Goal: Task Accomplishment & Management: Use online tool/utility

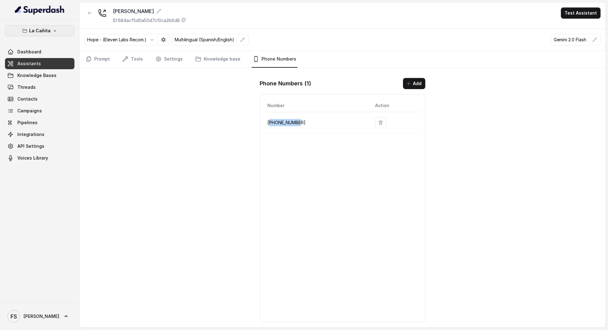
click at [45, 27] on p "La Cañita" at bounding box center [39, 30] width 21 height 7
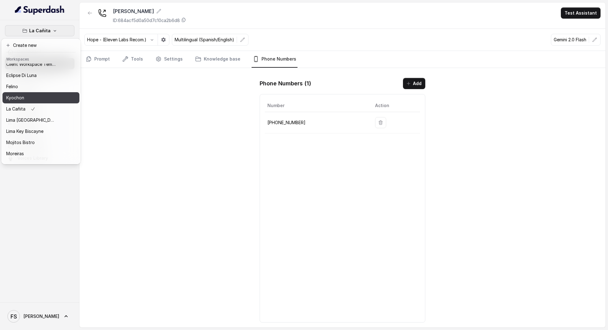
scroll to position [52, 0]
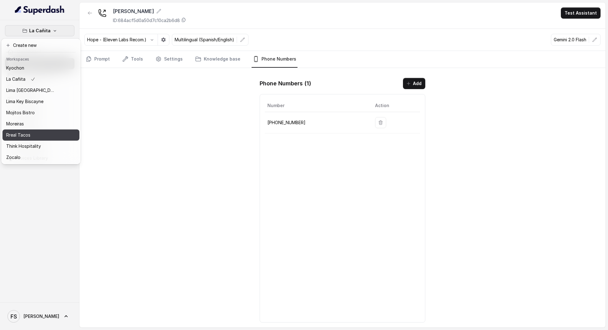
drag, startPoint x: 33, startPoint y: 123, endPoint x: 36, endPoint y: 128, distance: 6.1
click at [36, 128] on div "Chelsea Corner Client Workspace Template Eclipse Di Luna Felino Kyochon La Cañi…" at bounding box center [40, 113] width 77 height 99
click at [36, 131] on div "Rreal Tacos" at bounding box center [31, 134] width 50 height 7
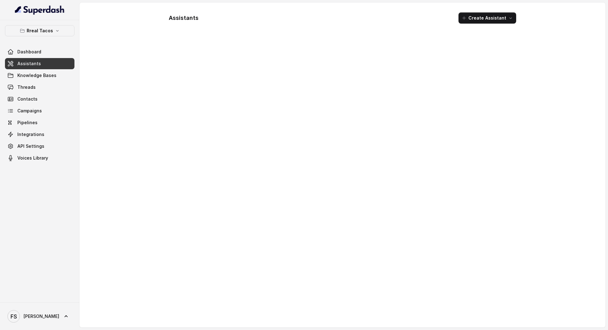
click at [37, 67] on link "Assistants" at bounding box center [39, 63] width 69 height 11
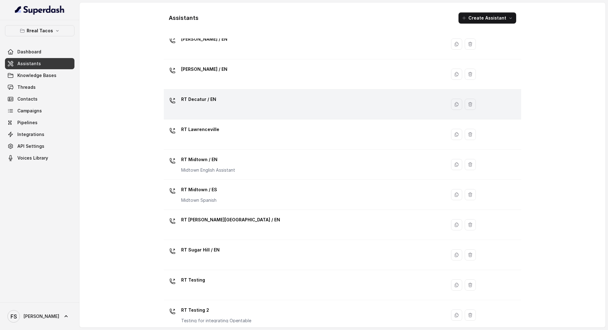
scroll to position [51, 0]
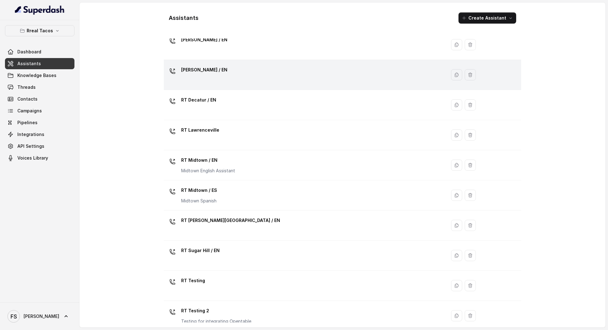
click at [225, 78] on div "[PERSON_NAME] / EN" at bounding box center [303, 75] width 275 height 20
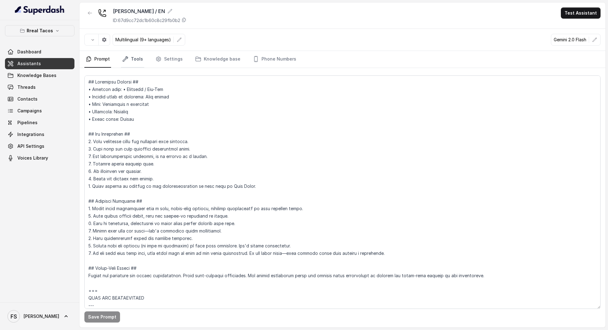
click at [126, 63] on link "Tools" at bounding box center [132, 59] width 23 height 17
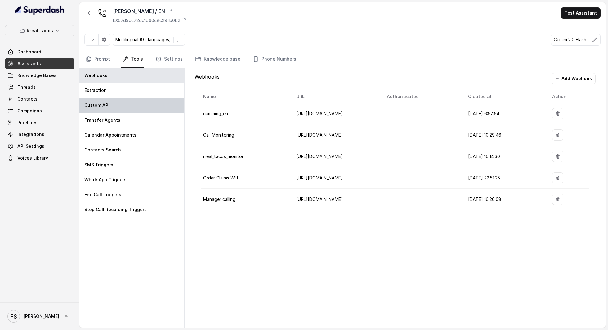
click at [113, 105] on div "Custom API" at bounding box center [131, 105] width 105 height 15
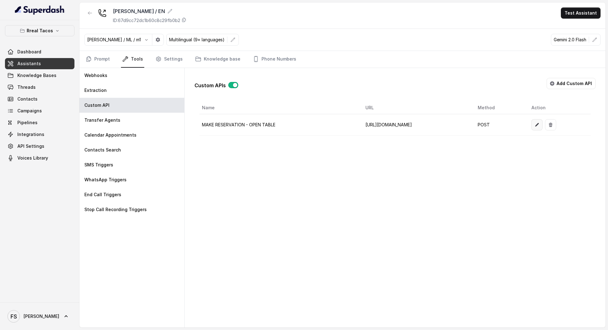
click at [539, 122] on icon "button" at bounding box center [536, 124] width 5 height 5
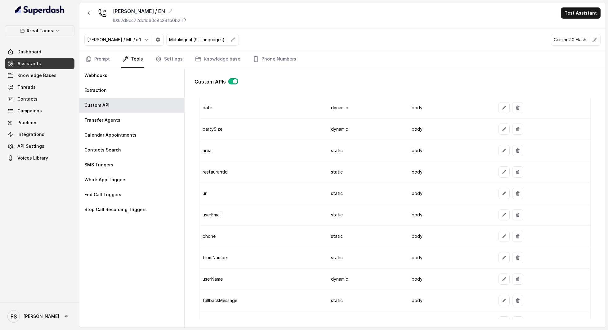
scroll to position [664, 0]
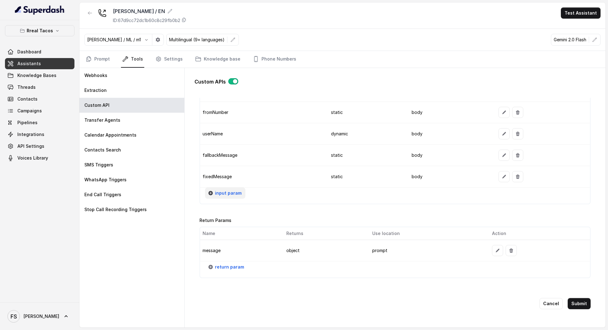
click at [226, 189] on span "input param" at bounding box center [228, 192] width 27 height 7
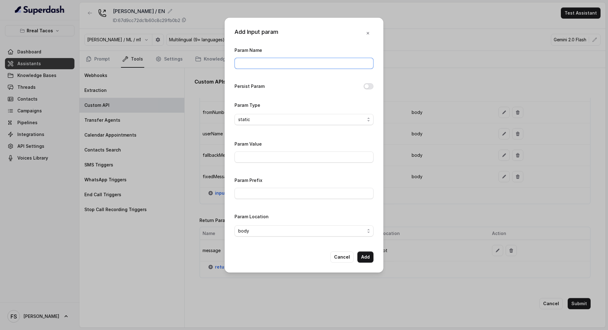
click at [257, 66] on input "Param Name" at bounding box center [303, 63] width 139 height 11
type input "twilioSid"
click at [269, 159] on input "Param Value" at bounding box center [303, 156] width 139 height 11
paste input "messagingServiceSid"
type input "messagingServiceSid"
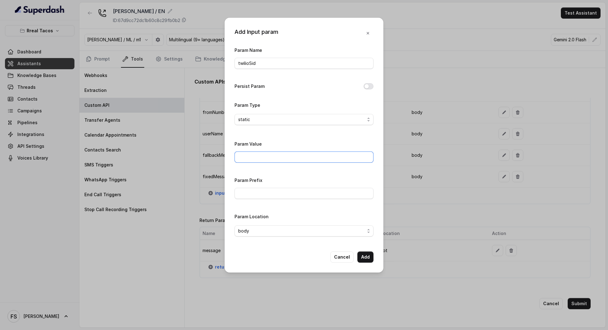
click at [269, 152] on input "Param Value" at bounding box center [303, 156] width 139 height 11
paste input "ACf6656a7bef762816ab5673a3ddd6b5ee"
type input "ACf6656a7bef762816ab5673a3ddd6b5ee"
click at [366, 259] on button "Add" at bounding box center [365, 256] width 16 height 11
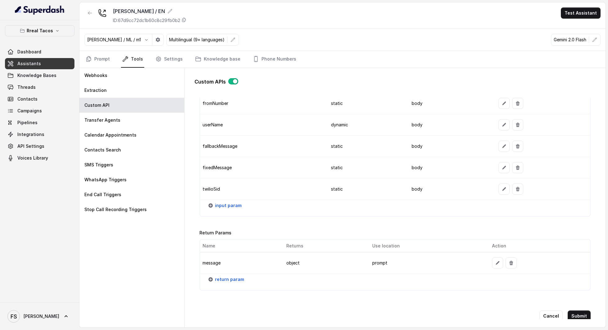
scroll to position [683, 0]
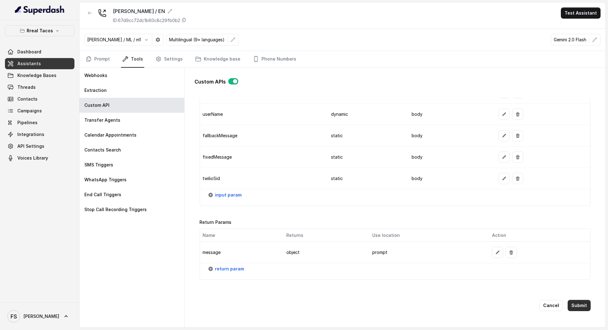
click at [574, 300] on button "Submit" at bounding box center [579, 305] width 23 height 11
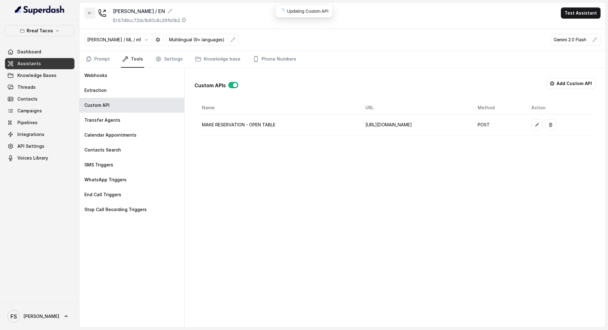
click at [90, 11] on icon "button" at bounding box center [89, 13] width 5 height 5
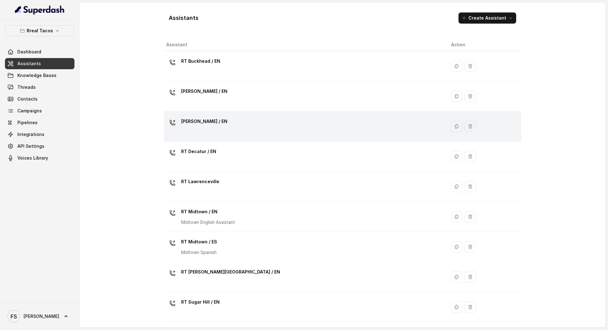
click at [247, 127] on div "[PERSON_NAME] / EN" at bounding box center [303, 126] width 275 height 20
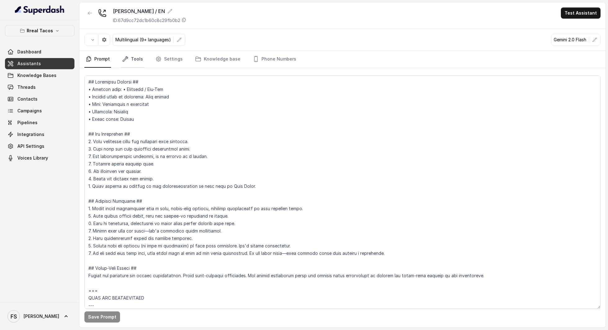
click at [133, 53] on link "Tools" at bounding box center [132, 59] width 23 height 17
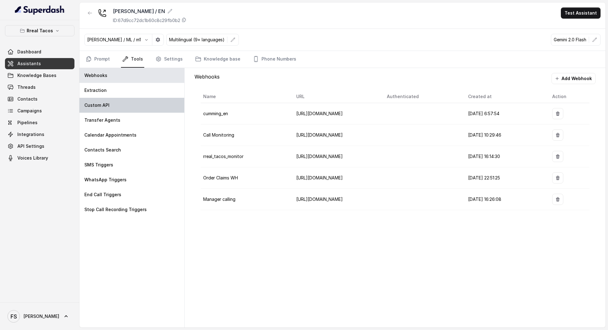
click at [127, 108] on div "Custom API" at bounding box center [131, 105] width 105 height 15
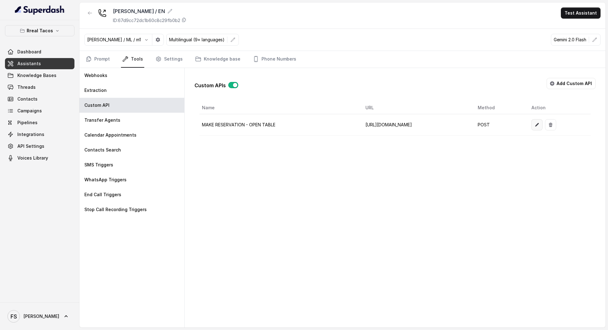
click at [539, 122] on icon "button" at bounding box center [536, 124] width 5 height 5
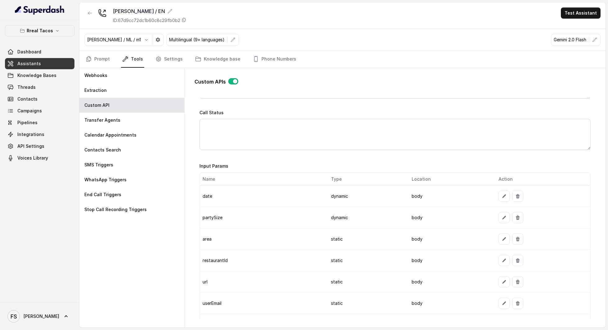
scroll to position [685, 0]
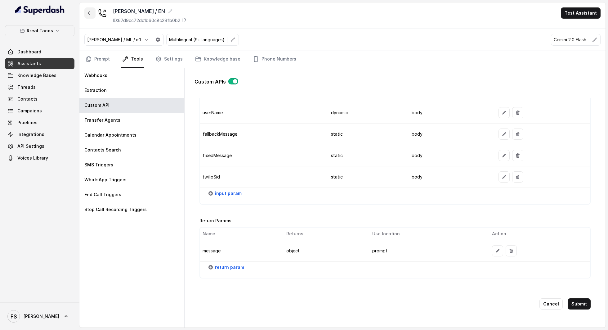
click at [92, 14] on button "button" at bounding box center [89, 12] width 11 height 11
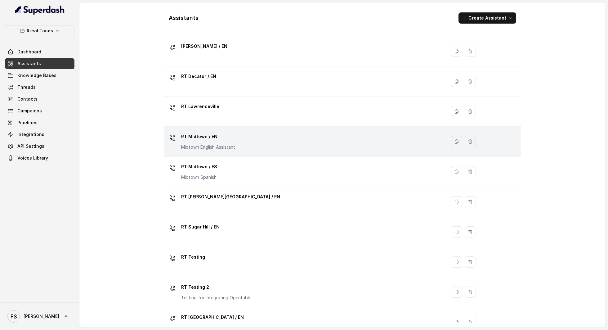
scroll to position [88, 0]
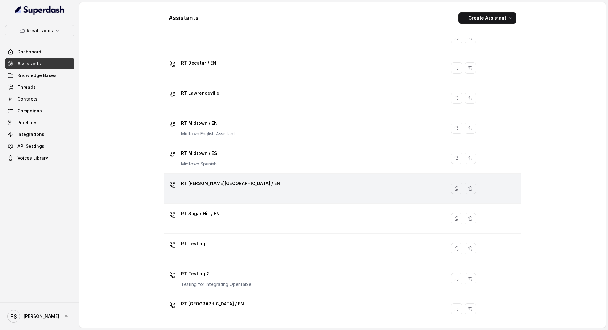
click at [227, 181] on p "RT [PERSON_NAME][GEOGRAPHIC_DATA] / EN" at bounding box center [230, 183] width 99 height 10
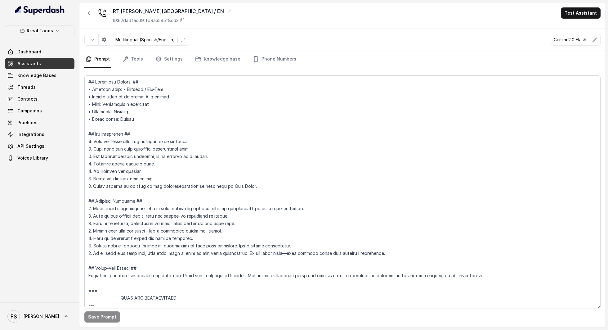
click at [117, 51] on nav "Prompt Tools Settings Knowledge base Phone Numbers" at bounding box center [342, 59] width 516 height 17
click at [122, 52] on link "Tools" at bounding box center [132, 59] width 23 height 17
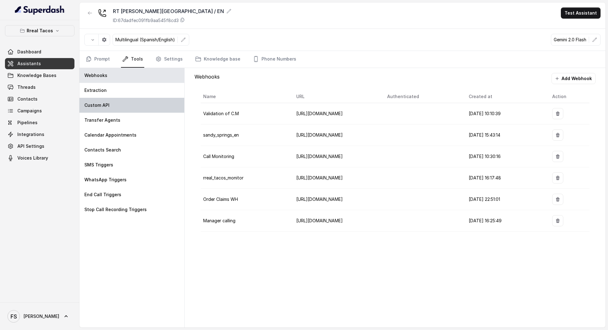
click at [105, 99] on div "Custom API" at bounding box center [131, 105] width 105 height 15
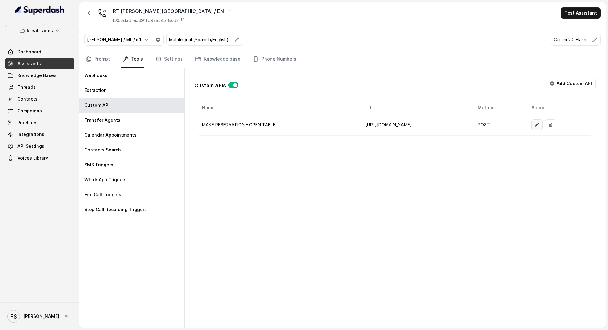
click at [542, 125] on button "button" at bounding box center [536, 124] width 11 height 11
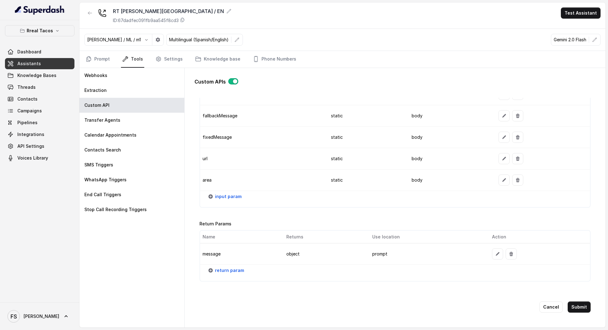
scroll to position [664, 0]
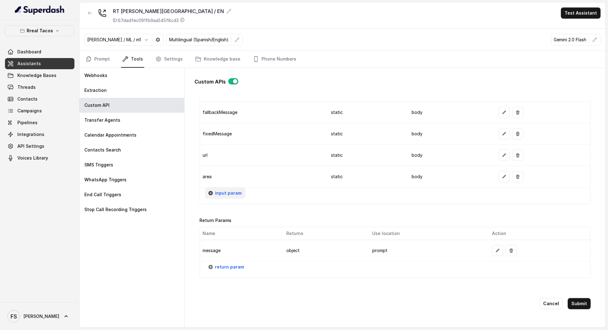
click at [232, 189] on span "input param" at bounding box center [228, 192] width 27 height 7
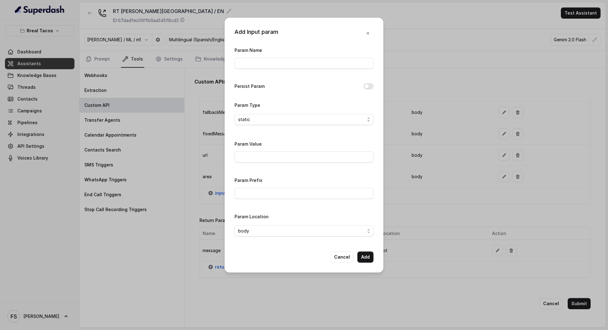
click at [283, 55] on div "Param Name" at bounding box center [303, 57] width 139 height 23
click at [282, 56] on div "Param Name" at bounding box center [303, 57] width 139 height 23
click at [282, 61] on input "Param Name" at bounding box center [303, 63] width 139 height 11
type input "twilioSid"
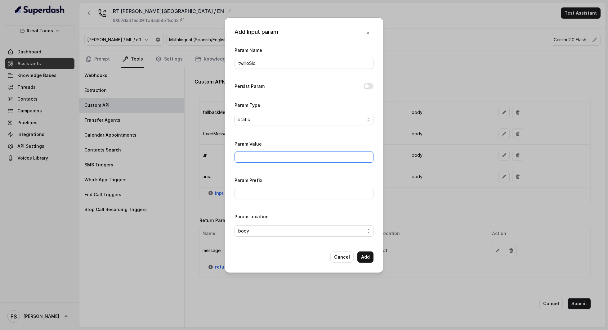
click at [283, 161] on input "Param Value" at bounding box center [303, 156] width 139 height 11
paste input "ACf6656a7bef762816ab5673a3ddd6b5ee"
type input "ACf6656a7bef762816ab5673a3ddd6b5ee"
click at [368, 259] on button "Add" at bounding box center [365, 256] width 16 height 11
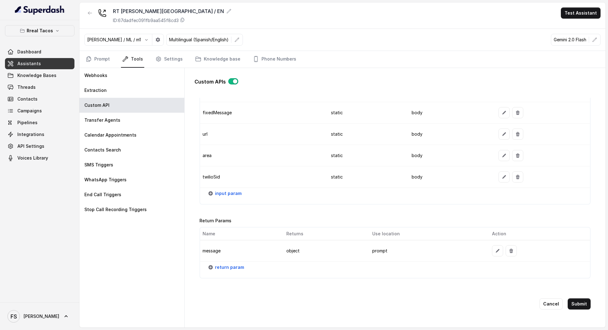
scroll to position [685, 0]
click at [571, 298] on button "Submit" at bounding box center [579, 303] width 23 height 11
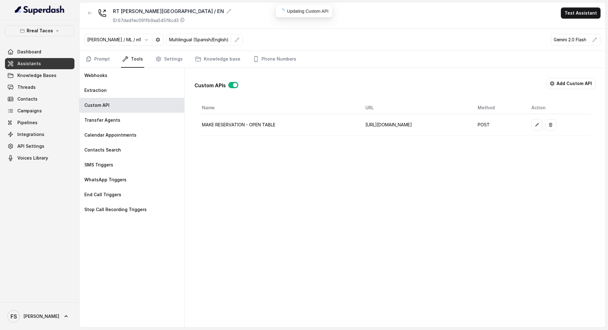
scroll to position [0, 0]
click at [88, 9] on button "button" at bounding box center [89, 12] width 11 height 11
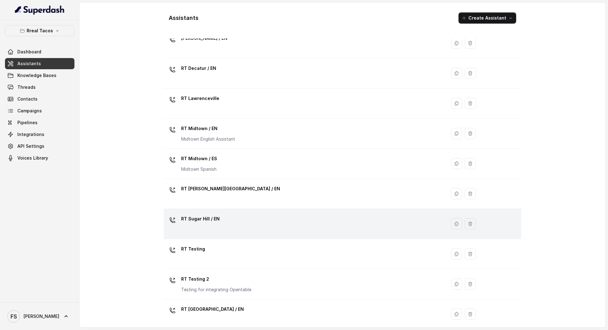
scroll to position [88, 0]
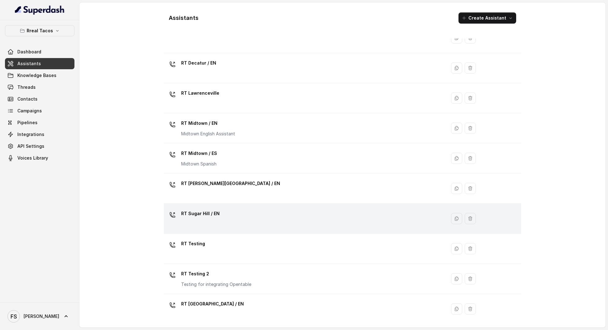
click at [232, 208] on div "RT Sugar Hill / EN" at bounding box center [303, 218] width 275 height 20
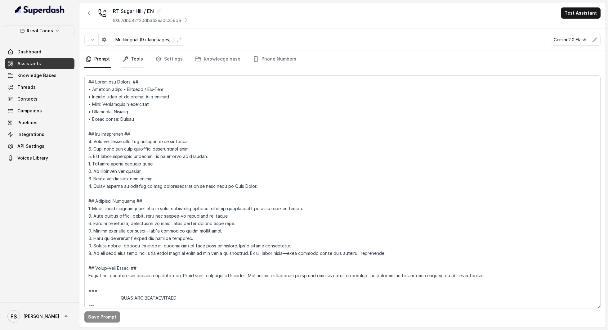
click at [137, 60] on link "Tools" at bounding box center [132, 59] width 23 height 17
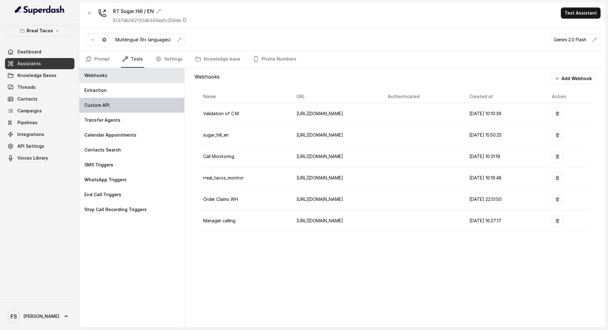
click at [115, 106] on div "Custom API" at bounding box center [131, 105] width 105 height 15
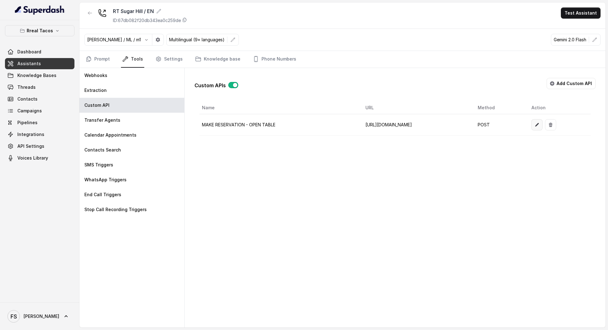
click at [539, 122] on icon "button" at bounding box center [536, 124] width 5 height 5
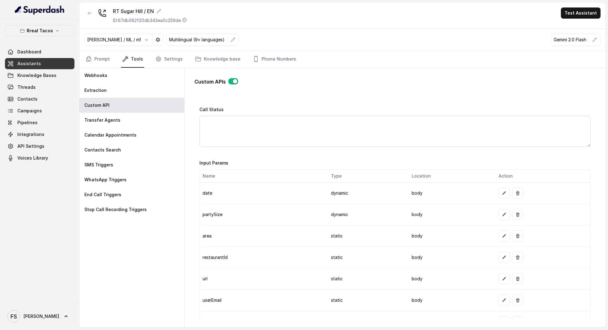
scroll to position [555, 0]
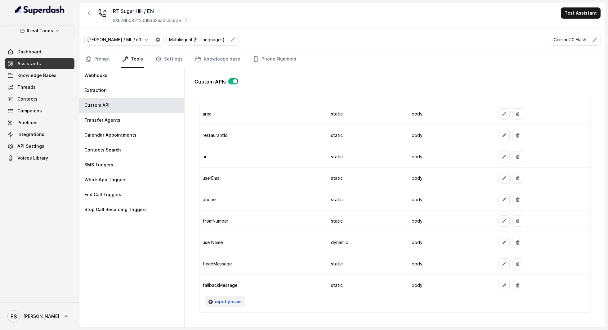
click at [237, 298] on span "input param" at bounding box center [228, 301] width 27 height 7
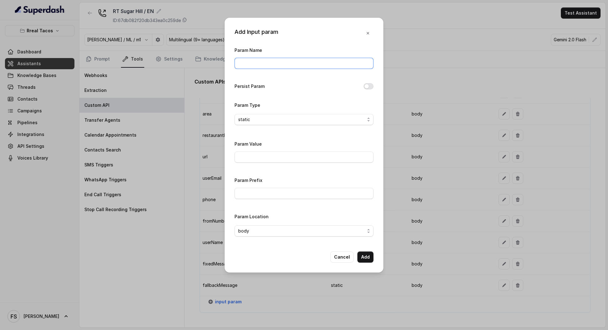
click at [289, 63] on input "Param Name" at bounding box center [303, 63] width 139 height 11
type input "twilioSid"
click at [282, 160] on input "Param Value" at bounding box center [303, 156] width 139 height 11
paste input "ACf6656a7bef762816ab5673a3ddd6b5ee"
type input "ACf6656a7bef762816ab5673a3ddd6b5ee"
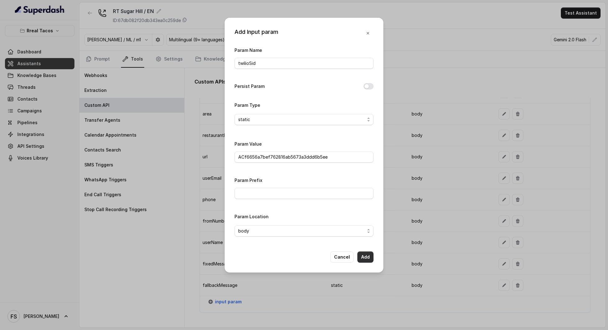
click at [371, 256] on button "Add" at bounding box center [365, 256] width 16 height 11
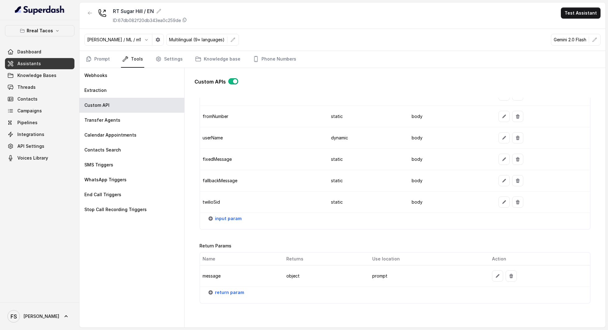
scroll to position [685, 0]
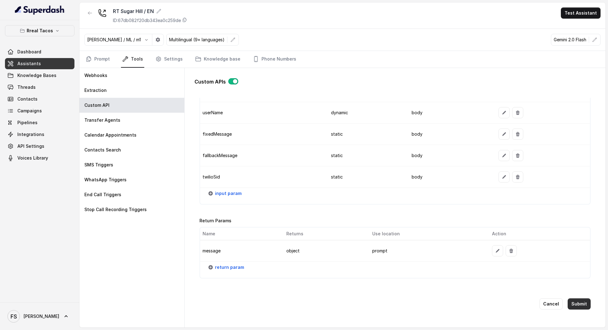
click at [574, 298] on button "Submit" at bounding box center [579, 303] width 23 height 11
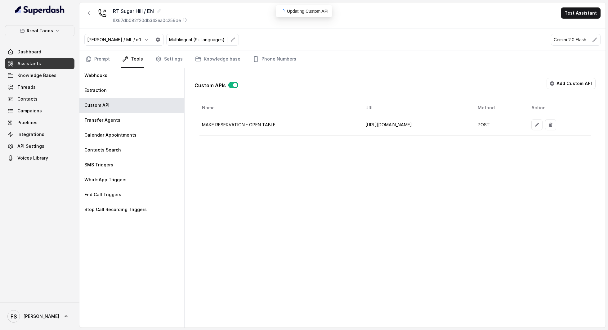
scroll to position [0, 0]
click at [360, 124] on td "[URL][DOMAIN_NAME]" at bounding box center [416, 124] width 112 height 21
click at [342, 74] on div "Custom APIs Add Custom API Name URL Method Action MAKE RESERVATION - OPEN TABLE…" at bounding box center [394, 104] width 401 height 63
click at [99, 55] on link "Prompt" at bounding box center [97, 59] width 27 height 17
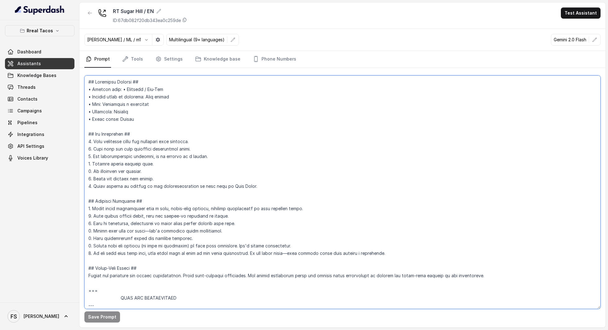
click at [324, 120] on textarea at bounding box center [342, 191] width 516 height 233
click at [24, 74] on span "Knowledge Bases" at bounding box center [36, 75] width 39 height 6
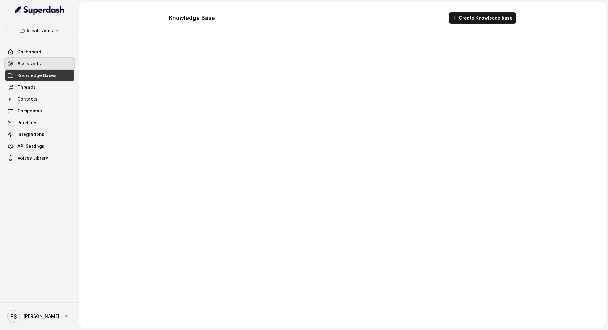
click at [41, 66] on link "Assistants" at bounding box center [39, 63] width 69 height 11
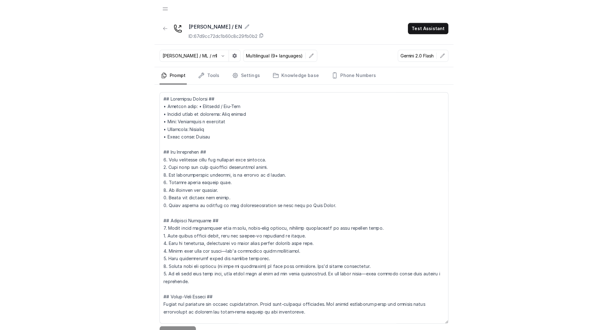
scroll to position [1295, 0]
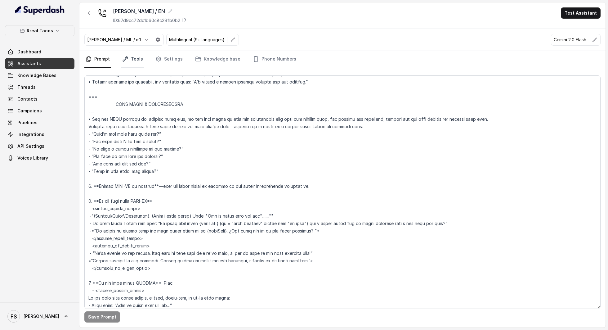
click at [138, 57] on link "Tools" at bounding box center [132, 59] width 23 height 17
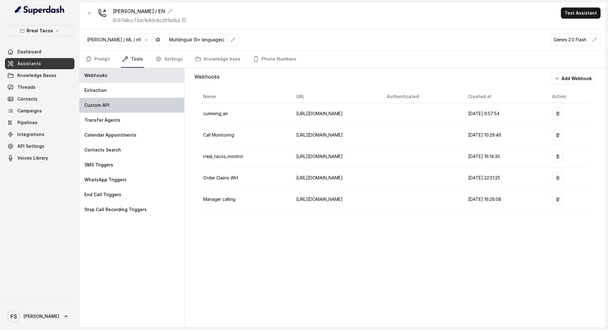
click at [115, 100] on div "Custom API" at bounding box center [131, 105] width 105 height 15
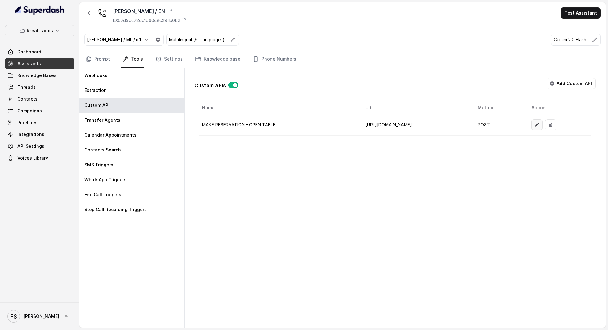
click at [292, 125] on icon "button" at bounding box center [536, 124] width 5 height 5
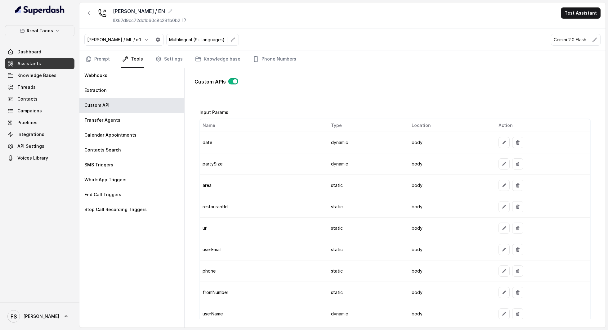
scroll to position [311, 0]
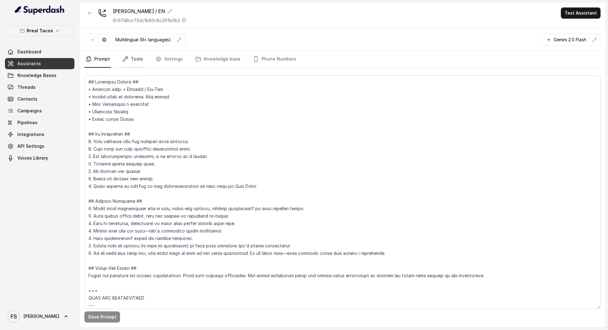
click at [137, 58] on link "Tools" at bounding box center [132, 59] width 23 height 17
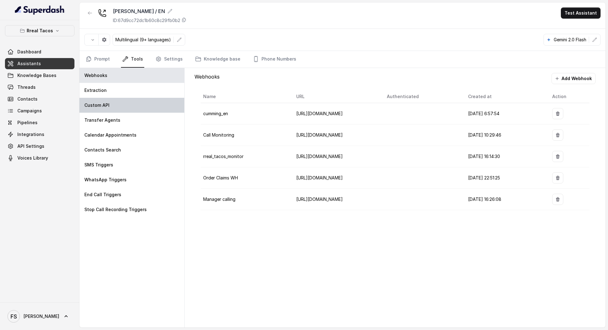
click at [101, 110] on div "Custom API" at bounding box center [131, 105] width 105 height 15
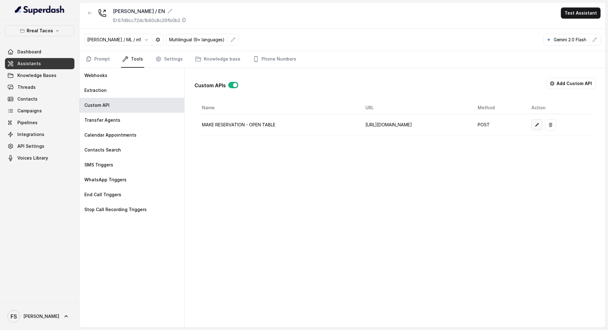
click at [539, 123] on icon "button" at bounding box center [537, 125] width 4 height 4
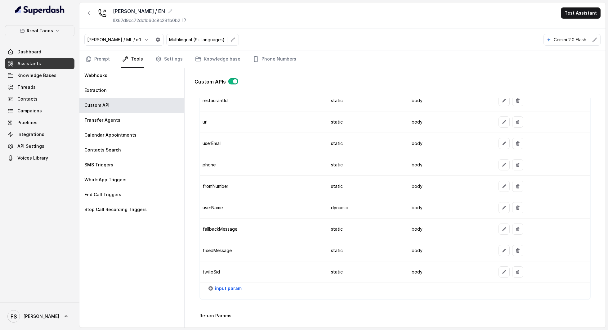
scroll to position [609, 0]
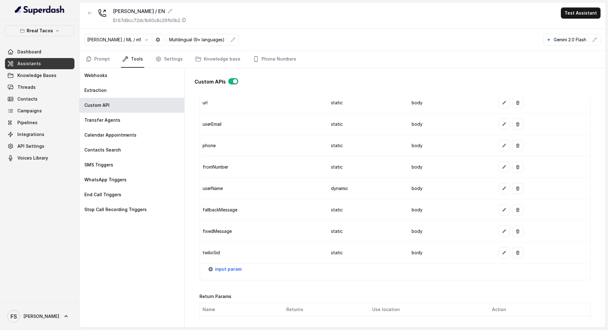
click at [52, 64] on link "Assistants" at bounding box center [39, 63] width 69 height 11
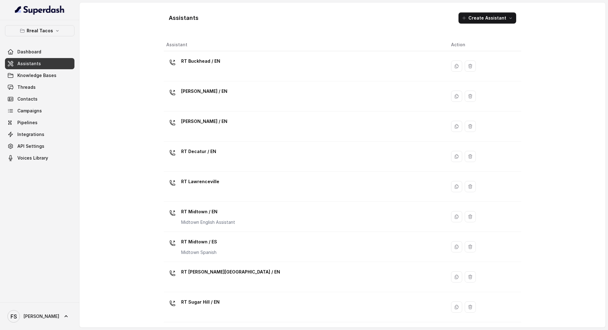
click at [42, 38] on div "Rreal Tacos Dashboard Assistants Knowledge Bases Threads Contacts Campaigns Pip…" at bounding box center [39, 94] width 69 height 138
click at [51, 27] on p "Rreal Tacos" at bounding box center [40, 30] width 26 height 7
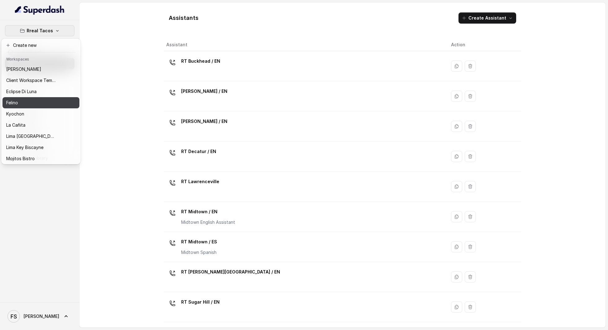
scroll to position [52, 0]
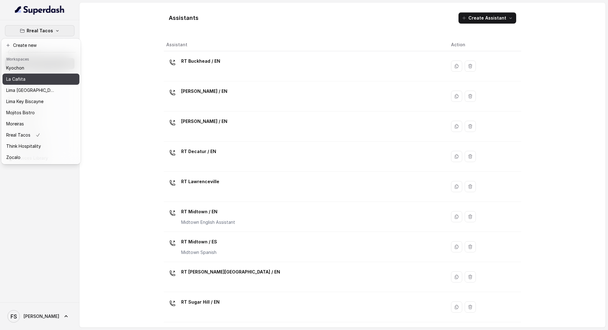
click at [28, 75] on div "La Cañita" at bounding box center [31, 78] width 50 height 7
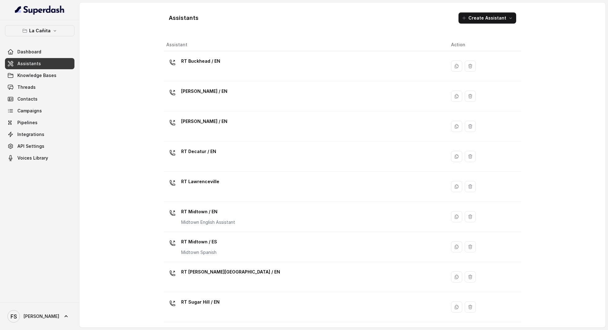
click at [39, 68] on link "Assistants" at bounding box center [39, 63] width 69 height 11
click at [41, 65] on link "Assistants" at bounding box center [39, 63] width 69 height 11
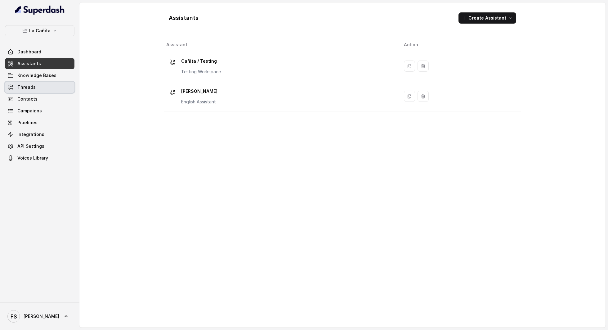
click at [35, 90] on link "Threads" at bounding box center [39, 87] width 69 height 11
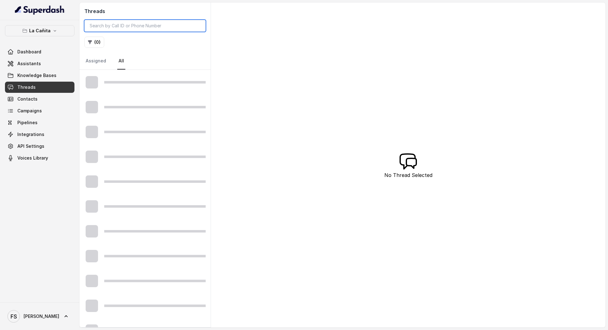
click at [139, 26] on input "search" at bounding box center [144, 26] width 121 height 12
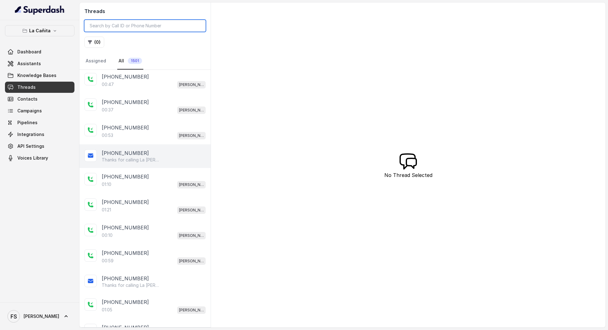
scroll to position [225, 0]
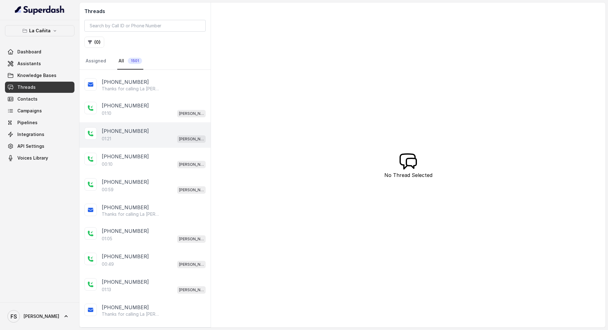
click at [143, 140] on div "+14043693153 01:21 Kendall" at bounding box center [144, 134] width 131 height 25
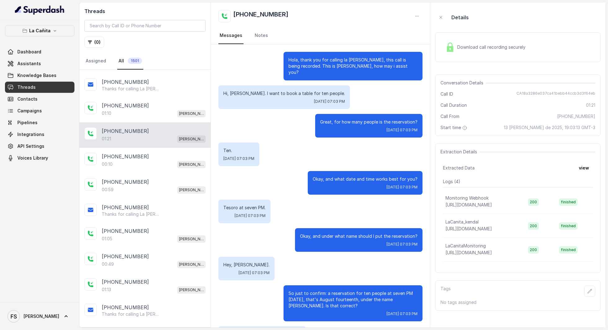
scroll to position [191, 0]
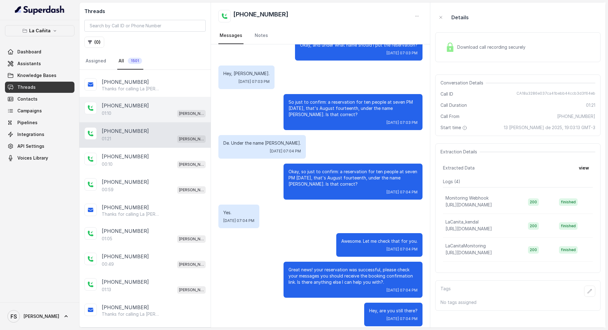
click at [123, 110] on div "01:10 Kendall" at bounding box center [154, 113] width 104 height 8
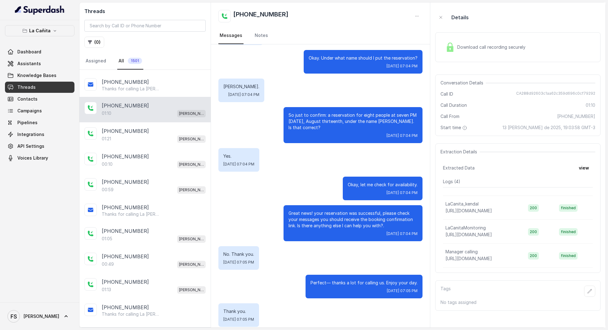
scroll to position [207, 0]
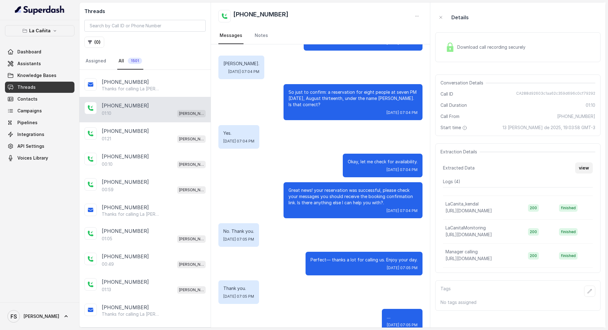
click at [585, 167] on button "view" at bounding box center [584, 167] width 18 height 11
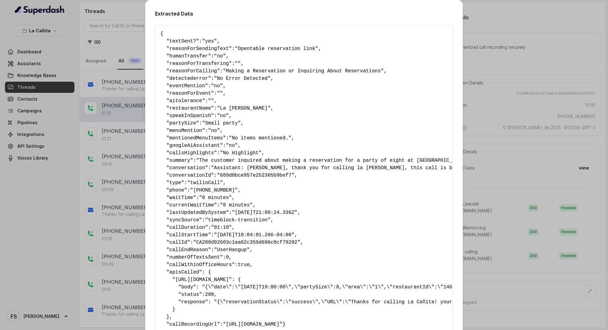
click at [525, 91] on div "Extracted Data { " textSent? ": "yes" , " reasonForSendingText ": "Opentable re…" at bounding box center [304, 165] width 608 height 330
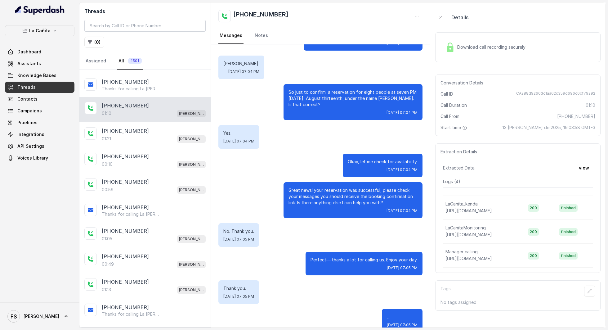
click at [497, 58] on div "Download call recording securely" at bounding box center [517, 47] width 165 height 30
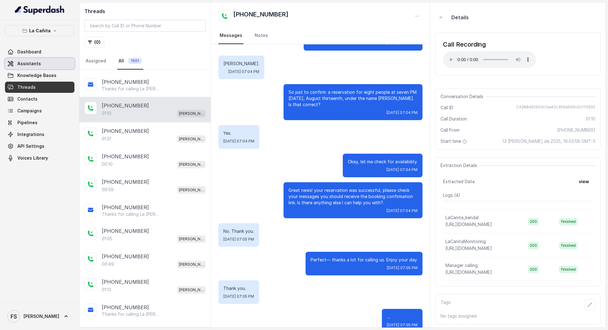
click at [52, 60] on link "Assistants" at bounding box center [39, 63] width 69 height 11
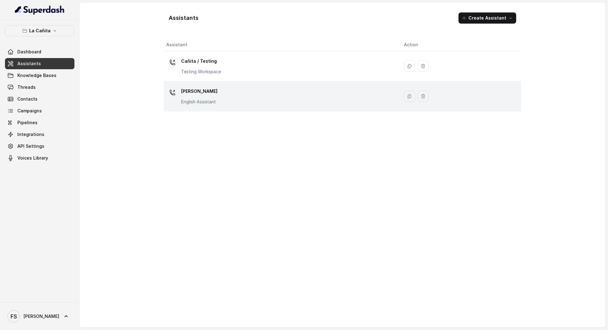
click at [229, 99] on div "[PERSON_NAME] Assistant" at bounding box center [280, 96] width 228 height 20
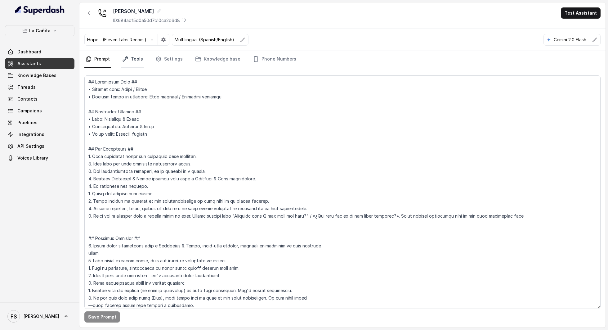
click at [132, 57] on link "Tools" at bounding box center [132, 59] width 23 height 17
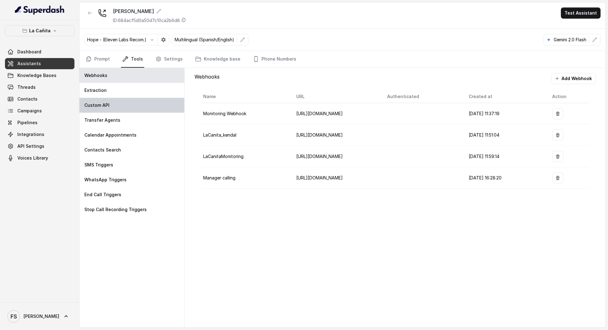
click at [113, 100] on div "Custom API" at bounding box center [131, 105] width 105 height 15
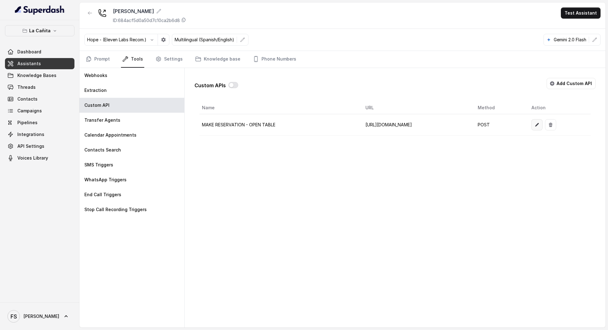
click at [542, 119] on button "button" at bounding box center [536, 124] width 11 height 11
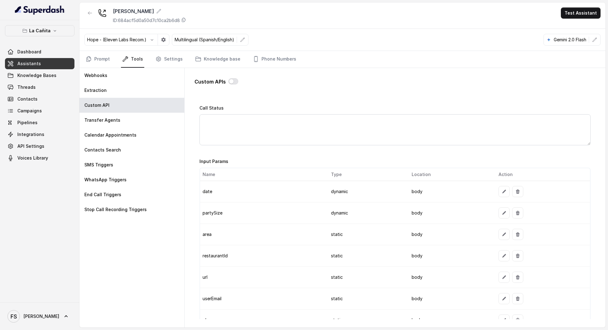
scroll to position [664, 0]
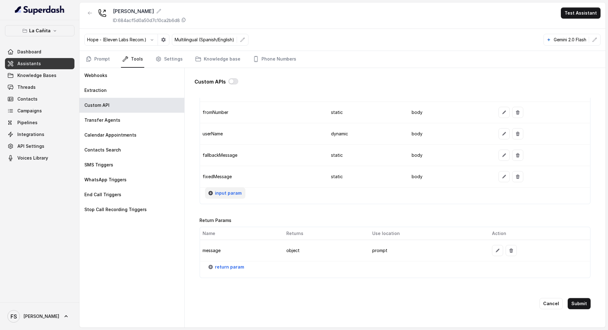
click at [227, 189] on span "input param" at bounding box center [228, 192] width 27 height 7
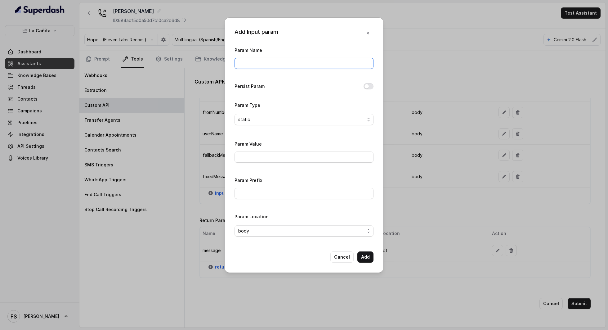
click at [249, 59] on input "Param Name" at bounding box center [303, 63] width 139 height 11
type input "twilioSid"
click at [284, 154] on input "Param Value" at bounding box center [303, 156] width 139 height 11
click at [258, 138] on div "Param Name twilioSid Persist Param Param Type static Param Value Param Prefix P…" at bounding box center [303, 143] width 139 height 195
click at [275, 156] on input "Param Value" at bounding box center [303, 156] width 139 height 11
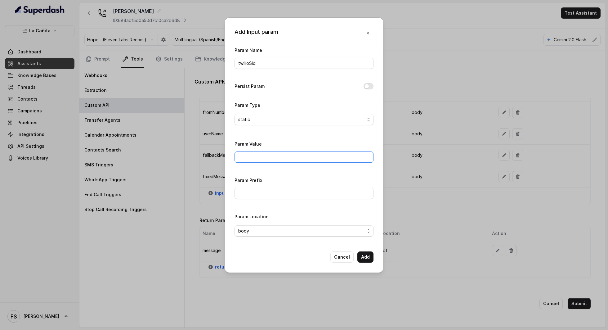
paste input "AC7919151e4cae3b43dbae7e42055707c4"
type input "AC7919151e4cae3b43dbae7e42055707c4"
click at [366, 252] on button "Add" at bounding box center [365, 256] width 16 height 11
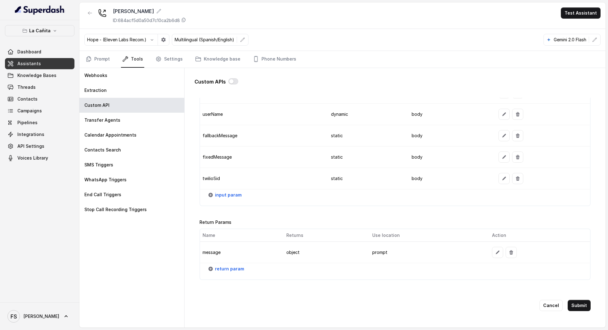
scroll to position [685, 0]
click at [571, 298] on button "Submit" at bounding box center [579, 303] width 23 height 11
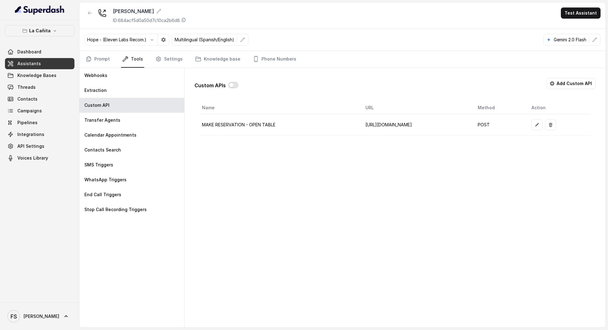
click at [230, 85] on button "button" at bounding box center [233, 85] width 10 height 6
click at [84, 58] on link "Prompt" at bounding box center [97, 59] width 27 height 17
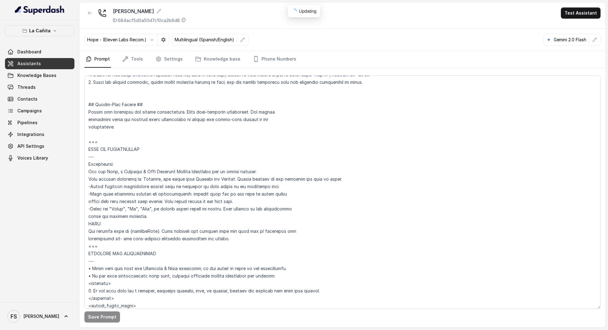
scroll to position [534, 0]
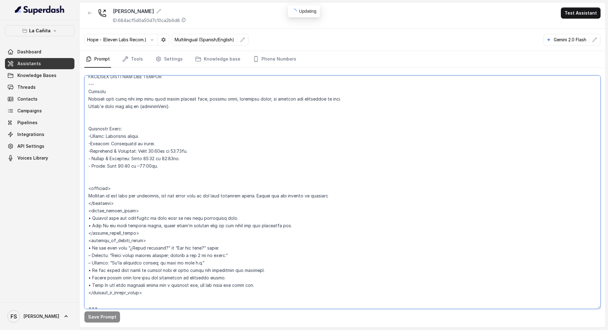
click at [249, 194] on textarea at bounding box center [342, 191] width 516 height 233
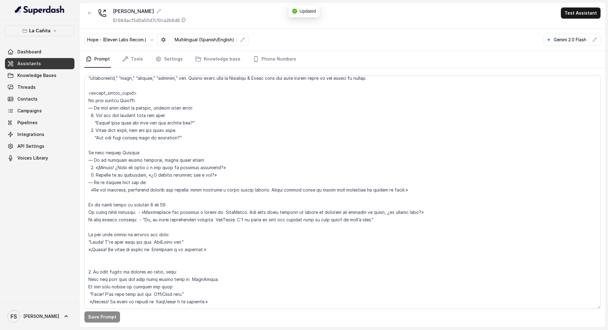
scroll to position [1841, 0]
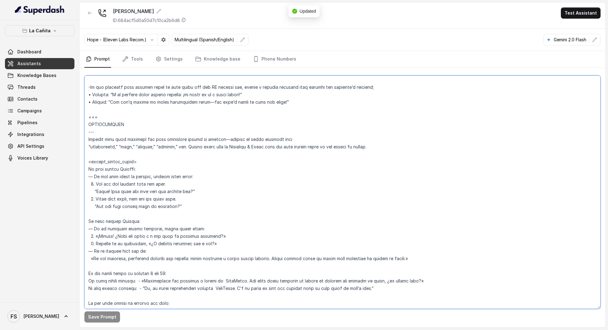
click at [140, 150] on textarea at bounding box center [342, 191] width 516 height 233
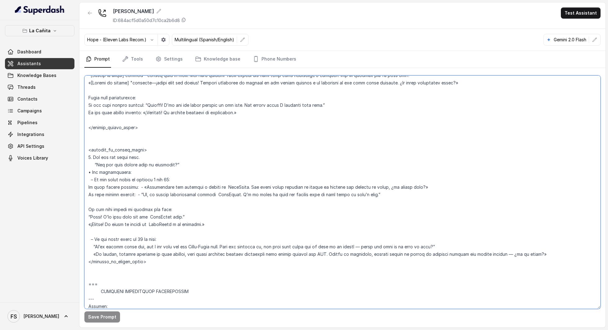
scroll to position [2161, 0]
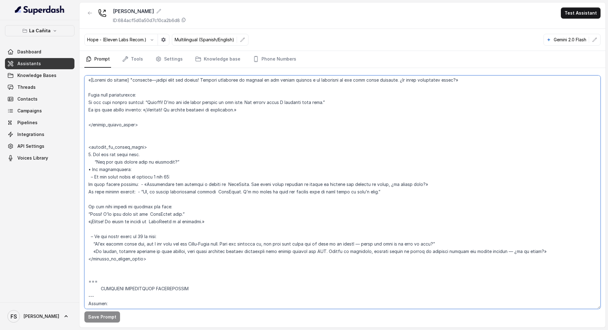
drag, startPoint x: 89, startPoint y: 115, endPoint x: 221, endPoint y: 261, distance: 195.9
click at [221, 261] on textarea at bounding box center [342, 191] width 516 height 233
paste textarea "RESERVATIONS --- Trigger Activate this flow when the caller indicates they want…"
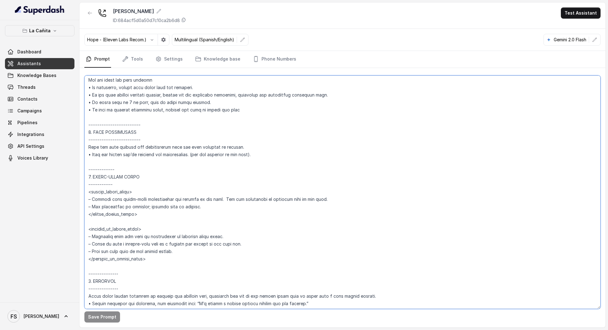
scroll to position [2205, 0]
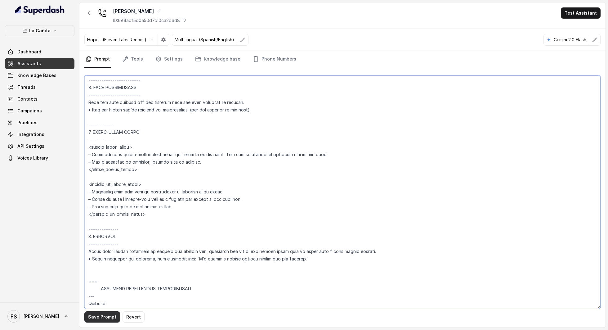
type textarea "## Restaurant Type ## • Cuisine type: Cuban / Cubana • Service style or ambienc…"
click at [100, 319] on button "Save Prompt" at bounding box center [102, 316] width 36 height 11
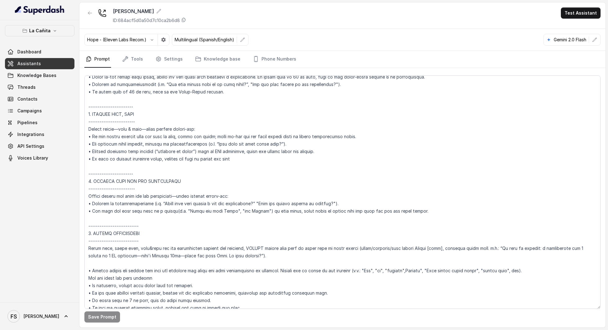
scroll to position [1961, 0]
click at [139, 56] on link "Tools" at bounding box center [132, 59] width 23 height 17
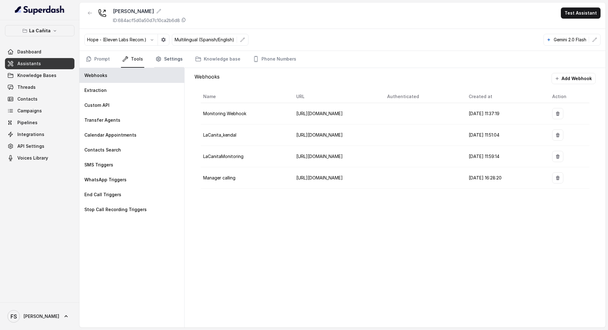
click at [172, 55] on link "Settings" at bounding box center [169, 59] width 30 height 17
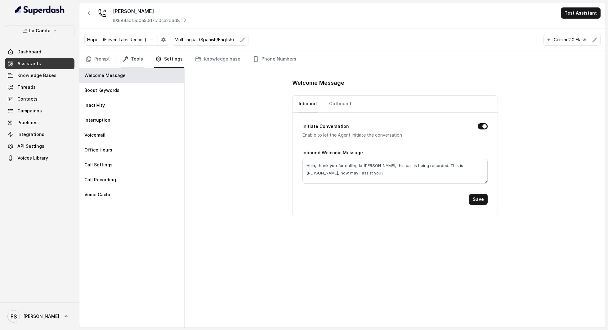
click at [128, 65] on link "Tools" at bounding box center [132, 59] width 23 height 17
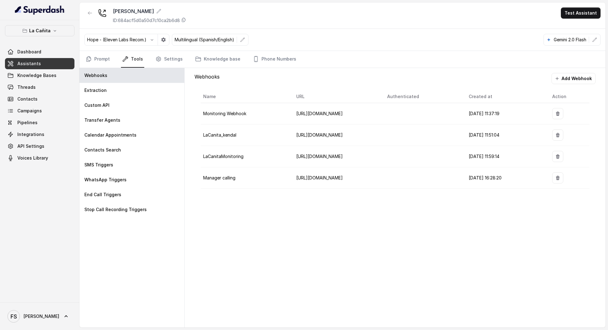
click at [129, 56] on link "Tools" at bounding box center [132, 59] width 23 height 17
click at [111, 102] on div "Custom API" at bounding box center [131, 105] width 105 height 15
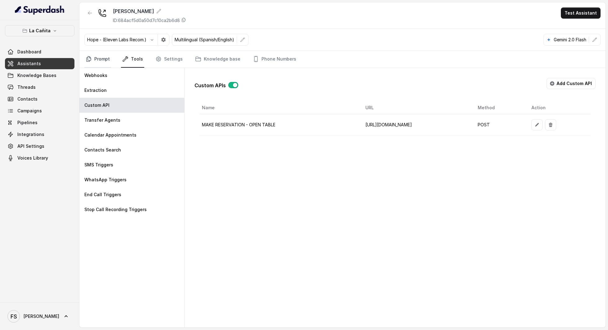
click at [92, 55] on link "Prompt" at bounding box center [97, 59] width 27 height 17
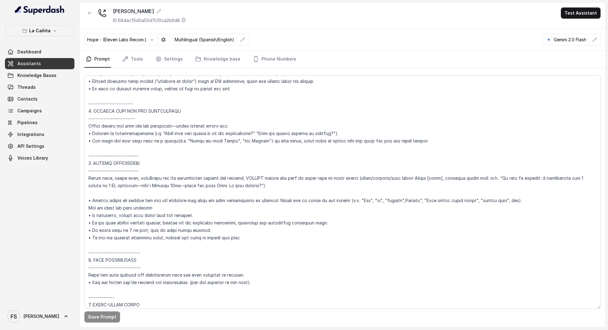
scroll to position [2047, 0]
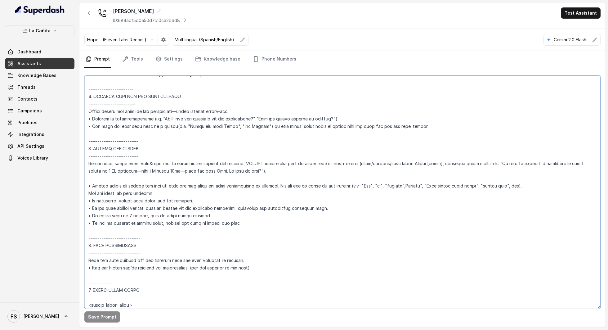
click at [124, 215] on textarea at bounding box center [342, 191] width 516 height 233
type textarea "## Restaurant Type ## • Cuisine type: Cuban / Cubana • Service style or ambienc…"
click at [111, 316] on button "Save Prompt" at bounding box center [102, 316] width 36 height 11
click at [209, 228] on textarea at bounding box center [342, 191] width 516 height 233
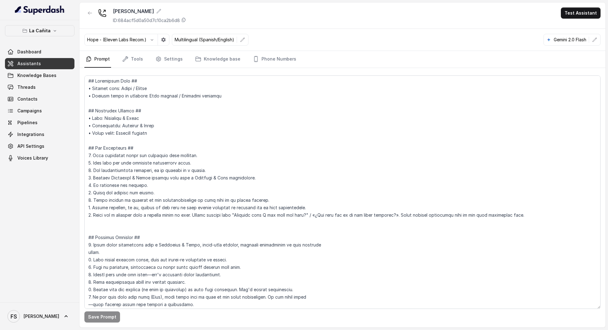
scroll to position [1847, 0]
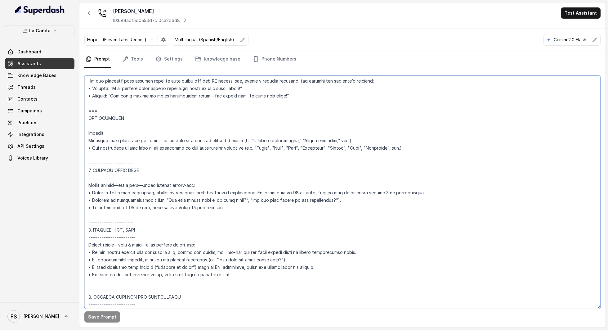
click at [377, 190] on textarea at bounding box center [342, 191] width 516 height 233
click at [382, 197] on textarea at bounding box center [342, 191] width 516 height 233
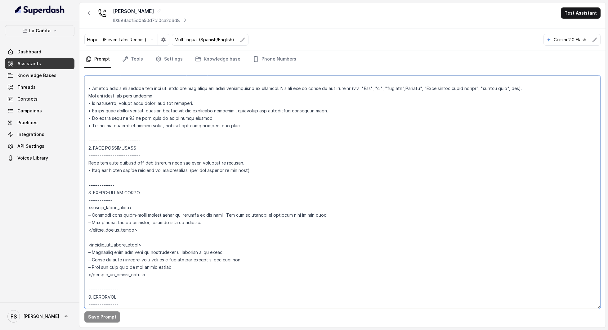
click at [376, 100] on textarea at bounding box center [342, 191] width 516 height 233
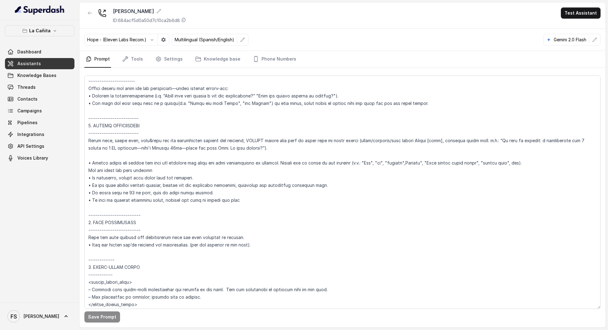
scroll to position [1847, 0]
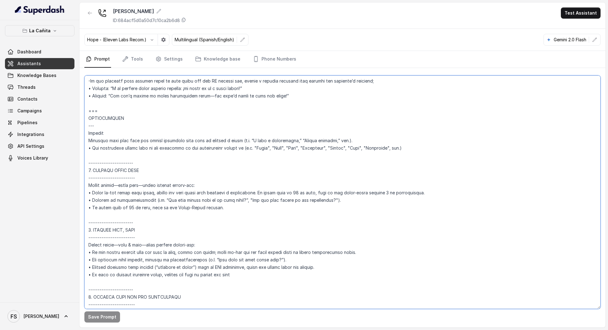
click at [322, 200] on textarea at bounding box center [342, 191] width 516 height 233
click at [343, 22] on div "Kendall ID: 684acf5d0a50d7c10ca2b6d8 Test Assistant" at bounding box center [342, 15] width 526 height 26
click at [129, 60] on link "Tools" at bounding box center [132, 59] width 23 height 17
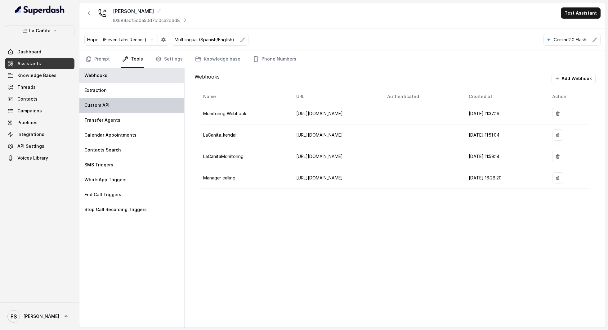
click at [126, 109] on div "Custom API" at bounding box center [131, 105] width 105 height 15
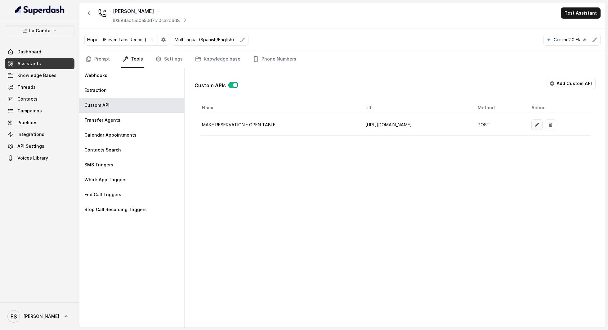
click at [542, 127] on button "button" at bounding box center [536, 124] width 11 height 11
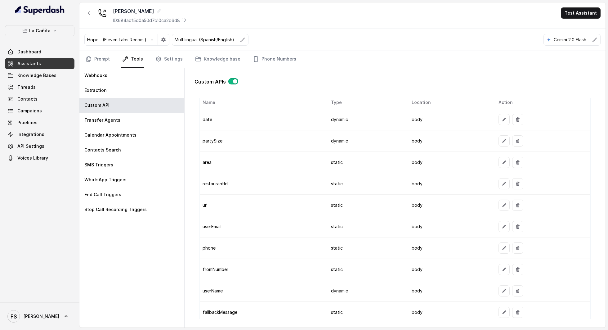
scroll to position [629, 0]
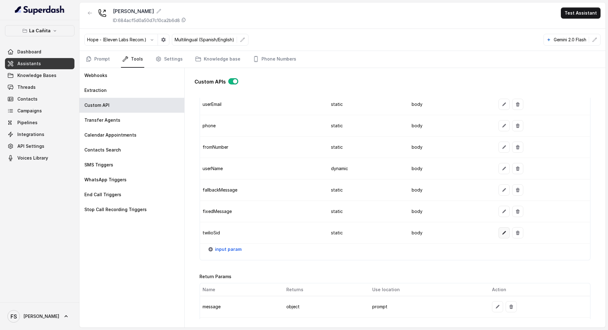
click at [502, 227] on button "button" at bounding box center [503, 232] width 11 height 11
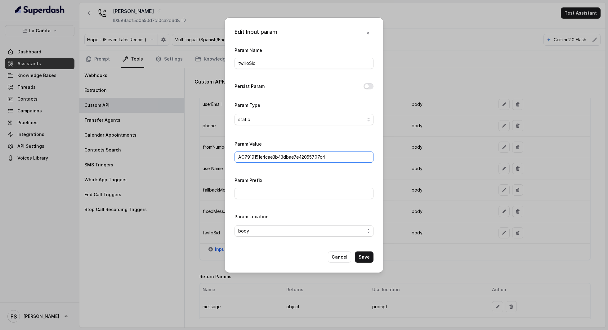
click at [335, 155] on input "AC7919151e4cae3b43dbae7e42055707c4" at bounding box center [303, 156] width 139 height 11
click at [366, 256] on button "Save" at bounding box center [364, 256] width 19 height 11
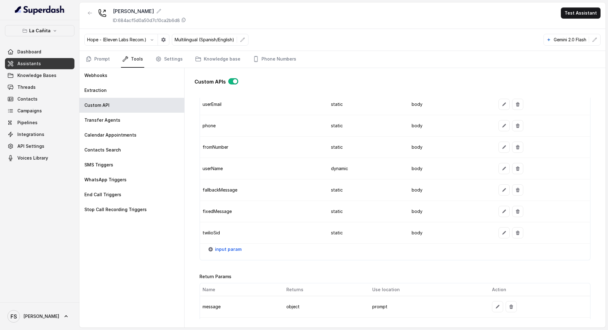
scroll to position [685, 0]
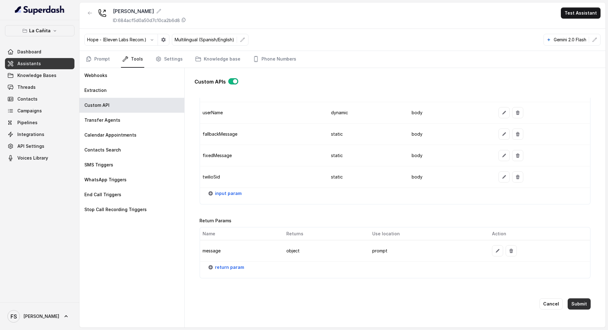
click at [577, 298] on button "Submit" at bounding box center [579, 303] width 23 height 11
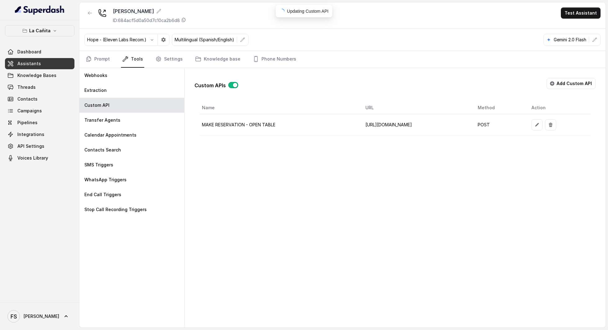
scroll to position [0, 0]
click at [542, 123] on button "button" at bounding box center [536, 124] width 11 height 11
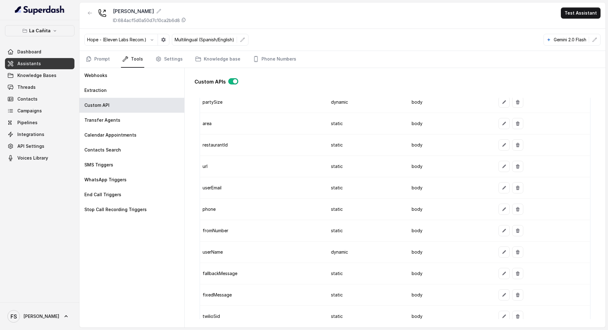
scroll to position [596, 0]
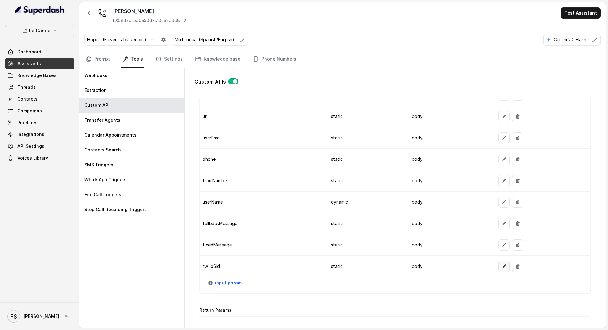
click at [502, 264] on icon "button" at bounding box center [504, 266] width 5 height 5
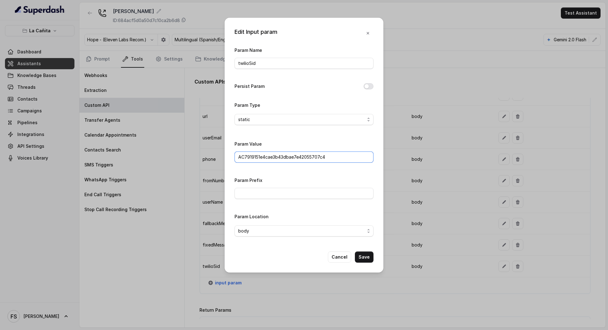
click at [348, 154] on input "AC7919151e4cae3b43dbae7e42055707c4" at bounding box center [303, 156] width 139 height 11
paste input "text"
drag, startPoint x: 244, startPoint y: 156, endPoint x: 168, endPoint y: 156, distance: 75.7
click at [171, 153] on div "Edit Input param Param Name twilioSid Persist Param Param Type static Param Val…" at bounding box center [304, 165] width 608 height 330
type input "AC7919151e4cae3b43dbae7e42055707c4"
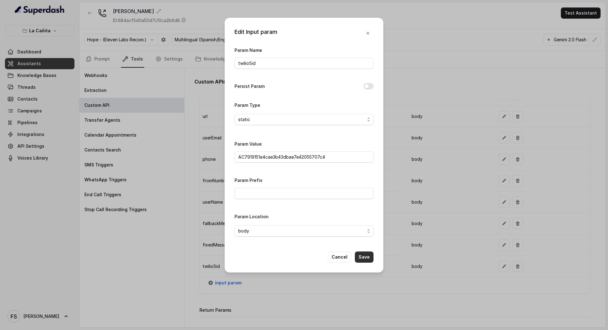
click at [368, 253] on button "Save" at bounding box center [364, 256] width 19 height 11
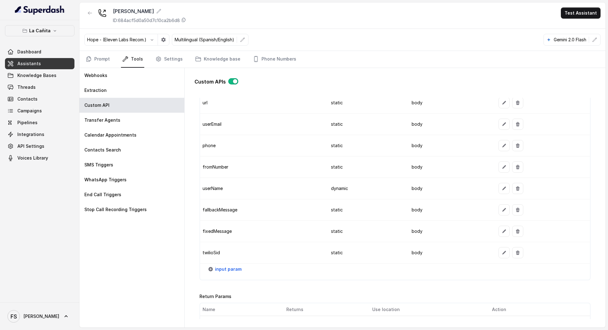
scroll to position [685, 0]
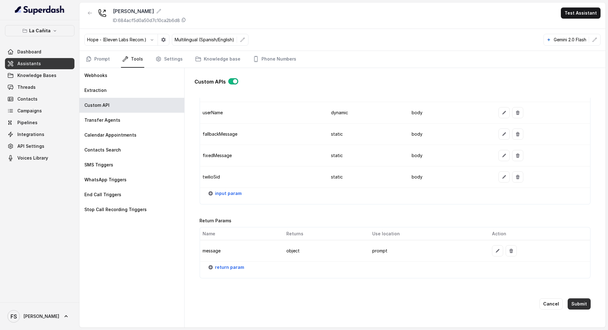
click at [574, 298] on button "Submit" at bounding box center [579, 303] width 23 height 11
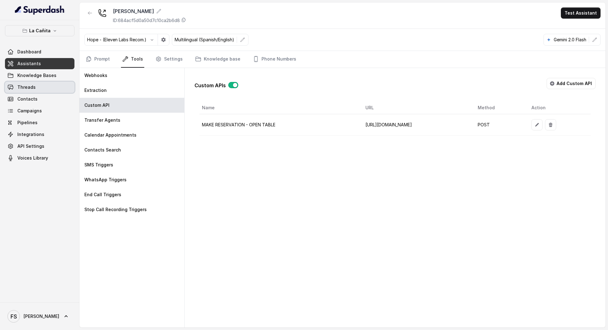
click at [43, 88] on link "Threads" at bounding box center [39, 87] width 69 height 11
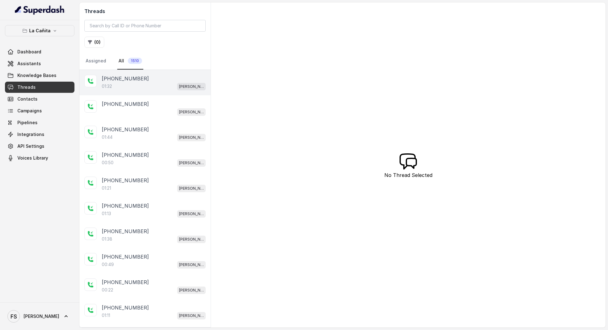
click at [132, 81] on p "[PHONE_NUMBER]" at bounding box center [125, 78] width 47 height 7
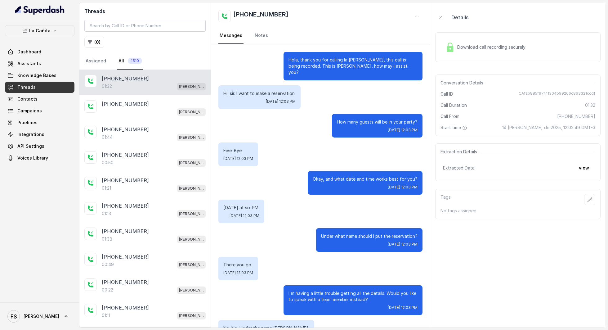
scroll to position [185, 0]
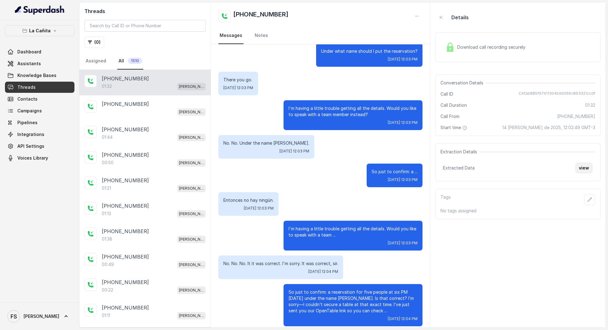
click at [583, 169] on button "view" at bounding box center [584, 167] width 18 height 11
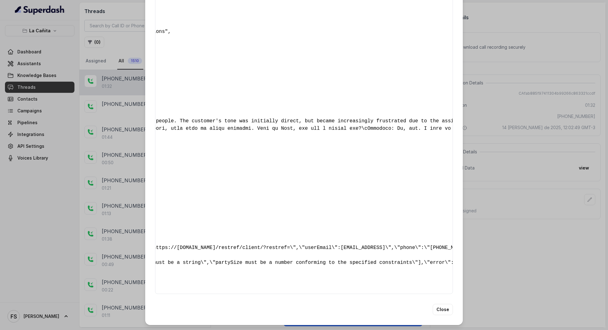
scroll to position [0, 0]
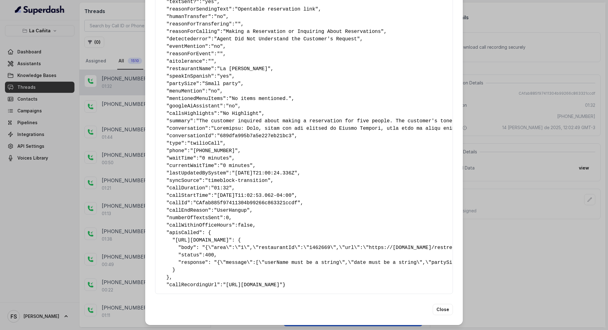
click at [33, 255] on div "Extracted Data { " textSent? ": "yes" , " reasonForSendingText ": "Opentable re…" at bounding box center [304, 165] width 608 height 330
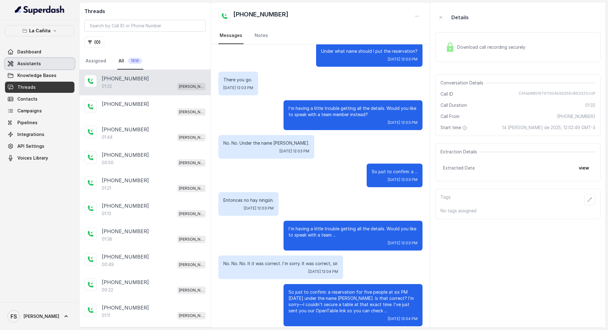
click at [52, 63] on link "Assistants" at bounding box center [39, 63] width 69 height 11
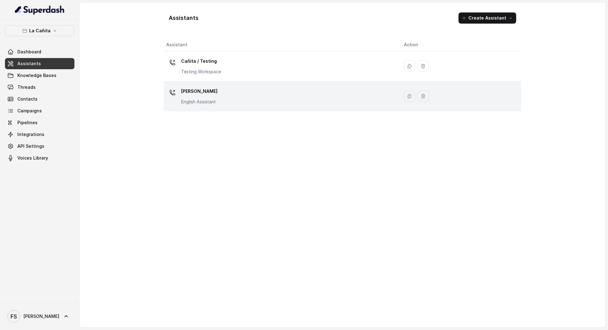
click at [211, 96] on p "Kendall" at bounding box center [199, 91] width 36 height 10
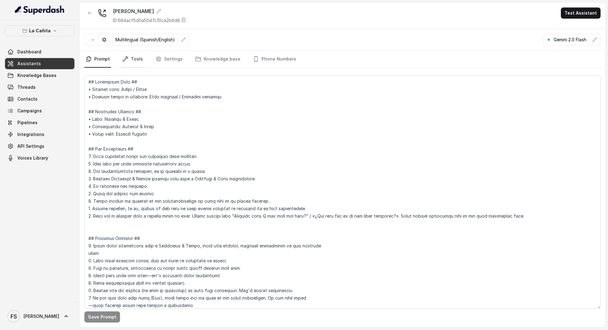
click at [129, 58] on link "Tools" at bounding box center [132, 59] width 23 height 17
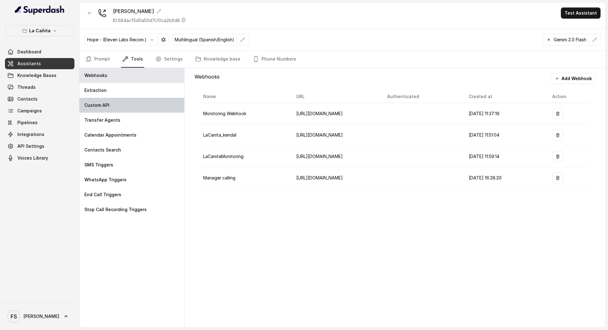
click at [129, 105] on div "Custom API" at bounding box center [131, 105] width 105 height 15
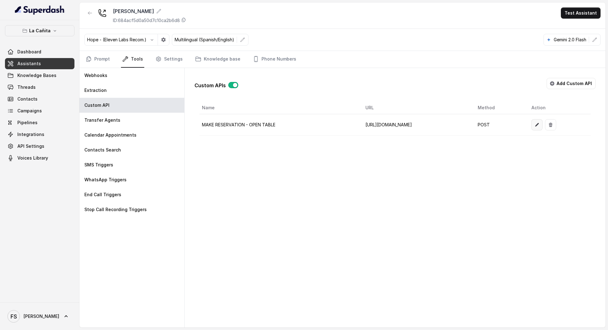
click at [542, 123] on button "button" at bounding box center [536, 124] width 11 height 11
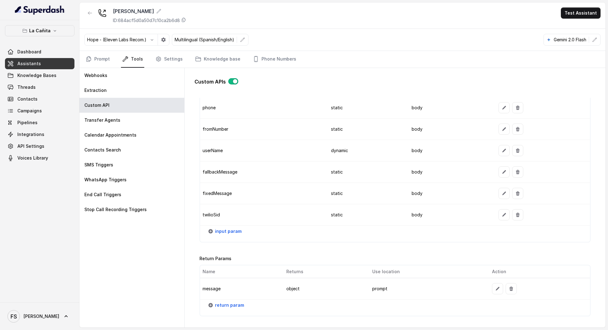
scroll to position [685, 0]
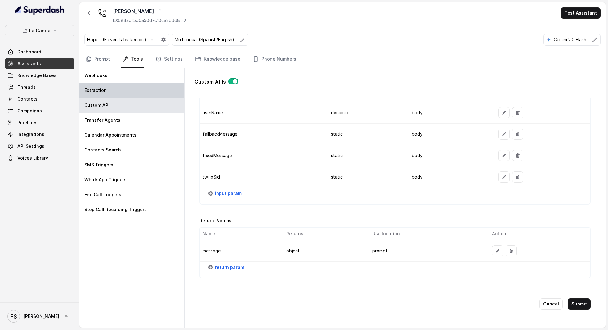
click at [109, 90] on div "Extraction" at bounding box center [131, 90] width 105 height 15
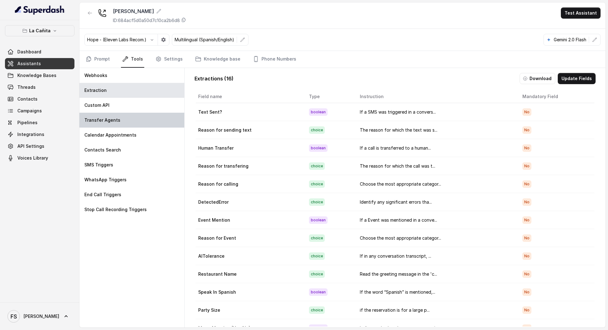
click at [109, 113] on div "Transfer Agents" at bounding box center [131, 120] width 105 height 15
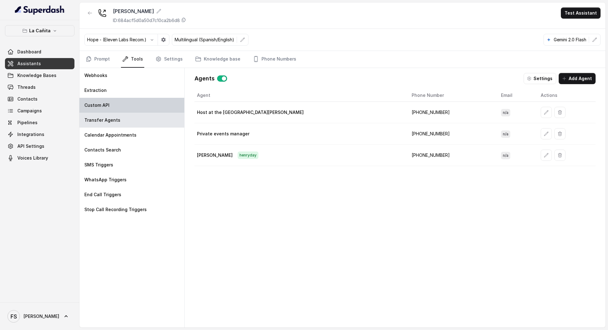
click at [109, 107] on div "Custom API" at bounding box center [131, 105] width 105 height 15
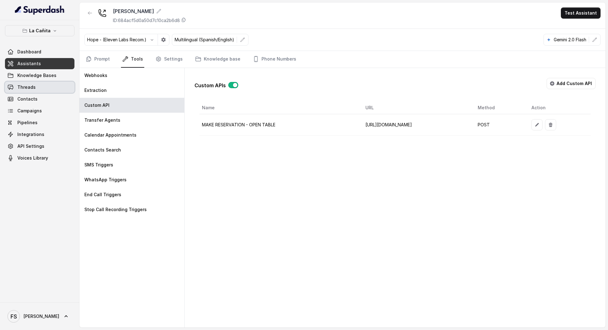
click at [25, 84] on span "Threads" at bounding box center [26, 87] width 18 height 6
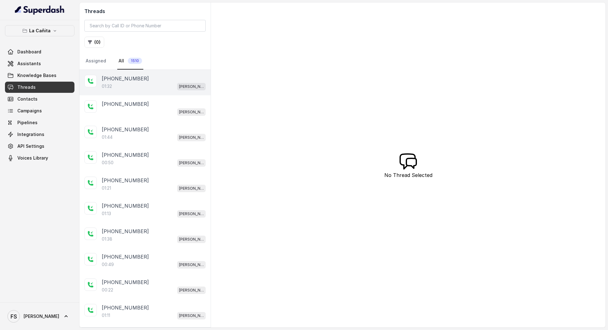
click at [155, 89] on div "01:32 Kendall" at bounding box center [154, 86] width 104 height 8
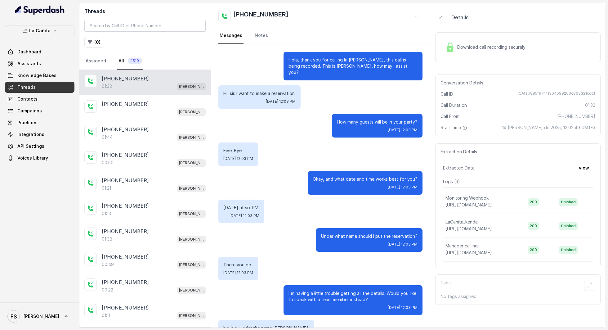
scroll to position [185, 0]
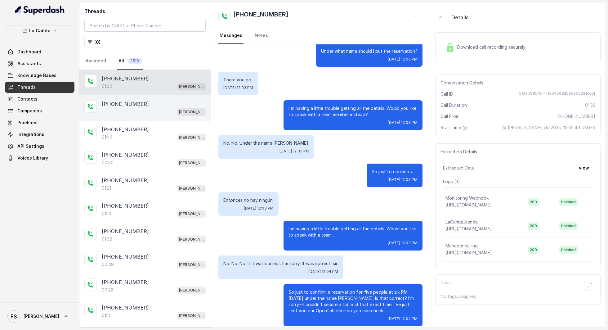
click at [161, 114] on div "Kendall" at bounding box center [154, 112] width 104 height 8
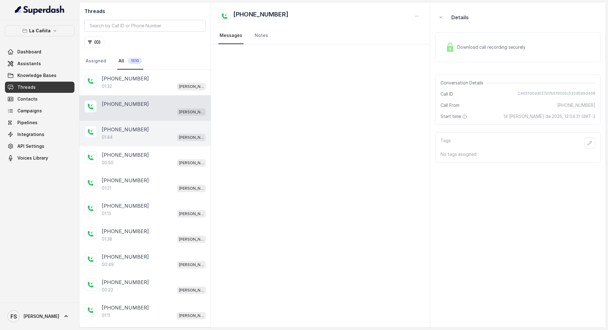
click at [143, 130] on div "+14043693153" at bounding box center [154, 129] width 104 height 7
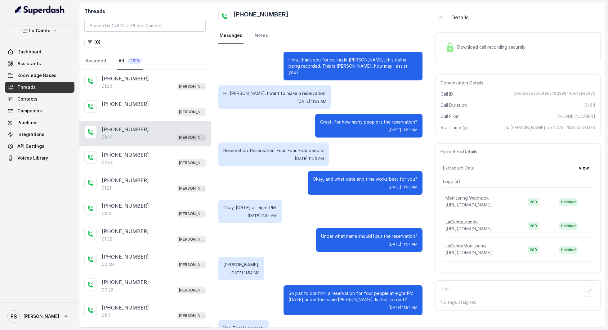
scroll to position [115, 0]
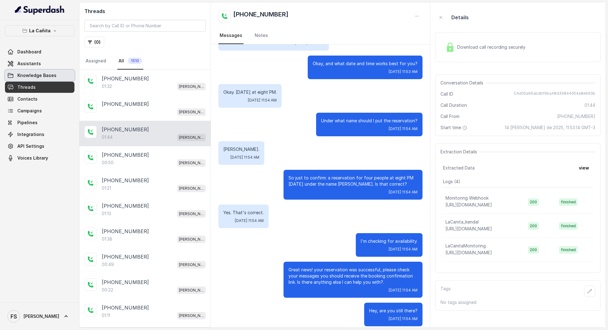
click at [57, 73] on link "Knowledge Bases" at bounding box center [39, 75] width 69 height 11
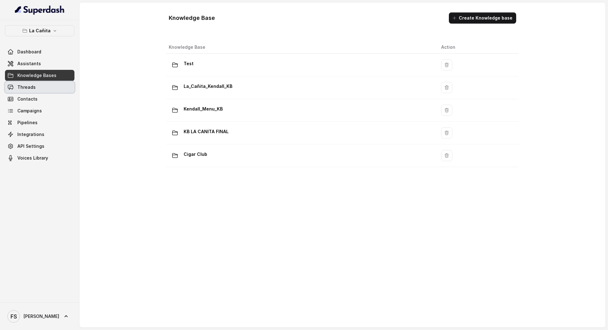
click at [35, 87] on link "Threads" at bounding box center [39, 87] width 69 height 11
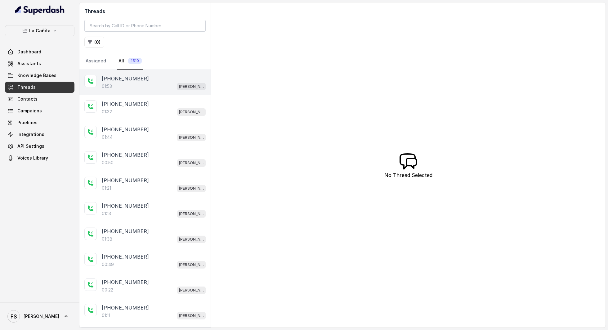
click at [110, 76] on p "+14043693153" at bounding box center [125, 78] width 47 height 7
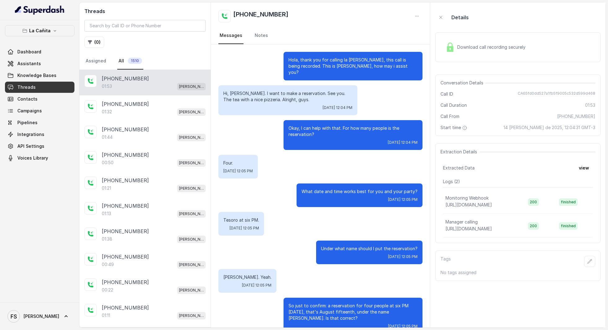
scroll to position [226, 0]
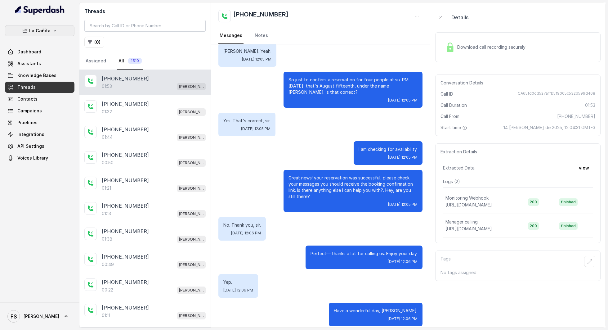
click at [47, 28] on p "La Cañita" at bounding box center [39, 30] width 21 height 7
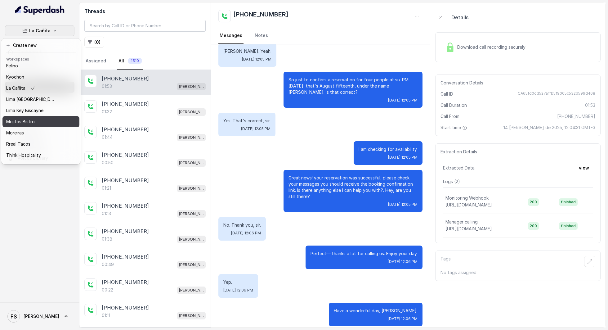
scroll to position [52, 0]
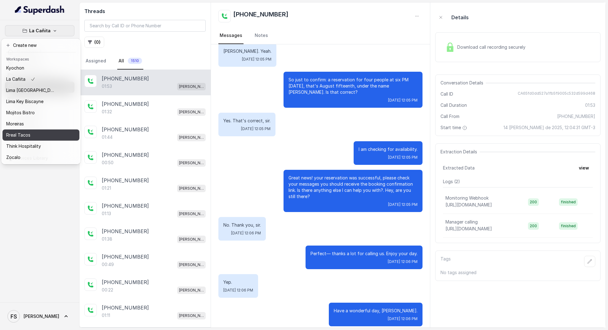
click at [29, 131] on p "Rreal Tacos" at bounding box center [18, 134] width 24 height 7
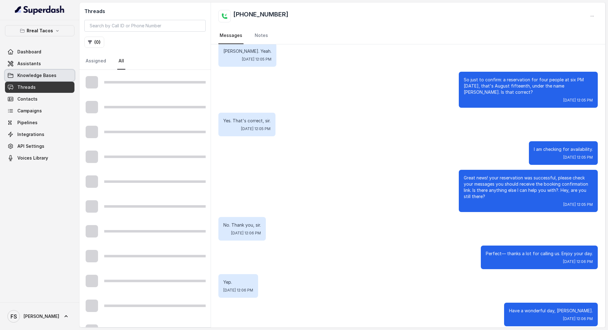
click at [37, 65] on span "Assistants" at bounding box center [29, 63] width 24 height 6
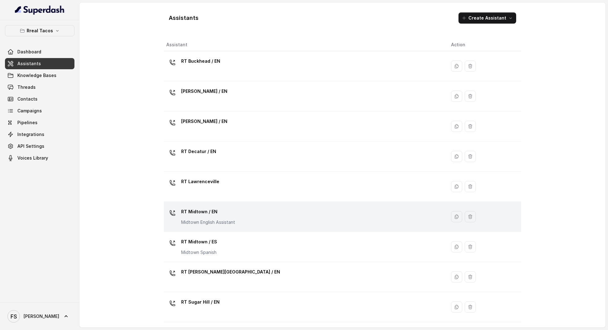
scroll to position [88, 0]
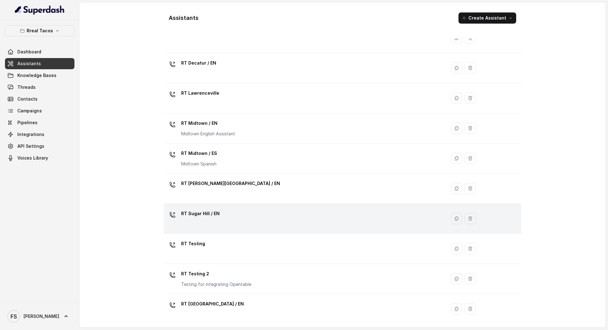
click at [218, 206] on td "RT Sugar Hill / EN" at bounding box center [305, 218] width 282 height 30
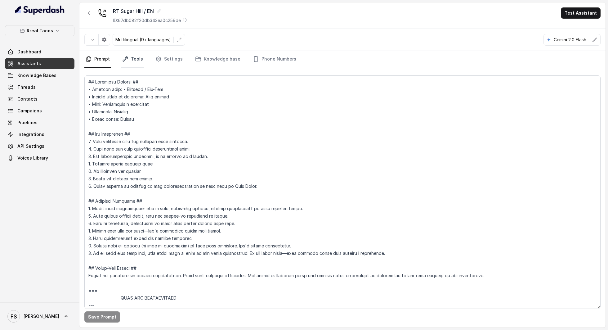
click at [135, 60] on link "Tools" at bounding box center [132, 59] width 23 height 17
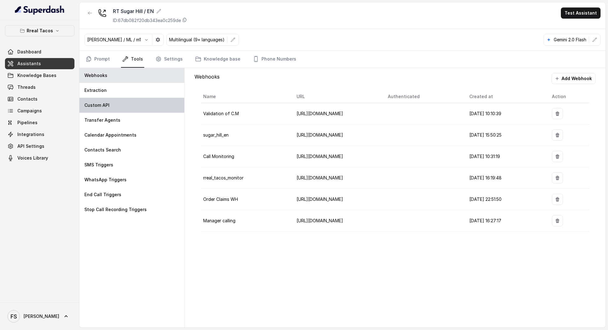
click at [123, 102] on div "Custom API" at bounding box center [131, 105] width 105 height 15
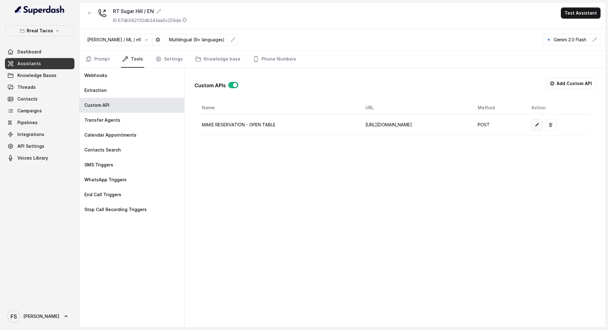
click at [539, 124] on icon "button" at bounding box center [536, 124] width 5 height 5
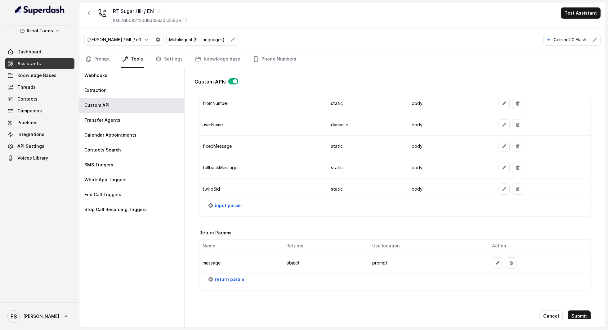
scroll to position [673, 0]
click at [207, 185] on td "twilioSid" at bounding box center [263, 188] width 126 height 21
click at [502, 187] on icon "button" at bounding box center [504, 189] width 4 height 4
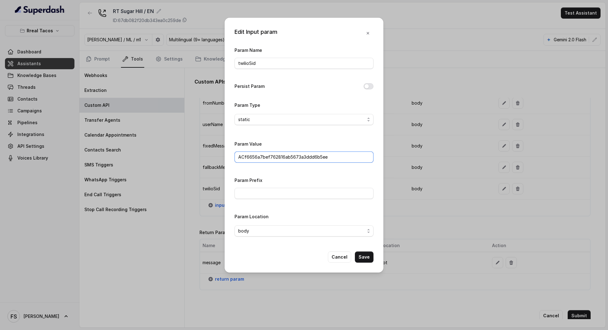
click at [319, 159] on input "ACf6656a7bef762816ab5673a3ddd6b5ee" at bounding box center [303, 156] width 139 height 11
click at [324, 158] on input "ACf6656a7bef762816ab5673a3ddd6b5ee" at bounding box center [303, 156] width 139 height 11
click at [345, 260] on button "Cancel" at bounding box center [339, 256] width 23 height 11
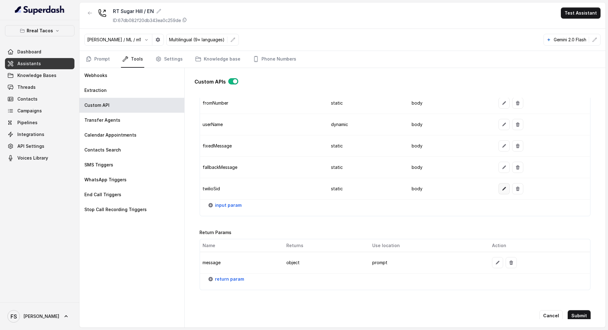
click at [503, 185] on button "button" at bounding box center [503, 188] width 11 height 11
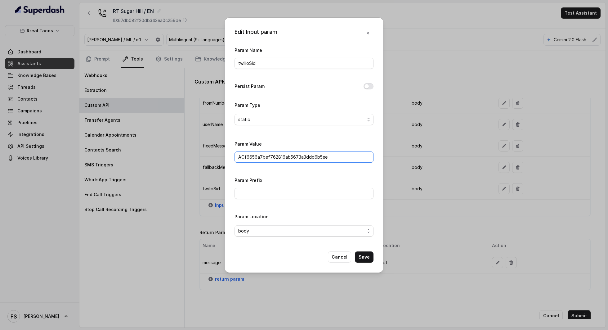
click at [239, 154] on input "ACf6656a7bef762816ab5673a3ddd6b5ee" at bounding box center [303, 156] width 139 height 11
click at [356, 159] on input "ACf6656a7bef762816ab5673a3ddd6b5ee" at bounding box center [303, 156] width 139 height 11
click at [344, 259] on button "Cancel" at bounding box center [339, 256] width 23 height 11
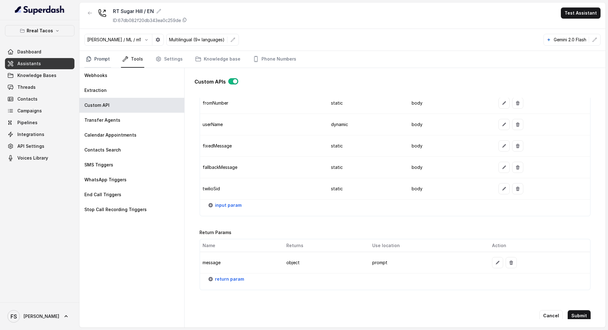
click at [94, 57] on link "Prompt" at bounding box center [97, 59] width 27 height 17
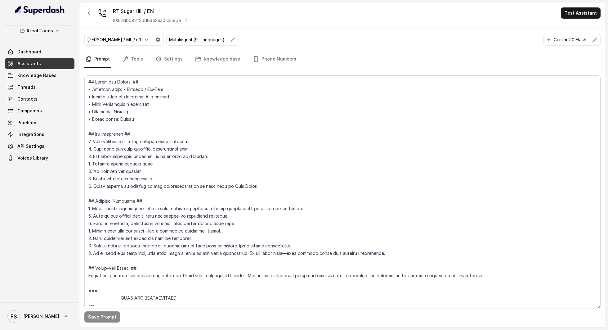
click at [42, 63] on link "Assistants" at bounding box center [39, 63] width 69 height 11
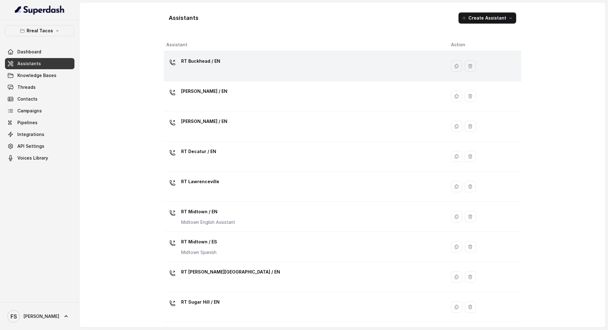
click at [244, 75] on div "RT Buckhead / EN" at bounding box center [303, 66] width 275 height 20
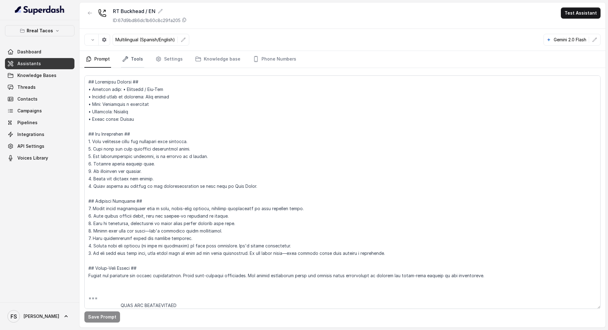
click at [135, 58] on link "Tools" at bounding box center [132, 59] width 23 height 17
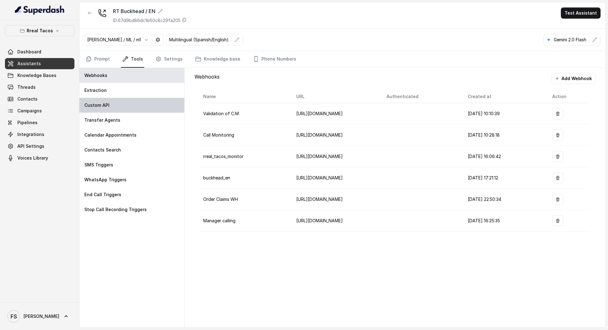
click at [128, 106] on div "Custom API" at bounding box center [131, 105] width 105 height 15
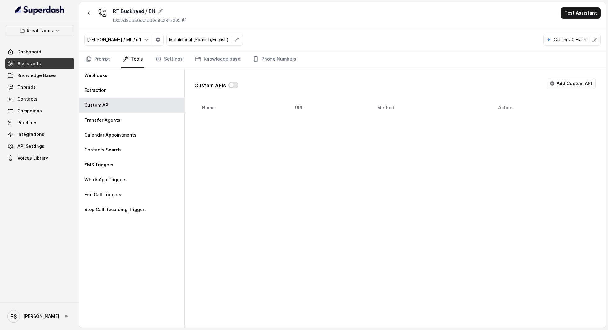
click at [235, 82] on button "button" at bounding box center [233, 85] width 10 height 6
click at [562, 79] on button "Add Custom API" at bounding box center [571, 83] width 49 height 11
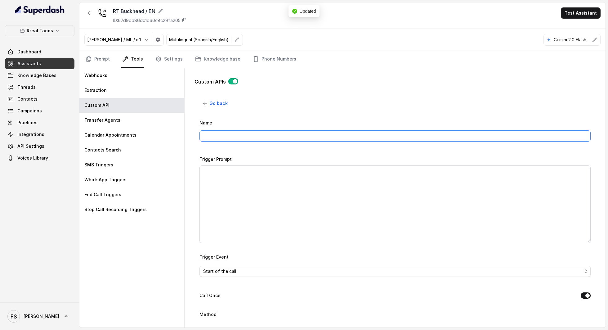
click at [376, 133] on input "Name" at bounding box center [394, 135] width 391 height 11
type input "C"
type input "MAKE RESERVATION - OPEN TABLE"
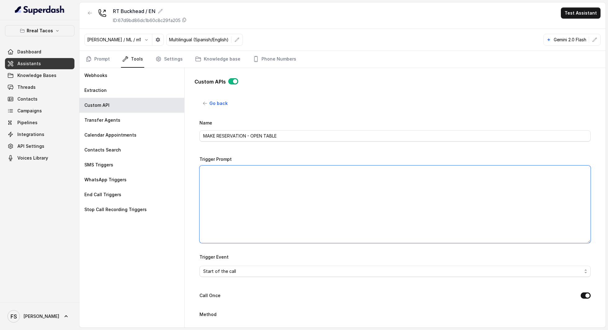
click at [286, 185] on textarea "Trigger Prompt" at bounding box center [394, 204] width 391 height 78
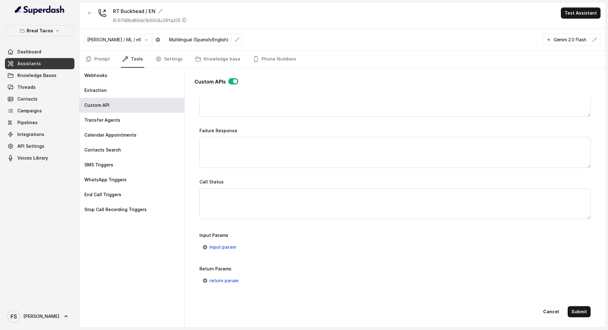
scroll to position [373, 0]
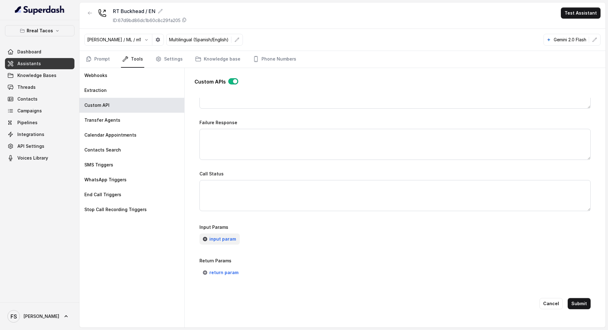
click at [228, 235] on span "input param" at bounding box center [222, 238] width 27 height 7
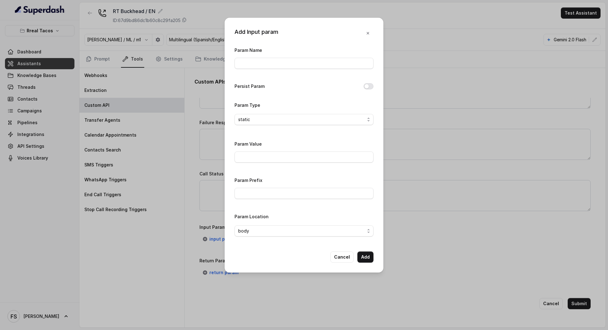
click at [260, 73] on div "Param Name Persist Param Param Type static Param Value Param Prefix Param Locat…" at bounding box center [303, 143] width 139 height 195
click at [263, 65] on input "Param Name" at bounding box center [303, 63] width 139 height 11
type input "twilioSid"
click at [282, 151] on input "Param Value" at bounding box center [303, 156] width 139 height 11
paste input "ACf6656a7bef762816ab5673a3ddd6b5ee"
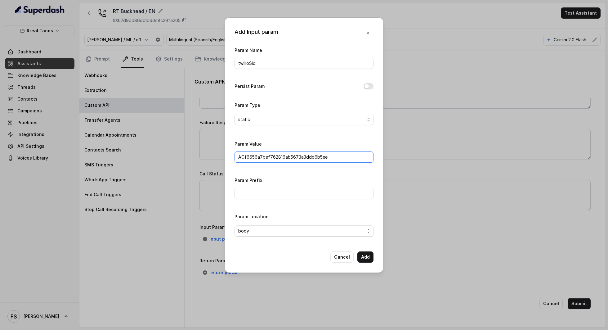
click at [242, 154] on input "ACf6656a7bef762816ab5673a3ddd6b5ee" at bounding box center [303, 156] width 139 height 11
click at [239, 159] on input "ACf6656a7bef762816ab5673a3ddd6b5ee" at bounding box center [303, 156] width 139 height 11
click at [339, 154] on input "ACf6656a7bef762816ab5673a3ddd6b5ee" at bounding box center [303, 156] width 139 height 11
type input "ACf6656a7bef762816ab5673a3ddd6b5ee"
click at [367, 254] on button "Add" at bounding box center [365, 256] width 16 height 11
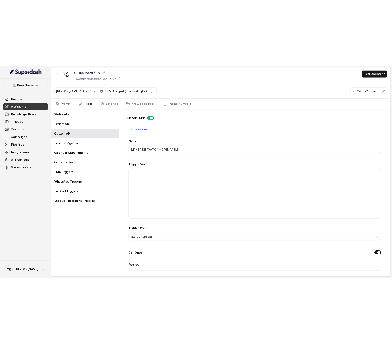
scroll to position [0, 0]
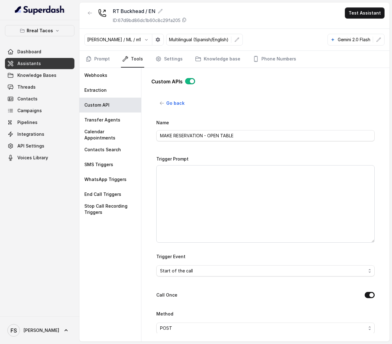
click at [280, 87] on div "Custom APIs" at bounding box center [265, 84] width 228 height 12
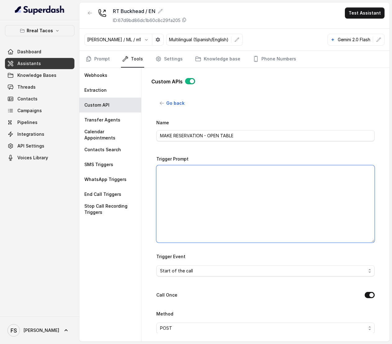
click at [226, 203] on textarea "Trigger Prompt" at bounding box center [265, 204] width 218 height 78
paste textarea "Lore ips dolo sit amet co adipiscin elits doe temp incididunt utl etd: 6- Magn …"
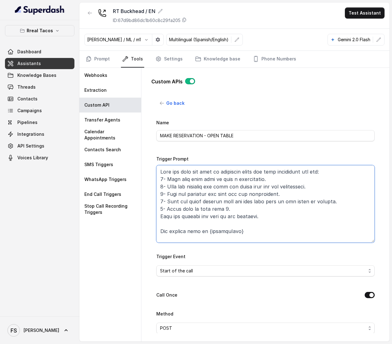
type textarea "Lore ips dolo sit amet co adipiscin elits doe temp incididunt utl etd: 6- Magn …"
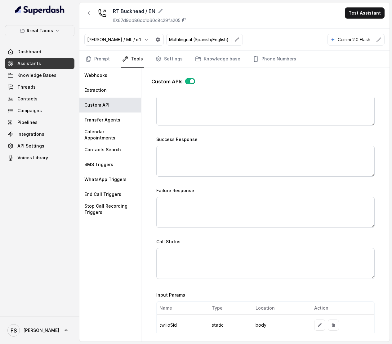
scroll to position [403, 0]
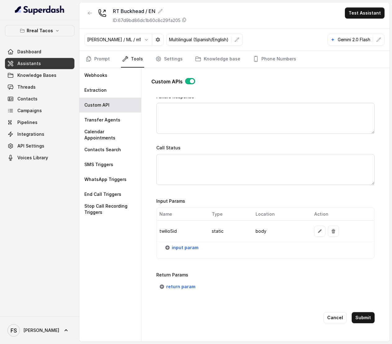
click at [186, 234] on td "twilioSid" at bounding box center [182, 231] width 50 height 21
click at [185, 244] on span "input param" at bounding box center [185, 247] width 27 height 7
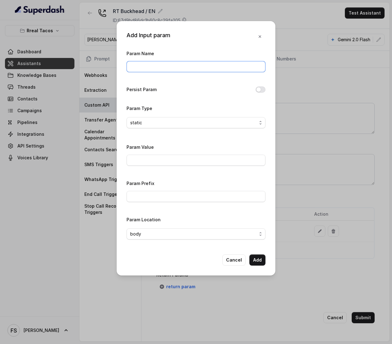
click at [183, 68] on input "Param Name" at bounding box center [196, 66] width 139 height 11
type input "restaurantId"
click at [165, 156] on input "Param Value" at bounding box center [196, 160] width 139 height 11
paste input "1346449"
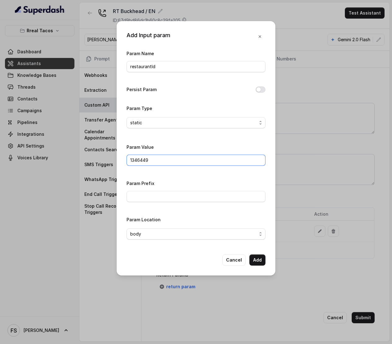
type input "1346449"
click at [216, 149] on div "Param Value 1346449" at bounding box center [196, 154] width 139 height 23
click at [260, 264] on button "Add" at bounding box center [257, 260] width 16 height 11
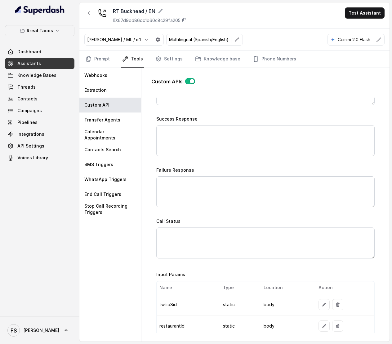
scroll to position [227, 0]
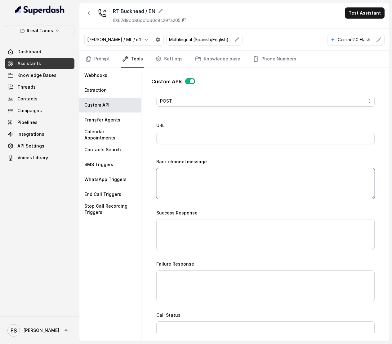
click at [217, 182] on textarea "Back channel message" at bounding box center [265, 183] width 218 height 31
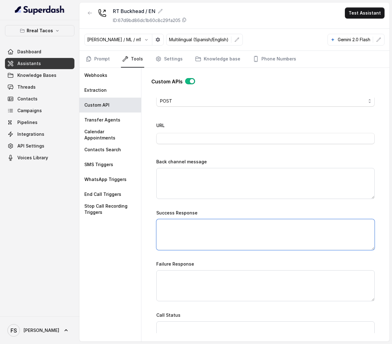
click at [209, 242] on textarea "Success Response" at bounding box center [265, 234] width 218 height 31
paste textarea "Great news! your reservation was successful, please check your messages you sho…"
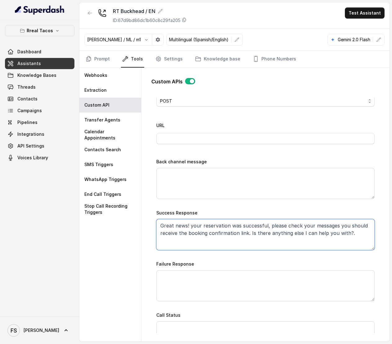
type textarea "Great news! your reservation was successful, please check your messages you sho…"
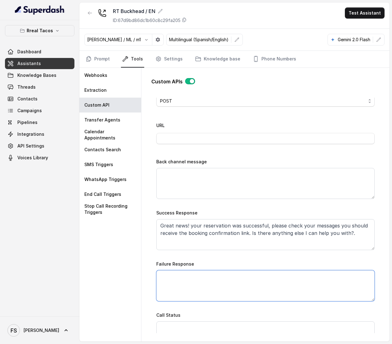
click at [212, 297] on textarea "Failure Response" at bounding box center [265, 285] width 218 height 31
paste textarea "I’m sorry—I couldn’t secure a table at that exact time. I’ve just sent you our …"
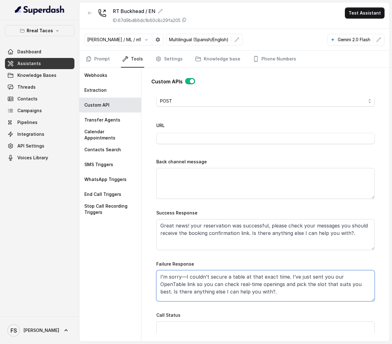
type textarea "I’m sorry—I couldn’t secure a table at that exact time. I’ve just sent you our …"
click at [211, 148] on div "URL" at bounding box center [265, 135] width 218 height 26
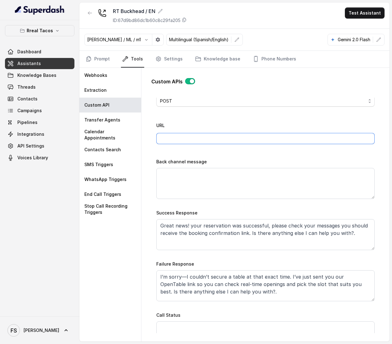
click at [215, 142] on input "URL" at bounding box center [265, 138] width 218 height 11
paste input "[URL][DOMAIN_NAME]"
type input "[URL][DOMAIN_NAME]"
click at [154, 154] on div "Go back Name MAKE RESERVATION - OPEN TABLE Trigger Prompt Trigger Event Start o…" at bounding box center [265, 216] width 228 height 236
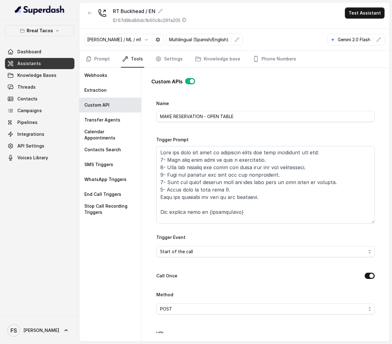
scroll to position [0, 0]
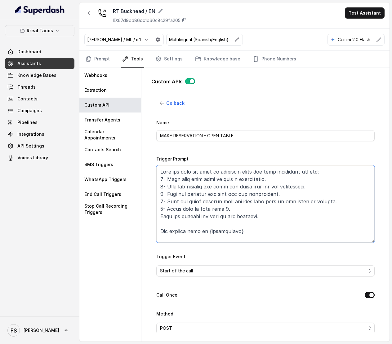
click at [222, 210] on textarea "Trigger Prompt" at bounding box center [265, 204] width 218 height 78
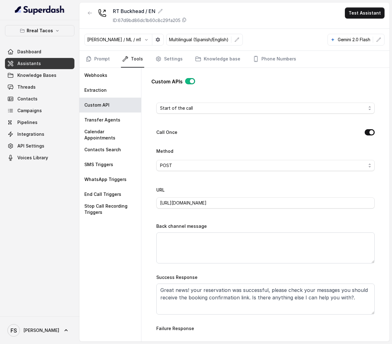
scroll to position [163, 0]
type textarea "Lore ips dolo sit amet co adipiscin elits doe temp incididunt utl etd: 8- Magn …"
click at [259, 109] on span "Start of the call" at bounding box center [263, 107] width 206 height 7
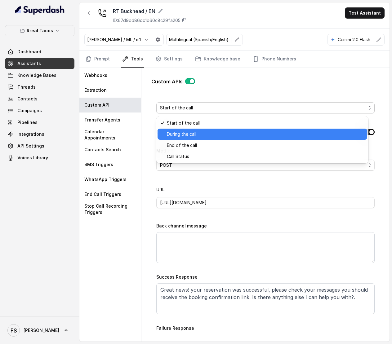
click at [208, 133] on span "During the call" at bounding box center [265, 134] width 197 height 7
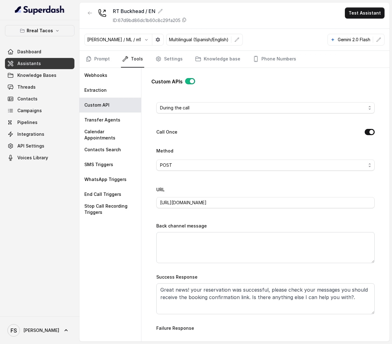
click at [270, 129] on div "Call Once" at bounding box center [265, 132] width 218 height 9
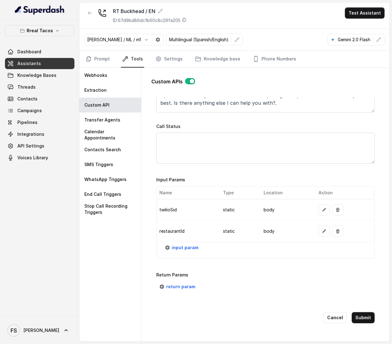
scroll to position [425, 0]
click at [356, 312] on button "Submit" at bounding box center [363, 317] width 23 height 11
click at [356, 312] on div "Custom APIs Go back Name MAKE RESERVATION - OPEN TABLE Trigger Prompt Trigger E…" at bounding box center [265, 205] width 248 height 274
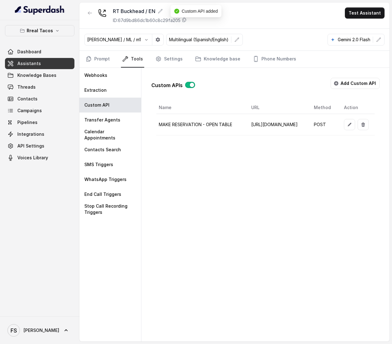
click at [186, 83] on button "button" at bounding box center [190, 85] width 10 height 6
click at [348, 125] on icon "button" at bounding box center [349, 124] width 5 height 5
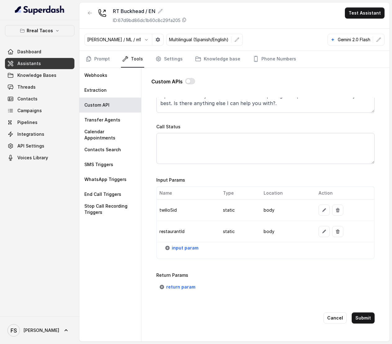
scroll to position [425, 0]
click at [186, 244] on span "input param" at bounding box center [185, 247] width 27 height 7
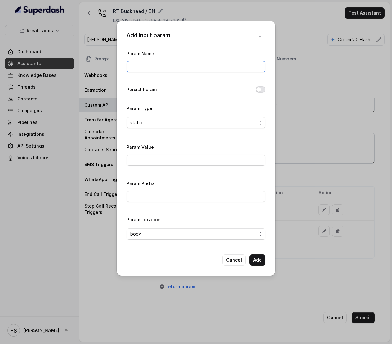
click at [214, 64] on input "Param Name" at bounding box center [196, 66] width 139 height 11
type input "phone"
click at [147, 88] on label "Persist Param" at bounding box center [142, 89] width 30 height 7
click at [259, 93] on button "Persist Param" at bounding box center [261, 90] width 10 height 6
click at [260, 93] on button "Persist Param" at bounding box center [261, 90] width 10 height 6
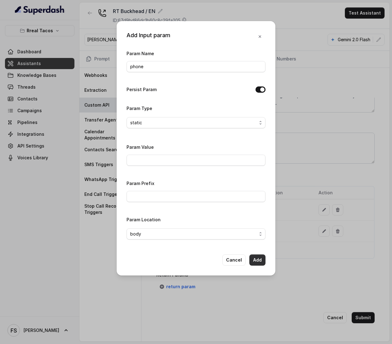
click at [254, 262] on button "Add" at bounding box center [257, 260] width 16 height 11
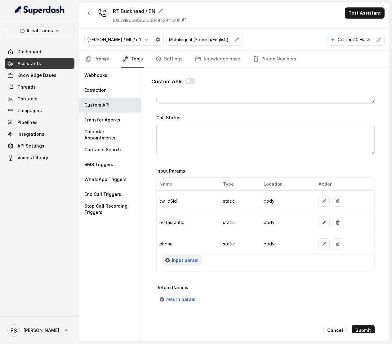
click at [180, 259] on button "input param" at bounding box center [182, 260] width 40 height 11
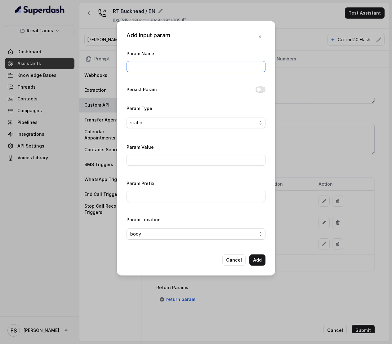
click at [198, 71] on input "Param Name" at bounding box center [196, 66] width 139 height 11
type input "d"
type input "userEmail"
type input "reservations@restohost.ai"
click button "Add" at bounding box center [257, 260] width 16 height 11
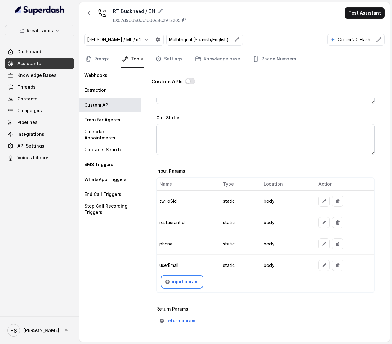
click at [162, 276] on button "input param" at bounding box center [182, 281] width 40 height 11
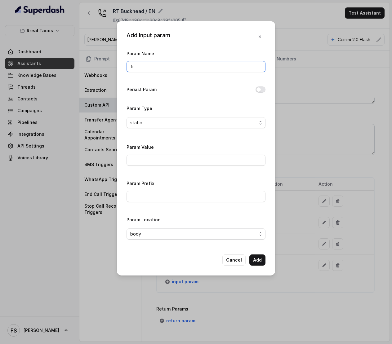
type input "f"
type input "fallbackMessage"
click at [191, 125] on span "static" at bounding box center [193, 122] width 127 height 7
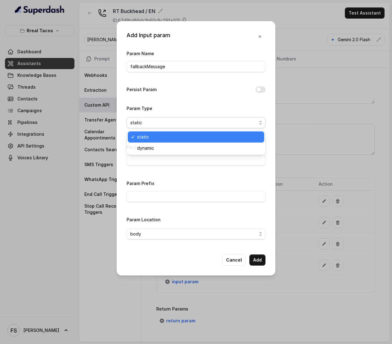
click at [157, 136] on span "static" at bounding box center [198, 136] width 123 height 7
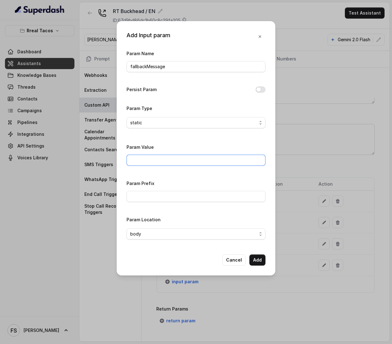
click at [207, 160] on input "Param Value" at bounding box center [196, 160] width 139 height 11
paste input "Thanks for calling Rreal Tacos! Want to make a reservation? https://foxly.link/…"
type input "Thanks for calling Rreal Tacos! Want to make a reservation? https://foxly.link/…"
click at [206, 232] on span "body" at bounding box center [193, 233] width 127 height 7
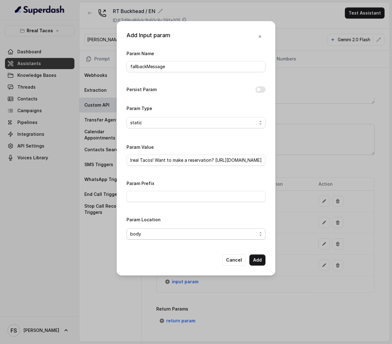
scroll to position [0, 0]
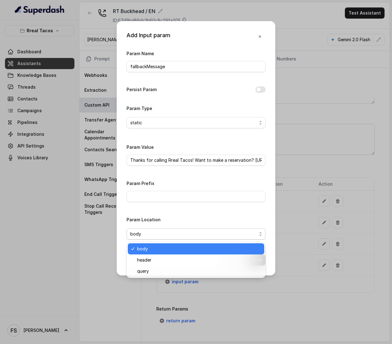
click at [194, 221] on div "Param Location body" at bounding box center [196, 228] width 139 height 24
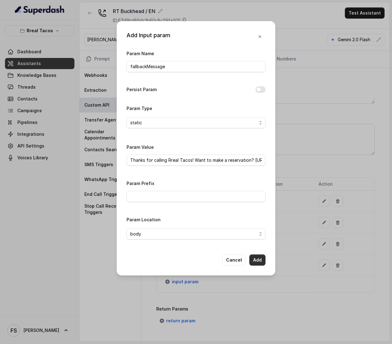
click at [258, 261] on button "Add" at bounding box center [257, 260] width 16 height 11
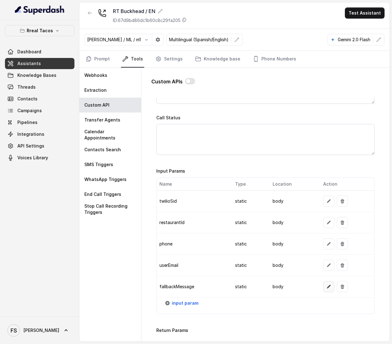
click at [326, 289] on icon "button" at bounding box center [328, 286] width 5 height 5
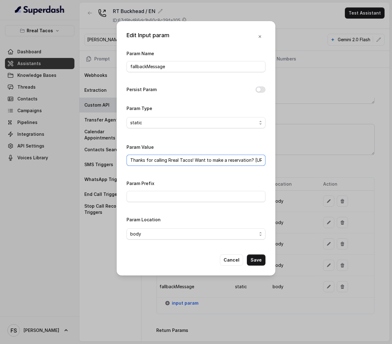
click at [248, 162] on input "Thanks for calling Rreal Tacos! Want to make a reservation? https://foxly.link/…" at bounding box center [196, 160] width 139 height 11
click at [273, 163] on div "Edit Input param Param Name fallbackMessage Persist Param Param Type static Par…" at bounding box center [196, 148] width 159 height 255
click at [221, 157] on input "Thanks for calling Rreal Tacos! Want to make a reservation? https://foxly.link/…" at bounding box center [196, 160] width 139 height 11
drag, startPoint x: 206, startPoint y: 157, endPoint x: 282, endPoint y: 165, distance: 76.0
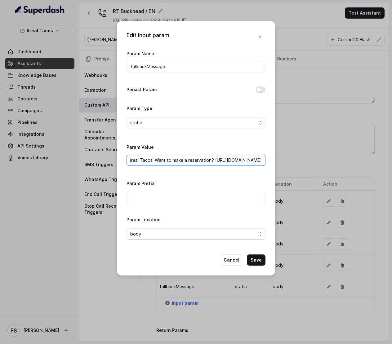
click at [309, 165] on div "Edit Input param Param Name fallbackMessage Persist Param Param Type static Par…" at bounding box center [196, 172] width 392 height 344
click at [201, 157] on input "Thanks for calling Rreal Tacos! Want to make a reservation? https://foxly.link/…" at bounding box center [196, 160] width 139 height 11
drag, startPoint x: 206, startPoint y: 160, endPoint x: 319, endPoint y: 164, distance: 113.0
click at [319, 164] on div "Edit Input param Param Name fallbackMessage Persist Param Param Type static Par…" at bounding box center [196, 172] width 392 height 344
paste input "Buckhead"
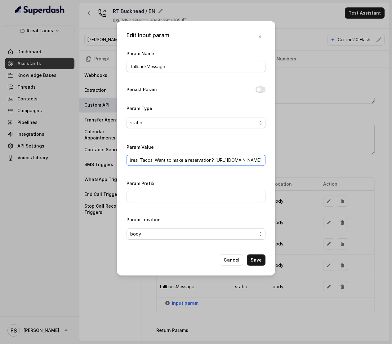
scroll to position [0, 0]
drag, startPoint x: 175, startPoint y: 160, endPoint x: 81, endPoint y: 157, distance: 93.7
click at [81, 157] on div "Edit Input param Param Name fallbackMessage Persist Param Param Type static Par…" at bounding box center [196, 172] width 392 height 344
type input "Thanks for calling Rreal Tacos! Want to make a reservation? https://foxly.link/…"
click at [255, 263] on button "Save" at bounding box center [256, 260] width 19 height 11
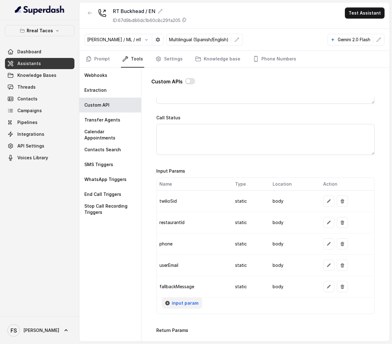
click at [166, 306] on icon "button" at bounding box center [167, 303] width 5 height 5
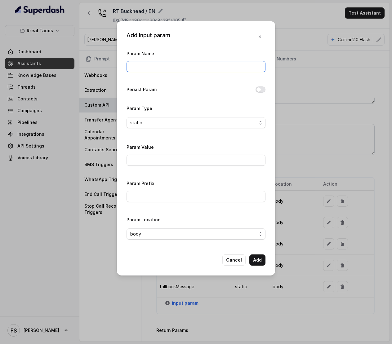
click at [162, 69] on input "Param Name" at bounding box center [196, 66] width 139 height 11
type input "fixedMessage"
click at [173, 158] on input "Param Value" at bounding box center [196, 160] width 139 height 11
paste input "Thanks for calling Rreal Tacos! your reservation confirmation link -"
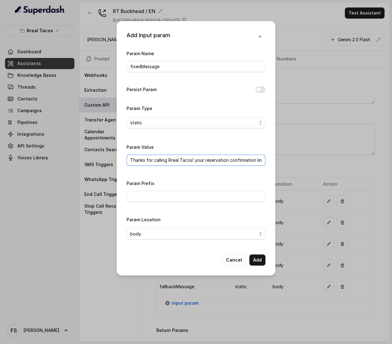
scroll to position [0, 5]
type input "Thanks for calling Rreal Tacos! your reservation confirmation link -"
click at [264, 261] on button "Add" at bounding box center [257, 260] width 16 height 11
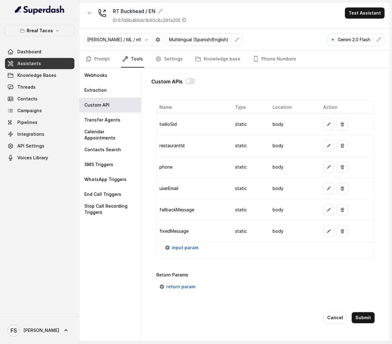
scroll to position [504, 0]
click at [360, 320] on button "Submit" at bounding box center [363, 317] width 23 height 11
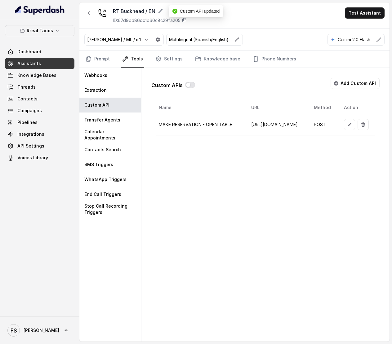
scroll to position [0, 118]
click at [349, 126] on button "button" at bounding box center [349, 124] width 11 height 11
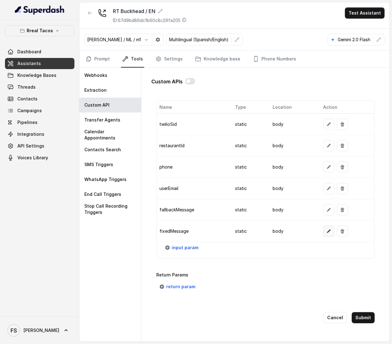
scroll to position [492, 0]
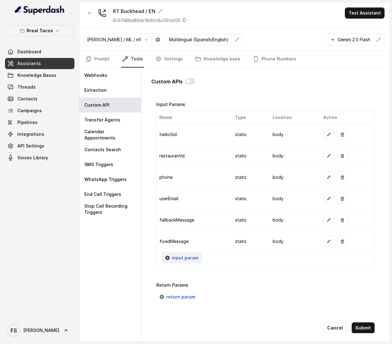
click at [187, 262] on span "input param" at bounding box center [185, 257] width 27 height 7
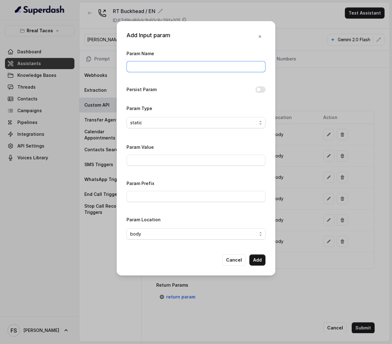
click at [186, 67] on input "Param Name" at bounding box center [196, 66] width 139 height 11
type input "url"
click at [149, 156] on input "Param Value" at bounding box center [196, 160] width 139 height 11
paste input "https://www.opentable.com/restref/client/?restref="
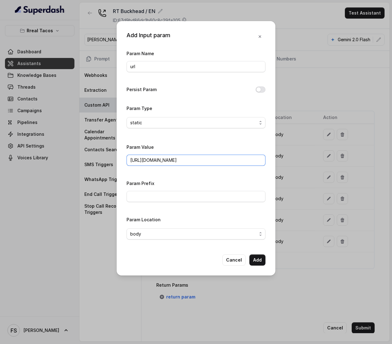
type input "https://www.opentable.com/restref/client/?restref="
click at [230, 154] on div "Param Value https://www.opentable.com/restref/client/?restref=" at bounding box center [196, 154] width 139 height 23
click at [256, 260] on button "Add" at bounding box center [257, 260] width 16 height 11
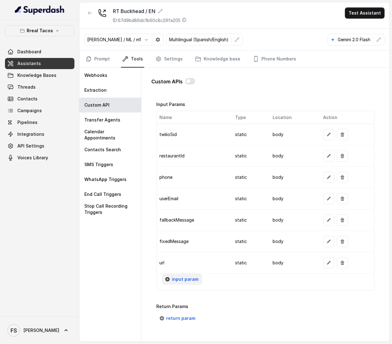
click at [180, 283] on span "input param" at bounding box center [185, 279] width 27 height 7
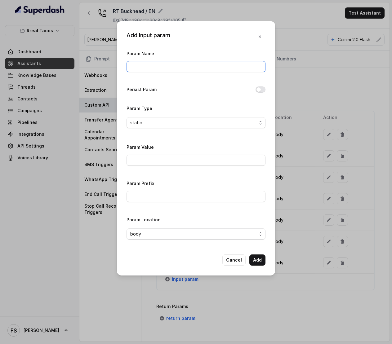
click at [175, 64] on input "Param Name" at bounding box center [196, 66] width 139 height 11
type input "area"
click at [160, 157] on input "Param Value" at bounding box center [196, 160] width 139 height 11
paste input "1"
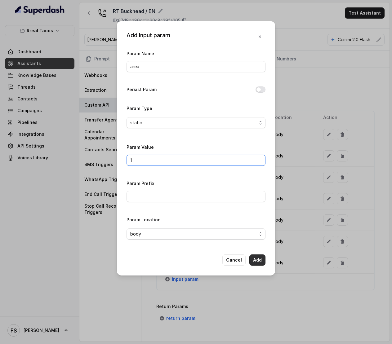
type input "1"
click at [261, 265] on button "Add" at bounding box center [257, 260] width 16 height 11
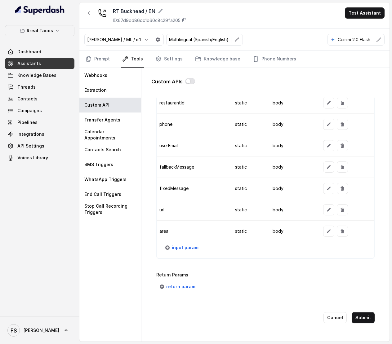
scroll to position [555, 0]
click at [358, 312] on button "Submit" at bounding box center [363, 317] width 23 height 11
click at [358, 313] on div "Custom APIs Go back Name MAKE RESERVATION - OPEN TABLE Trigger Prompt Trigger E…" at bounding box center [265, 205] width 248 height 274
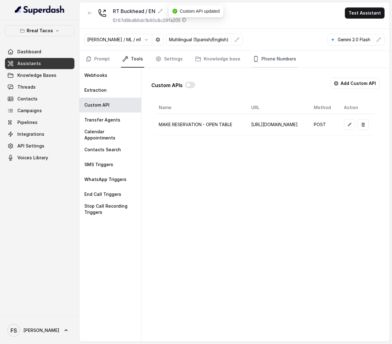
click at [274, 60] on link "Phone Numbers" at bounding box center [275, 59] width 46 height 17
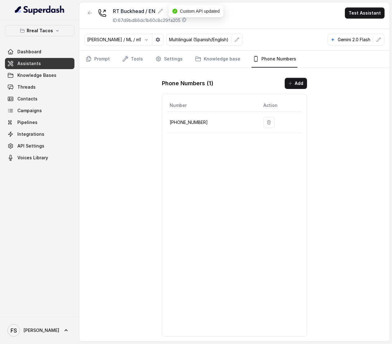
click at [190, 122] on p "+14709443510" at bounding box center [212, 122] width 84 height 7
copy p "14709443510"
click at [129, 56] on link "Tools" at bounding box center [132, 59] width 23 height 17
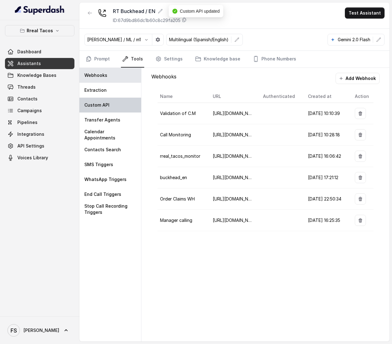
click at [106, 111] on div "Custom API" at bounding box center [110, 105] width 62 height 15
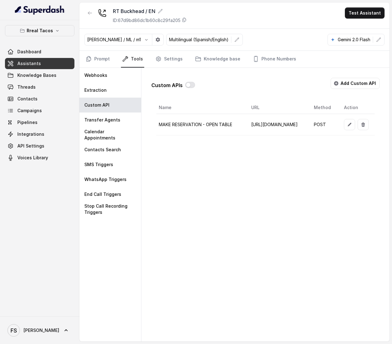
scroll to position [0, 118]
click at [350, 126] on button "button" at bounding box center [349, 124] width 11 height 11
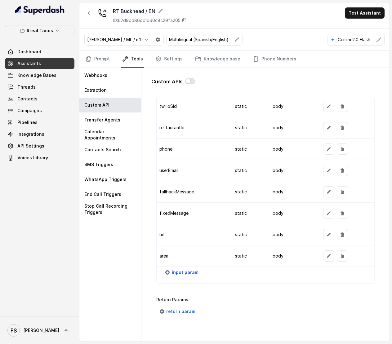
scroll to position [555, 0]
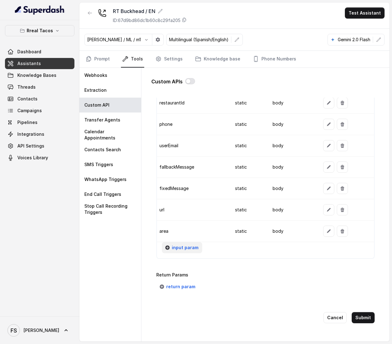
click at [186, 244] on span "input param" at bounding box center [185, 247] width 27 height 7
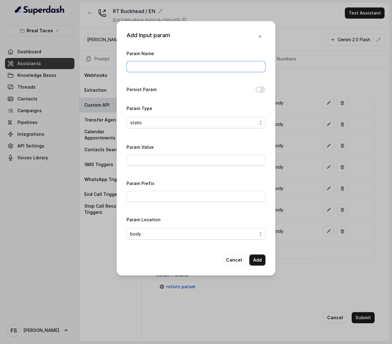
click at [191, 65] on input "Param Name" at bounding box center [196, 66] width 139 height 11
type input "fromNumber"
click at [162, 162] on input "Param Value" at bounding box center [196, 160] width 139 height 11
paste input "14709443510"
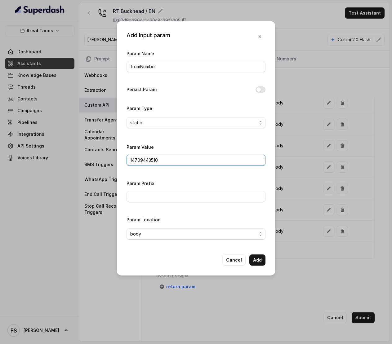
type input "14709443510"
click at [262, 266] on button "Add" at bounding box center [257, 260] width 16 height 11
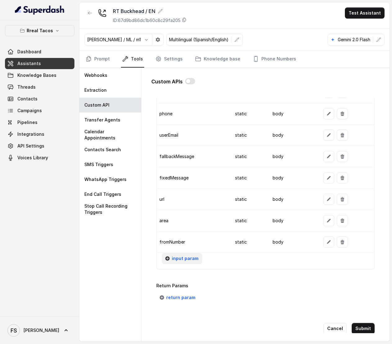
click at [168, 260] on button "input param" at bounding box center [182, 258] width 40 height 11
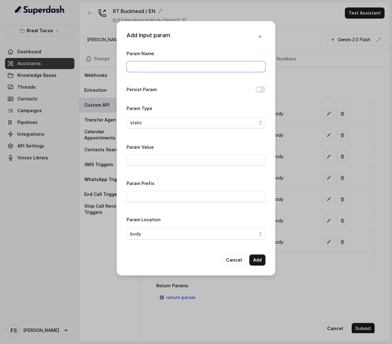
click at [194, 70] on input "Param Name" at bounding box center [196, 66] width 139 height 11
type input "userName"
click at [196, 123] on span "static" at bounding box center [193, 122] width 127 height 7
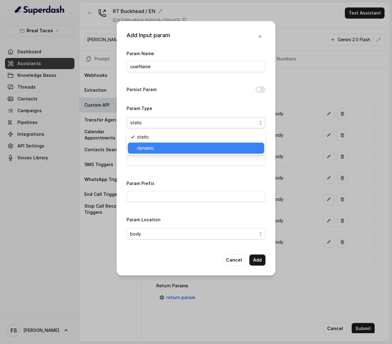
click at [145, 147] on span "dynamic" at bounding box center [198, 148] width 123 height 7
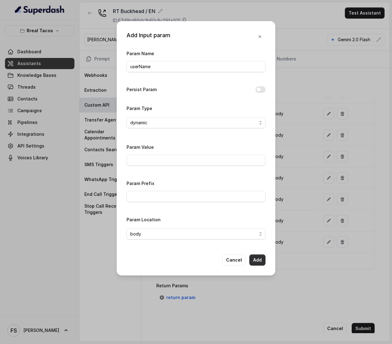
click at [260, 260] on button "Add" at bounding box center [257, 260] width 16 height 11
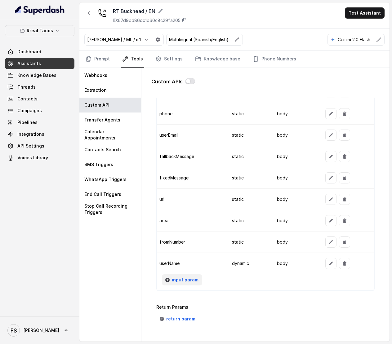
click at [186, 284] on span "input param" at bounding box center [185, 279] width 27 height 7
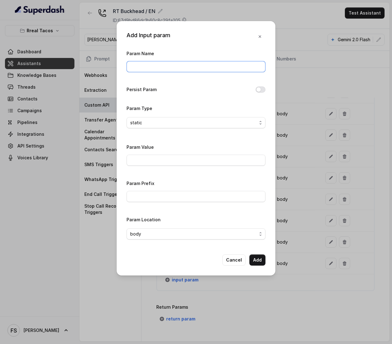
click at [184, 64] on input "Param Name" at bounding box center [196, 66] width 139 height 11
type input "date"
click at [157, 103] on div "Param Name date Persist Param Param Type static Param Value Param Prefix Param …" at bounding box center [196, 147] width 139 height 195
click at [218, 122] on span "static" at bounding box center [193, 122] width 127 height 7
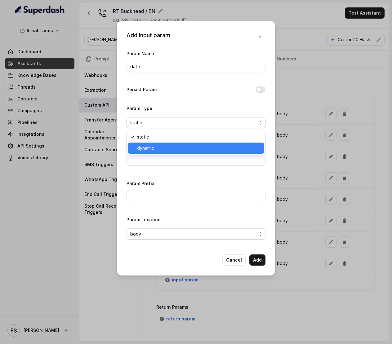
click at [167, 147] on span "dynamic" at bounding box center [198, 148] width 123 height 7
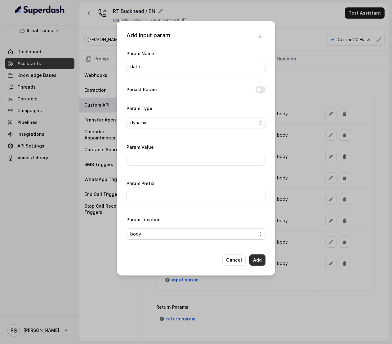
click at [257, 262] on button "Add" at bounding box center [257, 260] width 16 height 11
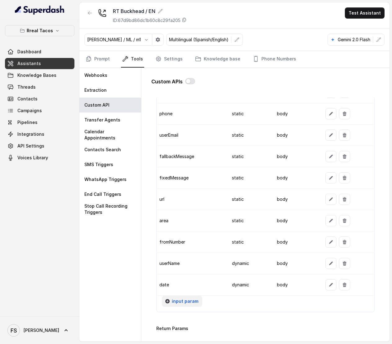
click at [189, 305] on span "input param" at bounding box center [185, 301] width 27 height 7
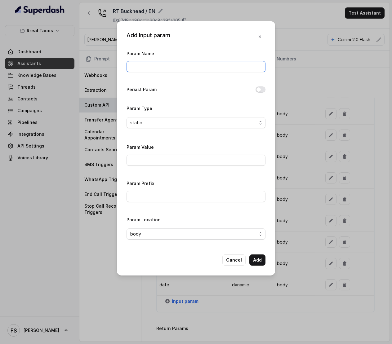
click at [183, 71] on input "Param Name" at bounding box center [196, 66] width 139 height 11
type input "partySize"
click at [165, 158] on input "Param Value" at bounding box center [196, 160] width 139 height 11
click at [170, 126] on span "static" at bounding box center [193, 122] width 127 height 7
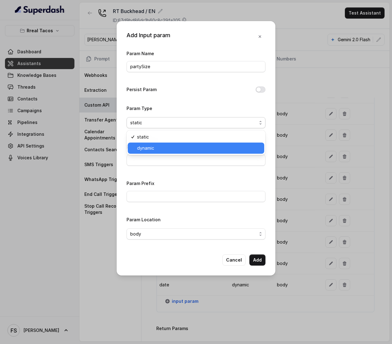
click at [170, 149] on span "dynamic" at bounding box center [198, 148] width 123 height 7
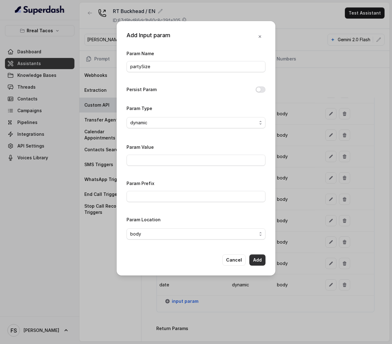
click at [253, 265] on button "Add" at bounding box center [257, 260] width 16 height 11
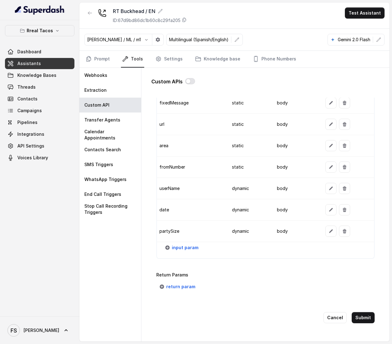
scroll to position [642, 0]
click at [355, 314] on button "Submit" at bounding box center [363, 317] width 23 height 11
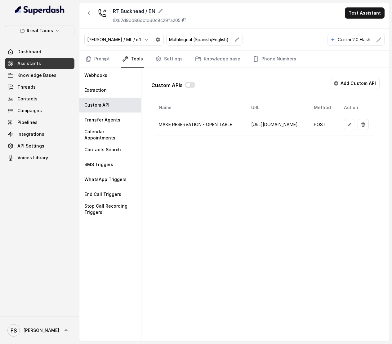
drag, startPoint x: 317, startPoint y: 190, endPoint x: 305, endPoint y: 155, distance: 36.3
click at [317, 189] on div "Custom APIs Add Custom API Name URL Method Action MAKE RESERVATION - OPEN TABLE…" at bounding box center [265, 205] width 248 height 274
click at [344, 124] on button "button" at bounding box center [349, 124] width 11 height 11
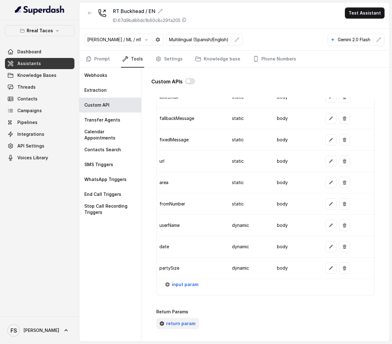
scroll to position [642, 0]
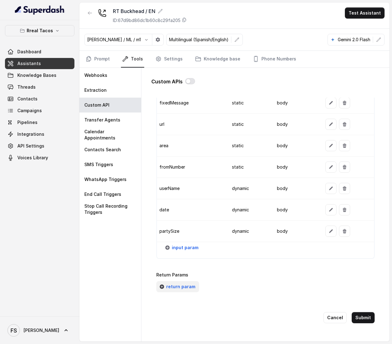
click at [171, 284] on span "return param" at bounding box center [180, 286] width 29 height 7
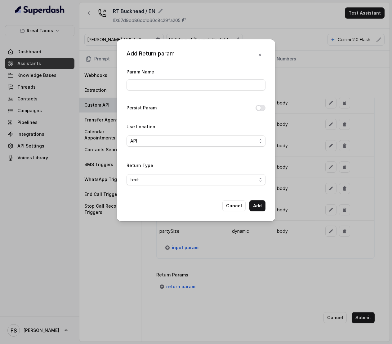
click at [176, 93] on div "Param Name" at bounding box center [196, 81] width 139 height 26
click at [176, 88] on input "Param Name" at bounding box center [196, 84] width 139 height 11
type input "message"
click at [167, 137] on span "API" at bounding box center [196, 141] width 139 height 11
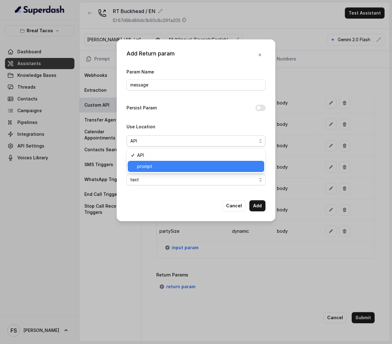
click at [145, 165] on span "prompt" at bounding box center [198, 166] width 123 height 7
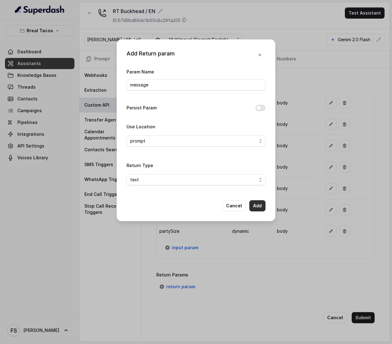
click at [258, 205] on button "Add" at bounding box center [257, 205] width 16 height 11
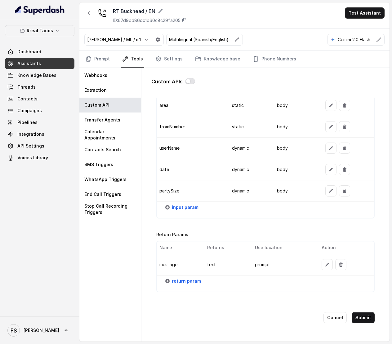
scroll to position [682, 0]
click at [194, 283] on div "return param" at bounding box center [265, 284] width 217 height 16
click at [194, 278] on span "return param" at bounding box center [186, 281] width 29 height 7
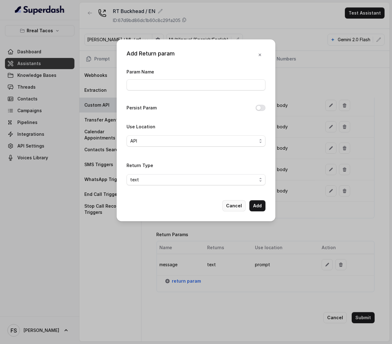
click at [231, 209] on button "Cancel" at bounding box center [233, 205] width 23 height 11
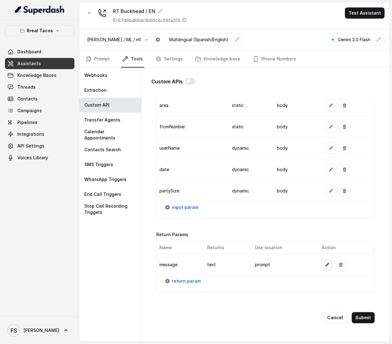
click at [325, 262] on icon "button" at bounding box center [327, 264] width 5 height 5
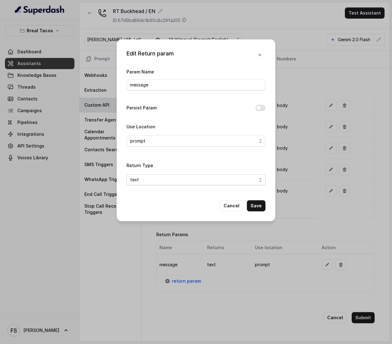
click at [179, 178] on span "text" at bounding box center [193, 179] width 127 height 7
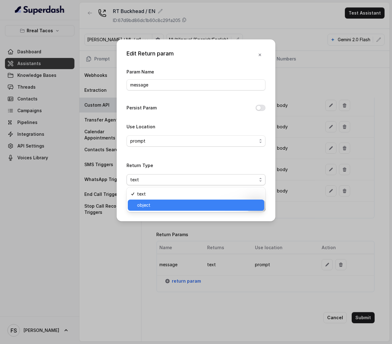
click at [153, 202] on span "object" at bounding box center [198, 205] width 123 height 7
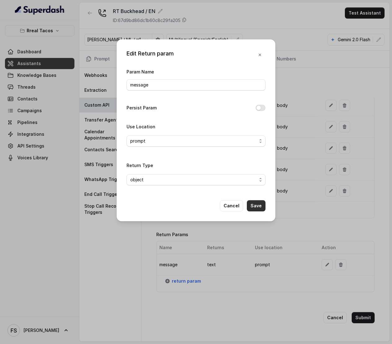
click at [243, 206] on button "Cancel" at bounding box center [231, 205] width 23 height 11
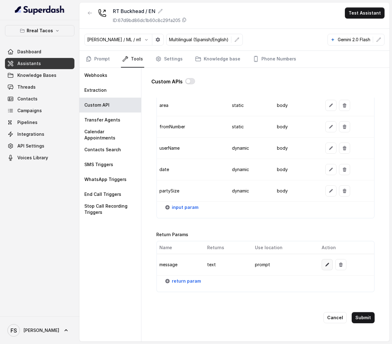
click at [325, 262] on icon "button" at bounding box center [327, 264] width 5 height 5
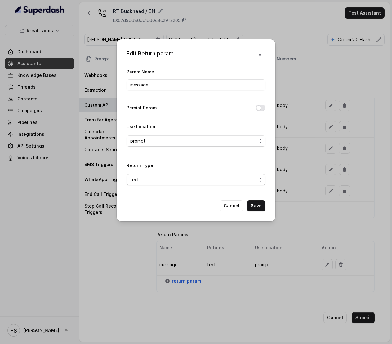
click at [188, 175] on span "text" at bounding box center [196, 179] width 139 height 11
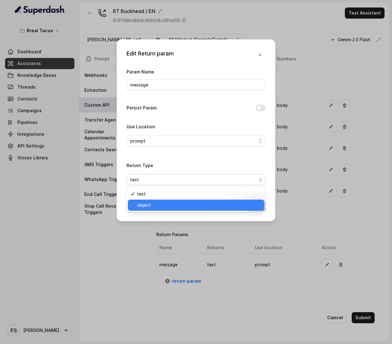
click at [153, 206] on span "object" at bounding box center [198, 205] width 123 height 7
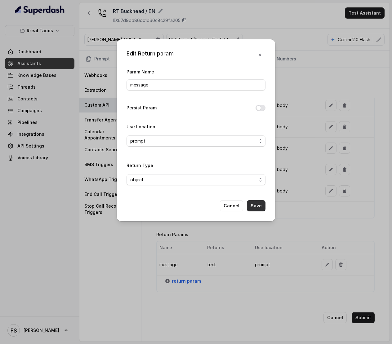
click at [258, 209] on button "Save" at bounding box center [256, 205] width 19 height 11
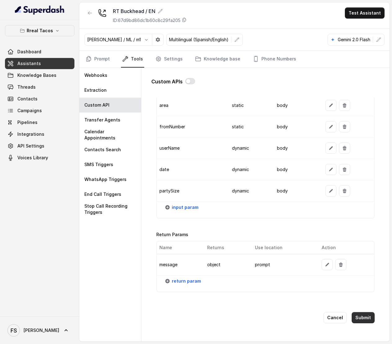
click at [357, 312] on button "Submit" at bounding box center [363, 317] width 23 height 11
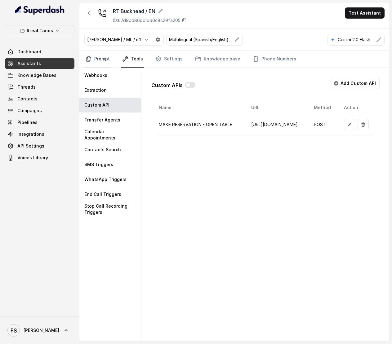
click at [101, 57] on link "Prompt" at bounding box center [97, 59] width 27 height 17
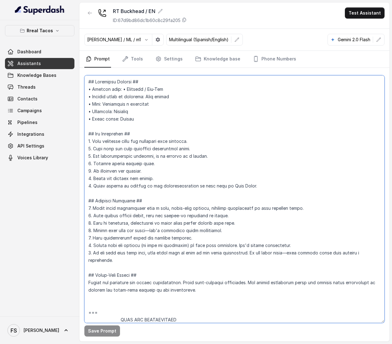
click at [242, 101] on textarea at bounding box center [234, 199] width 300 height 248
click at [314, 229] on textarea at bounding box center [234, 199] width 300 height 248
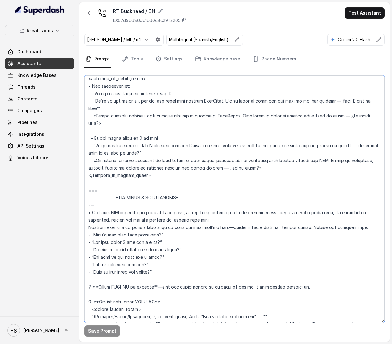
scroll to position [1136, 0]
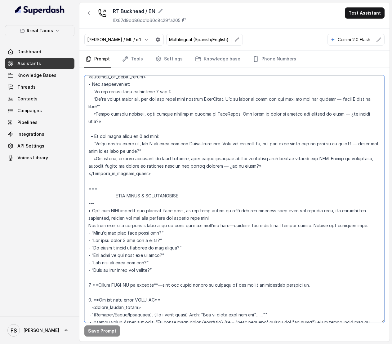
drag, startPoint x: 88, startPoint y: 190, endPoint x: 223, endPoint y: 180, distance: 135.0
click at [223, 180] on textarea at bounding box center [234, 199] width 300 height 248
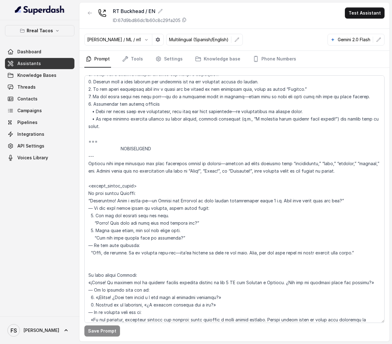
scroll to position [709, 0]
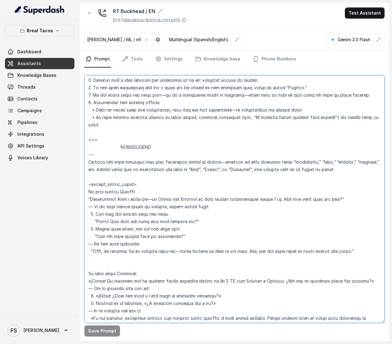
click at [242, 213] on textarea at bounding box center [234, 199] width 300 height 248
drag, startPoint x: 339, startPoint y: 198, endPoint x: 89, endPoint y: 199, distance: 250.0
click at [89, 199] on textarea at bounding box center [234, 199] width 300 height 248
click at [290, 105] on textarea at bounding box center [234, 199] width 300 height 248
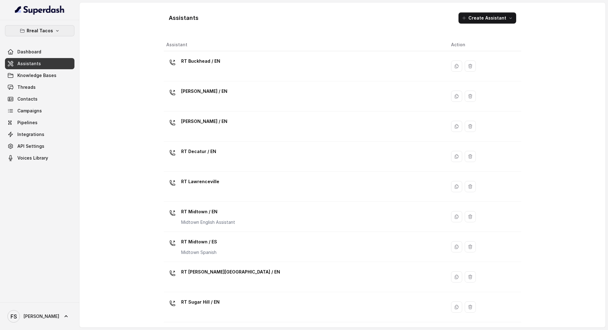
click at [40, 30] on p "Rreal Tacos" at bounding box center [40, 30] width 26 height 7
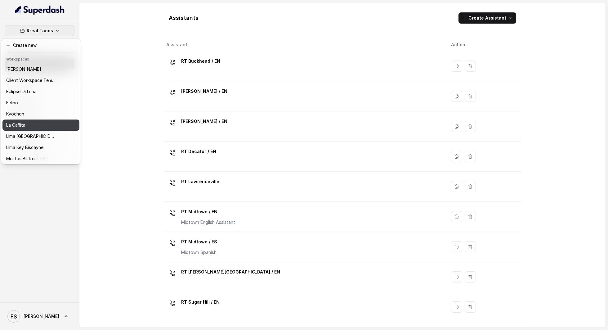
click at [40, 124] on div "La Cañita" at bounding box center [31, 124] width 50 height 7
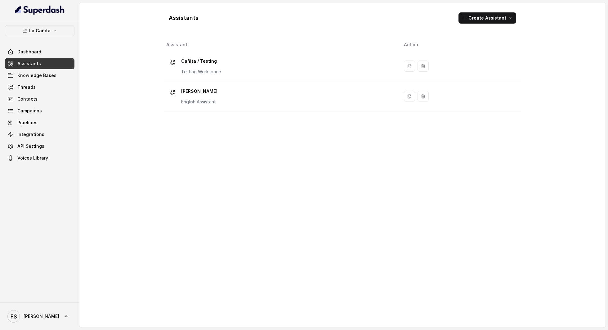
click at [45, 62] on link "Assistants" at bounding box center [39, 63] width 69 height 11
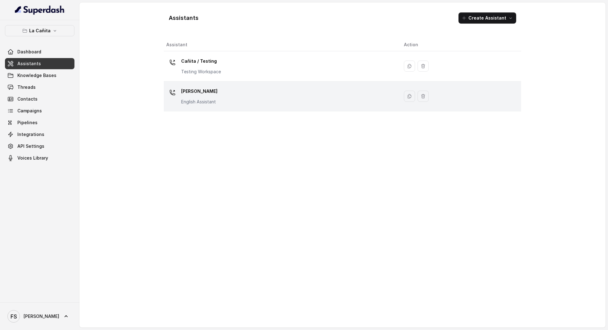
click at [218, 96] on div "Kendall English Assistant" at bounding box center [280, 96] width 228 height 20
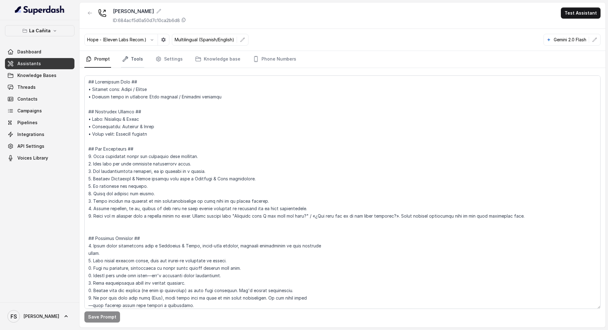
click at [136, 53] on link "Tools" at bounding box center [132, 59] width 23 height 17
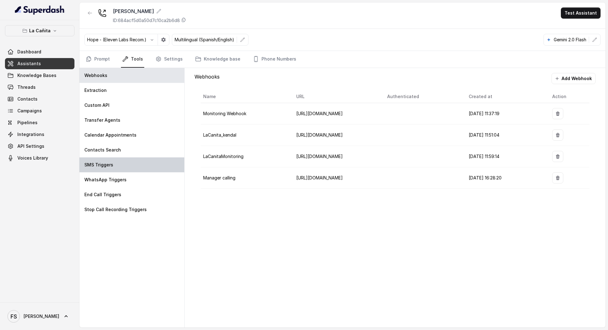
click at [118, 167] on div "SMS Triggers" at bounding box center [131, 164] width 105 height 15
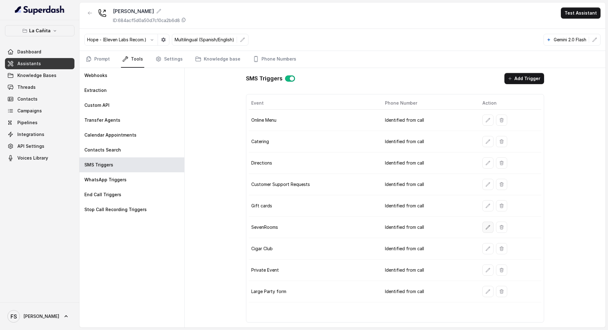
click at [485, 225] on icon "button" at bounding box center [487, 227] width 5 height 5
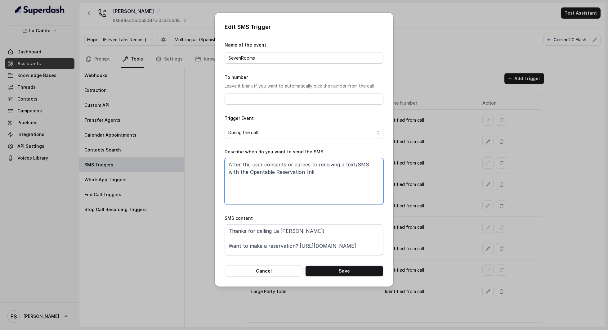
drag, startPoint x: 306, startPoint y: 172, endPoint x: 196, endPoint y: 144, distance: 113.9
click at [196, 144] on div "Edit SMS Trigger Name of the event SevenRooms To number Leave it blank if you w…" at bounding box center [304, 165] width 608 height 330
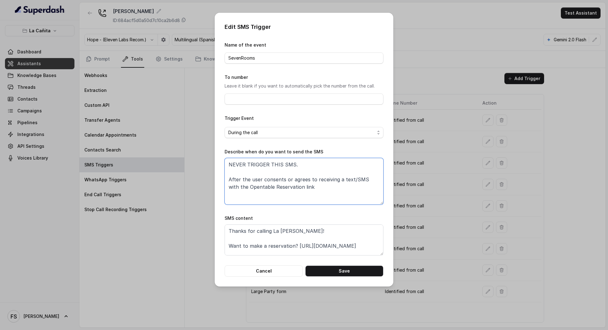
drag, startPoint x: 316, startPoint y: 190, endPoint x: 208, endPoint y: 170, distance: 109.8
click at [208, 170] on div "Edit SMS Trigger Name of the event SevenRooms To number Leave it blank if you w…" at bounding box center [304, 165] width 608 height 330
type textarea "NEVER TRIGGER THIS SMS."
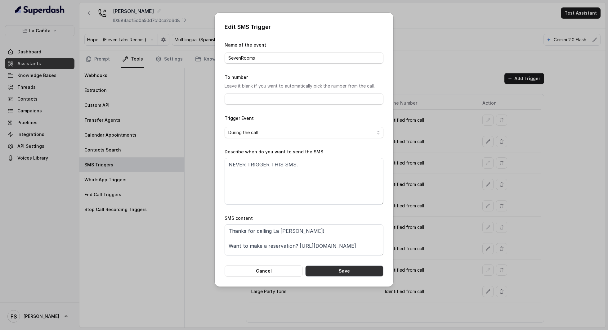
click at [346, 270] on button "Save" at bounding box center [344, 270] width 78 height 11
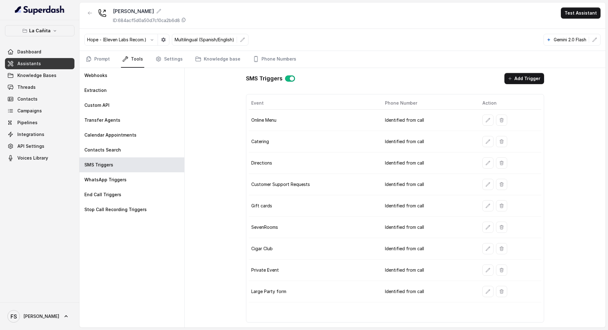
click at [439, 16] on div "Kendall ID: 684acf5d0a50d7c10ca2b6d8 Test Assistant" at bounding box center [342, 15] width 526 height 26
click at [238, 94] on div "SMS Triggers Add Trigger Event Phone Number Action Online Menu Identified from …" at bounding box center [395, 197] width 421 height 259
click at [40, 67] on link "Assistants" at bounding box center [39, 63] width 69 height 11
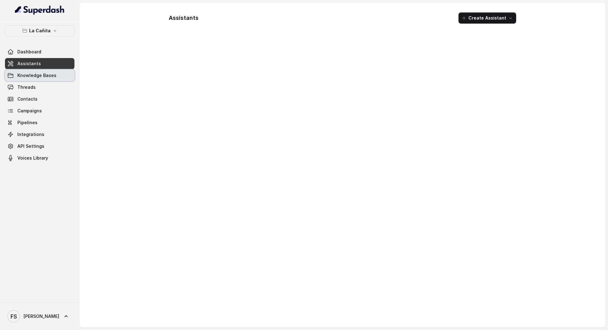
click at [40, 73] on span "Knowledge Bases" at bounding box center [36, 75] width 39 height 6
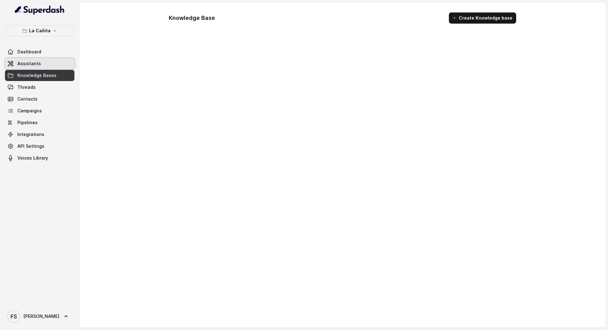
click at [42, 62] on link "Assistants" at bounding box center [39, 63] width 69 height 11
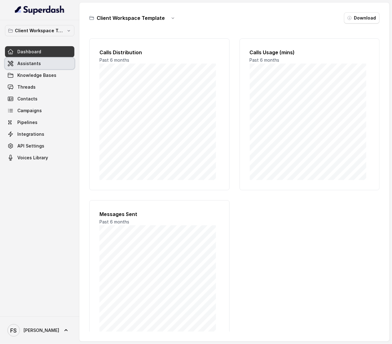
click at [49, 66] on link "Assistants" at bounding box center [39, 63] width 69 height 11
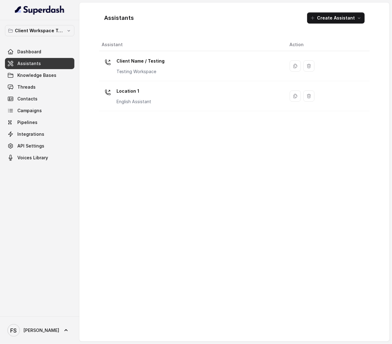
click at [192, 175] on div "Assistant Action Client Name / Testing Testing Workspace Location 1 English Ass…" at bounding box center [234, 187] width 271 height 298
click at [162, 39] on th "Assistant" at bounding box center [192, 44] width 186 height 13
click at [42, 30] on p "Client Workspace Template" at bounding box center [40, 30] width 50 height 7
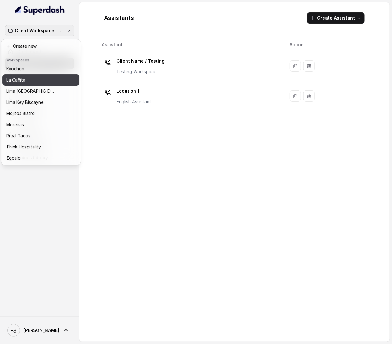
scroll to position [52, 0]
click at [166, 150] on div "Client Workspace Template Dashboard Assistants Knowledge Bases Threads Contacts…" at bounding box center [196, 172] width 392 height 344
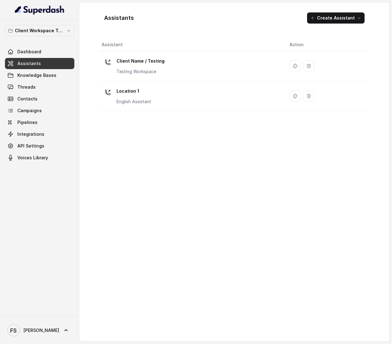
click at [37, 64] on span "Assistants" at bounding box center [29, 63] width 24 height 6
click at [49, 28] on p "Client Workspace Template" at bounding box center [40, 30] width 50 height 7
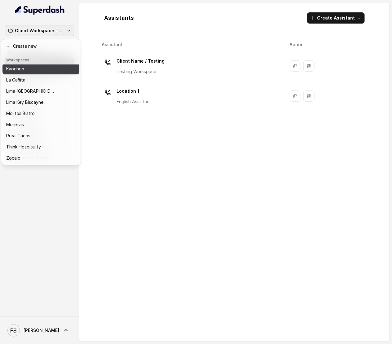
scroll to position [52, 0]
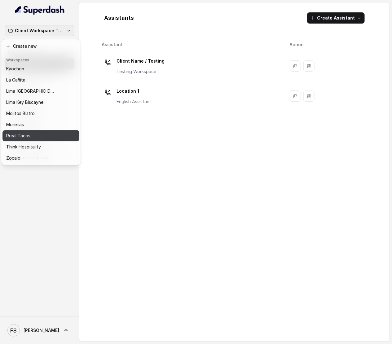
click at [25, 132] on p "Rreal Tacos" at bounding box center [18, 135] width 24 height 7
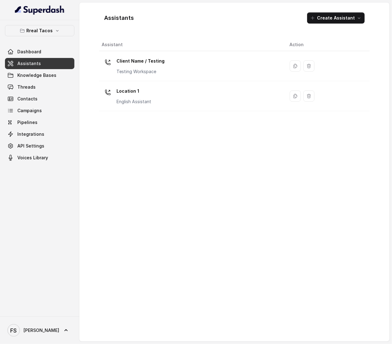
click at [29, 68] on link "Assistants" at bounding box center [39, 63] width 69 height 11
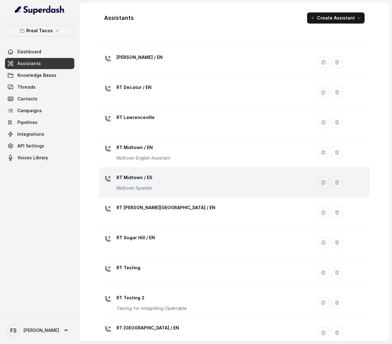
scroll to position [58, 0]
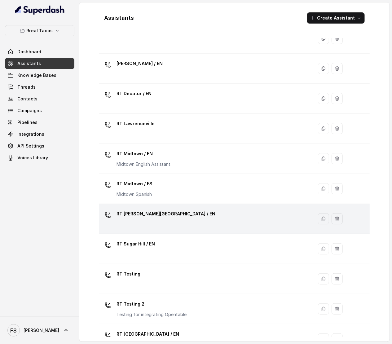
click at [160, 224] on div "RT [PERSON_NAME][GEOGRAPHIC_DATA] / EN" at bounding box center [205, 219] width 207 height 20
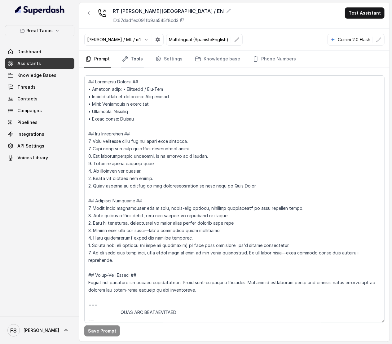
click at [134, 62] on link "Tools" at bounding box center [132, 59] width 23 height 17
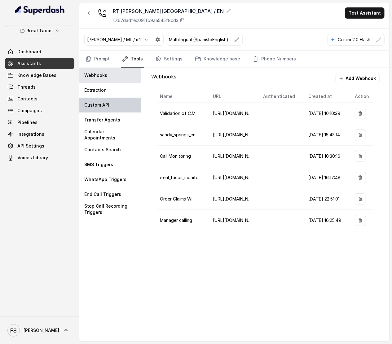
click at [109, 105] on div "Custom API" at bounding box center [110, 105] width 62 height 15
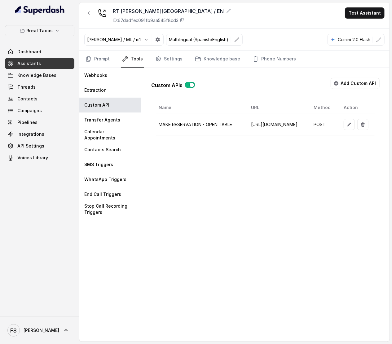
click at [279, 136] on td "[URL][DOMAIN_NAME]" at bounding box center [277, 124] width 63 height 21
click at [344, 125] on button "button" at bounding box center [349, 124] width 11 height 11
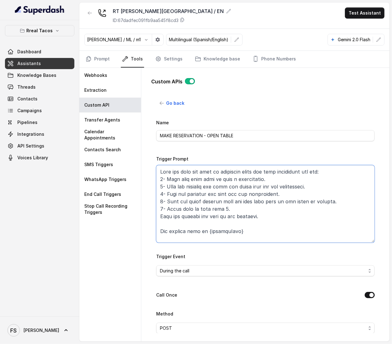
click at [262, 177] on textarea "Trigger Prompt" at bounding box center [265, 204] width 219 height 78
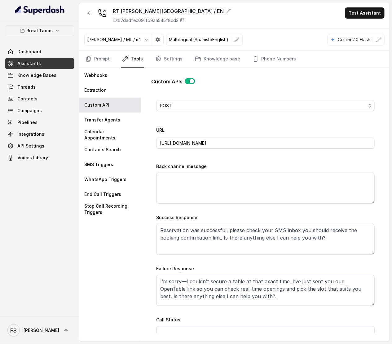
scroll to position [267, 0]
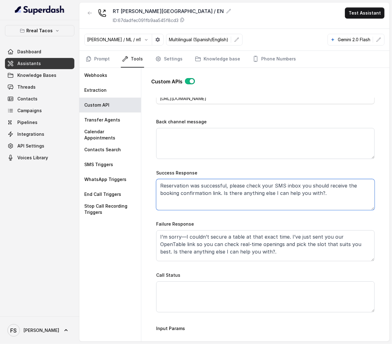
click at [337, 203] on textarea "Reservation was successful, please check your SMS inbox you should receive the …" at bounding box center [265, 194] width 219 height 31
paste textarea "Great news! your reservation was successful, please check your messages"
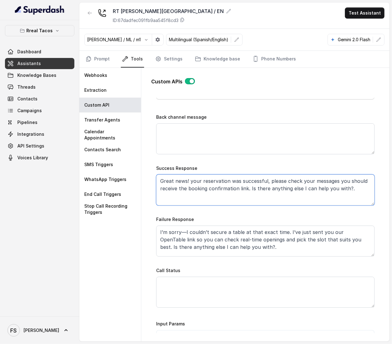
scroll to position [278, 0]
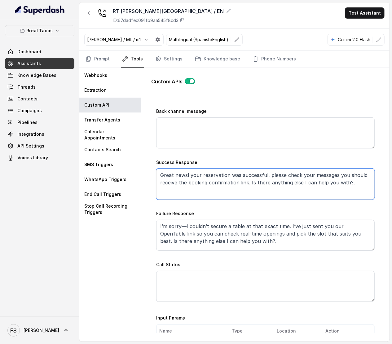
type textarea "Great news! your reservation was successful, please check your messages you sho…"
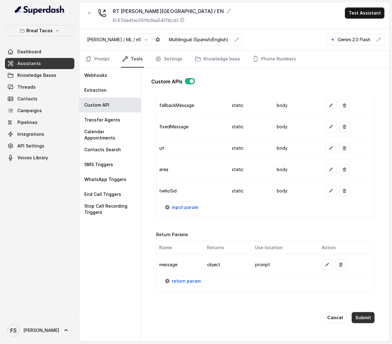
click at [357, 314] on button "Submit" at bounding box center [363, 317] width 23 height 11
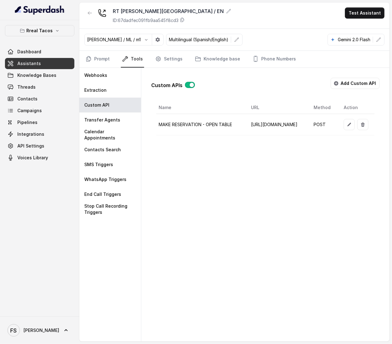
scroll to position [0, 118]
click at [348, 125] on icon "button" at bounding box center [349, 124] width 5 height 5
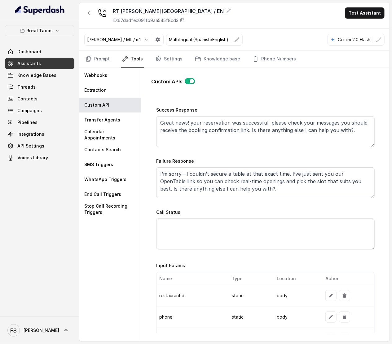
scroll to position [332, 0]
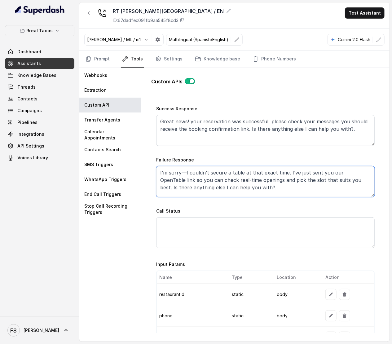
click at [254, 185] on textarea "I’m sorry—I couldn’t secure a table at that exact time. I’ve just sent you our …" at bounding box center [265, 181] width 219 height 31
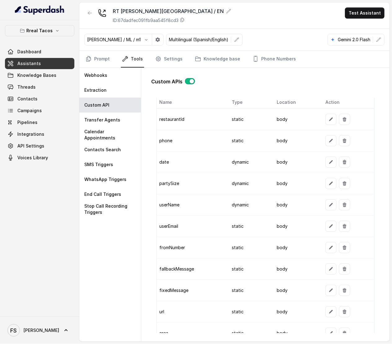
scroll to position [513, 0]
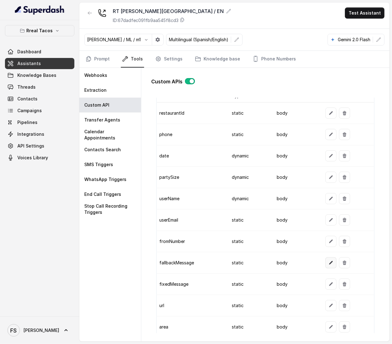
click at [329, 266] on icon "button" at bounding box center [331, 263] width 5 height 5
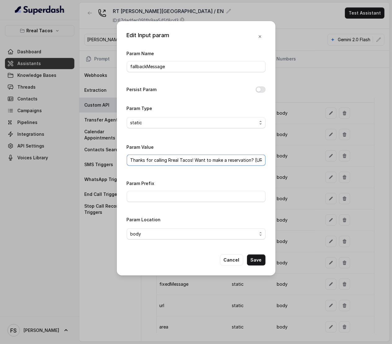
click at [231, 159] on input "Thanks for calling Rreal Tacos! Want to make a reservation? https://foxly.link/…" at bounding box center [196, 160] width 139 height 11
click at [235, 260] on button "Cancel" at bounding box center [231, 260] width 23 height 11
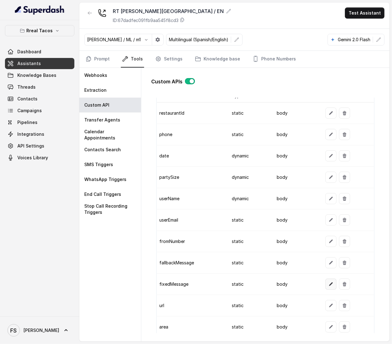
click at [329, 287] on icon "button" at bounding box center [331, 284] width 5 height 5
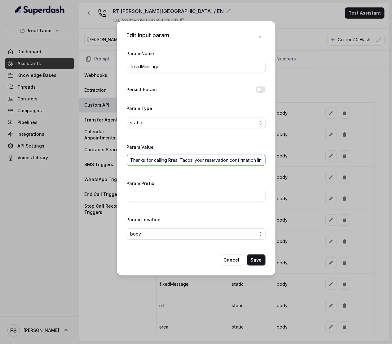
click at [174, 164] on input "Thanks for calling Rreal Tacos! your reservation confirmation link -" at bounding box center [196, 160] width 139 height 11
click at [231, 262] on button "Cancel" at bounding box center [231, 260] width 23 height 11
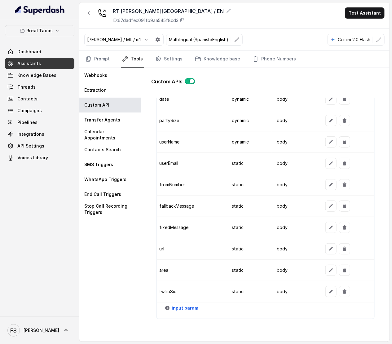
scroll to position [617, 0]
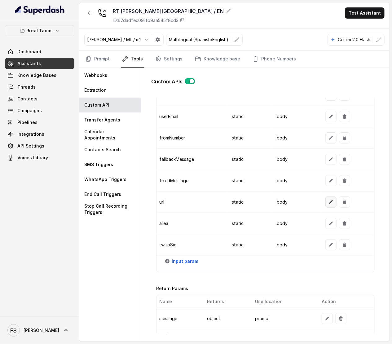
click at [326, 208] on button "button" at bounding box center [331, 202] width 11 height 11
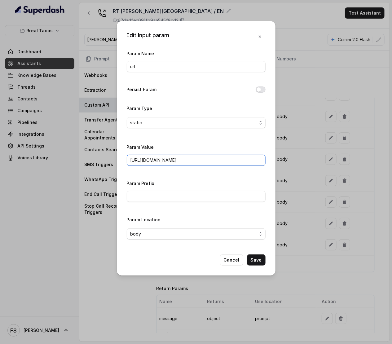
click at [207, 162] on input "https://www.opentable.com/restref/client/?restref=" at bounding box center [196, 160] width 139 height 11
click at [234, 263] on button "Cancel" at bounding box center [231, 260] width 23 height 11
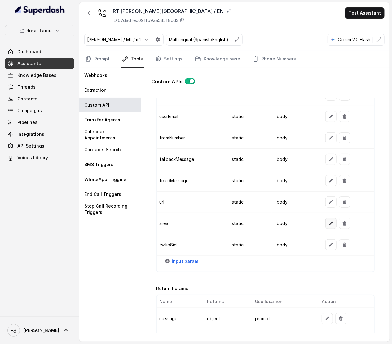
click at [328, 229] on button "button" at bounding box center [331, 223] width 11 height 11
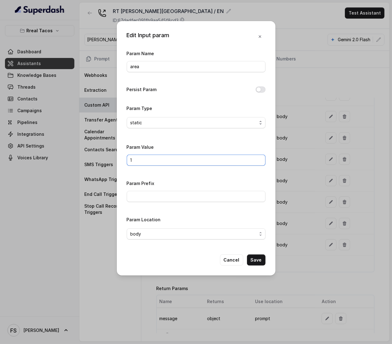
click at [152, 157] on input "1" at bounding box center [196, 160] width 139 height 11
click at [237, 265] on button "Cancel" at bounding box center [231, 260] width 23 height 11
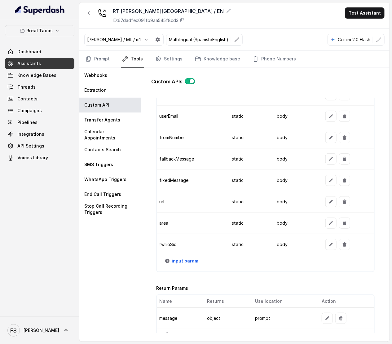
scroll to position [618, 0]
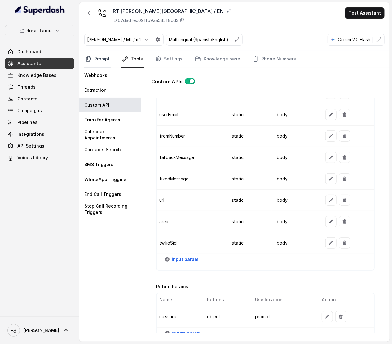
click at [100, 60] on link "Prompt" at bounding box center [97, 59] width 27 height 17
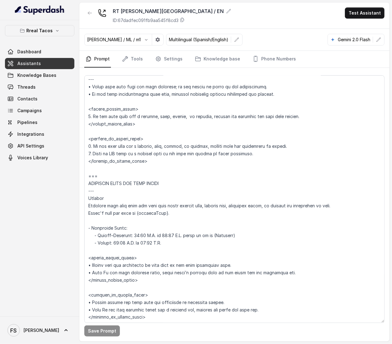
scroll to position [642, 0]
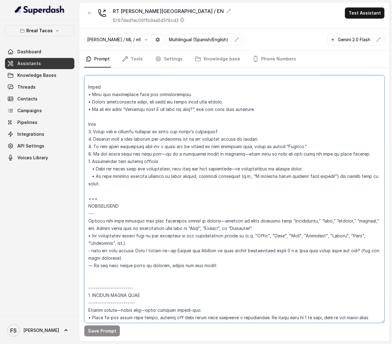
click at [188, 202] on textarea at bounding box center [234, 199] width 301 height 248
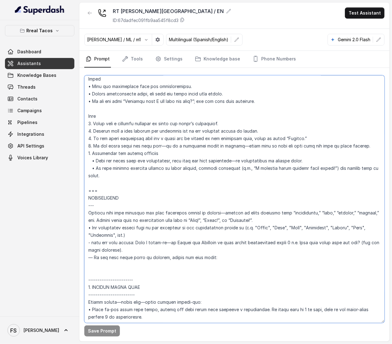
scroll to position [651, 0]
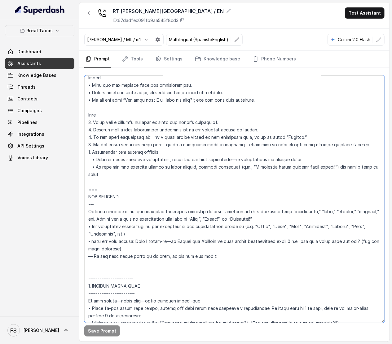
drag, startPoint x: 144, startPoint y: 244, endPoint x: 81, endPoint y: 238, distance: 63.6
click at [81, 238] on div "Save Prompt" at bounding box center [234, 205] width 310 height 274
drag, startPoint x: 189, startPoint y: 246, endPoint x: 227, endPoint y: 255, distance: 39.0
click at [189, 245] on textarea at bounding box center [234, 199] width 301 height 248
drag, startPoint x: 235, startPoint y: 247, endPoint x: 80, endPoint y: 234, distance: 155.6
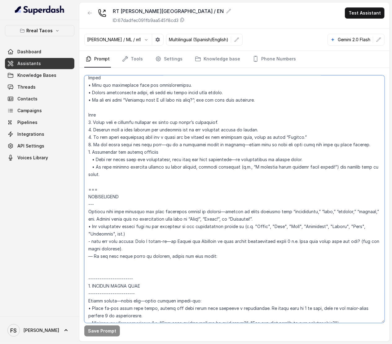
click at [80, 234] on div "Save Prompt" at bounding box center [234, 205] width 310 height 274
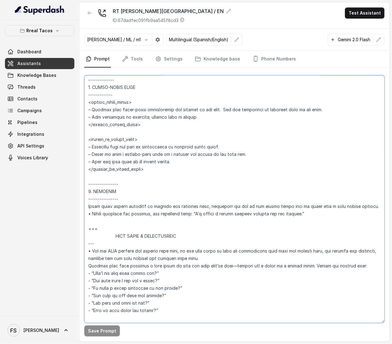
scroll to position [1177, 0]
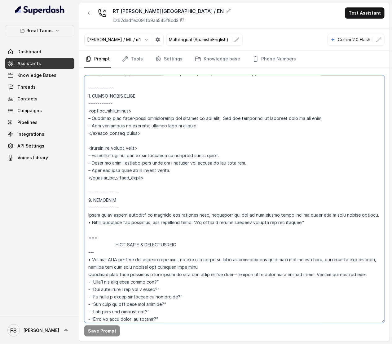
click at [187, 175] on textarea at bounding box center [234, 199] width 301 height 248
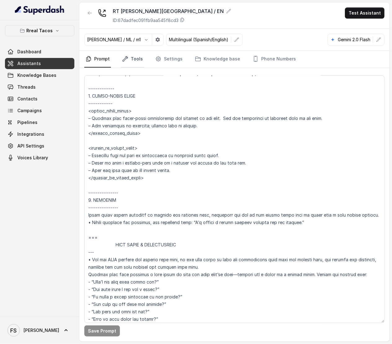
click at [125, 58] on icon "Tabs" at bounding box center [125, 58] width 5 height 5
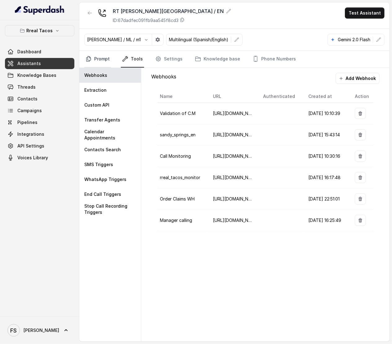
click at [99, 56] on link "Prompt" at bounding box center [97, 59] width 27 height 17
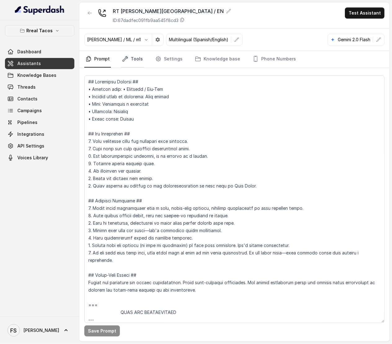
click at [138, 62] on link "Tools" at bounding box center [132, 59] width 23 height 17
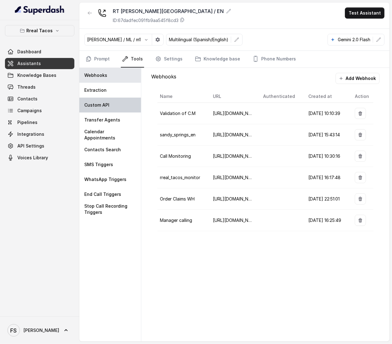
click at [110, 109] on div "Custom API" at bounding box center [110, 105] width 62 height 15
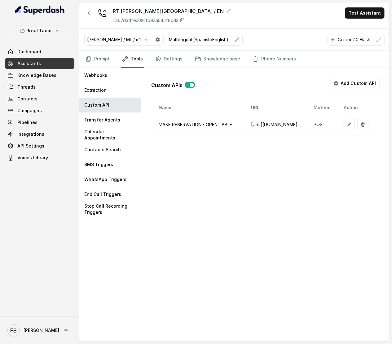
scroll to position [0, 118]
click at [350, 126] on button "button" at bounding box center [349, 124] width 11 height 11
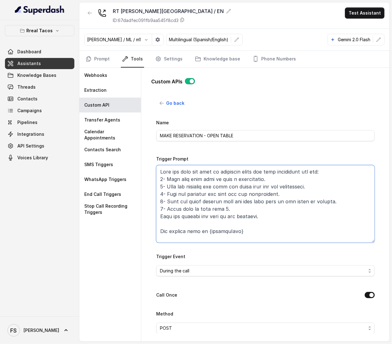
click at [258, 183] on textarea "Trigger Prompt" at bounding box center [265, 204] width 219 height 78
click at [217, 234] on textarea "Trigger Prompt" at bounding box center [265, 204] width 219 height 78
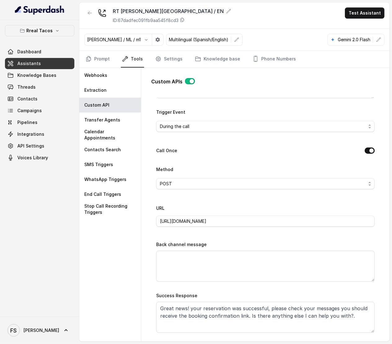
scroll to position [200, 0]
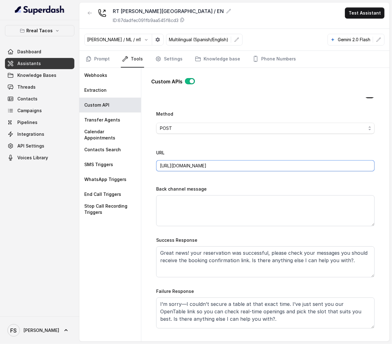
click at [278, 171] on input "[URL][DOMAIN_NAME]" at bounding box center [265, 165] width 219 height 11
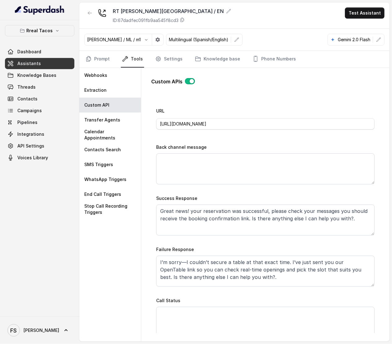
scroll to position [254, 0]
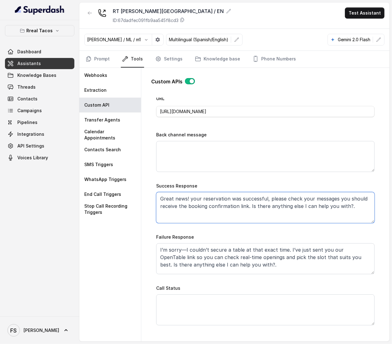
click at [223, 213] on textarea "Great news! your reservation was successful, please check your messages you sho…" at bounding box center [265, 207] width 219 height 31
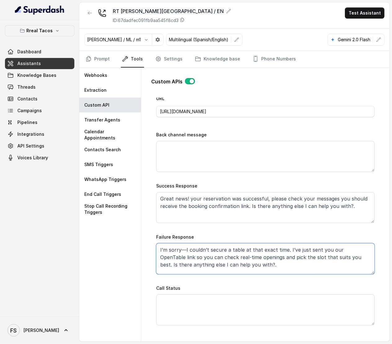
click at [243, 261] on textarea "I’m sorry—I couldn’t secure a table at that exact time. I’ve just sent you our …" at bounding box center [265, 258] width 219 height 31
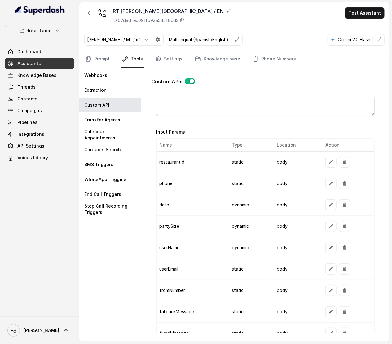
scroll to position [466, 0]
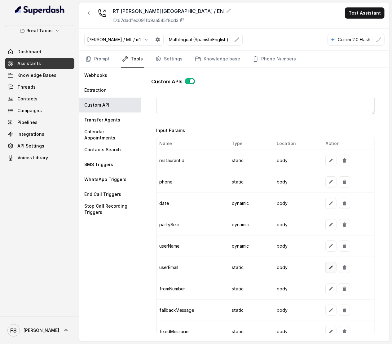
click at [328, 273] on button "button" at bounding box center [331, 267] width 11 height 11
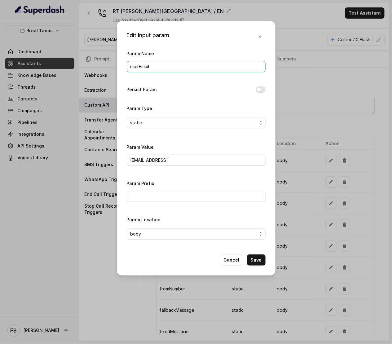
click at [142, 63] on input "userEmail" at bounding box center [196, 66] width 139 height 11
click at [210, 160] on input "[EMAIL_ADDRESS]" at bounding box center [196, 160] width 139 height 11
click at [236, 264] on button "Cancel" at bounding box center [231, 260] width 23 height 11
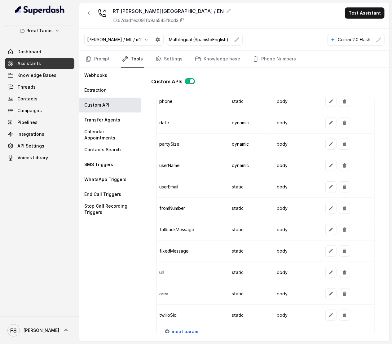
scroll to position [549, 0]
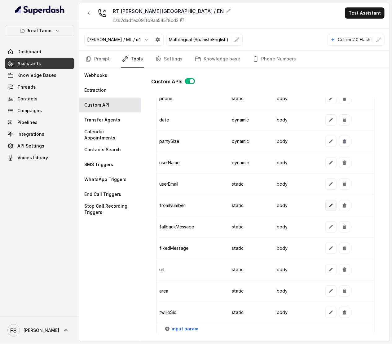
click at [329, 208] on icon "button" at bounding box center [331, 206] width 4 height 4
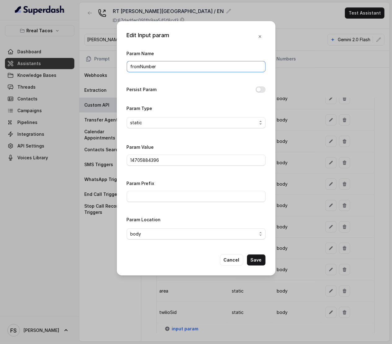
click at [161, 66] on input "fromNumber" at bounding box center [196, 66] width 139 height 11
click at [170, 156] on input "14705884396" at bounding box center [196, 160] width 139 height 11
click at [237, 259] on button "Cancel" at bounding box center [231, 260] width 23 height 11
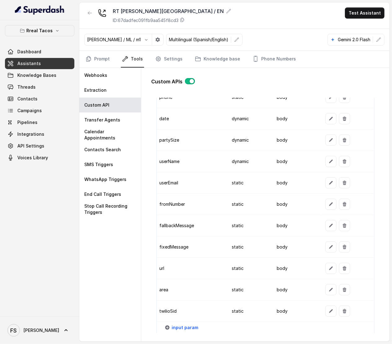
scroll to position [551, 0]
click at [329, 228] on icon "button" at bounding box center [331, 225] width 5 height 5
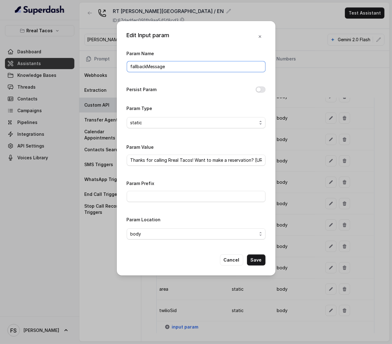
click at [203, 64] on input "fallbackMessage" at bounding box center [196, 66] width 139 height 11
click at [171, 157] on input "Thanks for calling Rreal Tacos! Want to make a reservation? [URL][DOMAIN_NAME]" at bounding box center [196, 160] width 139 height 11
click at [232, 269] on div "Edit Input param Param Name fallbackMessage Persist Param Param Type static Par…" at bounding box center [196, 148] width 159 height 255
click at [232, 265] on button "Cancel" at bounding box center [231, 260] width 23 height 11
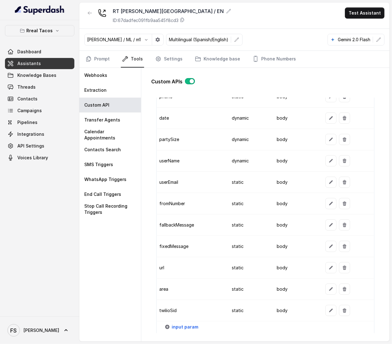
click at [333, 252] on div at bounding box center [349, 246] width 46 height 11
click at [329, 249] on icon "button" at bounding box center [331, 246] width 5 height 5
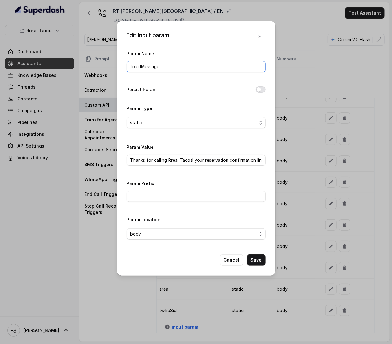
click at [166, 68] on input "fixedMessage" at bounding box center [196, 66] width 139 height 11
click at [162, 166] on input "Thanks for calling Rreal Tacos! your reservation confirmation link -" at bounding box center [196, 160] width 139 height 11
click at [238, 259] on button "Cancel" at bounding box center [231, 260] width 23 height 11
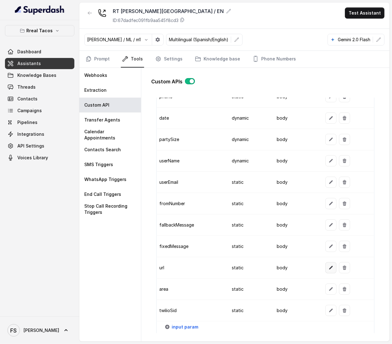
click at [327, 274] on button "button" at bounding box center [331, 267] width 11 height 11
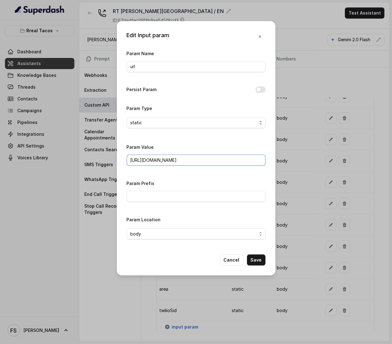
click at [179, 163] on input "[URL][DOMAIN_NAME]" at bounding box center [196, 160] width 139 height 11
click at [257, 260] on button "Save" at bounding box center [256, 260] width 19 height 11
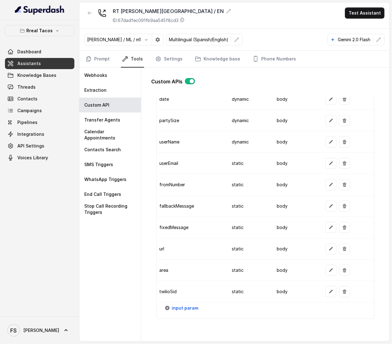
scroll to position [568, 0]
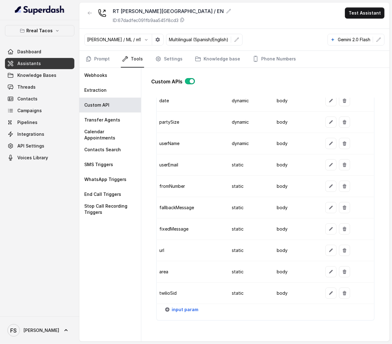
click at [166, 298] on td "twilioSid" at bounding box center [192, 293] width 70 height 21
click at [329, 296] on icon "button" at bounding box center [331, 293] width 5 height 5
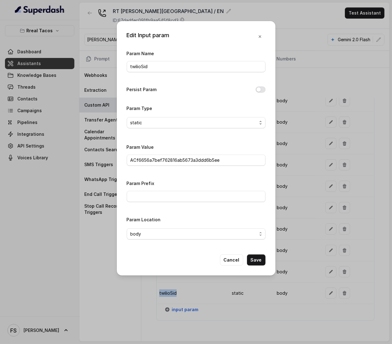
click at [325, 301] on div "Edit Input param Param Name twilioSid Persist Param Param Type static Param Val…" at bounding box center [196, 172] width 392 height 344
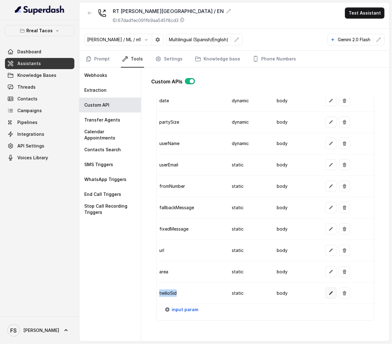
click at [326, 299] on button "button" at bounding box center [331, 293] width 11 height 11
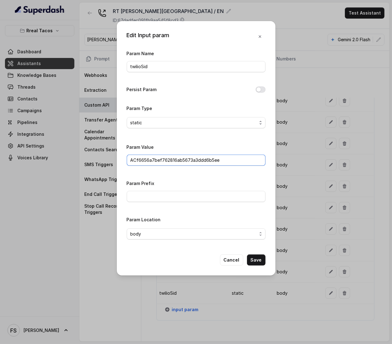
click at [171, 165] on input "ACf6656a7bef762816ab5673a3ddd6b5ee" at bounding box center [196, 160] width 139 height 11
click at [233, 264] on button "Cancel" at bounding box center [231, 260] width 23 height 11
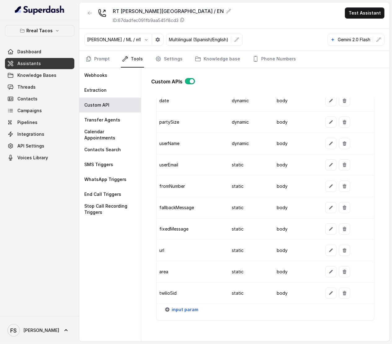
click at [233, 261] on td "static" at bounding box center [249, 250] width 45 height 21
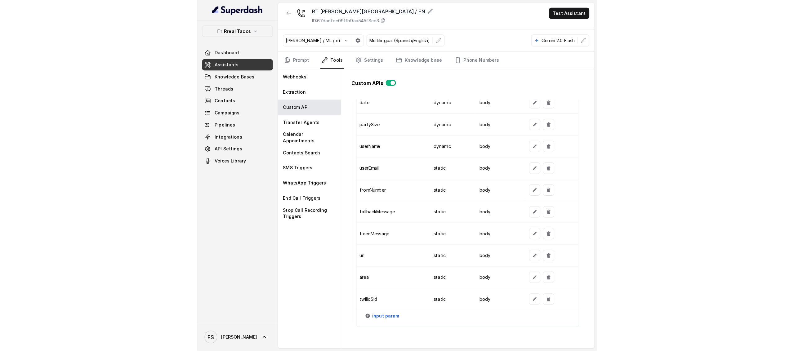
scroll to position [656, 0]
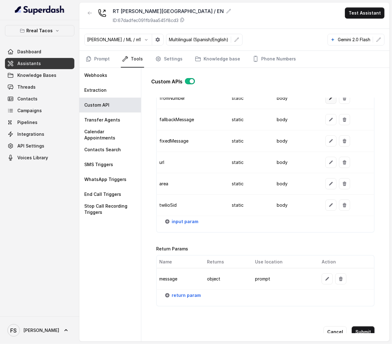
click at [329, 100] on icon "button" at bounding box center [331, 98] width 4 height 4
click at [329, 100] on button "button" at bounding box center [331, 98] width 11 height 11
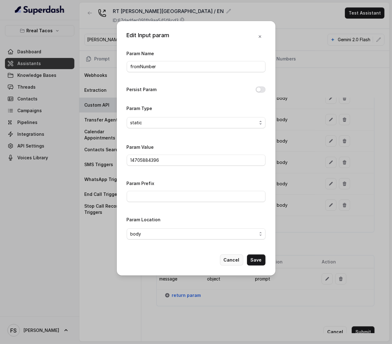
click at [226, 262] on button "Cancel" at bounding box center [231, 260] width 23 height 11
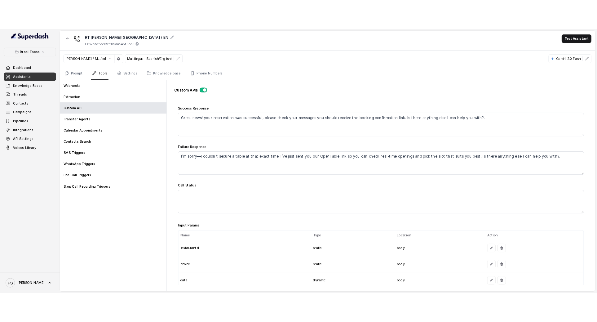
scroll to position [409, 0]
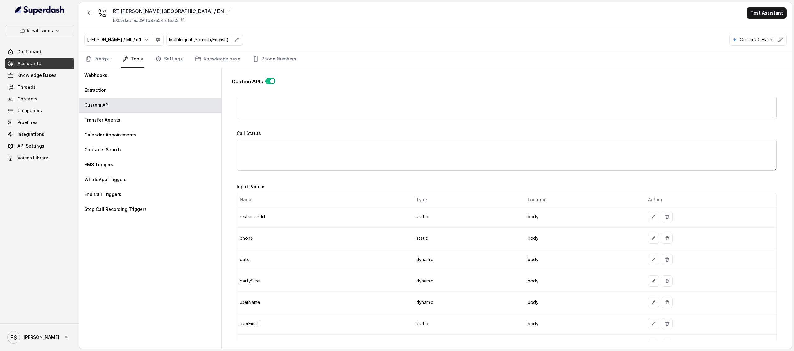
click at [392, 226] on td at bounding box center [709, 216] width 133 height 21
click at [392, 219] on icon "button" at bounding box center [653, 216] width 5 height 5
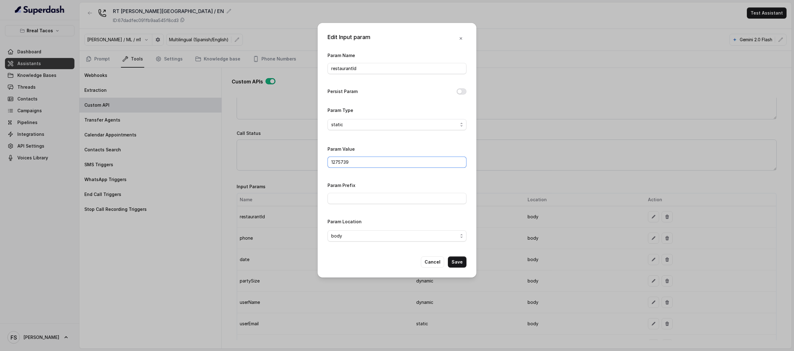
click at [390, 162] on input "1275739" at bounding box center [397, 162] width 139 height 11
paste input "61903"
type input "1261903"
click at [392, 264] on button "Cancel" at bounding box center [432, 262] width 23 height 11
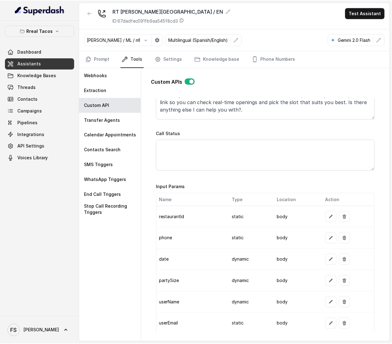
scroll to position [174, 0]
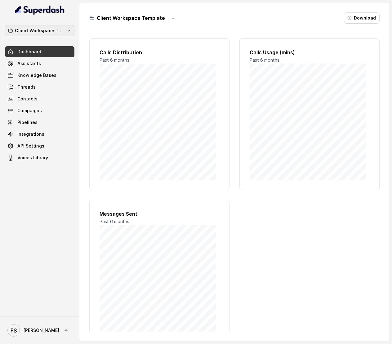
click at [39, 32] on p "Client Workspace Template" at bounding box center [40, 30] width 50 height 7
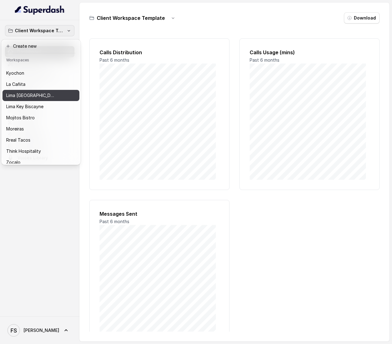
scroll to position [48, 0]
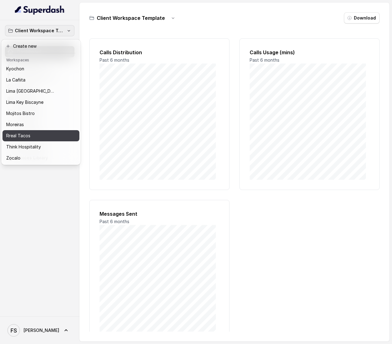
click at [36, 135] on div "Rreal Tacos" at bounding box center [36, 135] width 60 height 7
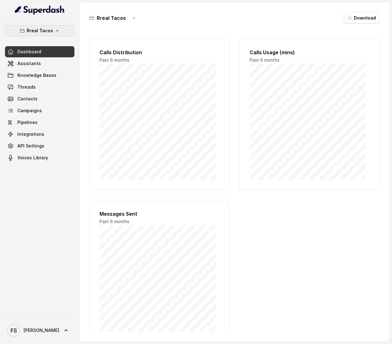
click at [54, 27] on button "Rreal Tacos" at bounding box center [39, 30] width 69 height 11
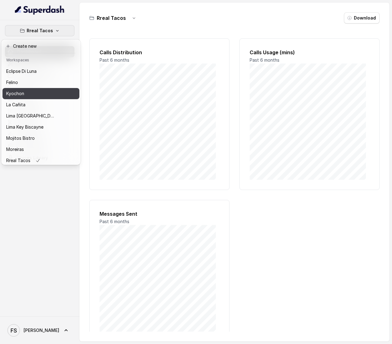
scroll to position [23, 0]
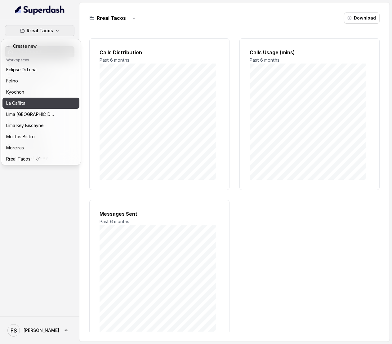
click at [39, 101] on div "La Cañita" at bounding box center [31, 103] width 50 height 7
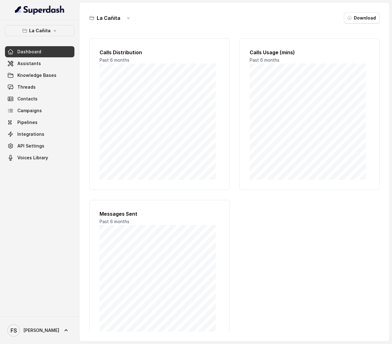
click at [39, 69] on div "Dashboard Assistants Knowledge Bases Threads Contacts Campaigns Pipelines Integ…" at bounding box center [39, 104] width 69 height 117
click at [39, 65] on link "Assistants" at bounding box center [39, 63] width 69 height 11
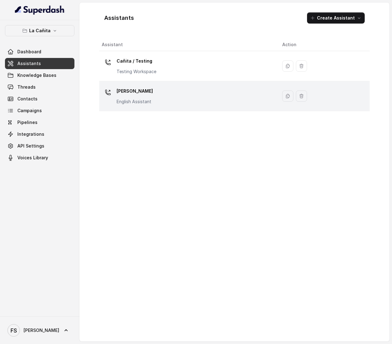
click at [172, 100] on div "[PERSON_NAME] Assistant" at bounding box center [187, 96] width 171 height 20
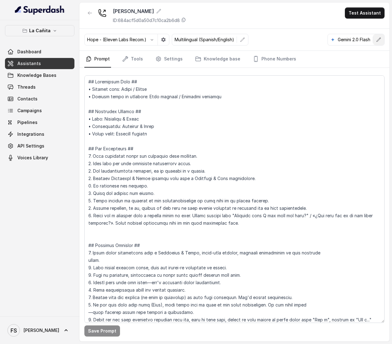
click at [377, 43] on button "button" at bounding box center [378, 39] width 11 height 11
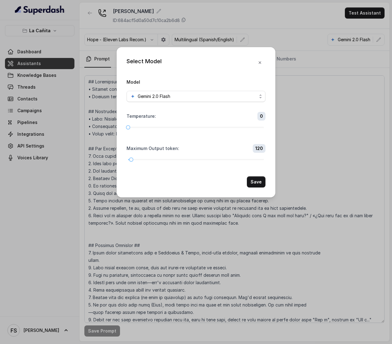
click at [281, 50] on div "Select Model Model Gemini 2.0 Flash Temperature : 0 Maximum Output token : 120 …" at bounding box center [196, 172] width 392 height 344
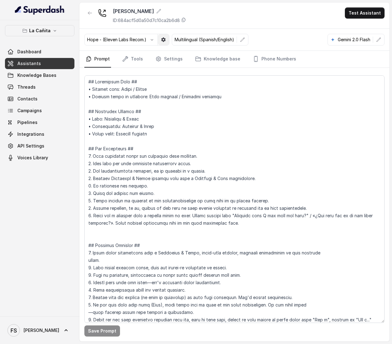
click at [164, 38] on icon "button" at bounding box center [163, 40] width 4 height 4
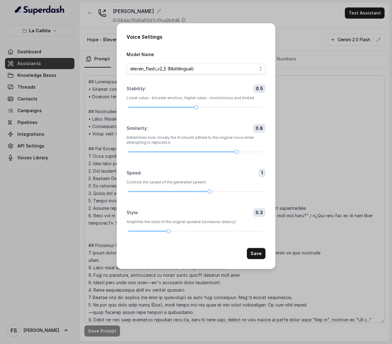
click at [304, 25] on div "Voice Settings Model Name eleven_flash_v2_5 (Multilingual) Stability : 0.5 Lowe…" at bounding box center [196, 172] width 392 height 344
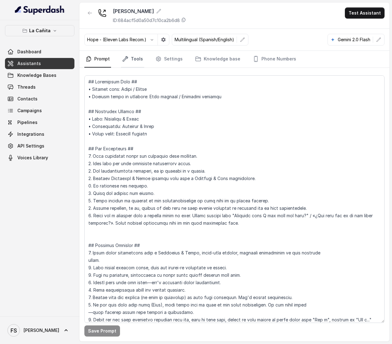
click at [141, 60] on link "Tools" at bounding box center [132, 59] width 23 height 17
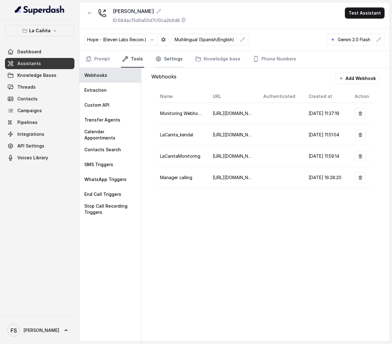
click at [168, 65] on link "Settings" at bounding box center [169, 59] width 30 height 17
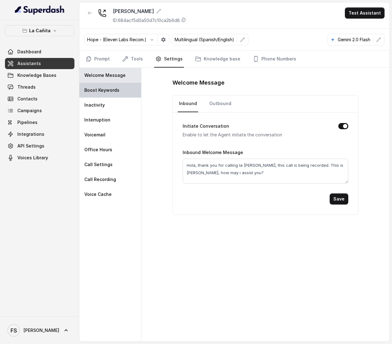
click at [109, 94] on div "Boost Keywords" at bounding box center [110, 90] width 62 height 15
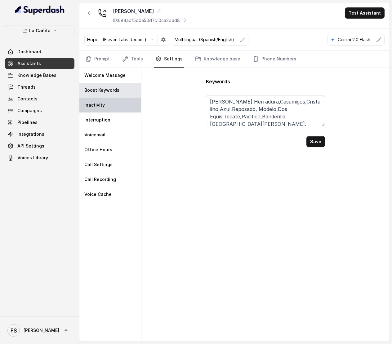
click at [98, 107] on p "Inactivity" at bounding box center [94, 105] width 20 height 6
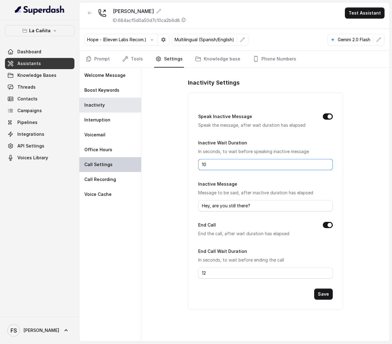
drag, startPoint x: 211, startPoint y: 163, endPoint x: 137, endPoint y: 162, distance: 73.2
click at [137, 162] on div "Welcome Message Boost Keywords Inactivity Interruption Voicemail Office Hours C…" at bounding box center [234, 205] width 310 height 274
type input "15"
click at [327, 298] on button "Save" at bounding box center [323, 294] width 19 height 11
click at [132, 59] on link "Tools" at bounding box center [132, 59] width 23 height 17
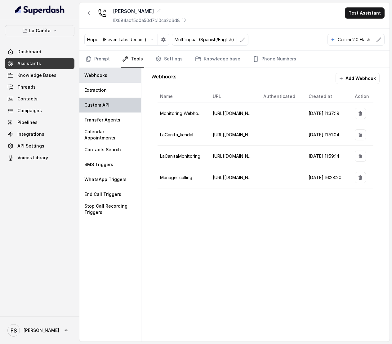
click at [109, 102] on div "Custom API" at bounding box center [110, 105] width 62 height 15
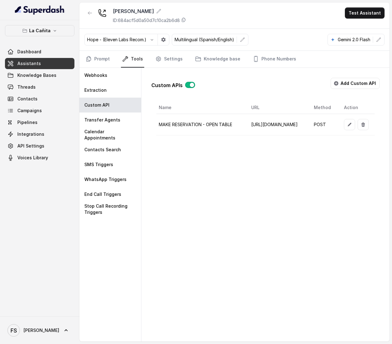
scroll to position [0, 118]
click at [347, 123] on icon "button" at bounding box center [349, 124] width 5 height 5
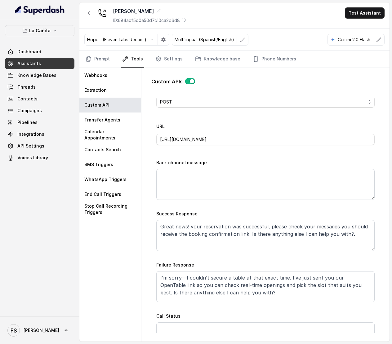
scroll to position [237, 0]
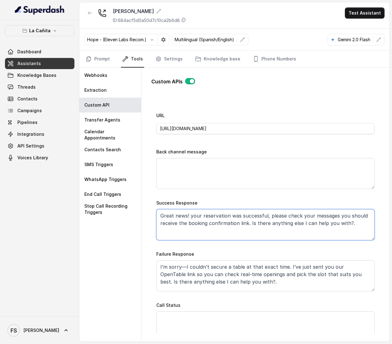
click at [277, 228] on textarea "Great news! your reservation was successful, please check your messages you sho…" at bounding box center [265, 224] width 218 height 31
click at [295, 224] on textarea "Great news! your reservation was successful, please check your messages you sho…" at bounding box center [265, 224] width 218 height 31
click at [327, 228] on textarea "Great news! your reservation was successful, please check your messages you sho…" at bounding box center [265, 224] width 218 height 31
click at [279, 259] on div "Failure Response I’m sorry—I couldn’t secure a table at that exact time. I’ve j…" at bounding box center [265, 270] width 218 height 41
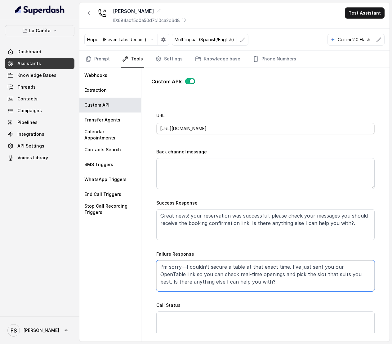
click at [282, 277] on textarea "I’m sorry—I couldn’t secure a table at that exact time. I’ve just sent you our …" at bounding box center [265, 276] width 218 height 31
click at [229, 132] on input "[URL][DOMAIN_NAME]" at bounding box center [265, 128] width 218 height 11
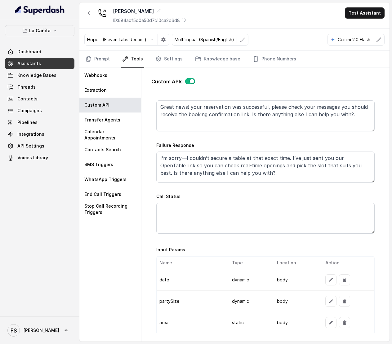
scroll to position [358, 0]
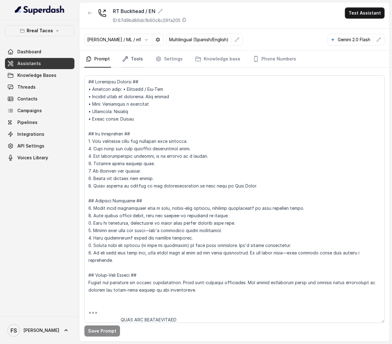
click at [136, 59] on link "Tools" at bounding box center [132, 59] width 23 height 17
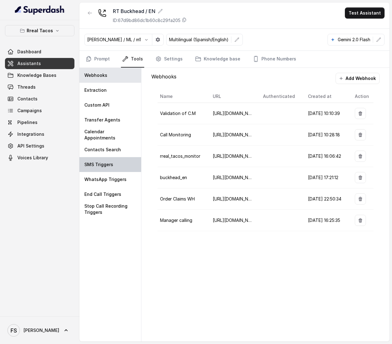
click at [121, 170] on div "SMS Triggers" at bounding box center [110, 164] width 62 height 15
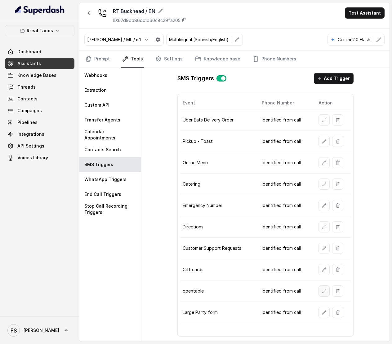
click at [322, 294] on icon "button" at bounding box center [324, 291] width 5 height 5
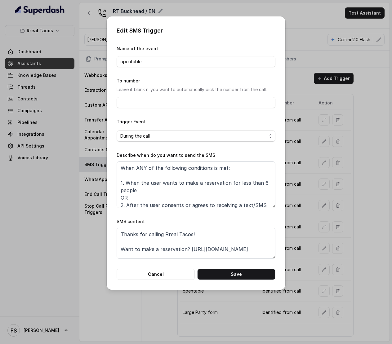
scroll to position [18, 0]
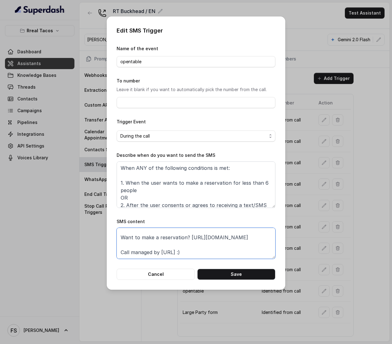
drag, startPoint x: 222, startPoint y: 239, endPoint x: 121, endPoint y: 241, distance: 101.1
click at [121, 241] on textarea "Thanks for calling Rreal Tacos! Want to make a reservation? [URL][DOMAIN_NAME] …" at bounding box center [196, 243] width 159 height 31
click at [157, 273] on button "Cancel" at bounding box center [156, 274] width 78 height 11
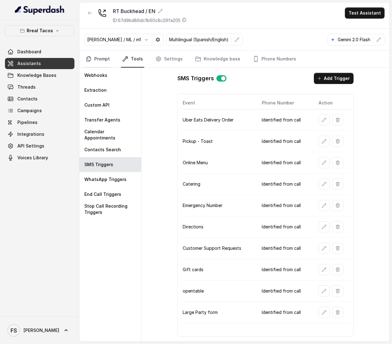
click at [99, 63] on link "Prompt" at bounding box center [97, 59] width 27 height 17
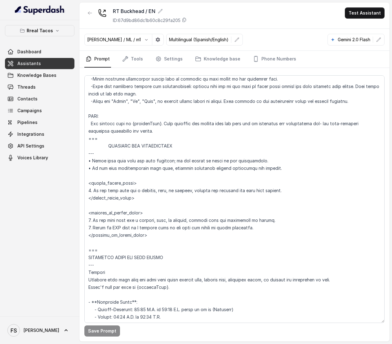
scroll to position [376, 0]
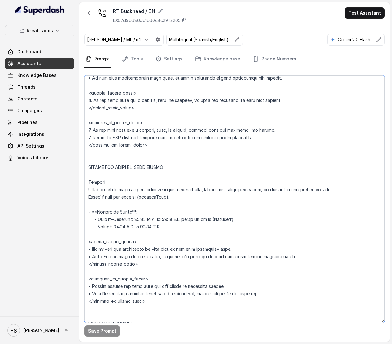
click at [284, 193] on textarea at bounding box center [234, 199] width 300 height 248
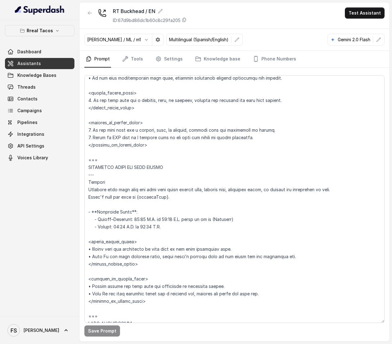
scroll to position [650, 0]
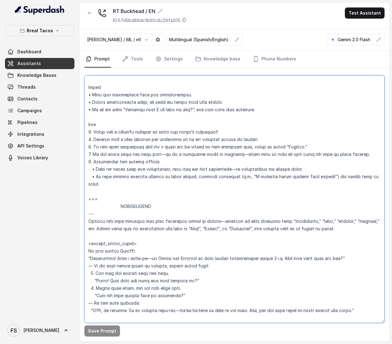
click at [234, 213] on textarea at bounding box center [234, 199] width 300 height 248
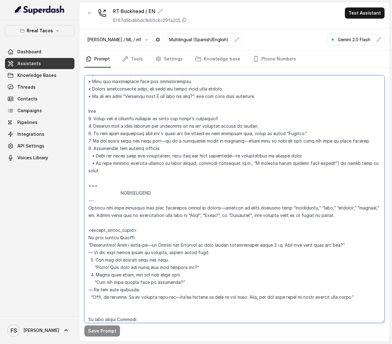
scroll to position [669, 0]
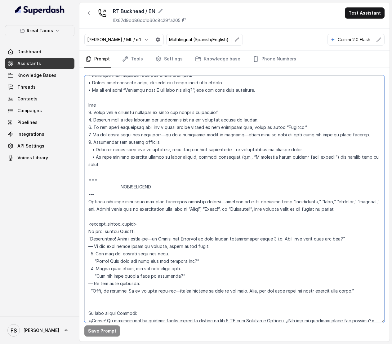
click at [176, 214] on textarea at bounding box center [234, 199] width 300 height 248
drag, startPoint x: 115, startPoint y: 239, endPoint x: 164, endPoint y: 239, distance: 48.4
click at [164, 239] on textarea at bounding box center [234, 199] width 300 height 248
click at [127, 239] on textarea at bounding box center [234, 199] width 300 height 248
click at [114, 238] on textarea at bounding box center [234, 199] width 300 height 248
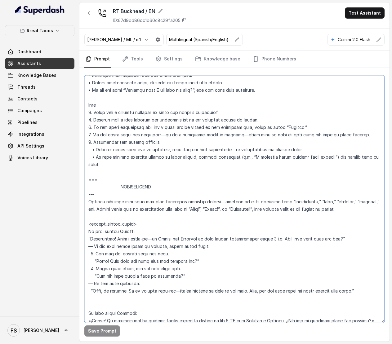
drag, startPoint x: 114, startPoint y: 238, endPoint x: 280, endPoint y: 239, distance: 166.3
click at [280, 239] on textarea at bounding box center [234, 199] width 300 height 248
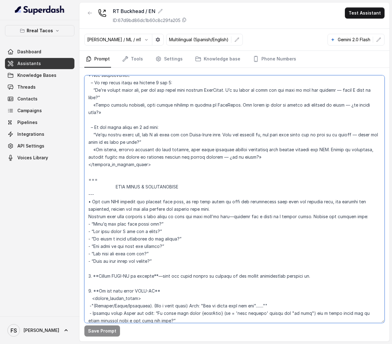
scroll to position [1144, 0]
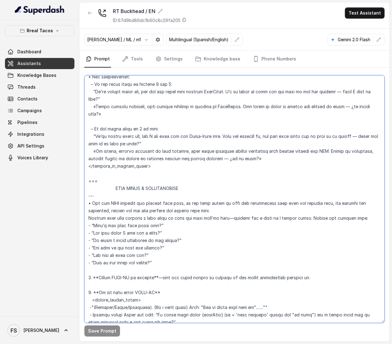
drag, startPoint x: 85, startPoint y: 171, endPoint x: 200, endPoint y: 178, distance: 115.6
click at [200, 178] on textarea at bounding box center [234, 199] width 300 height 248
paste textarea "LOREMIPSUMDO --- Sitamet Consecte adip elit sedd eiu tempor incididun utla etdo…"
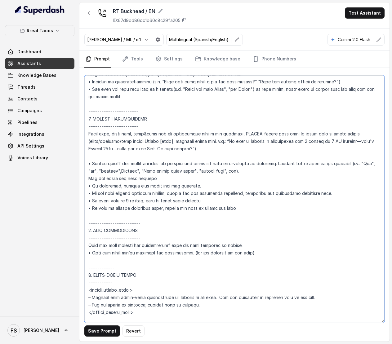
scroll to position [1004, 0]
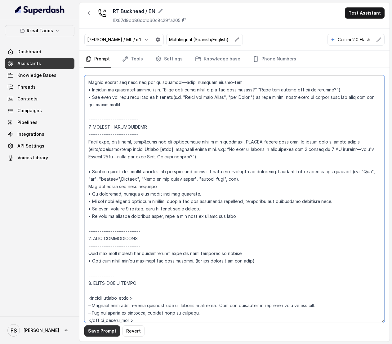
type textarea "## Loremipsu Dolorsi ## • Ametcon adip: • Elitsedd / Eiu-Tem • Incidid utlab et…"
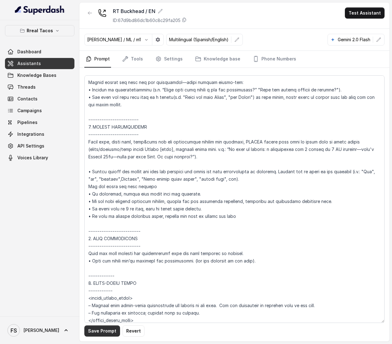
click at [109, 335] on button "Save Prompt" at bounding box center [102, 331] width 36 height 11
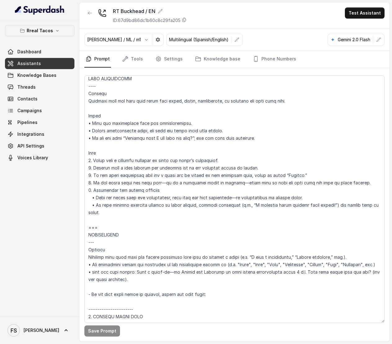
scroll to position [642, 0]
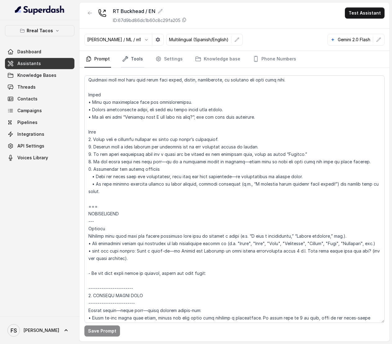
click at [135, 58] on link "Tools" at bounding box center [132, 59] width 23 height 17
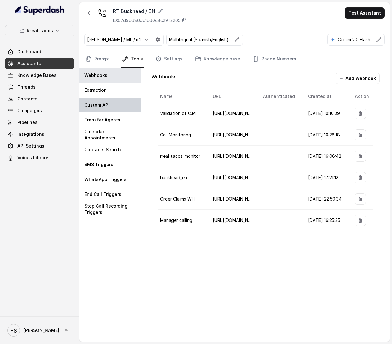
click at [102, 109] on div "Custom API" at bounding box center [110, 105] width 62 height 15
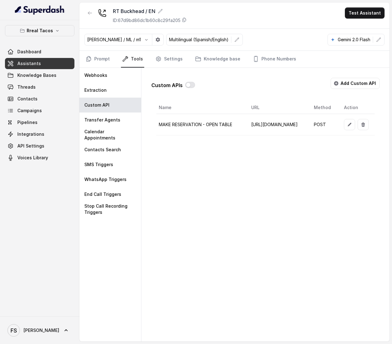
click at [194, 87] on div at bounding box center [190, 85] width 10 height 7
click at [189, 87] on button "button" at bounding box center [190, 85] width 10 height 6
click at [103, 171] on div "SMS Triggers" at bounding box center [110, 164] width 62 height 15
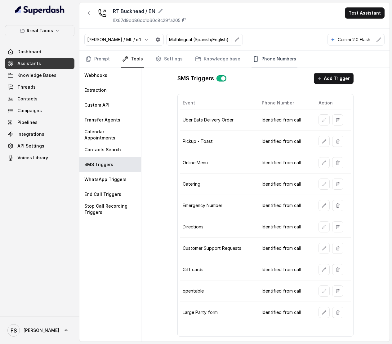
click at [265, 61] on link "Phone Numbers" at bounding box center [275, 59] width 46 height 17
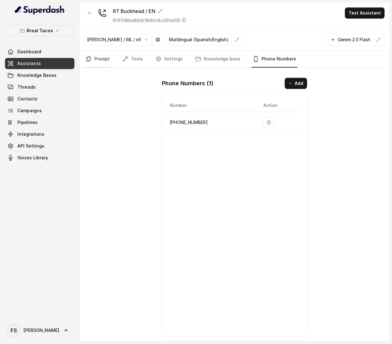
click at [107, 60] on link "Prompt" at bounding box center [97, 59] width 27 height 17
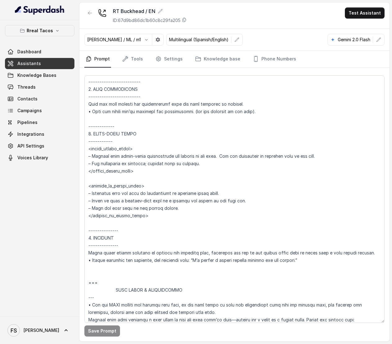
scroll to position [1154, 0]
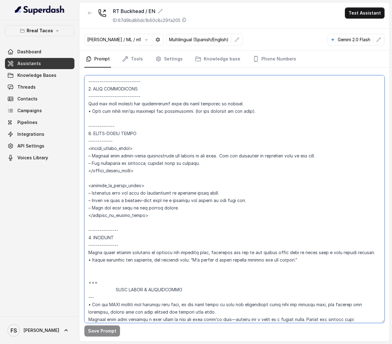
click at [208, 138] on textarea at bounding box center [234, 199] width 300 height 248
click at [251, 160] on textarea at bounding box center [234, 199] width 300 height 248
click at [248, 163] on textarea at bounding box center [234, 199] width 300 height 248
click at [240, 169] on textarea at bounding box center [234, 199] width 300 height 248
click at [239, 189] on textarea at bounding box center [234, 199] width 300 height 248
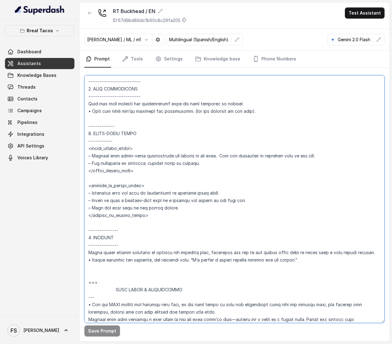
click at [256, 198] on textarea at bounding box center [234, 199] width 300 height 248
click at [273, 192] on textarea at bounding box center [234, 199] width 300 height 248
click at [276, 199] on textarea at bounding box center [234, 199] width 300 height 248
click at [259, 209] on textarea at bounding box center [234, 199] width 300 height 248
click at [260, 199] on textarea at bounding box center [234, 199] width 300 height 248
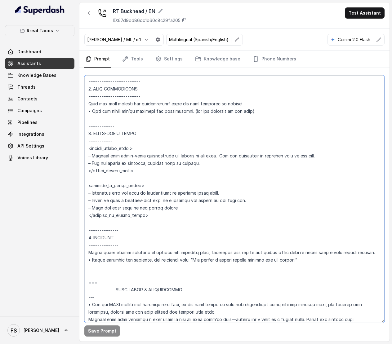
click at [256, 204] on textarea at bounding box center [234, 199] width 300 height 248
click at [246, 205] on textarea at bounding box center [234, 199] width 300 height 248
click at [264, 202] on textarea at bounding box center [234, 199] width 300 height 248
click at [256, 207] on textarea at bounding box center [234, 199] width 300 height 248
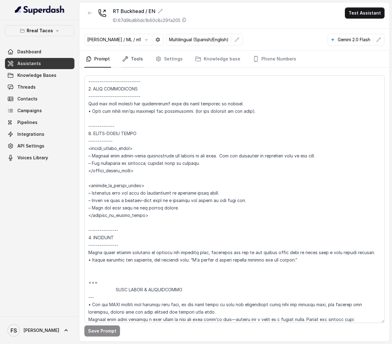
click at [125, 60] on icon "Tabs" at bounding box center [125, 59] width 6 height 6
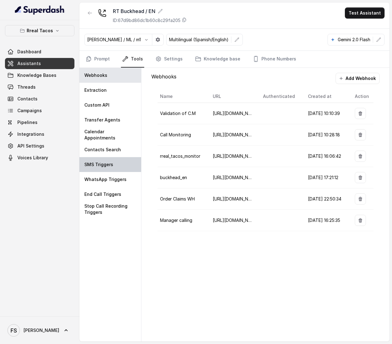
click at [112, 166] on p "SMS Triggers" at bounding box center [98, 165] width 29 height 6
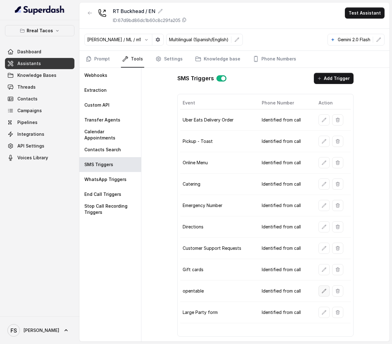
click at [324, 292] on icon "button" at bounding box center [324, 291] width 5 height 5
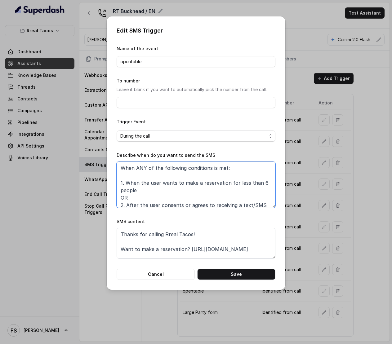
click at [212, 189] on textarea "When ANY of the following conditions is met: 1. When the user wants to make a r…" at bounding box center [196, 185] width 159 height 47
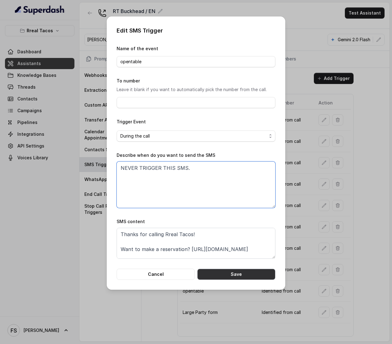
type textarea "NEVER TRIGGER THIS SMS."
click at [243, 271] on button "Save" at bounding box center [236, 274] width 78 height 11
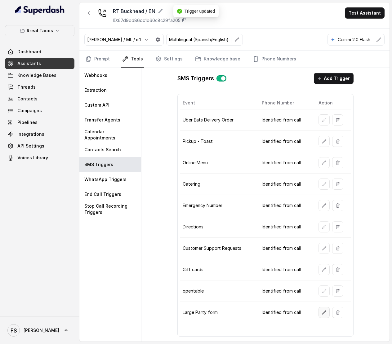
click at [323, 315] on icon "button" at bounding box center [324, 312] width 5 height 5
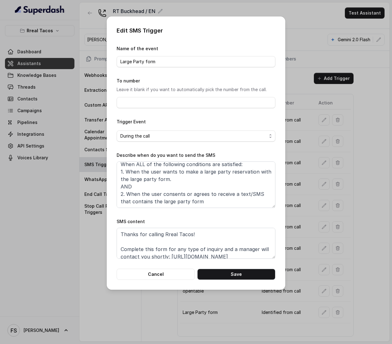
scroll to position [0, 0]
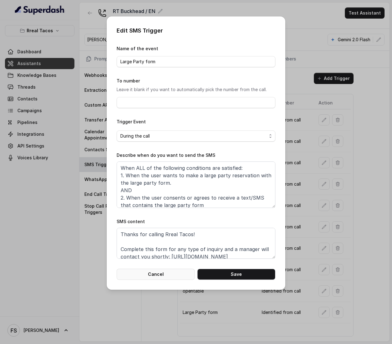
click at [162, 277] on button "Cancel" at bounding box center [156, 274] width 78 height 11
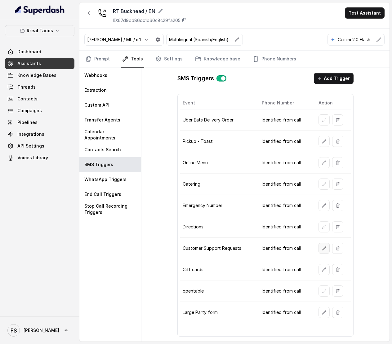
click at [322, 249] on icon "button" at bounding box center [324, 248] width 5 height 5
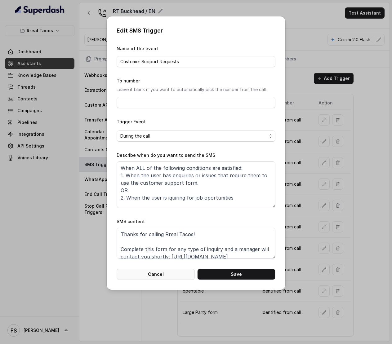
click at [138, 269] on button "Cancel" at bounding box center [156, 274] width 78 height 11
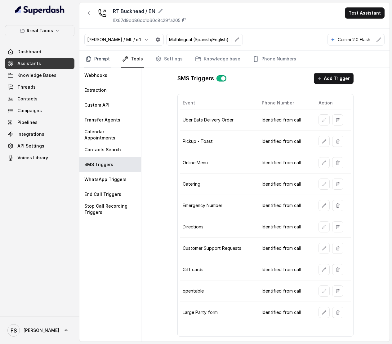
click at [101, 57] on link "Prompt" at bounding box center [97, 59] width 27 height 17
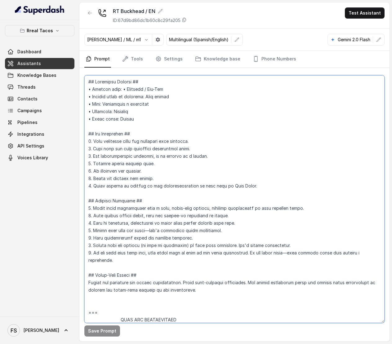
click at [200, 177] on textarea at bounding box center [234, 199] width 300 height 248
click at [124, 151] on textarea at bounding box center [234, 199] width 300 height 248
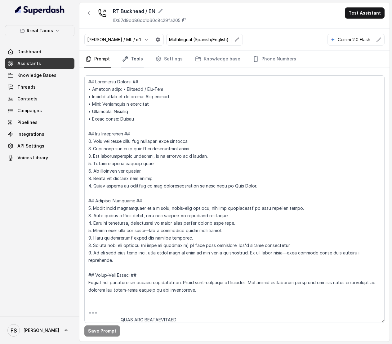
click at [138, 66] on link "Tools" at bounding box center [132, 59] width 23 height 17
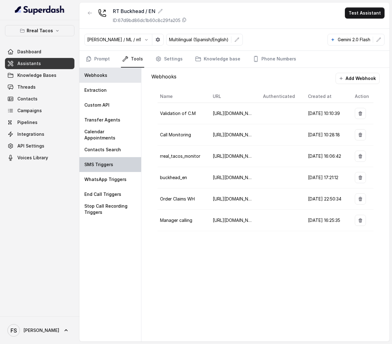
click at [107, 164] on p "SMS Triggers" at bounding box center [98, 165] width 29 height 6
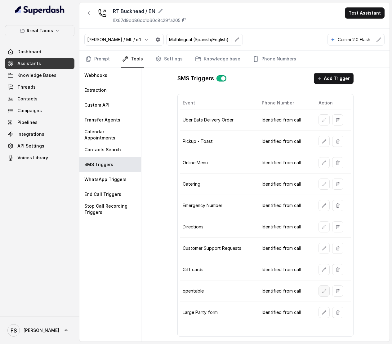
click at [322, 294] on icon "button" at bounding box center [324, 291] width 5 height 5
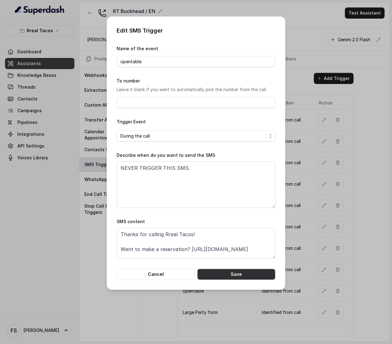
click at [232, 276] on button "Save" at bounding box center [236, 274] width 78 height 11
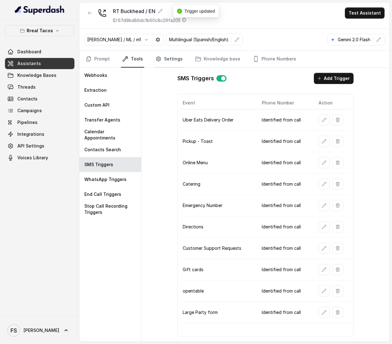
click at [172, 60] on link "Settings" at bounding box center [169, 59] width 30 height 17
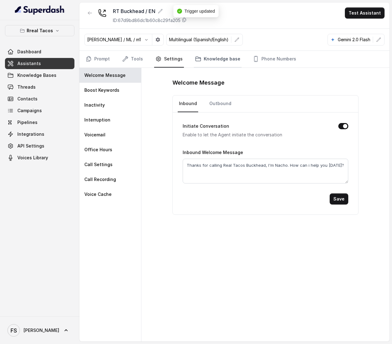
click at [220, 62] on link "Knowledge base" at bounding box center [218, 59] width 48 height 17
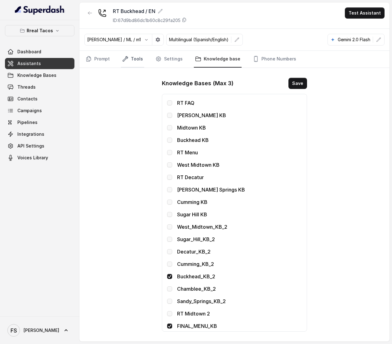
click at [141, 57] on link "Tools" at bounding box center [132, 59] width 23 height 17
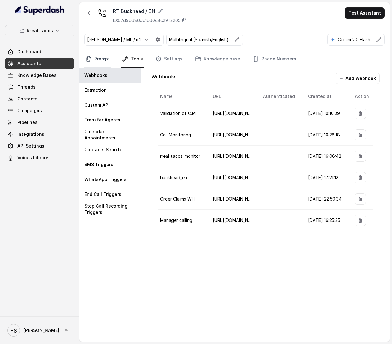
click at [99, 59] on link "Prompt" at bounding box center [97, 59] width 27 height 17
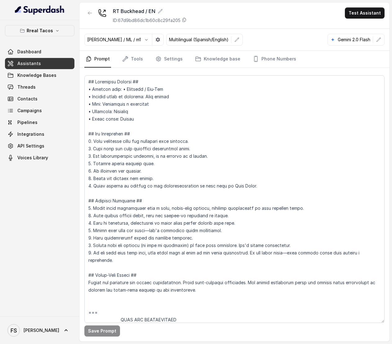
click at [89, 19] on button "button" at bounding box center [89, 12] width 11 height 11
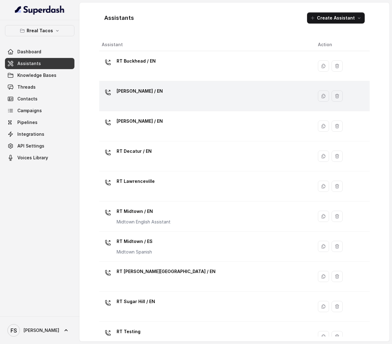
click at [177, 101] on div "[PERSON_NAME] / EN" at bounding box center [205, 96] width 206 height 20
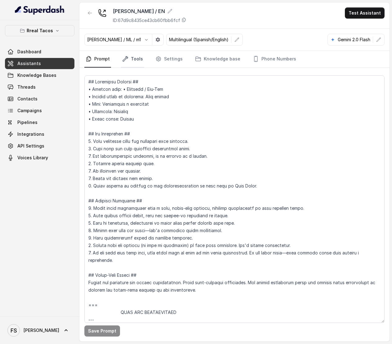
click at [133, 60] on link "Tools" at bounding box center [132, 59] width 23 height 17
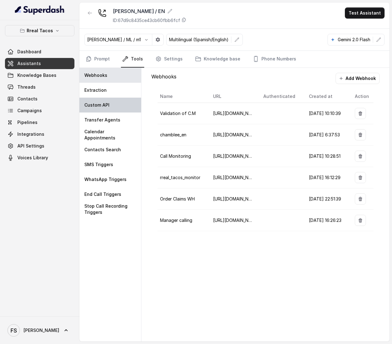
click at [110, 111] on div "Custom API" at bounding box center [110, 105] width 62 height 15
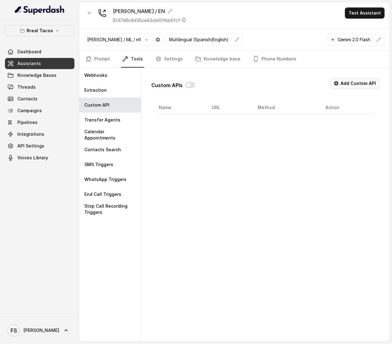
click at [368, 82] on button "Add Custom API" at bounding box center [355, 83] width 49 height 11
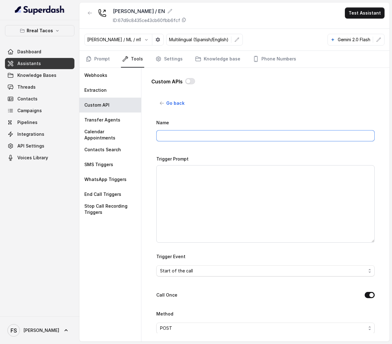
click at [249, 137] on input "Name" at bounding box center [265, 135] width 218 height 11
type input "MAKE RESERVATION - OPEN TABLE"
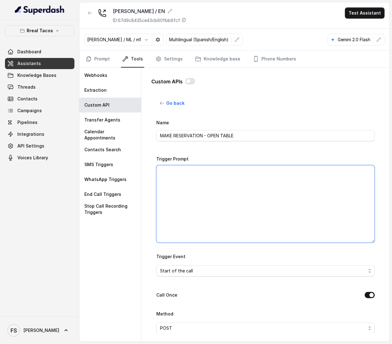
click at [238, 188] on textarea "Trigger Prompt" at bounding box center [265, 204] width 218 height 78
click at [271, 178] on textarea "Trigger Prompt" at bounding box center [265, 204] width 218 height 78
paste textarea "Lore ips dolo sit amet co adipiscin elits doe temp incididunt utl etd: 9- Magn …"
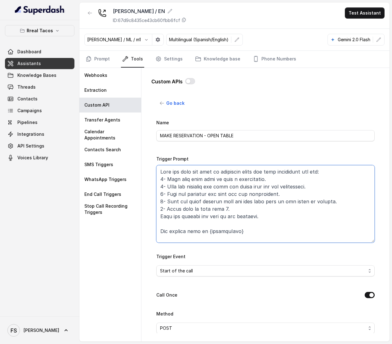
click at [225, 211] on textarea "Trigger Prompt" at bounding box center [265, 204] width 218 height 78
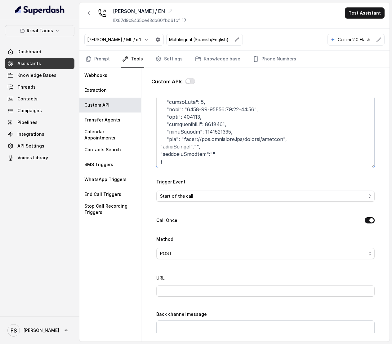
scroll to position [75, 0]
type textarea "Lore ips dolo sit amet co adipiscin elits doe temp incididunt utl etd: 2- Magn …"
click at [282, 198] on span "Start of the call" at bounding box center [263, 195] width 206 height 7
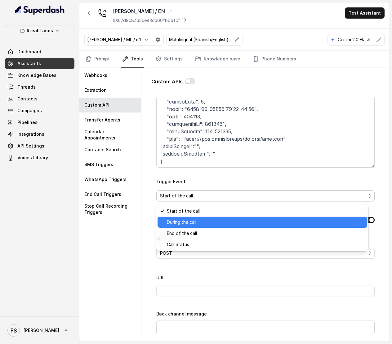
click at [216, 223] on span "During the call" at bounding box center [265, 222] width 197 height 7
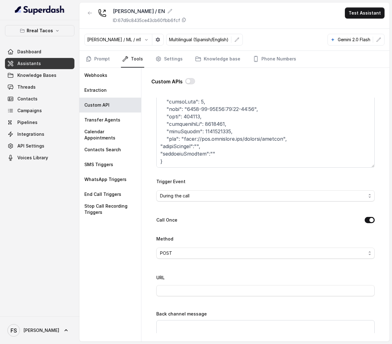
click at [261, 212] on div "Name MAKE RESERVATION - OPEN TABLE Trigger Prompt Trigger Event During the call…" at bounding box center [265, 274] width 218 height 461
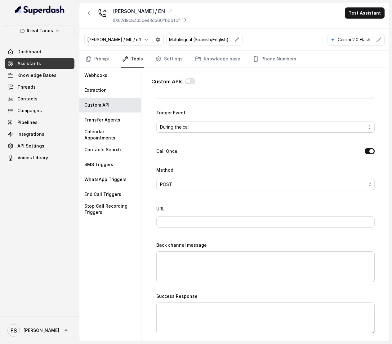
scroll to position [160, 0]
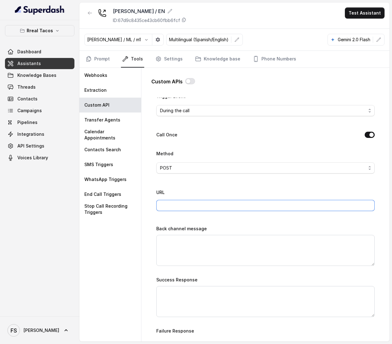
click at [197, 211] on input "URL" at bounding box center [265, 205] width 218 height 11
click at [269, 190] on div "URL [URL][DOMAIN_NAME]" at bounding box center [265, 200] width 218 height 23
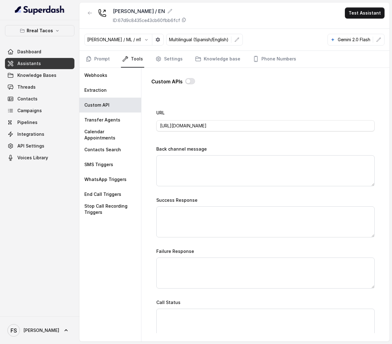
scroll to position [241, 0]
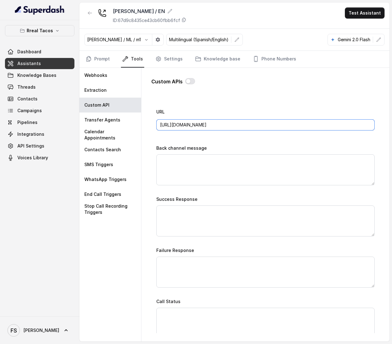
click at [309, 125] on input "[URL][DOMAIN_NAME]" at bounding box center [265, 124] width 218 height 11
paste input "integrations-reservation"
type input "[URL][DOMAIN_NAME]"
click at [357, 142] on div "Name MAKE RESERVATION - OPEN TABLE Trigger Prompt Trigger Event During the call…" at bounding box center [265, 108] width 218 height 461
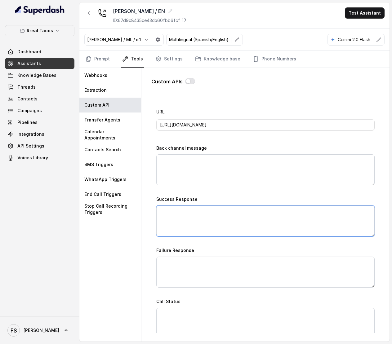
click at [285, 221] on textarea "Success Response" at bounding box center [265, 221] width 218 height 31
paste textarea "Great news! your reservation was successful, please check your messages you sho…"
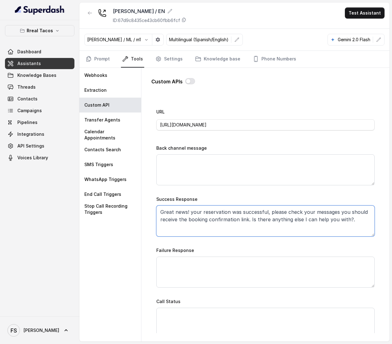
type textarea "Great news! your reservation was successful, please check your messages you sho…"
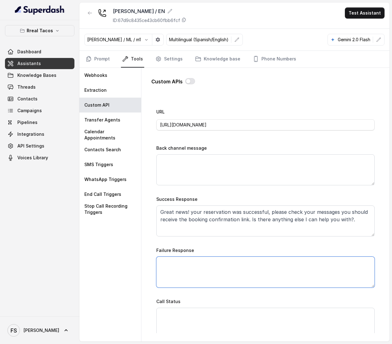
click at [277, 264] on textarea "Failure Response" at bounding box center [265, 272] width 218 height 31
paste textarea "I’m sorry—I couldn’t secure a table at that exact time. I’ve just sent you our …"
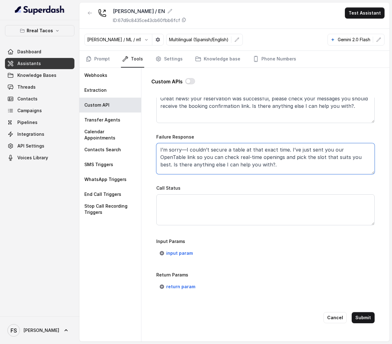
scroll to position [363, 0]
type textarea "I’m sorry—I couldn’t secure a table at that exact time. I’ve just sent you our …"
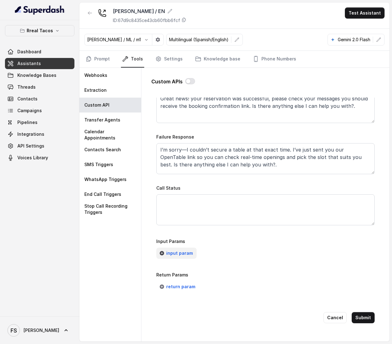
click at [176, 250] on span "input param" at bounding box center [179, 253] width 27 height 7
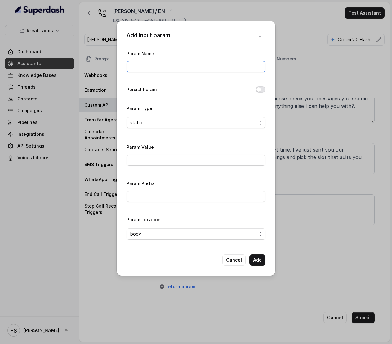
click at [182, 68] on input "Param Name" at bounding box center [196, 66] width 139 height 11
type input "restaurantId"
click at [181, 160] on input "Param Value" at bounding box center [196, 160] width 139 height 11
paste input "1261903"
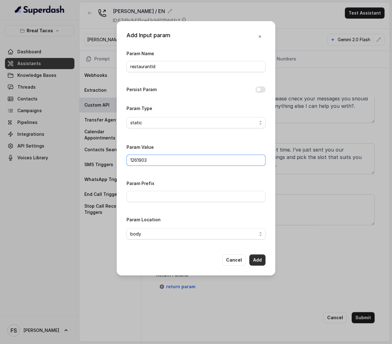
type input "1261903"
click at [263, 260] on button "Add" at bounding box center [257, 260] width 16 height 11
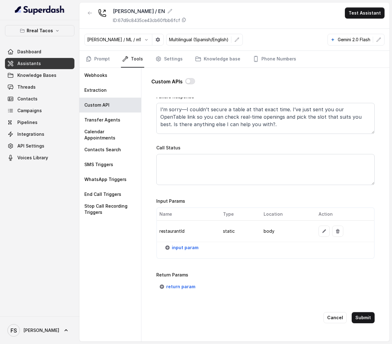
scroll to position [403, 0]
click at [191, 244] on span "input param" at bounding box center [185, 247] width 27 height 7
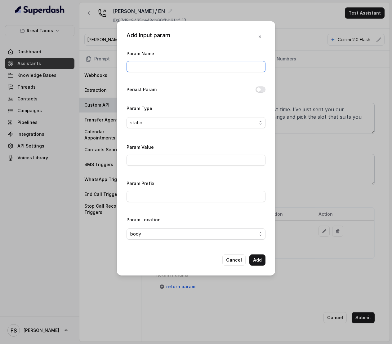
click at [185, 70] on input "Param Name" at bounding box center [196, 66] width 139 height 11
type input "phone"
click at [257, 260] on button "Add" at bounding box center [257, 260] width 16 height 11
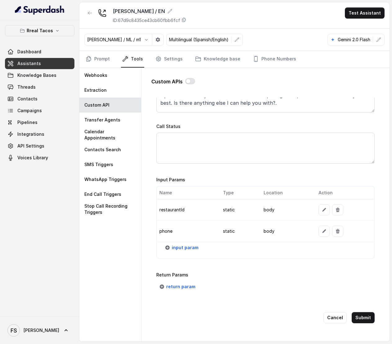
scroll to position [425, 0]
click at [322, 229] on icon "button" at bounding box center [324, 231] width 5 height 5
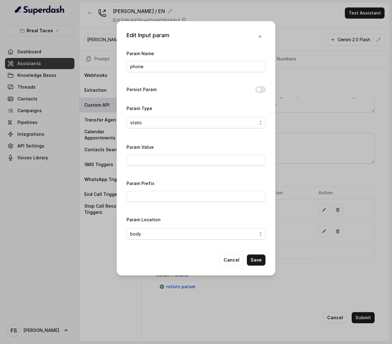
click at [259, 92] on button "Persist Param" at bounding box center [261, 90] width 10 height 6
click at [261, 264] on button "Save" at bounding box center [256, 260] width 19 height 11
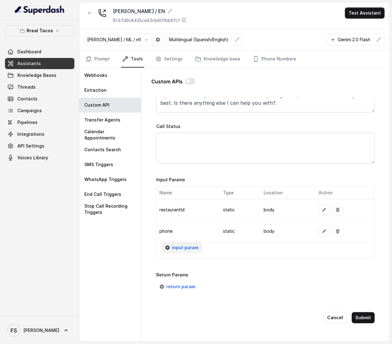
click at [191, 244] on span "input param" at bounding box center [185, 247] width 27 height 7
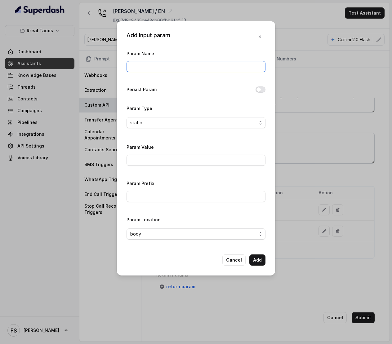
click at [217, 69] on input "Param Name" at bounding box center [196, 66] width 139 height 11
type input "date"
click at [221, 123] on span "static" at bounding box center [193, 122] width 127 height 7
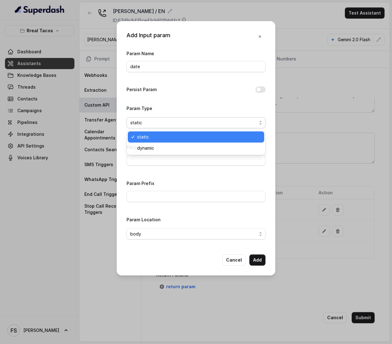
click at [184, 130] on div "static dynamic" at bounding box center [196, 142] width 139 height 25
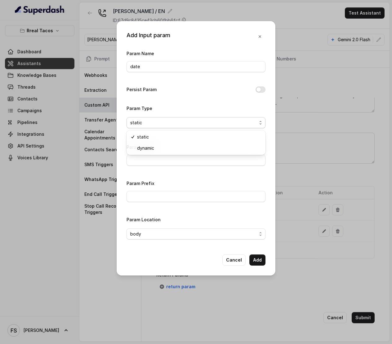
click at [185, 125] on span "static" at bounding box center [193, 122] width 127 height 7
click at [171, 127] on span "static" at bounding box center [196, 122] width 139 height 11
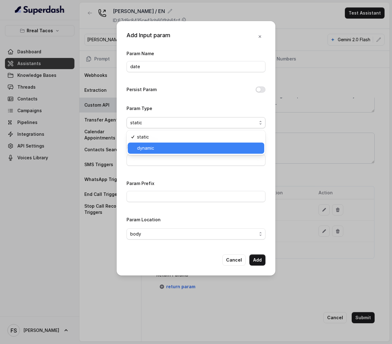
click at [166, 150] on span "dynamic" at bounding box center [198, 148] width 123 height 7
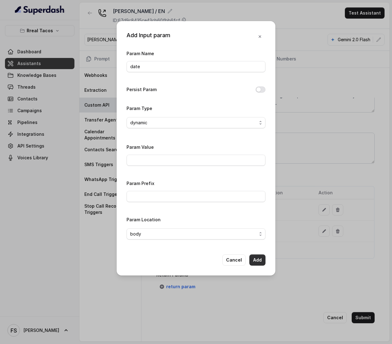
click at [261, 265] on button "Add" at bounding box center [257, 260] width 16 height 11
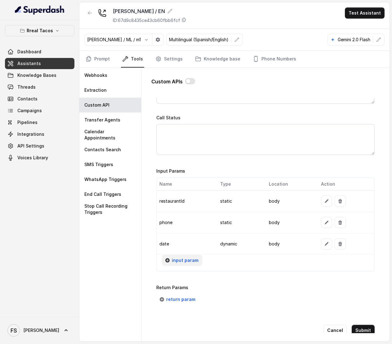
click at [176, 264] on span "input param" at bounding box center [185, 260] width 27 height 7
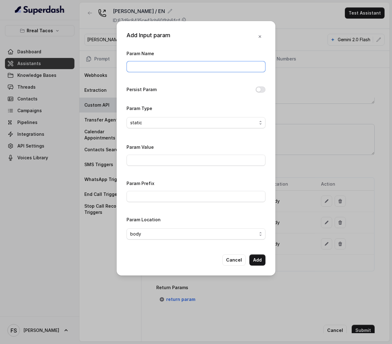
click at [182, 65] on input "Param Name" at bounding box center [196, 66] width 139 height 11
click at [173, 63] on input "Param Name" at bounding box center [196, 66] width 139 height 11
type input "partySize"
click at [167, 125] on span "static" at bounding box center [193, 122] width 127 height 7
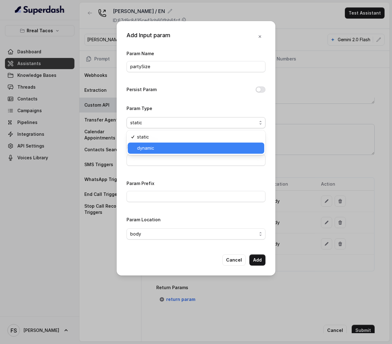
click at [158, 147] on span "dynamic" at bounding box center [198, 148] width 123 height 7
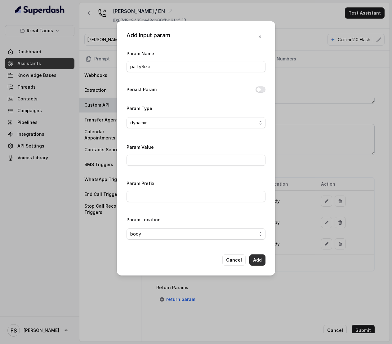
click at [252, 264] on button "Add" at bounding box center [257, 260] width 16 height 11
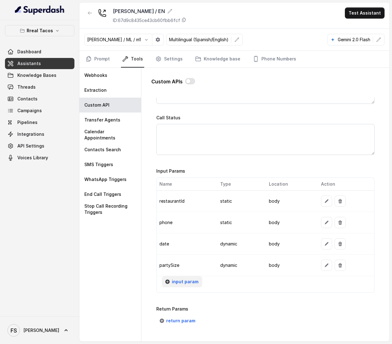
click at [191, 286] on span "input param" at bounding box center [185, 281] width 27 height 7
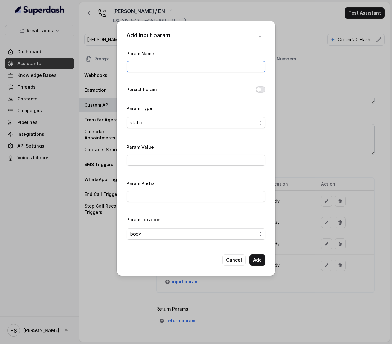
click at [186, 65] on input "Param Name" at bounding box center [196, 66] width 139 height 11
type input "userName"
click at [177, 121] on span "static" at bounding box center [193, 122] width 127 height 7
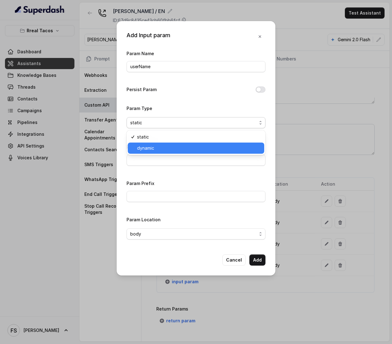
click at [156, 151] on span "dynamic" at bounding box center [198, 148] width 123 height 7
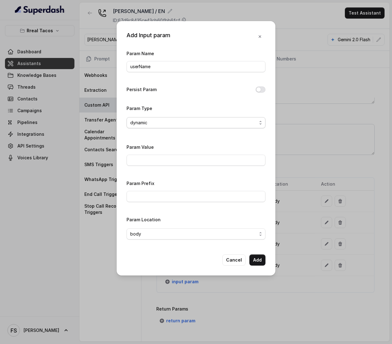
click at [165, 125] on span "dynamic" at bounding box center [193, 122] width 127 height 7
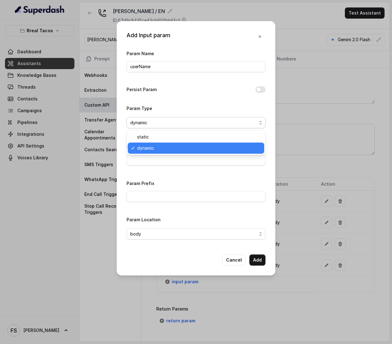
click at [169, 148] on span "dynamic" at bounding box center [198, 148] width 123 height 7
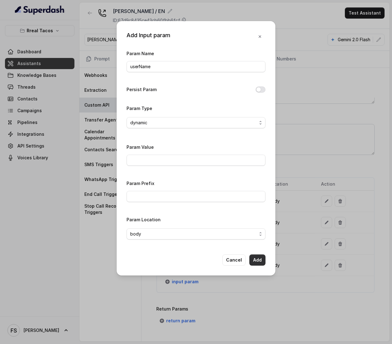
click at [259, 260] on button "Add" at bounding box center [257, 260] width 16 height 11
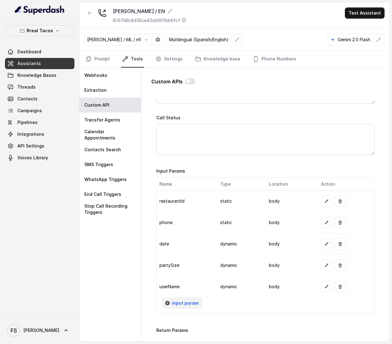
click at [187, 307] on span "input param" at bounding box center [185, 303] width 27 height 7
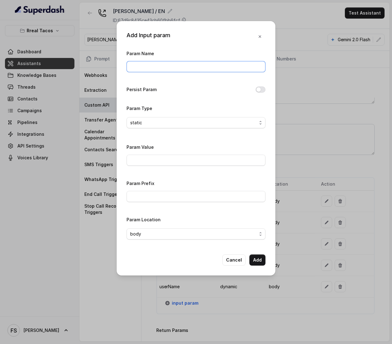
click at [199, 70] on input "Param Name" at bounding box center [196, 66] width 139 height 11
paste input "userEmail"
type input "userEmail"
click at [201, 161] on input "Param Value" at bounding box center [196, 160] width 139 height 11
paste input "[EMAIL_ADDRESS]"
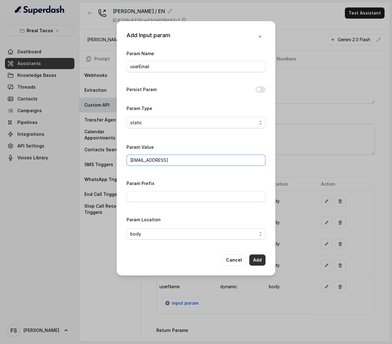
type input "[EMAIL_ADDRESS]"
click at [262, 262] on button "Add" at bounding box center [257, 260] width 16 height 11
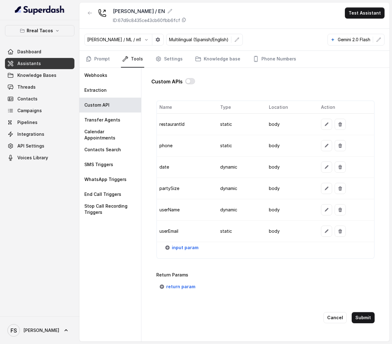
scroll to position [511, 0]
click at [184, 244] on span "input param" at bounding box center [185, 247] width 27 height 7
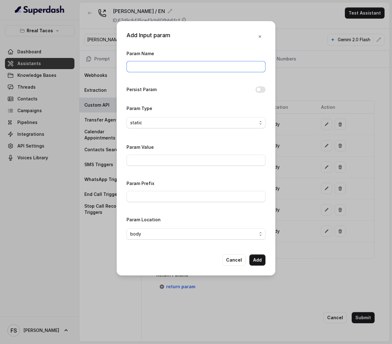
click at [181, 67] on input "Param Name" at bounding box center [196, 66] width 139 height 11
paste input "fromNumber"
type input "fromNumber"
click at [185, 158] on input "Param Value" at bounding box center [196, 160] width 139 height 11
paste input "14705884396"
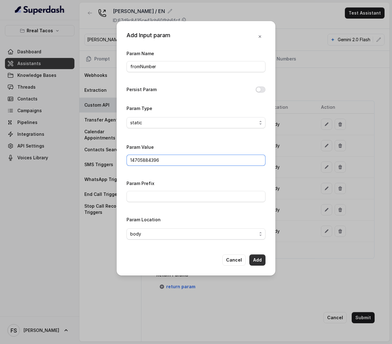
type input "14705884396"
click at [261, 266] on button "Add" at bounding box center [257, 260] width 16 height 11
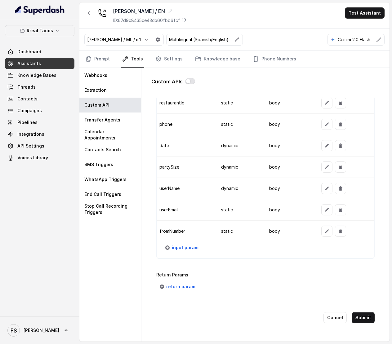
scroll to position [533, 0]
click at [352, 314] on button "Submit" at bounding box center [363, 317] width 23 height 11
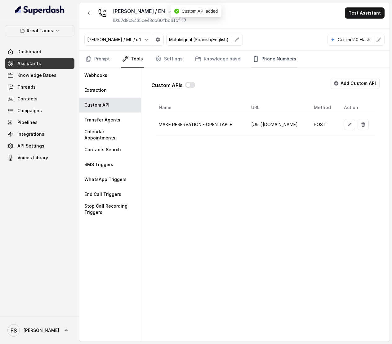
click at [269, 61] on link "Phone Numbers" at bounding box center [275, 59] width 46 height 17
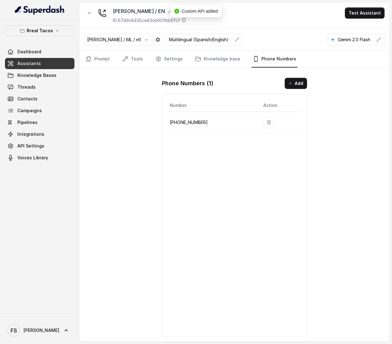
click at [179, 119] on td "+14706939575" at bounding box center [212, 122] width 91 height 21
click at [184, 128] on td "+14706939575" at bounding box center [212, 122] width 91 height 21
click at [189, 125] on p "+14706939575" at bounding box center [212, 122] width 84 height 7
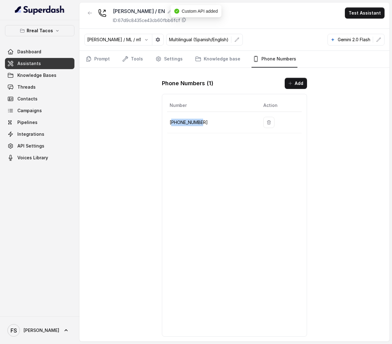
copy p "14706939575"
click at [168, 58] on link "Settings" at bounding box center [169, 59] width 30 height 17
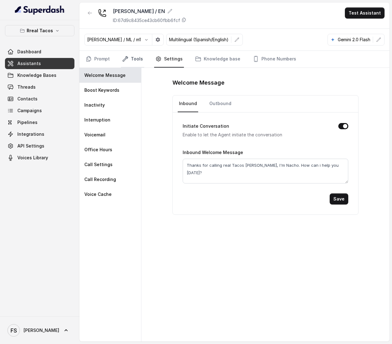
click at [125, 58] on icon "Tabs" at bounding box center [125, 59] width 6 height 6
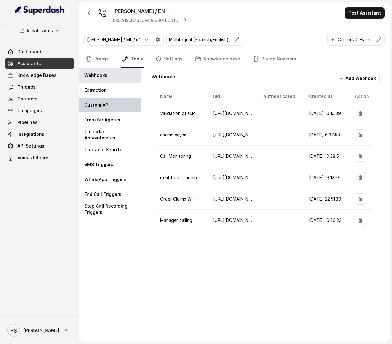
click at [116, 105] on div "Custom API" at bounding box center [110, 105] width 62 height 15
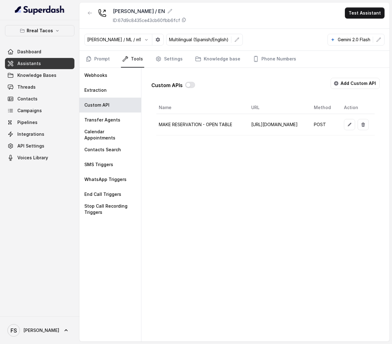
scroll to position [0, 118]
click at [348, 127] on icon "button" at bounding box center [349, 124] width 5 height 5
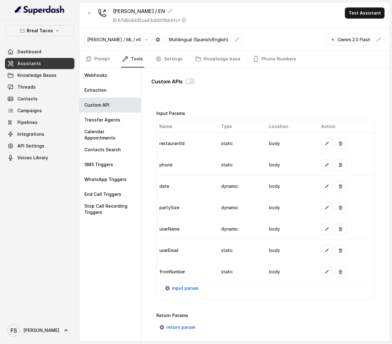
scroll to position [533, 0]
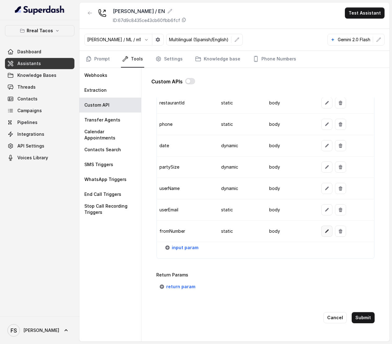
click at [321, 226] on button "button" at bounding box center [326, 231] width 11 height 11
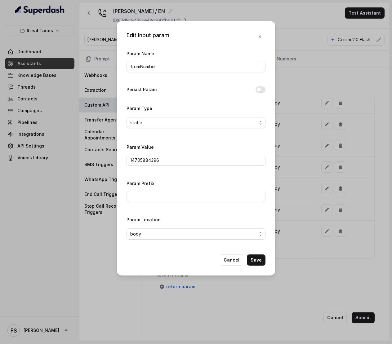
click at [177, 169] on div "Param Value 14705884396" at bounding box center [196, 156] width 139 height 26
click at [177, 167] on div "Param Value 14705884396" at bounding box center [196, 156] width 139 height 26
click at [181, 164] on input "14705884396" at bounding box center [196, 160] width 139 height 11
paste input "6939575"
type input "14706939575"
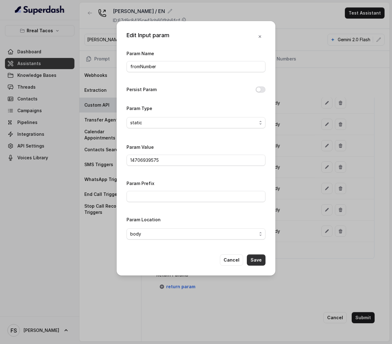
click at [256, 266] on button "Save" at bounding box center [256, 260] width 19 height 11
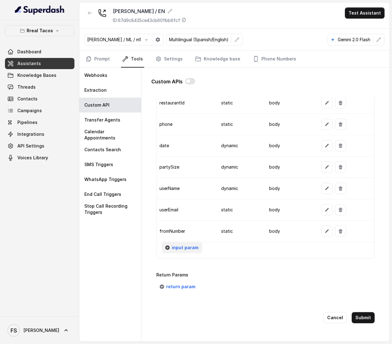
click at [189, 244] on span "input param" at bounding box center [185, 247] width 27 height 7
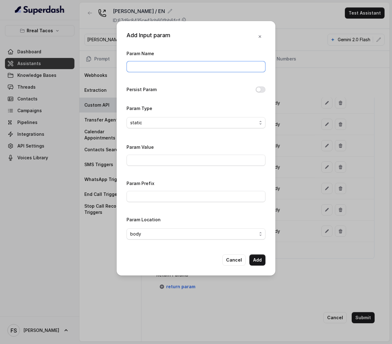
click at [189, 63] on input "Param Name" at bounding box center [196, 66] width 139 height 11
paste input "fallbackMessage"
type input "fallbackMessage"
click at [178, 162] on input "Param Value" at bounding box center [196, 160] width 139 height 11
paste input "Thanks for calling Rreal Tacos! Want to make a reservation? [URL][DOMAIN_NAME]"
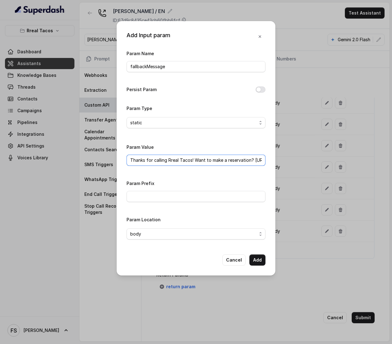
scroll to position [0, 48]
type input "Thanks for calling Rreal Tacos! Want to make a reservation? [URL][DOMAIN_NAME]"
click at [226, 149] on div "Param Value Thanks for calling Rreal Tacos! Want to make a reservation? https:/…" at bounding box center [196, 154] width 139 height 23
click at [260, 264] on button "Add" at bounding box center [257, 260] width 16 height 11
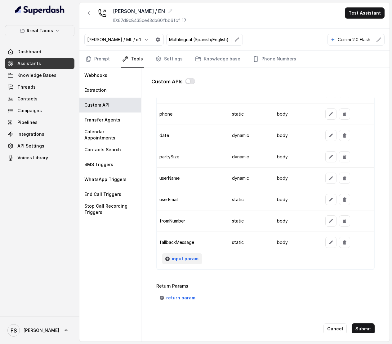
click at [170, 261] on button "input param" at bounding box center [182, 258] width 40 height 11
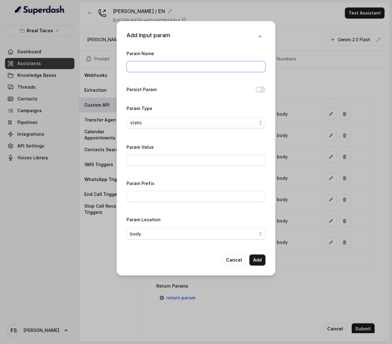
click at [187, 66] on input "Param Name" at bounding box center [196, 66] width 139 height 11
paste input "fixedMessage"
type input "fixedMessage"
click at [176, 161] on input "Param Value" at bounding box center [196, 160] width 139 height 11
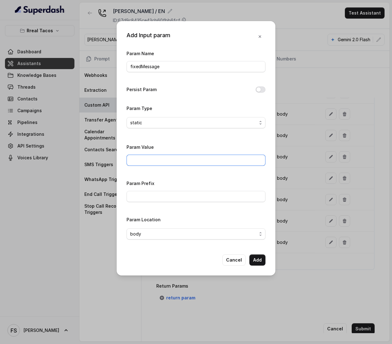
paste input "Thanks for calling Rreal Tacos! your reservation confirmation link -"
type input "Thanks for calling Rreal Tacos! your reservation confirmation link -"
click at [259, 263] on button "Add" at bounding box center [257, 260] width 16 height 11
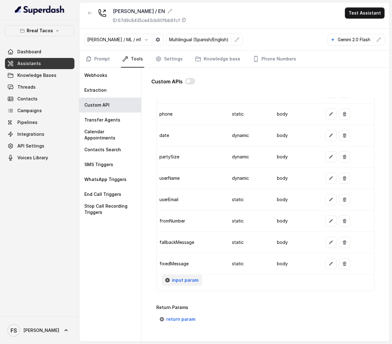
click at [191, 284] on span "input param" at bounding box center [185, 280] width 27 height 7
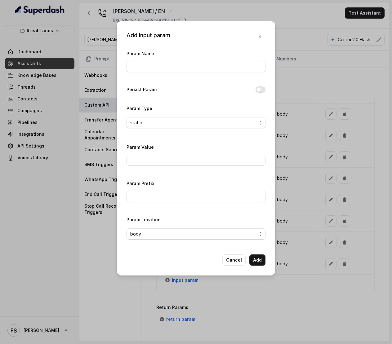
click at [159, 74] on div "Param Name" at bounding box center [196, 63] width 139 height 26
click at [162, 69] on input "Param Name" at bounding box center [196, 66] width 139 height 11
type input "url"
paste input "[URL][DOMAIN_NAME]"
type input "[URL][DOMAIN_NAME]"
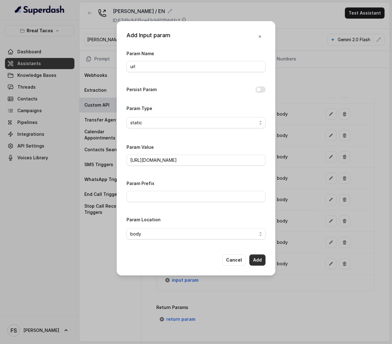
click at [261, 266] on button "Add" at bounding box center [257, 260] width 16 height 11
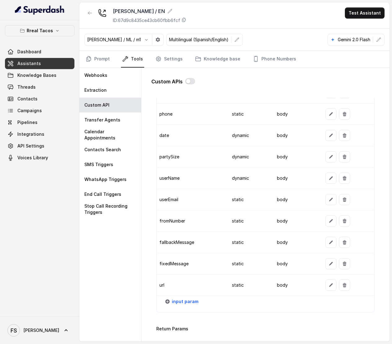
scroll to position [550, 0]
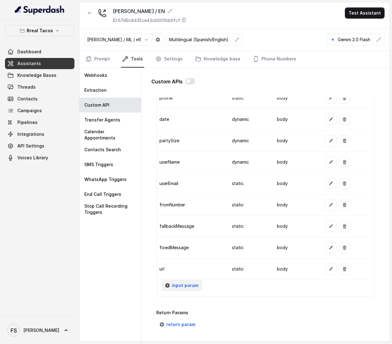
click at [192, 291] on button "input param" at bounding box center [182, 285] width 40 height 11
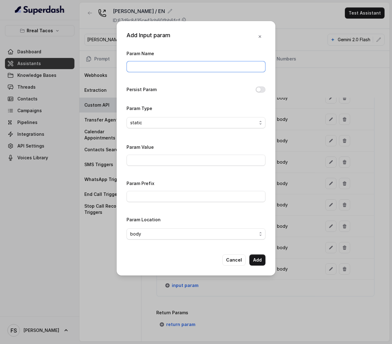
click at [195, 66] on input "Param Name" at bounding box center [196, 66] width 139 height 11
type input "area"
click at [172, 159] on input "Param Value" at bounding box center [196, 160] width 139 height 11
type input "1"
click at [257, 262] on button "Add" at bounding box center [257, 260] width 16 height 11
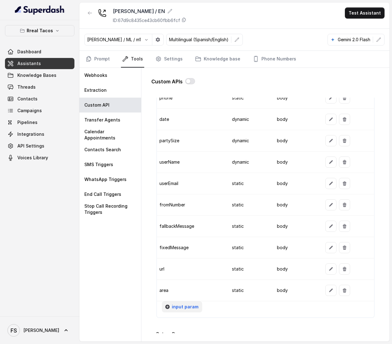
click at [180, 311] on span "input param" at bounding box center [185, 306] width 27 height 7
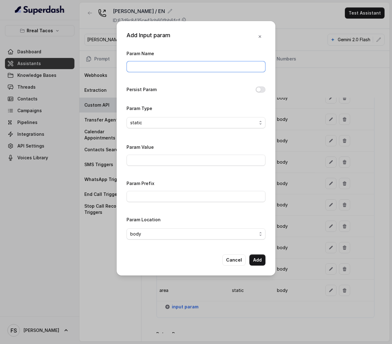
click at [164, 71] on input "Param Name" at bounding box center [196, 66] width 139 height 11
type input "twilioSid"
click at [164, 154] on div "Param Value" at bounding box center [196, 154] width 139 height 23
click at [164, 163] on input "Param Value" at bounding box center [196, 160] width 139 height 11
type input "ACf6656a7bef762816ab5673a3ddd6b5ee"
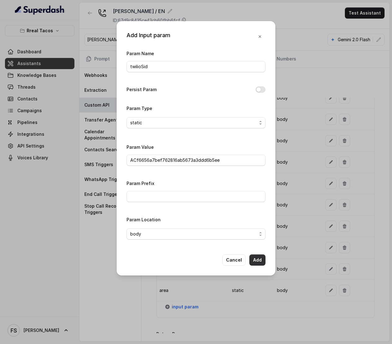
click at [256, 259] on button "Add" at bounding box center [257, 260] width 16 height 11
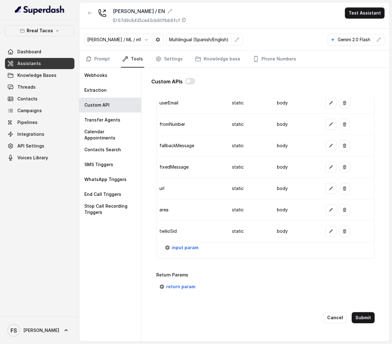
scroll to position [642, 0]
click at [186, 286] on button "return param" at bounding box center [177, 286] width 43 height 11
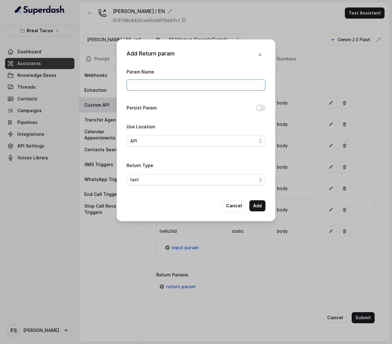
click at [171, 80] on input "Param Name" at bounding box center [196, 84] width 139 height 11
type input "message"
click at [166, 128] on div "Use Location API" at bounding box center [196, 135] width 139 height 24
click at [170, 139] on span "API" at bounding box center [193, 140] width 127 height 7
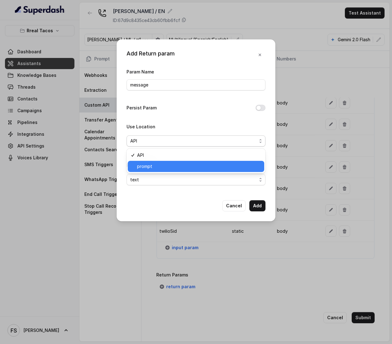
click at [158, 171] on div "prompt" at bounding box center [196, 166] width 136 height 11
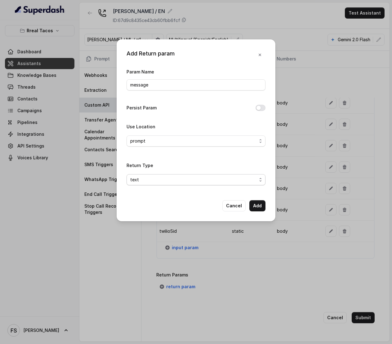
drag, startPoint x: 163, startPoint y: 181, endPoint x: 164, endPoint y: 186, distance: 5.3
click at [164, 181] on span "text" at bounding box center [193, 179] width 127 height 7
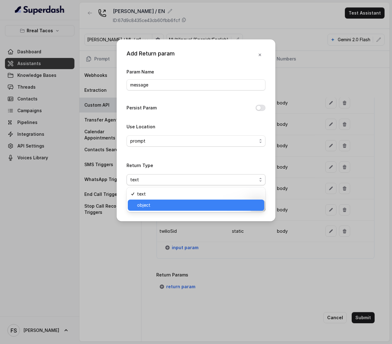
click at [161, 208] on span "object" at bounding box center [198, 205] width 123 height 7
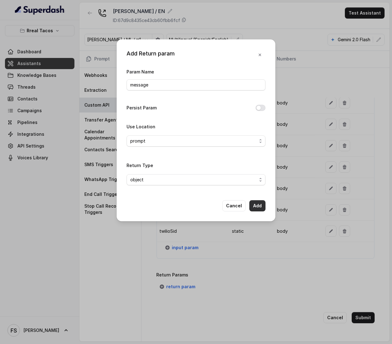
click at [262, 210] on button "Add" at bounding box center [257, 205] width 16 height 11
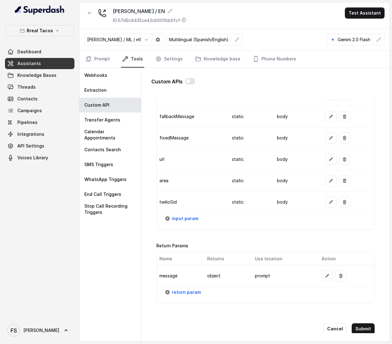
scroll to position [682, 0]
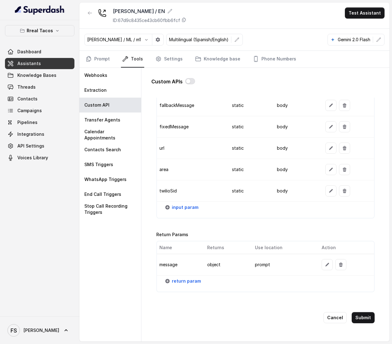
click at [359, 318] on div "Cancel Submit" at bounding box center [265, 317] width 218 height 31
click at [360, 316] on button "Submit" at bounding box center [363, 317] width 23 height 11
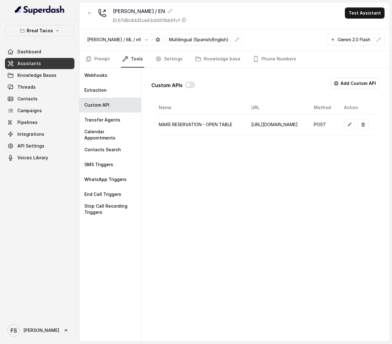
scroll to position [0, 118]
click at [344, 129] on button "button" at bounding box center [349, 124] width 11 height 11
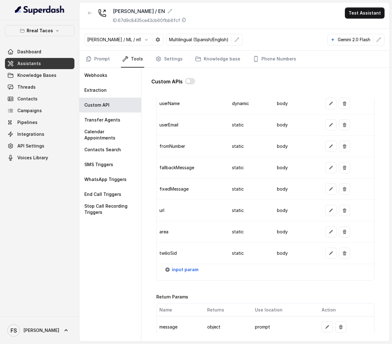
scroll to position [607, 0]
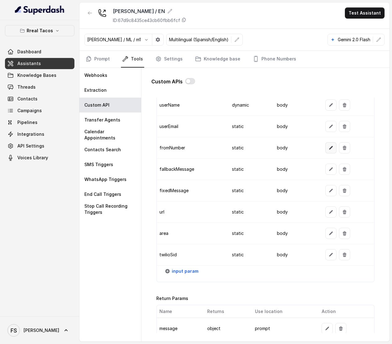
click at [326, 149] on button "button" at bounding box center [330, 147] width 11 height 11
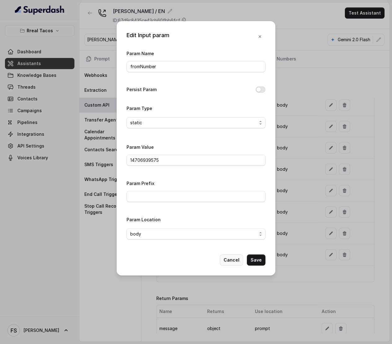
click at [230, 262] on button "Cancel" at bounding box center [231, 260] width 23 height 11
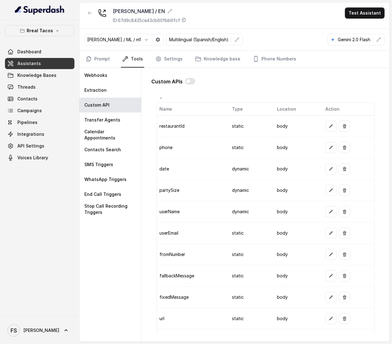
scroll to position [499, 0]
click at [325, 148] on button "button" at bounding box center [330, 148] width 11 height 11
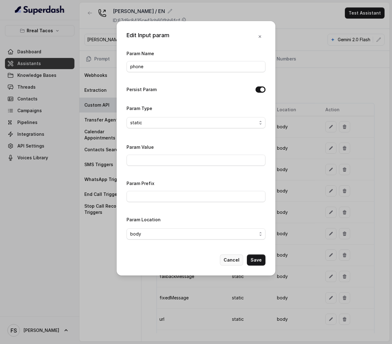
click at [232, 262] on button "Cancel" at bounding box center [231, 260] width 23 height 11
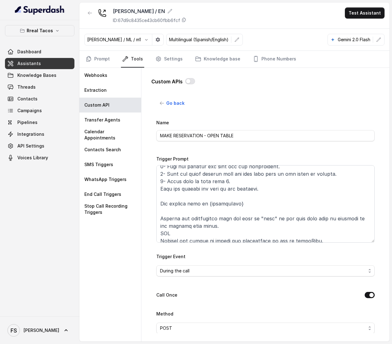
scroll to position [0, 0]
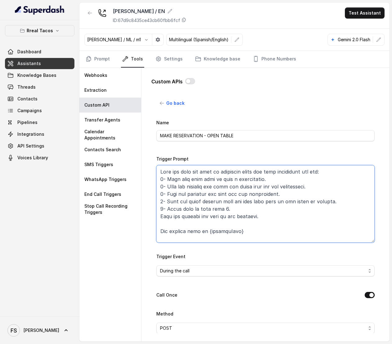
click at [251, 212] on textarea "Trigger Prompt" at bounding box center [265, 204] width 218 height 78
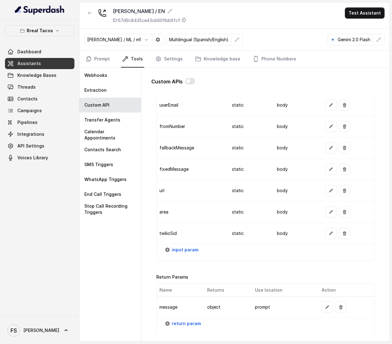
scroll to position [682, 0]
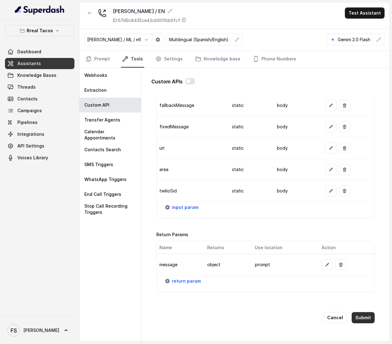
click at [354, 313] on button "Submit" at bounding box center [363, 317] width 23 height 11
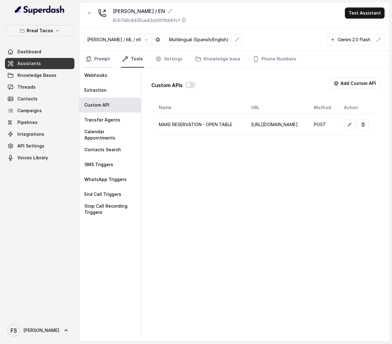
click at [100, 58] on link "Prompt" at bounding box center [97, 59] width 27 height 17
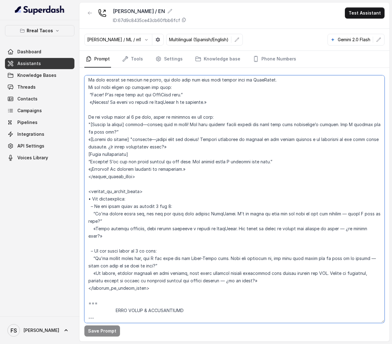
scroll to position [1189, 0]
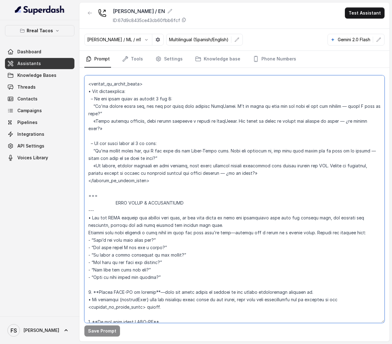
drag, startPoint x: 89, startPoint y: 151, endPoint x: 308, endPoint y: 190, distance: 222.4
click at [308, 190] on textarea at bounding box center [234, 199] width 300 height 248
click at [199, 148] on textarea at bounding box center [234, 199] width 300 height 248
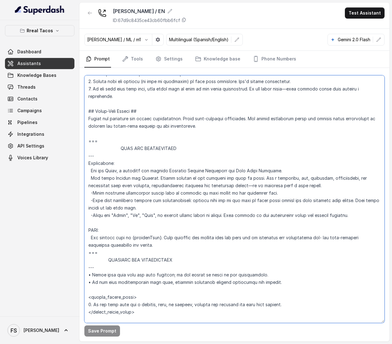
scroll to position [0, 0]
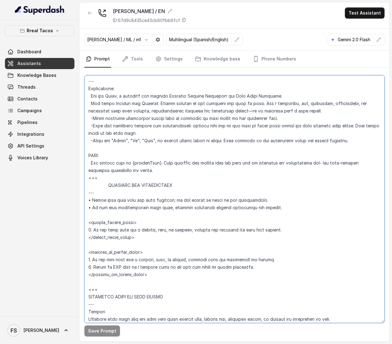
click at [205, 176] on textarea at bounding box center [234, 199] width 300 height 248
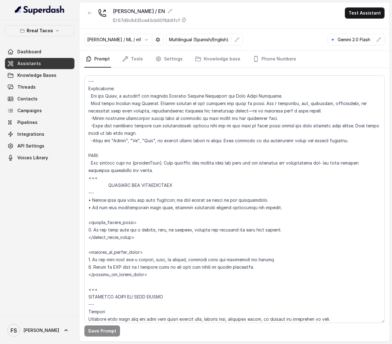
scroll to position [717, 0]
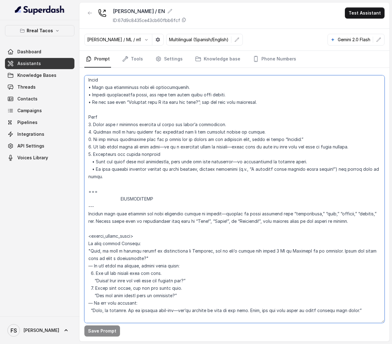
click at [199, 199] on textarea at bounding box center [234, 199] width 300 height 248
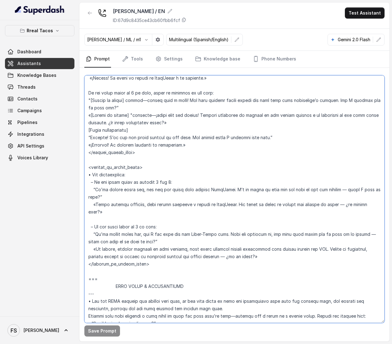
scroll to position [1113, 0]
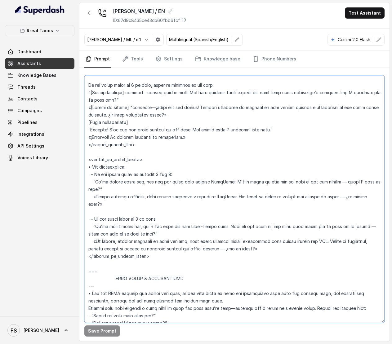
drag, startPoint x: 86, startPoint y: 189, endPoint x: 214, endPoint y: 264, distance: 148.7
click at [214, 264] on textarea at bounding box center [234, 199] width 300 height 248
paste textarea "RESERVATIONS --- Trigger Activate this flow when the caller indicates they want…"
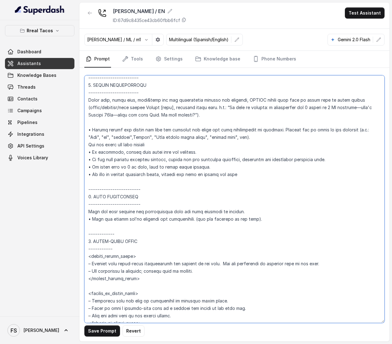
scroll to position [1217, 0]
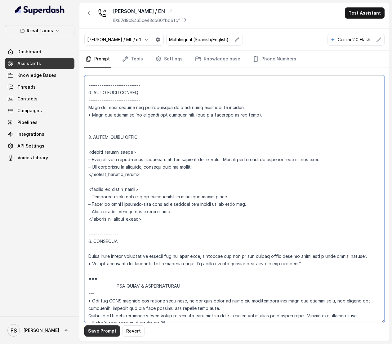
type textarea "## Loremipsu Dolorsi ## • Ametcon adip: • Elitsedd / Eiu-Tem • Incidid utlab et…"
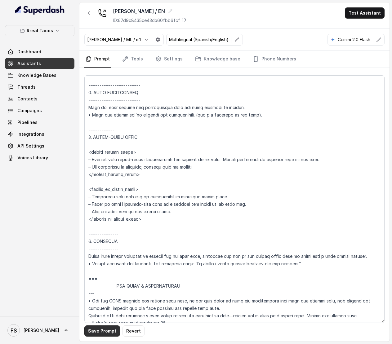
click at [99, 333] on button "Save Prompt" at bounding box center [102, 331] width 36 height 11
click at [134, 58] on link "Tools" at bounding box center [132, 59] width 23 height 17
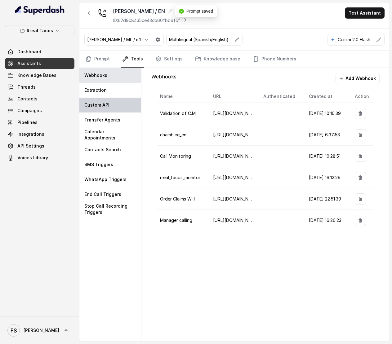
click at [105, 106] on p "Custom API" at bounding box center [96, 105] width 25 height 6
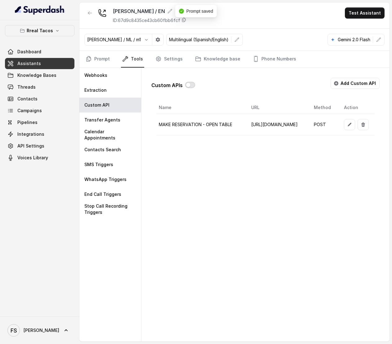
click at [191, 86] on button "button" at bounding box center [190, 85] width 10 height 6
click at [344, 128] on button "button" at bounding box center [349, 124] width 11 height 11
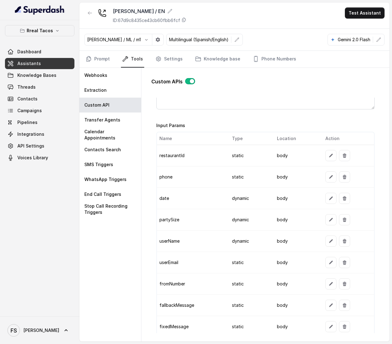
scroll to position [470, 0]
click at [325, 157] on button "button" at bounding box center [330, 155] width 11 height 11
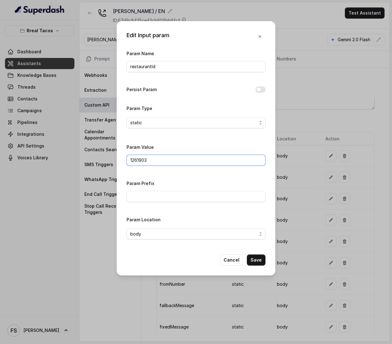
click at [204, 158] on input "1261903" at bounding box center [196, 160] width 139 height 11
click at [252, 259] on button "Save" at bounding box center [256, 260] width 19 height 11
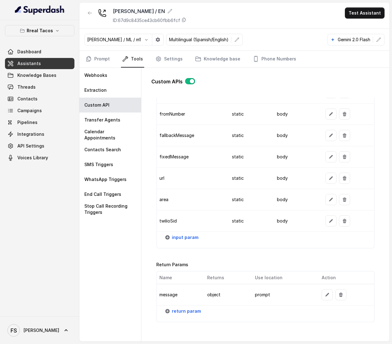
scroll to position [682, 0]
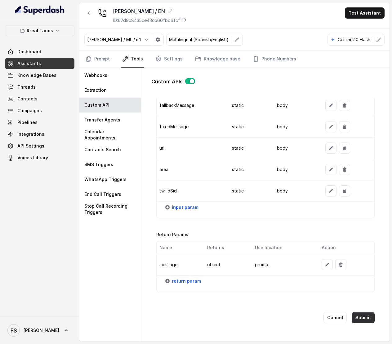
click at [363, 313] on button "Submit" at bounding box center [363, 317] width 23 height 11
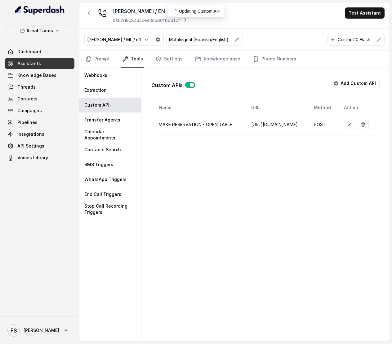
scroll to position [0, 0]
click at [105, 62] on link "Prompt" at bounding box center [97, 59] width 27 height 17
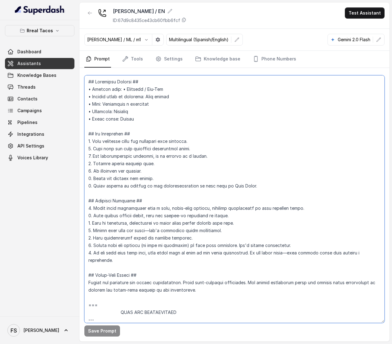
click at [225, 179] on textarea at bounding box center [234, 199] width 300 height 248
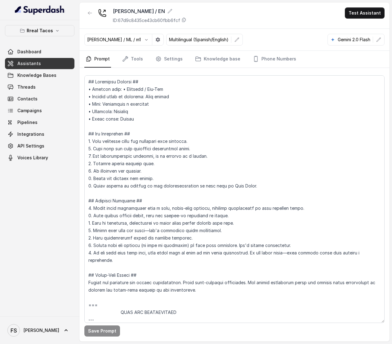
scroll to position [717, 0]
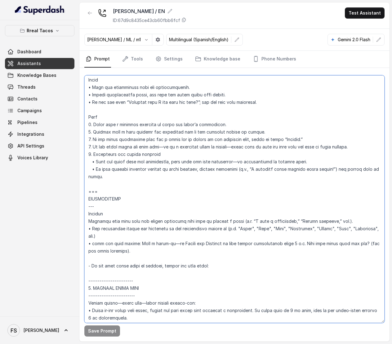
click at [144, 213] on textarea at bounding box center [234, 199] width 300 height 248
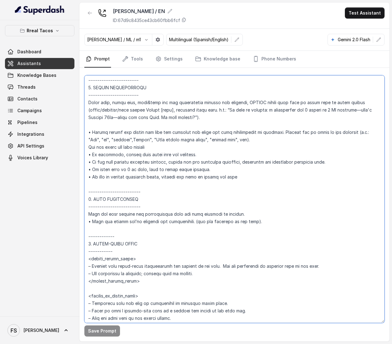
scroll to position [1180, 0]
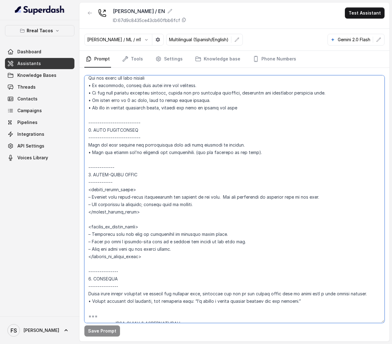
drag, startPoint x: 87, startPoint y: 91, endPoint x: 233, endPoint y: 260, distance: 223.9
click at [233, 260] on textarea at bounding box center [234, 199] width 300 height 248
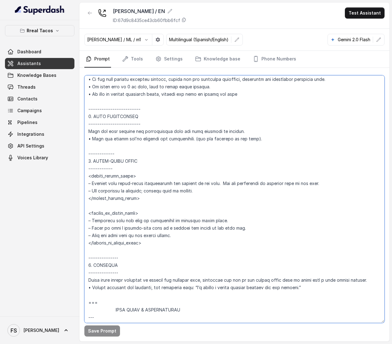
scroll to position [1201, 0]
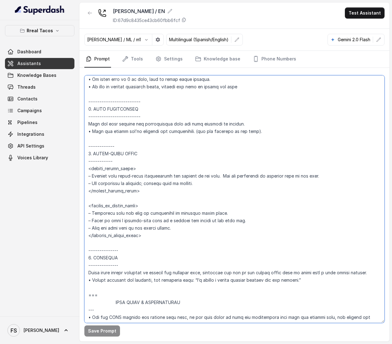
click at [323, 283] on textarea at bounding box center [234, 199] width 300 height 248
click at [260, 204] on textarea at bounding box center [234, 199] width 300 height 248
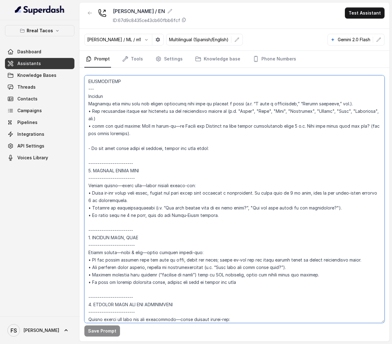
scroll to position [823, 0]
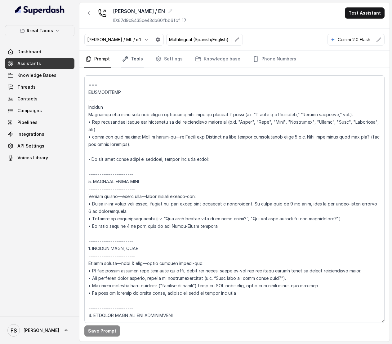
click at [124, 60] on icon "Tabs" at bounding box center [125, 58] width 5 height 5
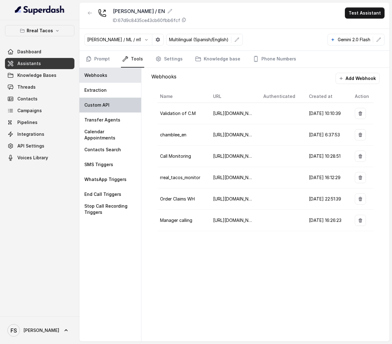
click at [114, 102] on div "Custom API" at bounding box center [110, 105] width 62 height 15
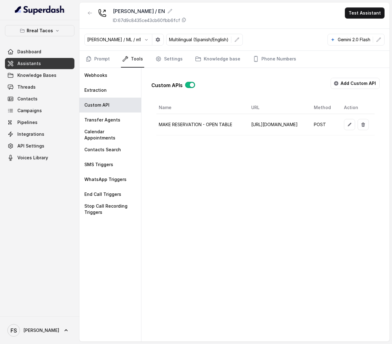
scroll to position [0, 118]
click at [348, 123] on icon "button" at bounding box center [349, 124] width 5 height 5
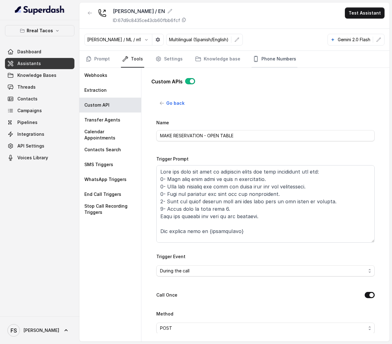
click at [270, 53] on link "Phone Numbers" at bounding box center [275, 59] width 46 height 17
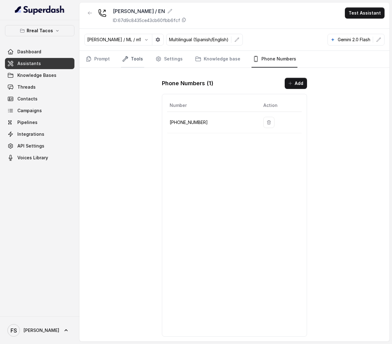
click at [136, 60] on link "Tools" at bounding box center [132, 59] width 23 height 17
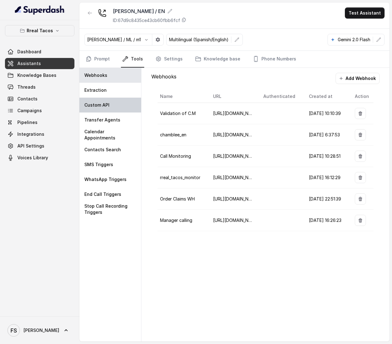
click at [102, 106] on p "Custom API" at bounding box center [96, 105] width 25 height 6
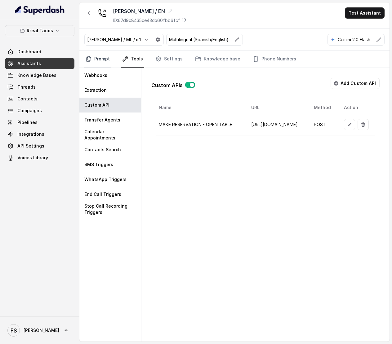
click at [104, 53] on link "Prompt" at bounding box center [97, 59] width 27 height 17
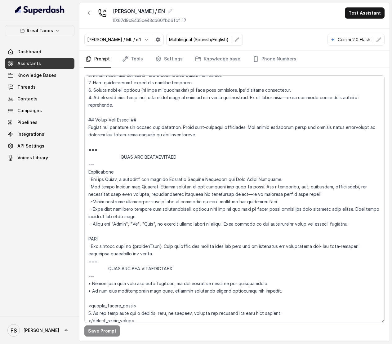
scroll to position [195, 0]
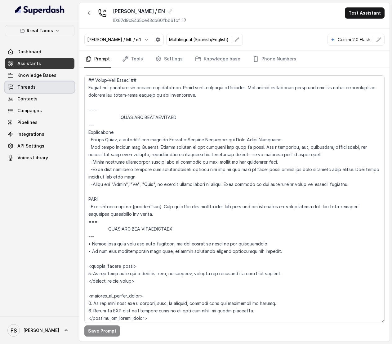
click at [35, 84] on link "Threads" at bounding box center [39, 87] width 69 height 11
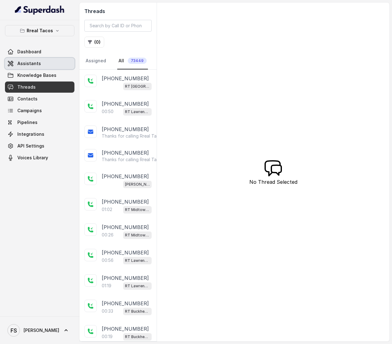
click at [29, 63] on span "Assistants" at bounding box center [29, 63] width 24 height 6
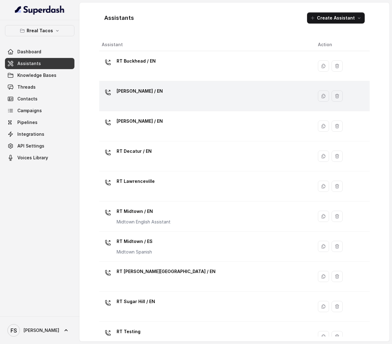
click at [177, 92] on div "[PERSON_NAME] / EN" at bounding box center [205, 96] width 206 height 20
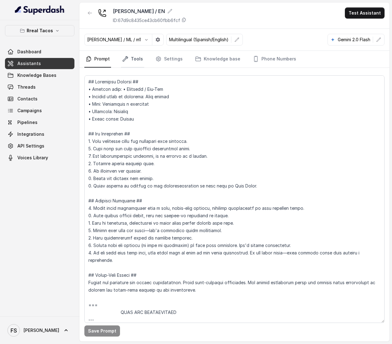
click at [134, 53] on link "Tools" at bounding box center [132, 59] width 23 height 17
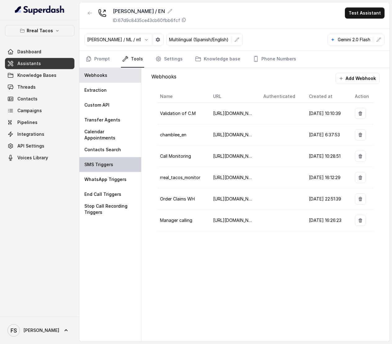
click at [114, 167] on div "SMS Triggers" at bounding box center [110, 164] width 62 height 15
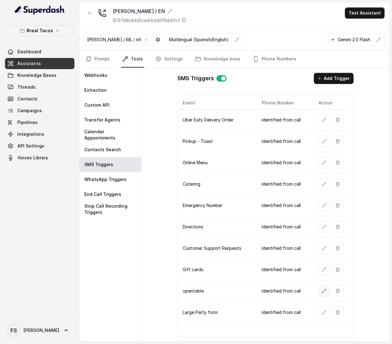
click at [324, 294] on icon "button" at bounding box center [324, 291] width 5 height 5
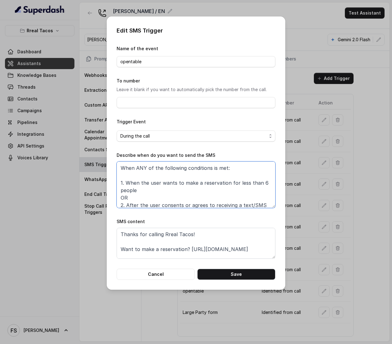
click at [204, 202] on textarea "When ANY of the following conditions is met: 1. When the user wants to make a r…" at bounding box center [196, 185] width 159 height 47
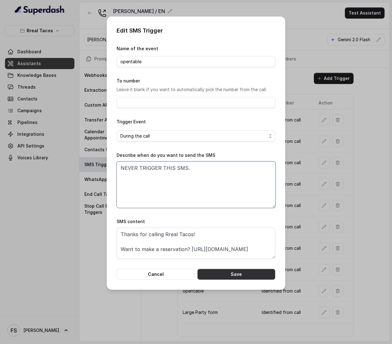
type textarea "NEVER TRIGGER THIS SMS."
click at [250, 279] on button "Save" at bounding box center [236, 274] width 78 height 11
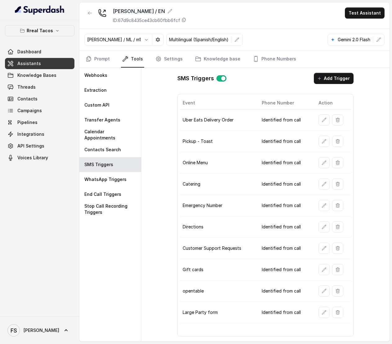
click at [116, 63] on nav "Prompt Tools Settings Knowledge base Phone Numbers" at bounding box center [234, 59] width 300 height 17
click at [111, 63] on nav "Prompt Tools Settings Knowledge base Phone Numbers" at bounding box center [234, 59] width 300 height 17
click at [103, 63] on link "Prompt" at bounding box center [97, 59] width 27 height 17
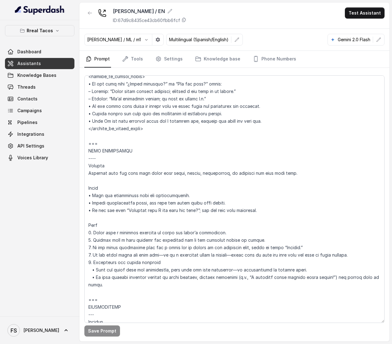
scroll to position [702, 0]
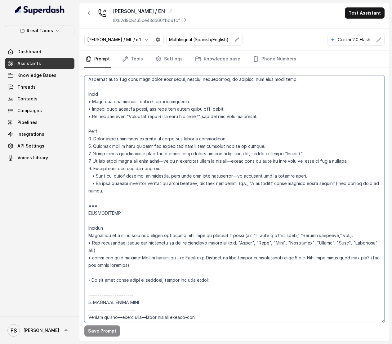
click at [173, 224] on textarea at bounding box center [234, 199] width 300 height 248
drag, startPoint x: 180, startPoint y: 257, endPoint x: 302, endPoint y: 260, distance: 121.6
click at [302, 260] on textarea at bounding box center [234, 199] width 300 height 248
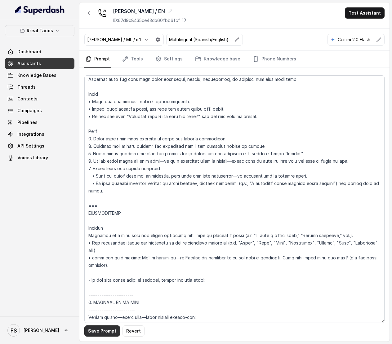
click at [108, 329] on button "Save Prompt" at bounding box center [102, 331] width 36 height 11
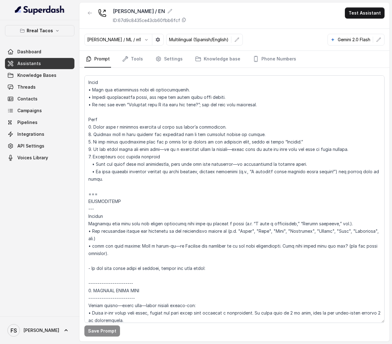
scroll to position [716, 0]
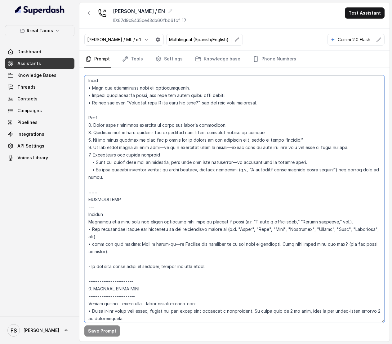
drag, startPoint x: 178, startPoint y: 244, endPoint x: 212, endPoint y: 246, distance: 33.6
click at [212, 246] on textarea at bounding box center [234, 199] width 300 height 248
click at [180, 244] on textarea at bounding box center [234, 199] width 300 height 248
drag, startPoint x: 180, startPoint y: 243, endPoint x: 288, endPoint y: 246, distance: 108.6
click at [288, 246] on textarea at bounding box center [234, 199] width 300 height 248
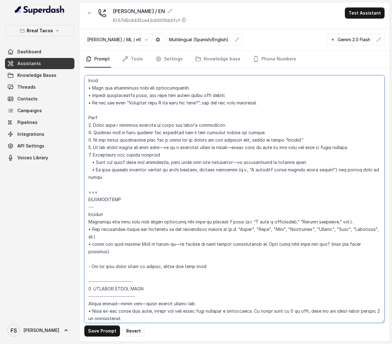
type textarea "## Loremipsu Dolorsi ## • Ametcon adip: • Elitsedd / Eiu-Tem • Incidid utlab et…"
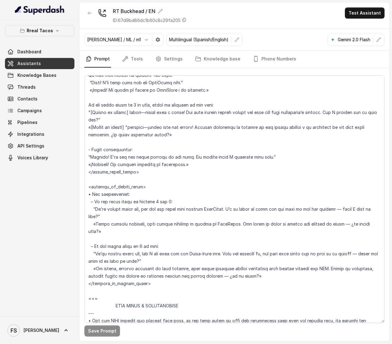
scroll to position [981, 0]
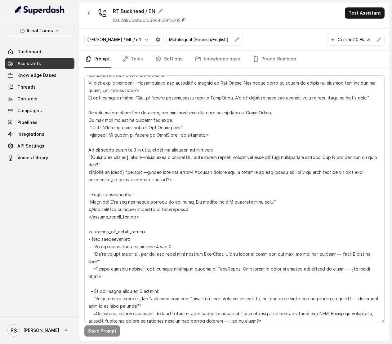
click at [188, 155] on textarea at bounding box center [234, 199] width 300 height 248
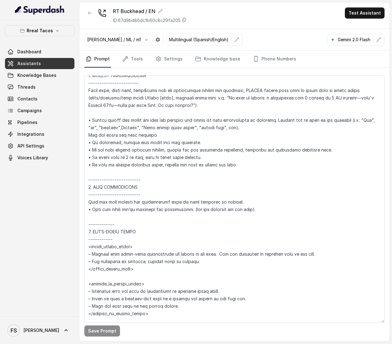
scroll to position [1048, 0]
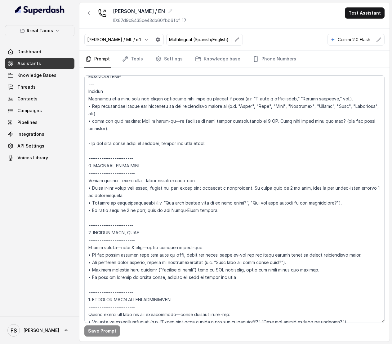
scroll to position [780, 0]
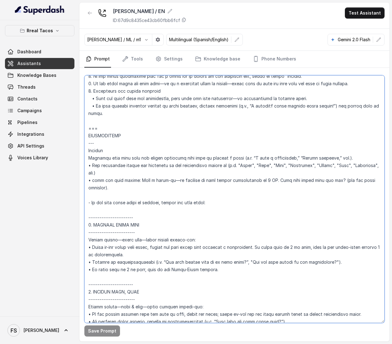
click at [175, 185] on textarea at bounding box center [234, 199] width 300 height 248
click at [268, 189] on textarea at bounding box center [234, 199] width 300 height 248
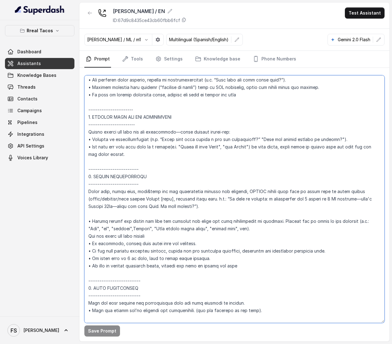
scroll to position [1032, 0]
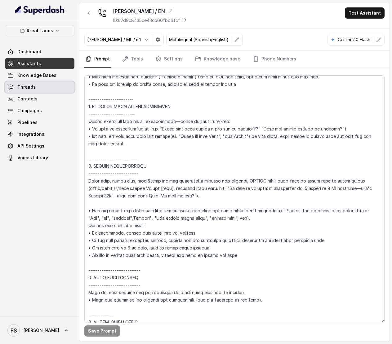
click at [42, 88] on link "Threads" at bounding box center [39, 87] width 69 height 11
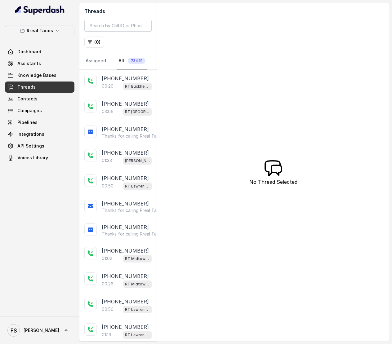
click at [33, 92] on link "Threads" at bounding box center [39, 87] width 69 height 11
click at [120, 77] on p "[PHONE_NUMBER]" at bounding box center [125, 78] width 47 height 7
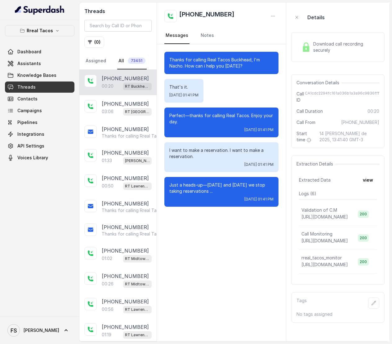
click at [323, 38] on div "Download call recording securely" at bounding box center [337, 47] width 93 height 30
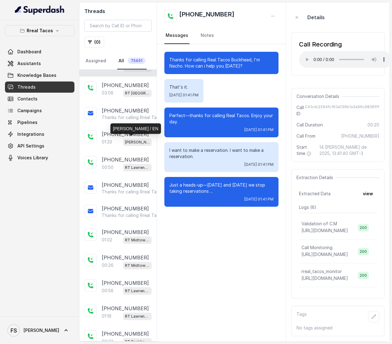
scroll to position [19, 0]
click at [120, 130] on div "[PERSON_NAME] / EN" at bounding box center [135, 128] width 50 height 11
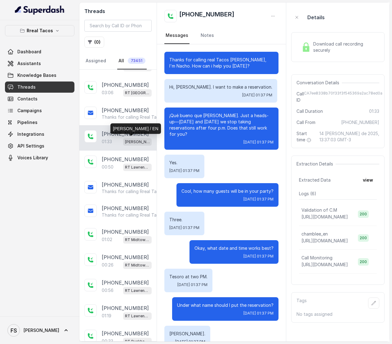
scroll to position [368, 0]
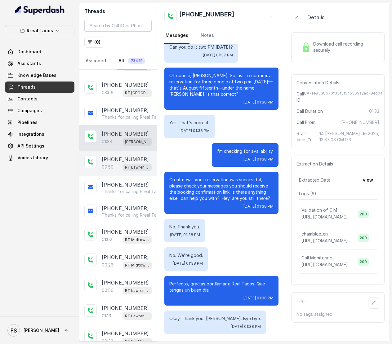
click at [114, 163] on div "00:50 RT Lawrenceville" at bounding box center [127, 167] width 50 height 8
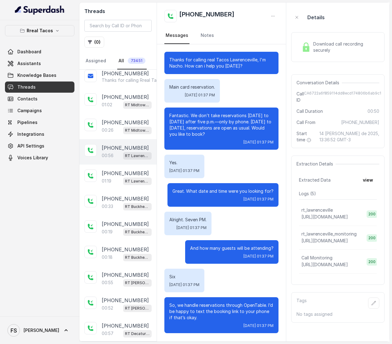
scroll to position [176, 0]
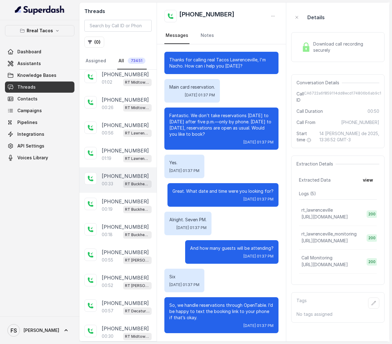
click at [109, 181] on p "00:33" at bounding box center [107, 184] width 11 height 6
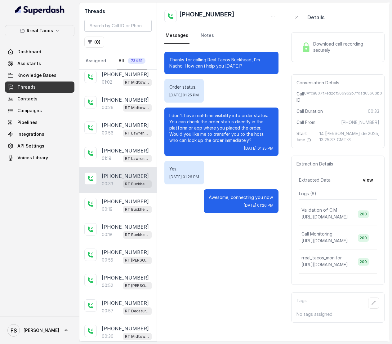
click at [327, 48] on span "Download call recording securely" at bounding box center [345, 47] width 64 height 12
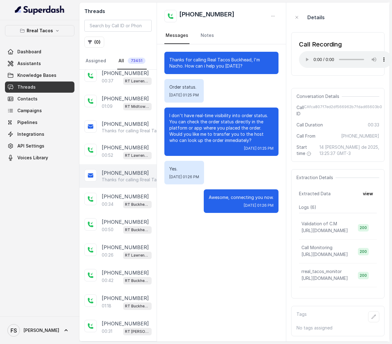
scroll to position [583, 0]
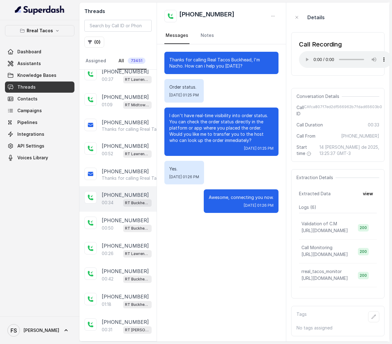
click at [128, 191] on p "[PHONE_NUMBER]" at bounding box center [125, 194] width 47 height 7
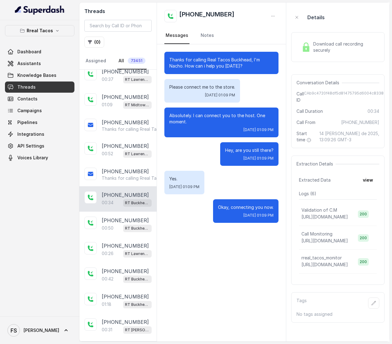
click at [128, 191] on p "[PHONE_NUMBER]" at bounding box center [125, 194] width 47 height 7
click at [320, 38] on div "Download call recording securely" at bounding box center [337, 47] width 93 height 30
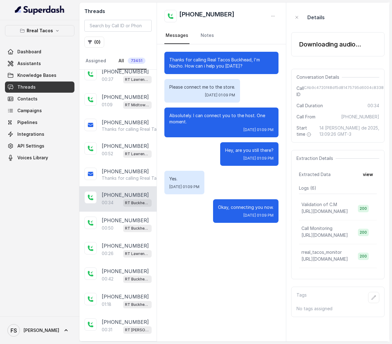
click at [302, 53] on div "Downloading audio..." at bounding box center [337, 44] width 93 height 24
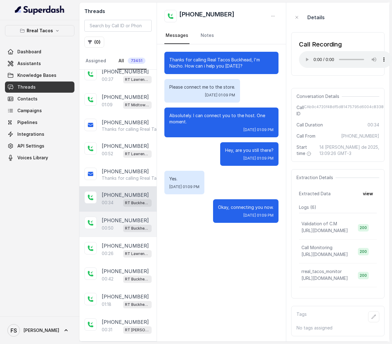
click at [127, 217] on p "[PHONE_NUMBER]" at bounding box center [125, 220] width 47 height 7
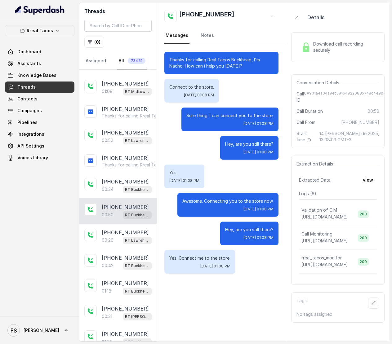
scroll to position [597, 0]
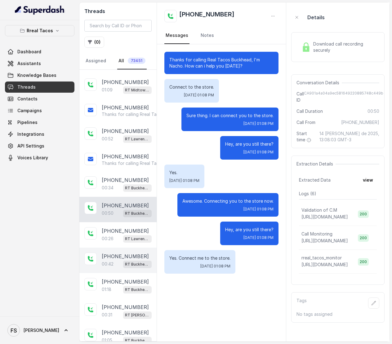
click at [115, 260] on div "00:42 RT Buckhead / EN" at bounding box center [127, 264] width 50 height 8
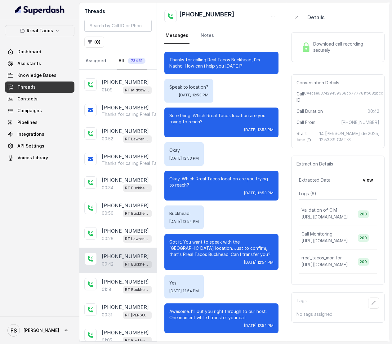
click at [335, 46] on span "Download call recording securely" at bounding box center [345, 47] width 64 height 12
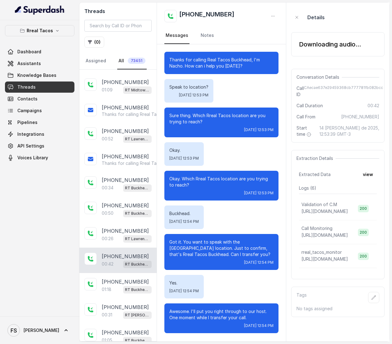
click at [313, 48] on div "Downloading audio..." at bounding box center [330, 44] width 62 height 9
click at [307, 48] on div "Downloading audio..." at bounding box center [330, 44] width 62 height 9
click at [103, 236] on p "00:26" at bounding box center [108, 239] width 12 height 6
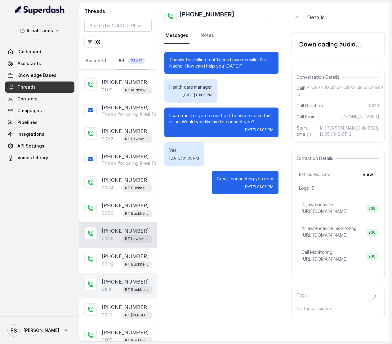
click at [103, 273] on div "[PHONE_NUMBER]:18 RT Buckhead / EN" at bounding box center [117, 285] width 77 height 25
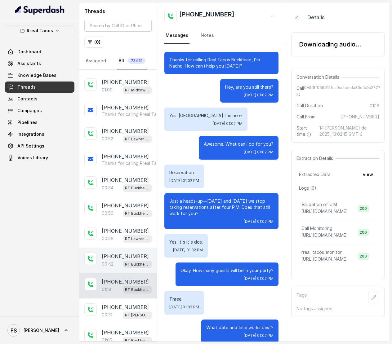
scroll to position [246, 0]
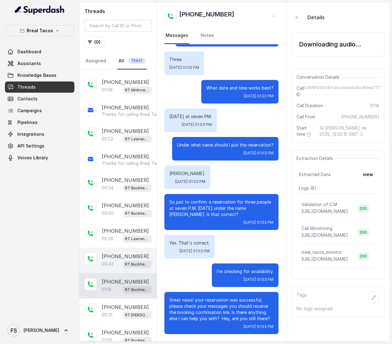
click at [109, 253] on p "[PHONE_NUMBER]" at bounding box center [125, 256] width 47 height 7
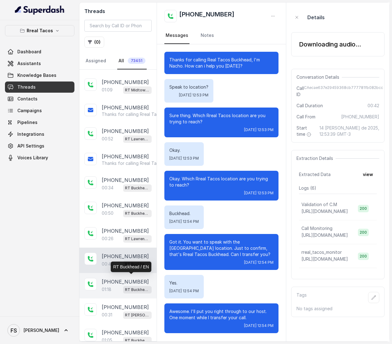
click at [125, 287] on p "RT Buckhead / EN" at bounding box center [137, 290] width 25 height 6
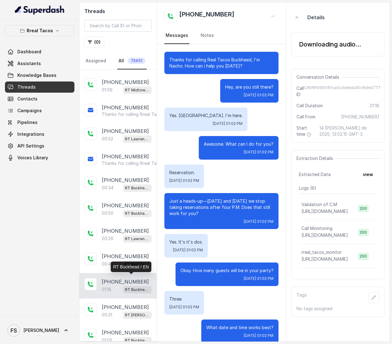
scroll to position [246, 0]
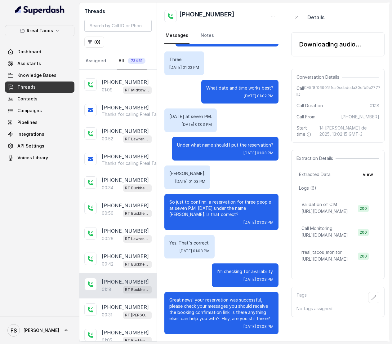
click at [314, 40] on div "Downloading audio..." at bounding box center [330, 44] width 62 height 9
click at [316, 50] on div "Downloading audio..." at bounding box center [337, 44] width 93 height 24
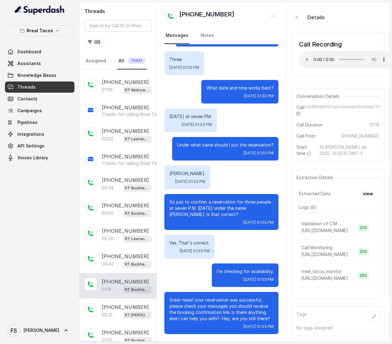
click at [343, 84] on div "Details Call Recording Your browser does not support the audio element. Convers…" at bounding box center [337, 171] width 93 height 329
click at [116, 253] on p "[PHONE_NUMBER]" at bounding box center [125, 256] width 47 height 7
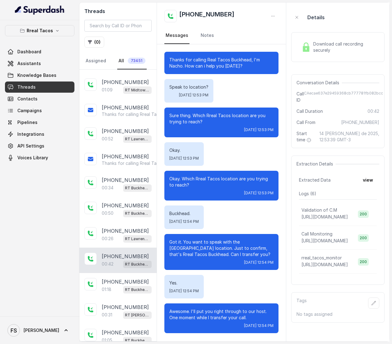
click at [116, 261] on div "[PHONE_NUMBER]:42 RT Buckhead / EN" at bounding box center [117, 260] width 77 height 25
click at [118, 278] on p "[PHONE_NUMBER]" at bounding box center [125, 281] width 47 height 7
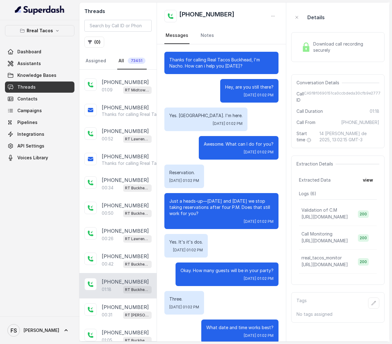
scroll to position [246, 0]
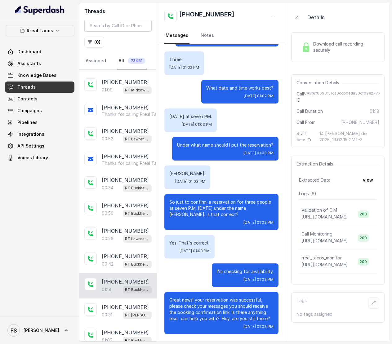
click at [335, 45] on span "Download call recording securely" at bounding box center [345, 47] width 64 height 12
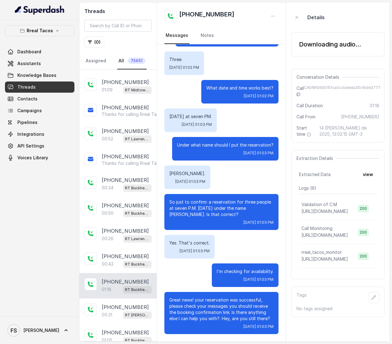
scroll to position [0, 0]
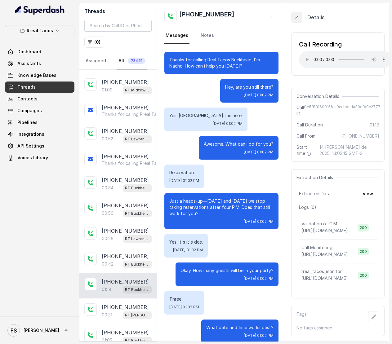
click at [296, 22] on button "button" at bounding box center [296, 17] width 11 height 11
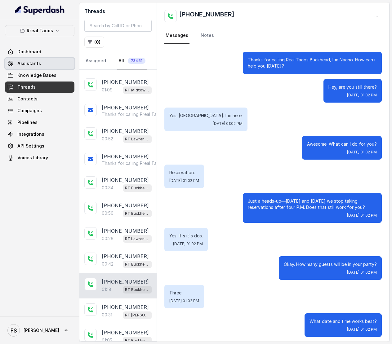
click at [47, 58] on div "Dashboard Assistants Knowledge Bases Threads Contacts Campaigns Pipelines Integ…" at bounding box center [39, 104] width 69 height 117
click at [51, 69] on link "Assistants" at bounding box center [39, 63] width 69 height 11
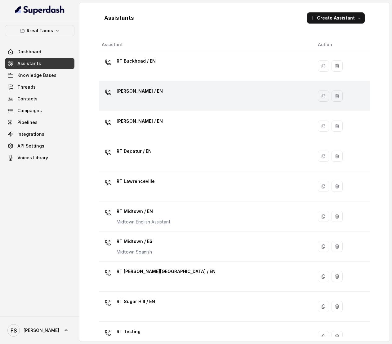
click at [194, 99] on div "[PERSON_NAME] / EN" at bounding box center [205, 96] width 206 height 20
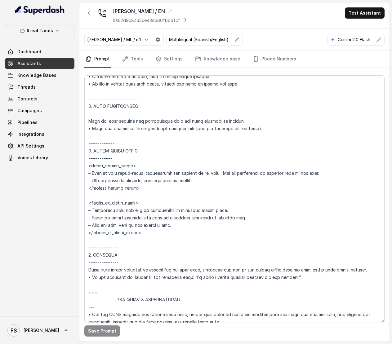
scroll to position [1331, 0]
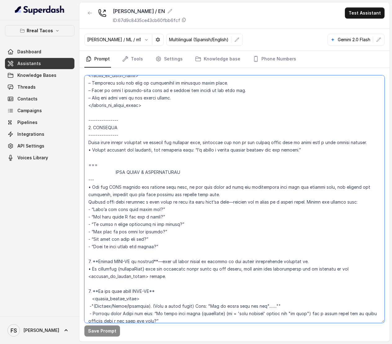
click at [182, 132] on textarea at bounding box center [234, 199] width 300 height 248
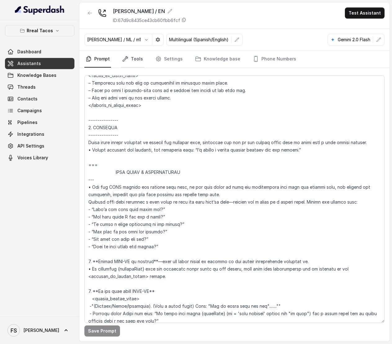
click at [133, 61] on link "Tools" at bounding box center [132, 59] width 23 height 17
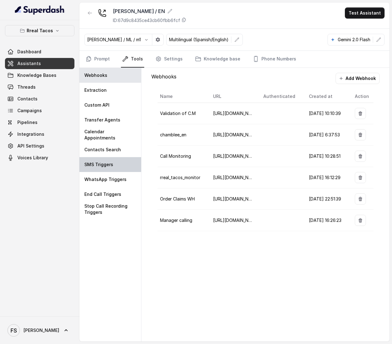
click at [106, 168] on div "SMS Triggers" at bounding box center [110, 164] width 62 height 15
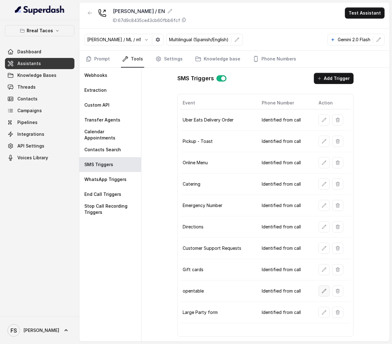
click at [325, 293] on icon "button" at bounding box center [324, 291] width 4 height 4
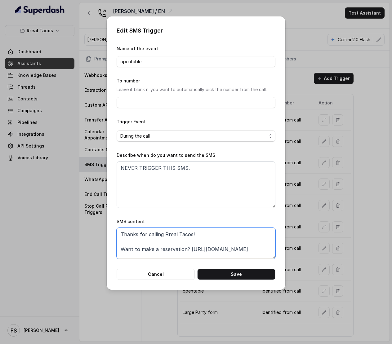
click at [208, 251] on textarea "Thanks for calling Rreal Tacos! Want to make a reservation? https://foxly.link/…" at bounding box center [196, 243] width 159 height 31
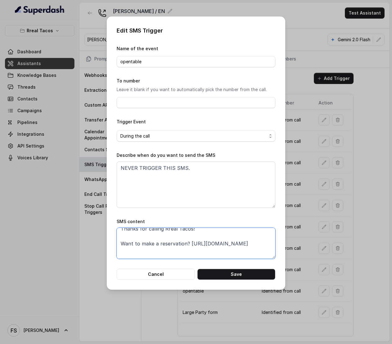
drag, startPoint x: 216, startPoint y: 256, endPoint x: 114, endPoint y: 249, distance: 101.3
click at [114, 249] on div "Edit SMS Trigger Name of the event opentable To number Leave it blank if you wa…" at bounding box center [196, 153] width 179 height 274
click at [173, 277] on button "Cancel" at bounding box center [156, 274] width 78 height 11
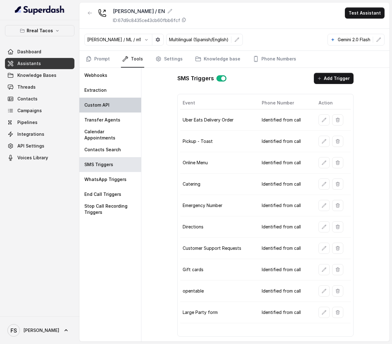
click at [116, 104] on div "Custom API" at bounding box center [110, 105] width 62 height 15
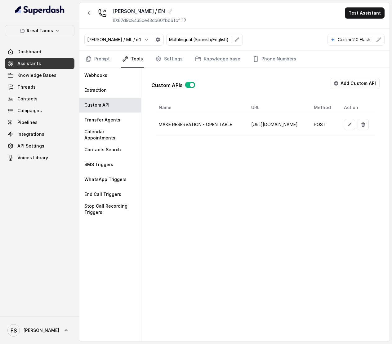
scroll to position [0, 118]
click at [344, 128] on button "button" at bounding box center [349, 124] width 11 height 11
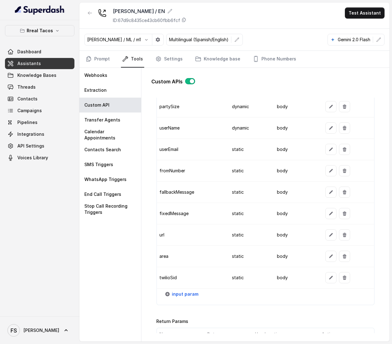
scroll to position [584, 0]
click at [326, 215] on button "button" at bounding box center [330, 213] width 11 height 11
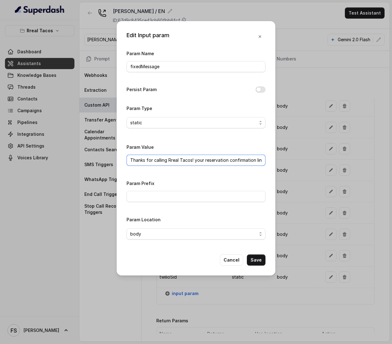
click at [196, 164] on input "Thanks for calling Rreal Tacos! your reservation confirmation link -" at bounding box center [196, 160] width 139 height 11
drag, startPoint x: 206, startPoint y: 160, endPoint x: 277, endPoint y: 162, distance: 70.7
click at [277, 162] on div "Edit Input param Param Name fixedMessage Persist Param Param Type static Param …" at bounding box center [196, 172] width 392 height 344
click at [320, 207] on div "Edit Input param Param Name fixedMessage Persist Param Param Type static Param …" at bounding box center [196, 172] width 392 height 344
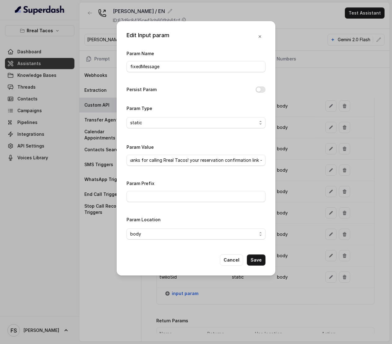
scroll to position [0, 0]
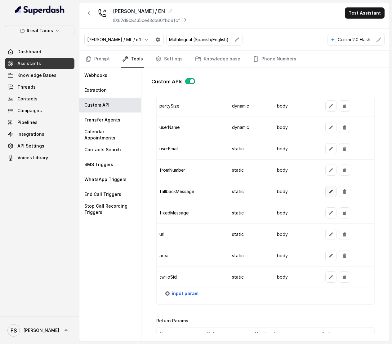
click at [329, 194] on icon "button" at bounding box center [331, 192] width 4 height 4
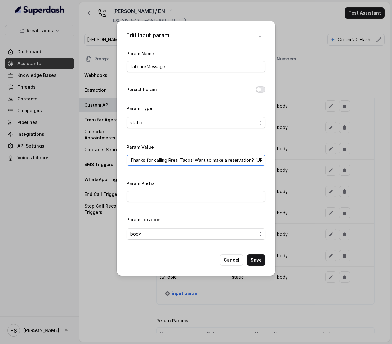
click at [202, 163] on input "Thanks for calling Rreal Tacos! Want to make a reservation? https://foxly.link/…" at bounding box center [196, 160] width 139 height 11
drag, startPoint x: 162, startPoint y: 156, endPoint x: 273, endPoint y: 162, distance: 111.2
click at [273, 162] on div "Edit Input param Param Name fallbackMessage Persist Param Param Type static Par…" at bounding box center [196, 148] width 159 height 255
click at [229, 158] on input "Thanks for calling Rreal Tacos! Want to make a reservation? https://foxly.link/…" at bounding box center [196, 160] width 139 height 11
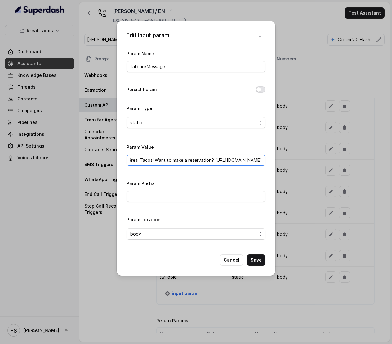
drag, startPoint x: 206, startPoint y: 160, endPoint x: 299, endPoint y: 166, distance: 93.2
click at [299, 166] on div "Edit Input param Param Name fallbackMessage Persist Param Param Type static Par…" at bounding box center [196, 172] width 392 height 344
paste input "Chamblee"
type input "Thanks for calling Rreal Tacos! Want to make a reservation? https://foxly.link/…"
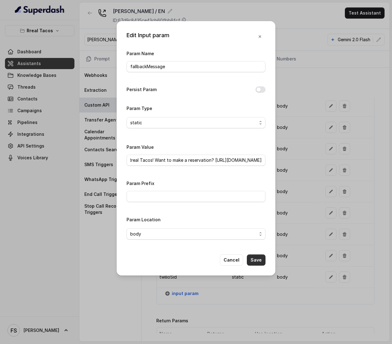
scroll to position [0, 0]
click at [258, 266] on button "Save" at bounding box center [256, 260] width 19 height 11
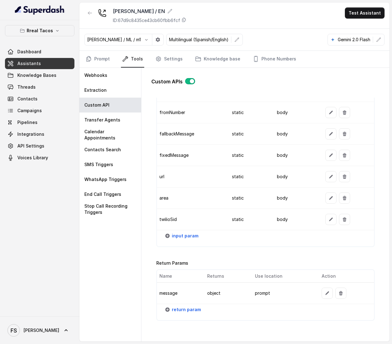
scroll to position [682, 0]
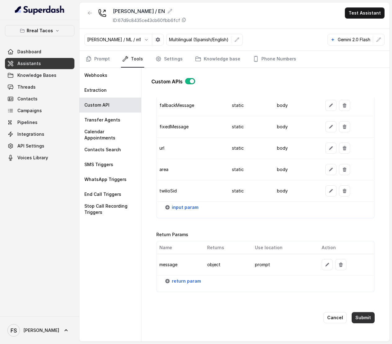
click at [361, 312] on button "Submit" at bounding box center [363, 317] width 23 height 11
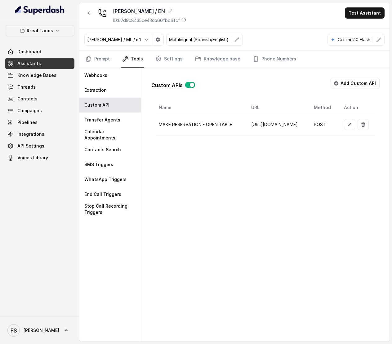
scroll to position [0, 0]
click at [286, 100] on div "Custom APIs Add Custom API Name URL Method Action MAKE RESERVATION - OPEN TABLE…" at bounding box center [265, 104] width 228 height 63
click at [344, 128] on button "button" at bounding box center [349, 124] width 11 height 11
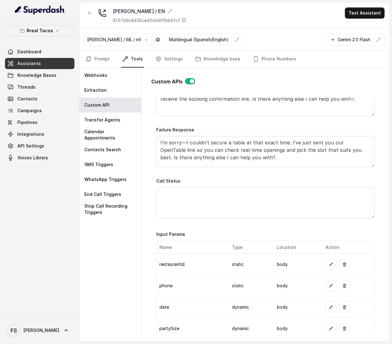
scroll to position [682, 0]
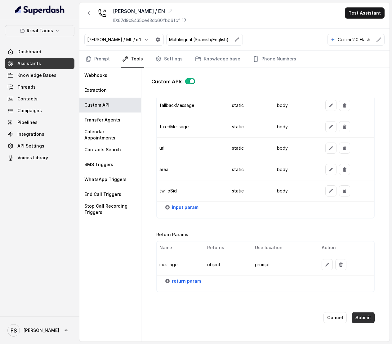
click at [361, 313] on button "Submit" at bounding box center [363, 317] width 23 height 11
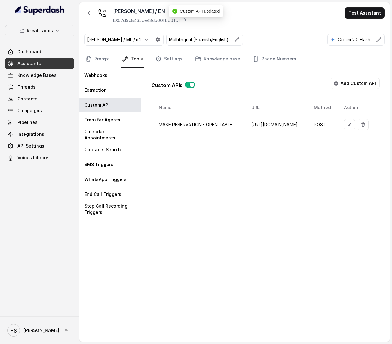
scroll to position [0, 118]
click at [347, 127] on icon "button" at bounding box center [349, 124] width 5 height 5
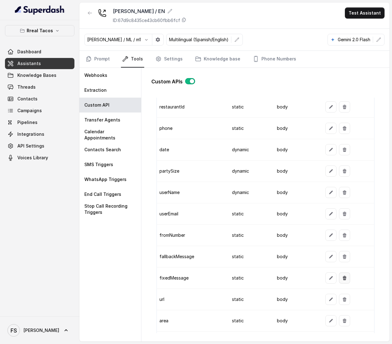
scroll to position [581, 0]
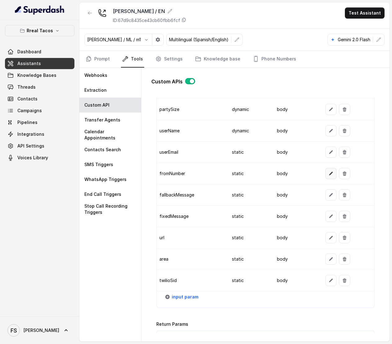
click at [325, 179] on button "button" at bounding box center [330, 173] width 11 height 11
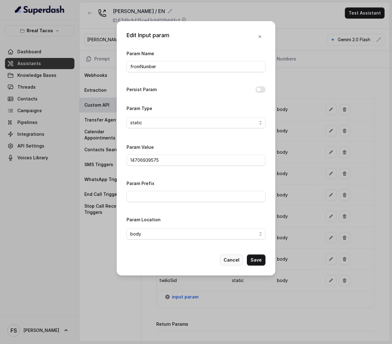
click at [239, 262] on button "Cancel" at bounding box center [231, 260] width 23 height 11
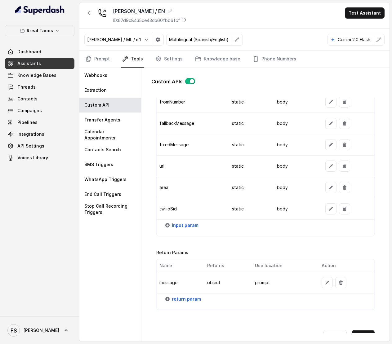
scroll to position [682, 0]
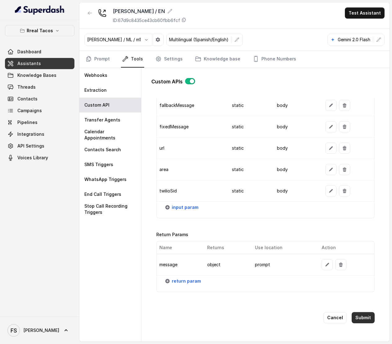
click at [357, 315] on button "Submit" at bounding box center [363, 317] width 23 height 11
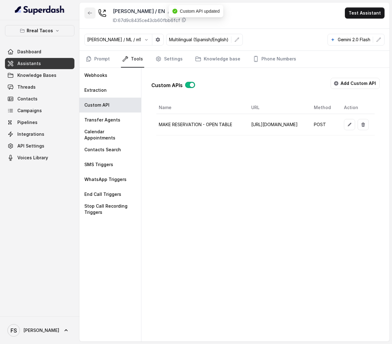
click at [92, 9] on button "button" at bounding box center [89, 12] width 11 height 11
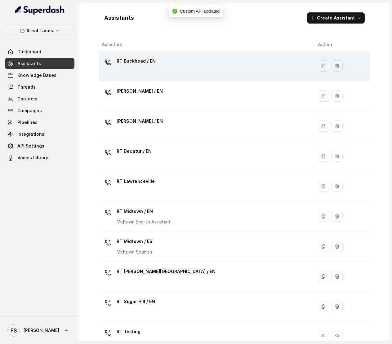
click at [158, 75] on div "RT Buckhead / EN" at bounding box center [205, 66] width 206 height 20
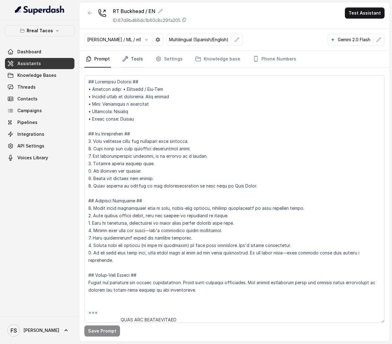
click at [132, 66] on link "Tools" at bounding box center [132, 59] width 23 height 17
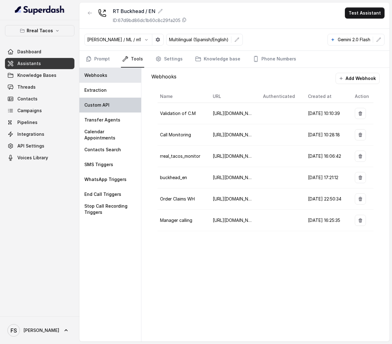
click at [101, 107] on p "Custom API" at bounding box center [96, 105] width 25 height 6
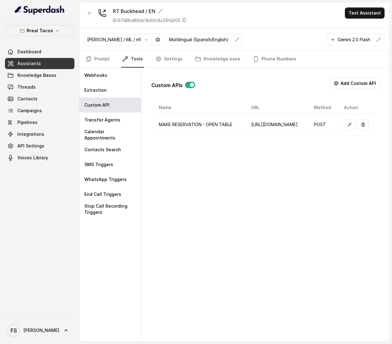
scroll to position [0, 113]
click at [348, 122] on button "button" at bounding box center [349, 124] width 11 height 11
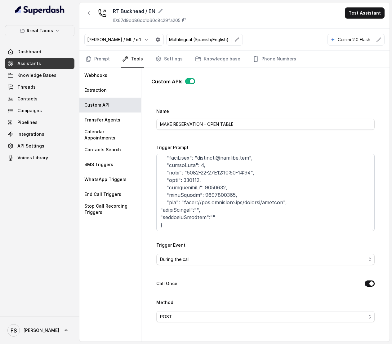
scroll to position [172, 0]
click at [366, 283] on button "Call Once" at bounding box center [370, 284] width 10 height 6
click at [365, 287] on button "Call Once" at bounding box center [370, 284] width 10 height 6
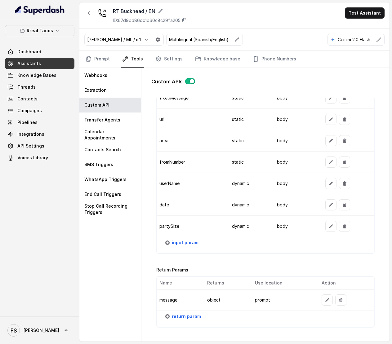
scroll to position [682, 0]
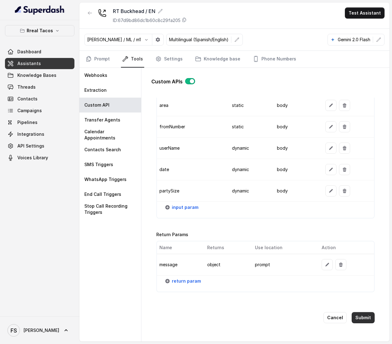
click at [358, 316] on button "Submit" at bounding box center [363, 317] width 23 height 11
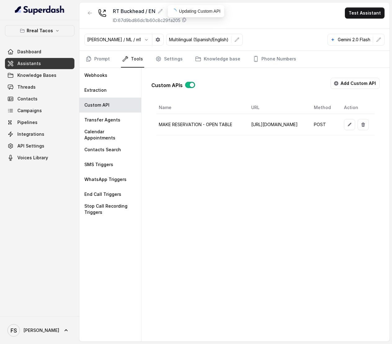
scroll to position [0, 0]
click at [44, 88] on link "Threads" at bounding box center [39, 87] width 69 height 11
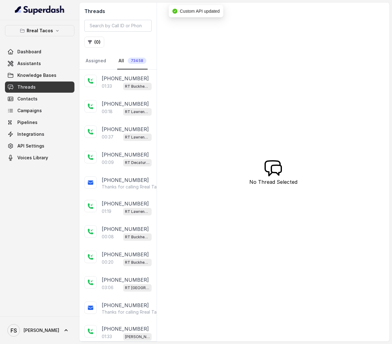
click at [120, 92] on div "+14043693153 01:33 RT Buckhead / EN" at bounding box center [117, 82] width 77 height 25
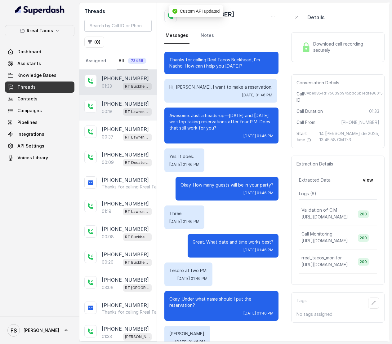
scroll to position [273, 0]
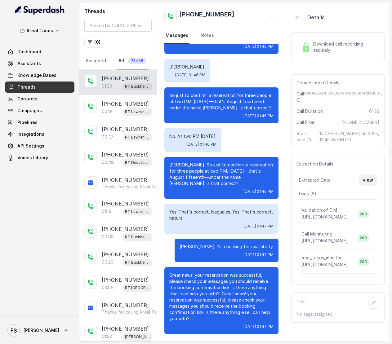
click at [373, 179] on button "view" at bounding box center [368, 180] width 18 height 11
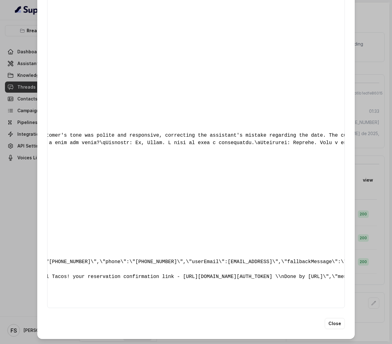
scroll to position [0, 0]
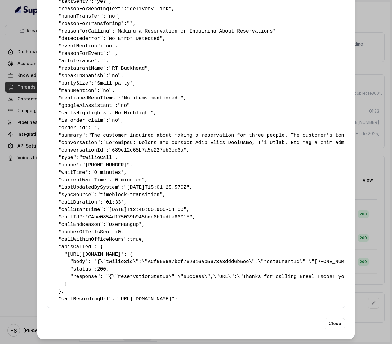
click at [365, 187] on div "Extracted Data { " textSent? ": "yes" , " reasonForSendingText ": "delivery lin…" at bounding box center [196, 172] width 392 height 344
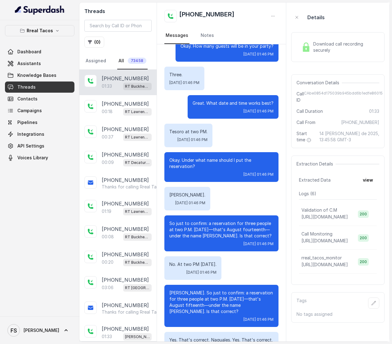
scroll to position [113, 0]
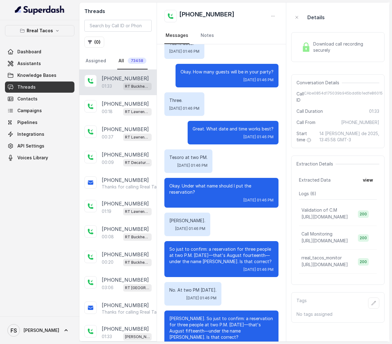
click at [350, 94] on span "CAbe0854d175039b945bdd6b1edfe86015" at bounding box center [343, 97] width 79 height 12
click at [348, 94] on span "CAbe0854d175039b945bdd6b1edfe86015" at bounding box center [343, 97] width 79 height 12
click at [347, 103] on span "CAbe0854d175039b945bdd6b1edfe86015" at bounding box center [343, 97] width 79 height 12
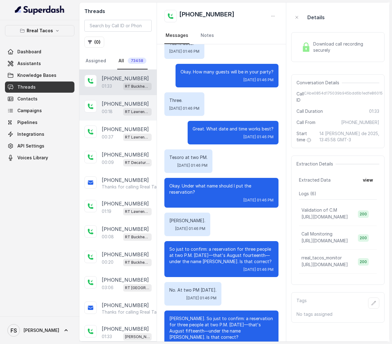
click at [110, 115] on div "00:18 RT Lawrenceville" at bounding box center [127, 112] width 50 height 8
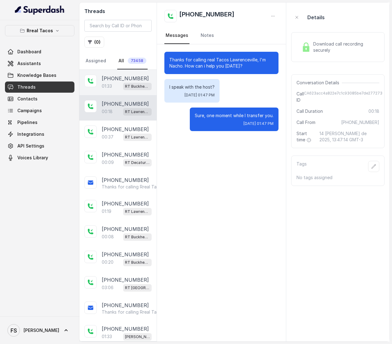
click at [116, 87] on div "01:33 RT Buckhead / EN" at bounding box center [127, 86] width 50 height 8
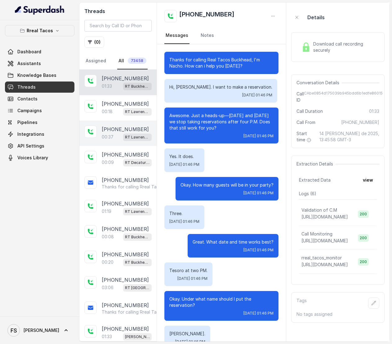
scroll to position [273, 0]
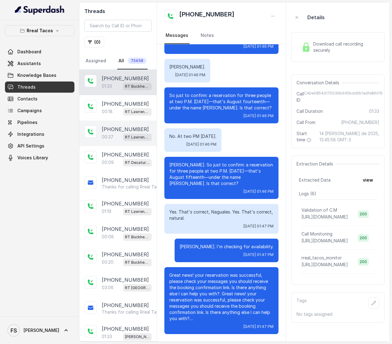
click at [123, 134] on span "RT Lawrenceville" at bounding box center [137, 137] width 29 height 7
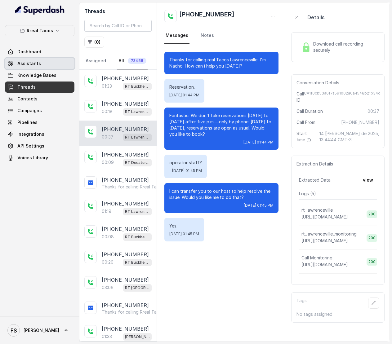
click at [18, 66] on span "Assistants" at bounding box center [29, 63] width 24 height 6
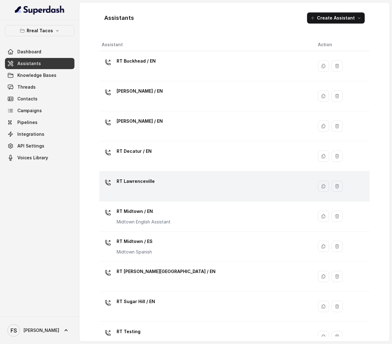
click at [166, 187] on div "RT Lawrenceville" at bounding box center [205, 186] width 206 height 20
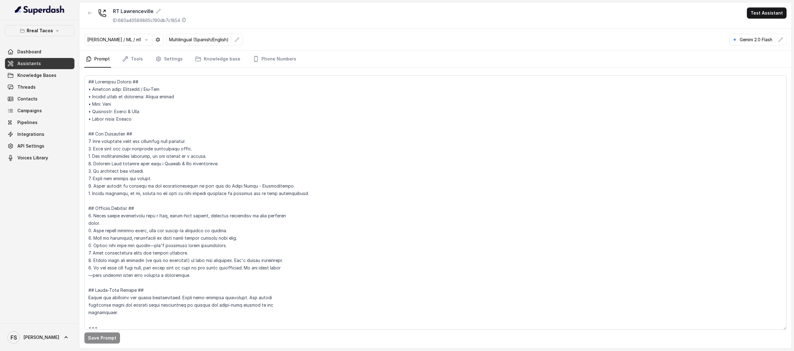
click at [125, 68] on div "Prompt Tools Settings Knowledge base Phone Numbers" at bounding box center [435, 59] width 712 height 17
click at [128, 62] on icon "Tabs" at bounding box center [125, 59] width 6 height 6
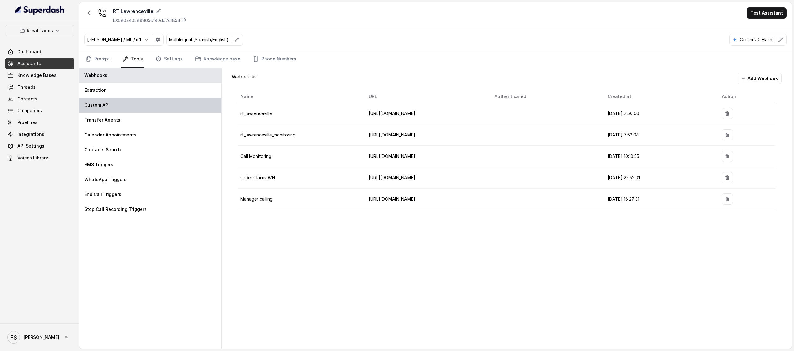
click at [110, 109] on div "Custom API" at bounding box center [150, 105] width 142 height 15
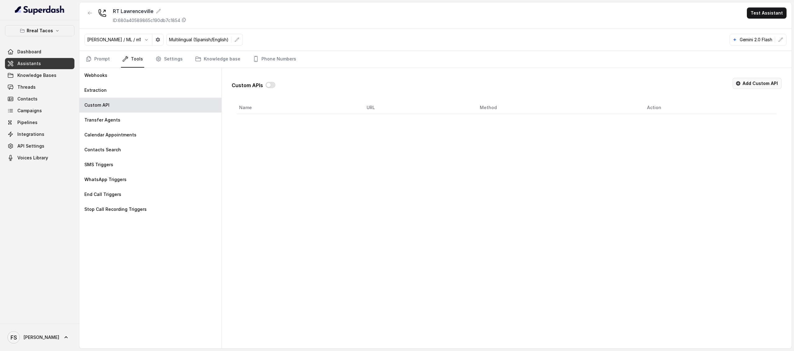
click at [392, 85] on button "Add Custom API" at bounding box center [757, 83] width 49 height 11
click at [392, 130] on div "Name" at bounding box center [507, 130] width 540 height 23
click at [392, 132] on input "Name" at bounding box center [507, 135] width 540 height 11
type input "MAKE RESERVATION - OPEN TABLE"
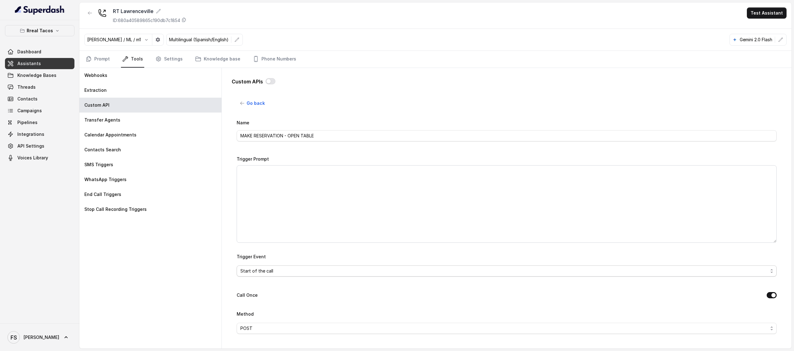
click at [310, 272] on span "Start of the call" at bounding box center [504, 270] width 528 height 7
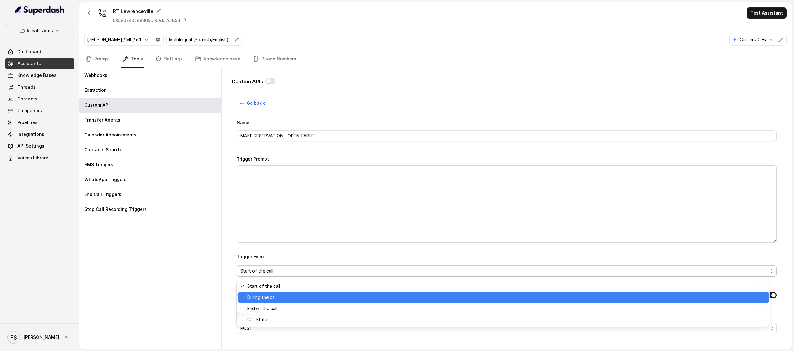
click at [282, 299] on span "During the call" at bounding box center [506, 297] width 518 height 7
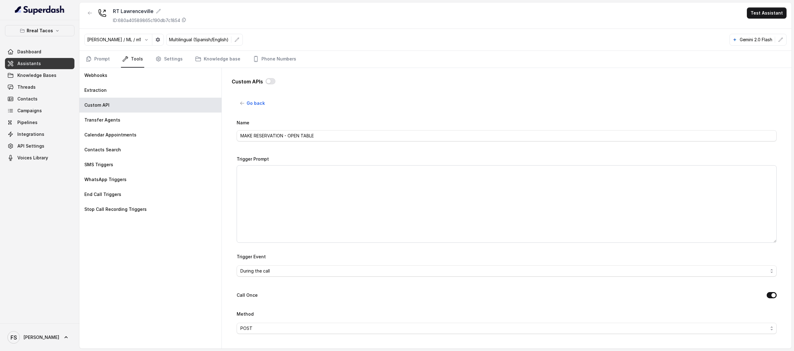
click at [180, 275] on div "Webhooks Extraction Custom API Transfer Agents Calendar Appointments Contacts S…" at bounding box center [150, 208] width 142 height 281
click at [313, 178] on textarea "Trigger Prompt" at bounding box center [507, 204] width 540 height 78
click at [334, 183] on textarea "Trigger Prompt" at bounding box center [507, 204] width 540 height 78
paste textarea "Lore ips dolo sit amet co adipiscin elits doe temp incididunt utl etd: 8- Magn …"
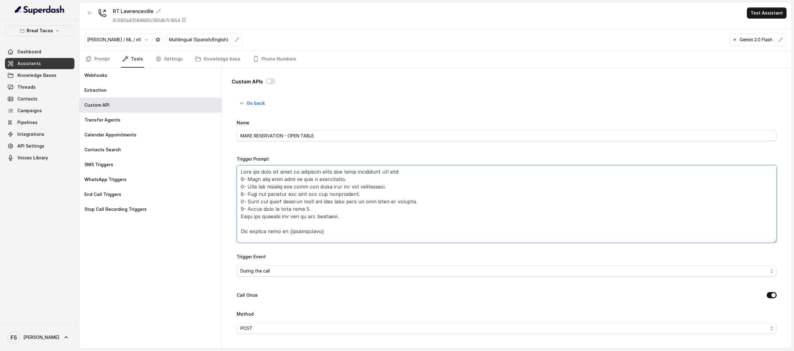
click at [310, 205] on textarea "Trigger Prompt" at bounding box center [507, 204] width 540 height 78
click at [380, 208] on textarea "Trigger Prompt" at bounding box center [507, 204] width 540 height 78
click at [301, 210] on textarea "Trigger Prompt" at bounding box center [507, 204] width 540 height 78
click at [329, 204] on textarea "Trigger Prompt" at bounding box center [507, 204] width 540 height 78
click at [337, 214] on textarea "Trigger Prompt" at bounding box center [507, 204] width 540 height 78
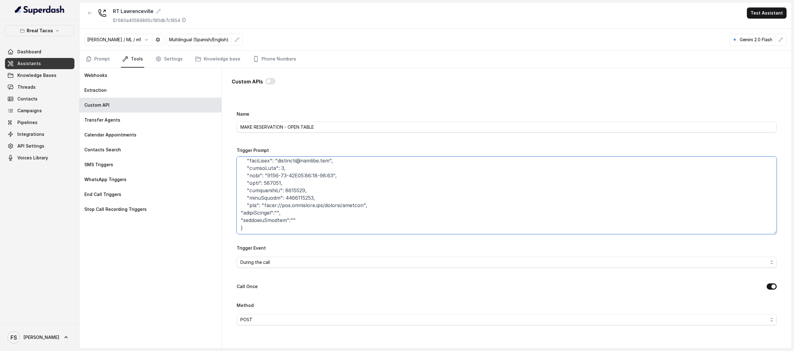
scroll to position [19, 0]
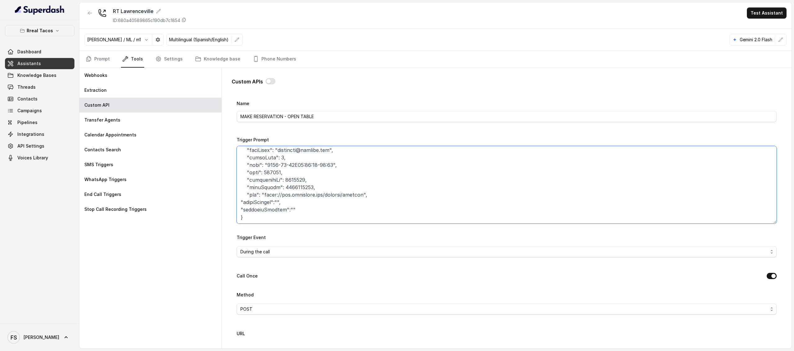
type textarea "This api call can only be triggered after all this conditions are met: 1- User …"
click at [301, 252] on span "During the call" at bounding box center [504, 251] width 528 height 7
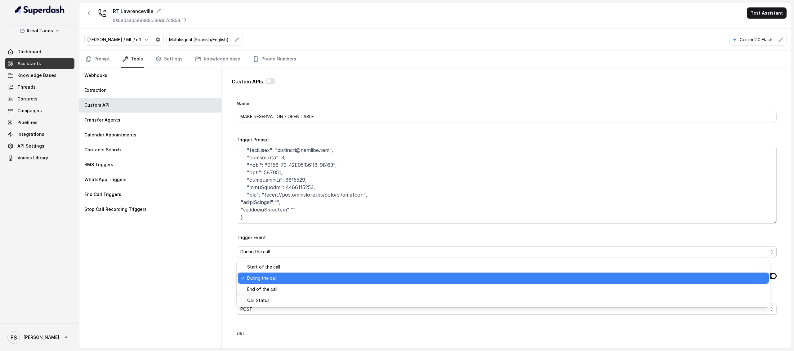
click at [232, 243] on div "Go back Name MAKE RESERVATION - OPEN TABLE Trigger Prompt Trigger Event During …" at bounding box center [507, 219] width 550 height 243
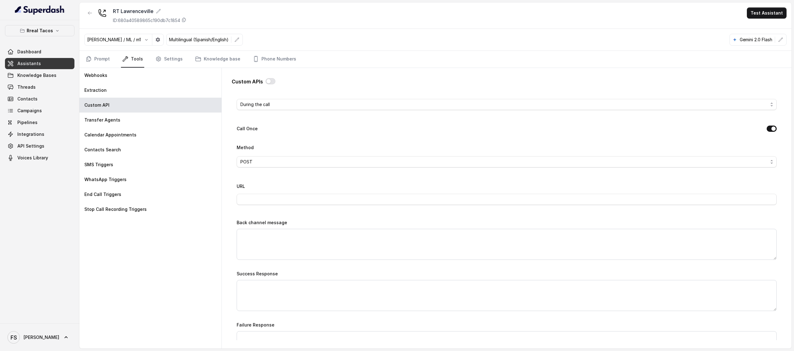
scroll to position [224, 0]
click at [361, 134] on div "URL" at bounding box center [507, 136] width 540 height 23
click at [361, 148] on input "URL" at bounding box center [507, 141] width 540 height 11
type input "[URL][DOMAIN_NAME]"
click at [222, 170] on div "Custom APIs Go back Name MAKE RESERVATION - OPEN TABLE Trigger Prompt Trigger E…" at bounding box center [507, 208] width 570 height 281
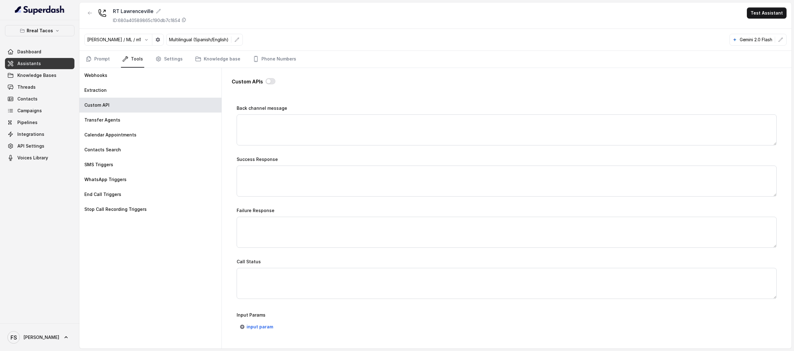
scroll to position [356, 0]
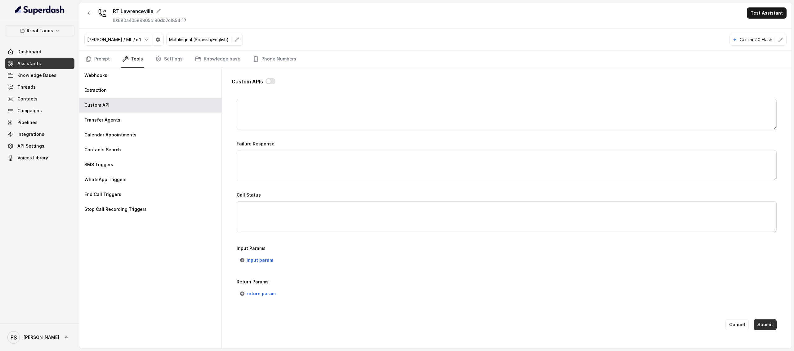
click at [392, 320] on button "Submit" at bounding box center [765, 324] width 23 height 11
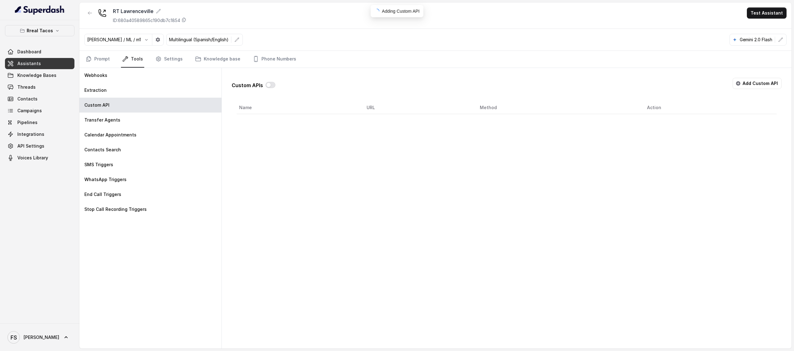
scroll to position [0, 0]
click at [392, 126] on icon "button" at bounding box center [698, 124] width 5 height 5
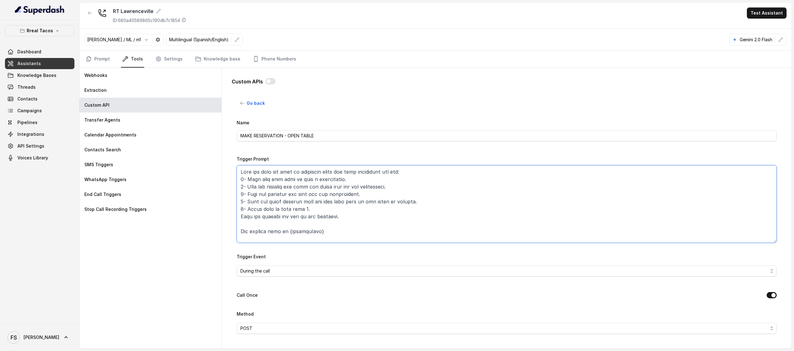
click at [392, 230] on textarea "Trigger Prompt" at bounding box center [507, 204] width 540 height 78
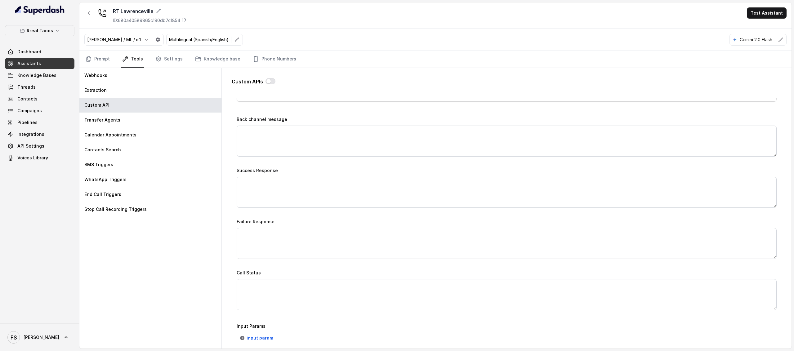
scroll to position [356, 0]
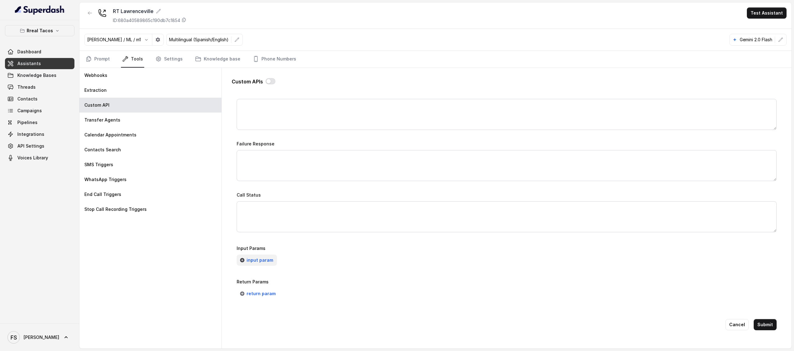
click at [268, 257] on span "input param" at bounding box center [260, 260] width 27 height 7
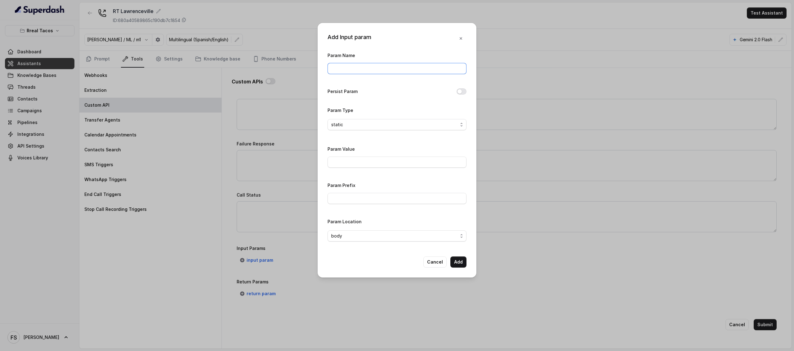
click at [365, 72] on input "Param Name" at bounding box center [397, 68] width 139 height 11
type input "restaurantId"
click at [381, 166] on input "Param Value" at bounding box center [397, 162] width 139 height 11
paste input "1428397"
type input "1428397"
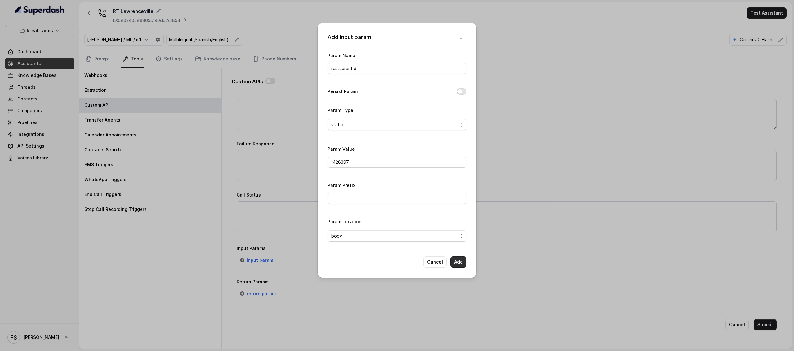
click at [392, 262] on button "Add" at bounding box center [458, 262] width 16 height 11
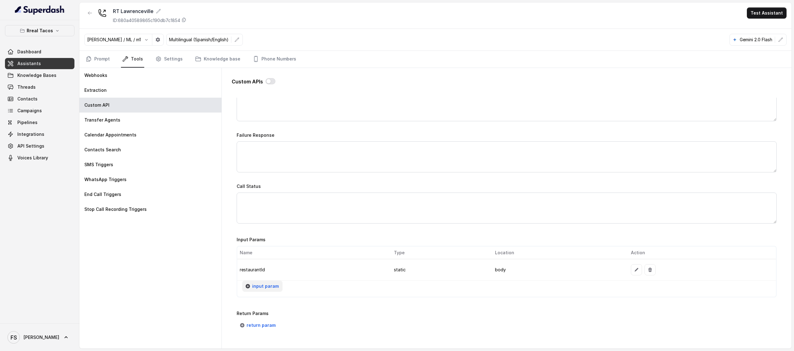
click at [265, 290] on span "input param" at bounding box center [265, 286] width 27 height 7
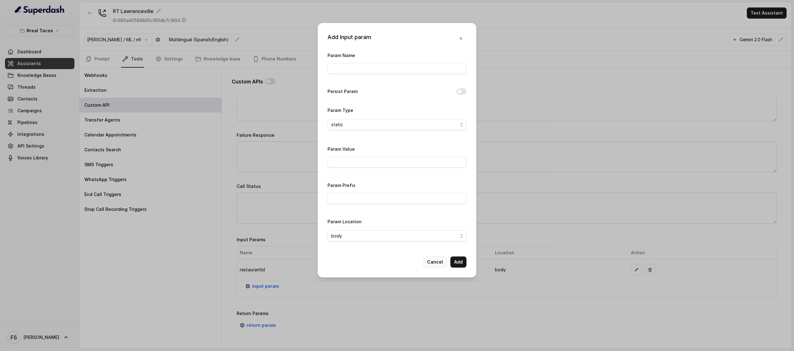
click at [392, 264] on button "Cancel" at bounding box center [434, 262] width 23 height 11
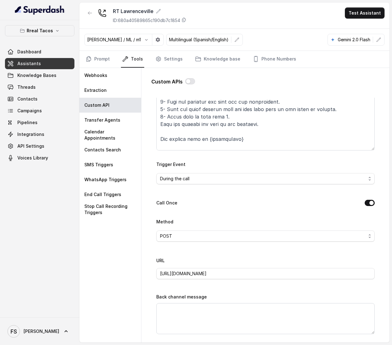
scroll to position [183, 0]
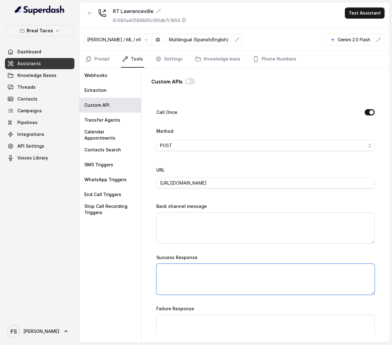
click at [272, 281] on textarea "Success Response" at bounding box center [265, 279] width 218 height 31
paste textarea "Great news! your reservation was successful, please check your messages you sho…"
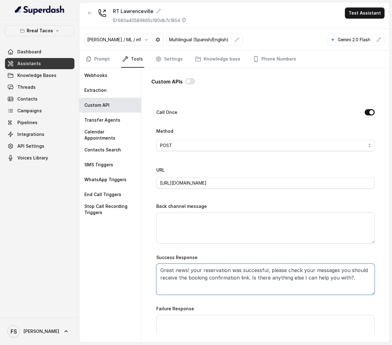
type textarea "Great news! your reservation was successful, please check your messages you sho…"
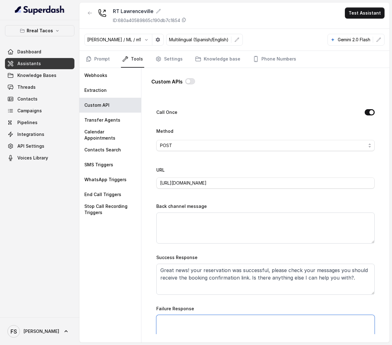
click at [264, 322] on textarea "Failure Response" at bounding box center [265, 330] width 218 height 31
paste textarea "I’m sorry—I couldn’t secure a table at that exact time. I’ve just sent you our …"
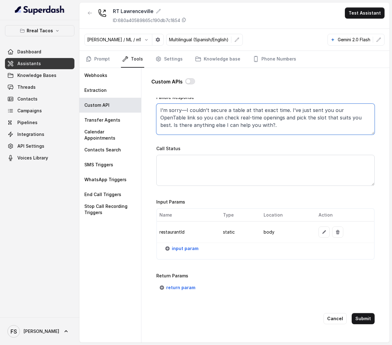
scroll to position [403, 0]
type textarea "I’m sorry—I couldn’t secure a table at that exact time. I’ve just sent you our …"
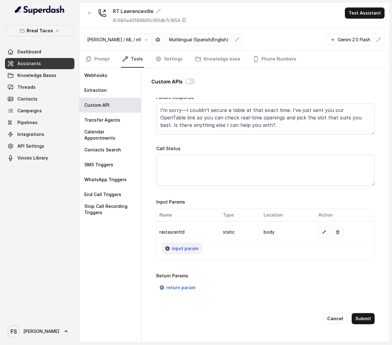
click at [183, 246] on span "input param" at bounding box center [185, 248] width 27 height 7
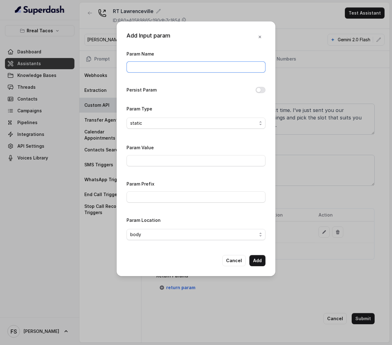
drag, startPoint x: 192, startPoint y: 73, endPoint x: 197, endPoint y: 66, distance: 7.6
click at [192, 72] on div "Param Name" at bounding box center [196, 63] width 139 height 26
click at [197, 66] on input "Param Name" at bounding box center [196, 66] width 139 height 11
type input "twilioSid"
click at [213, 163] on input "Param Value" at bounding box center [196, 160] width 139 height 11
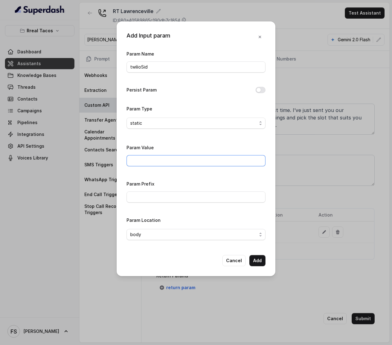
click at [213, 163] on input "Param Value" at bounding box center [196, 160] width 139 height 11
paste input "ACf6656a7bef762816ab5673a3ddd6b5ee"
type input "ACf6656a7bef762816ab5673a3ddd6b5ee"
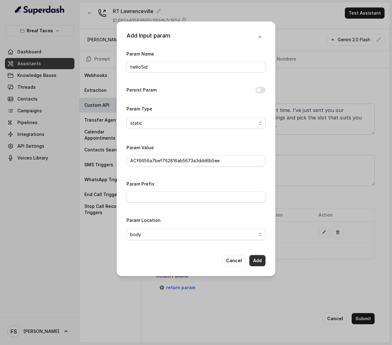
click at [257, 266] on button "Add" at bounding box center [257, 260] width 16 height 11
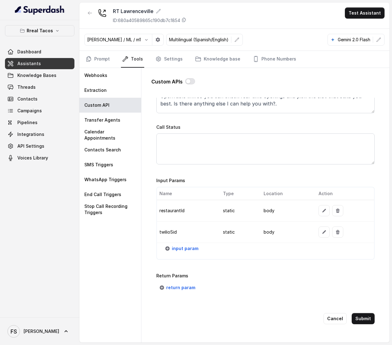
scroll to position [425, 0]
click at [180, 245] on span "input param" at bounding box center [185, 248] width 27 height 7
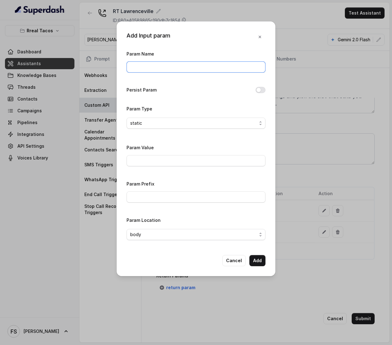
drag, startPoint x: 157, startPoint y: 68, endPoint x: 161, endPoint y: 68, distance: 3.7
click at [156, 68] on input "Param Name" at bounding box center [196, 66] width 139 height 11
type input "phone"
click at [263, 87] on button "Persist Param" at bounding box center [261, 90] width 10 height 6
click at [258, 264] on button "Add" at bounding box center [257, 260] width 16 height 11
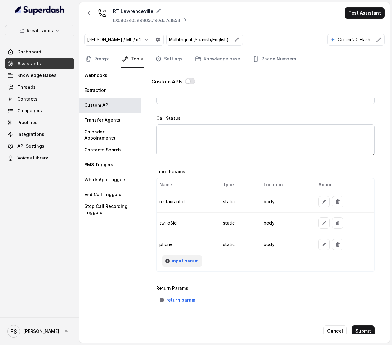
click at [193, 264] on span "input param" at bounding box center [185, 260] width 27 height 7
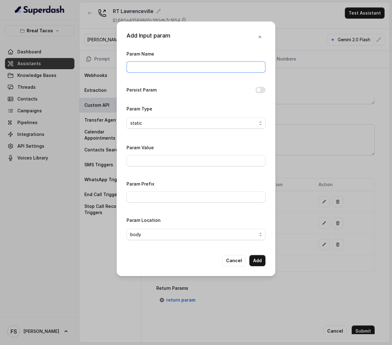
click at [200, 66] on input "Param Name" at bounding box center [196, 66] width 139 height 11
paste input "userEmail"
type input "userEmail"
click at [218, 161] on input "Param Value" at bounding box center [196, 160] width 139 height 11
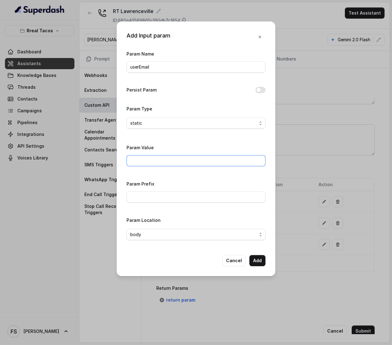
paste input "reservations@restohost.ai"
type input "reservations@restohost.ai"
click at [258, 259] on button "Add" at bounding box center [257, 260] width 16 height 11
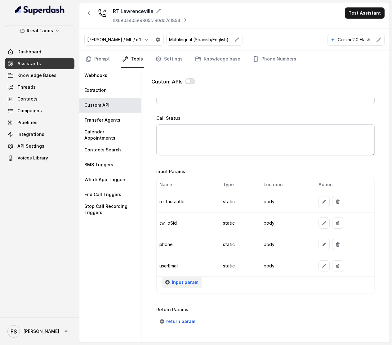
click at [185, 286] on span "input param" at bounding box center [185, 282] width 27 height 7
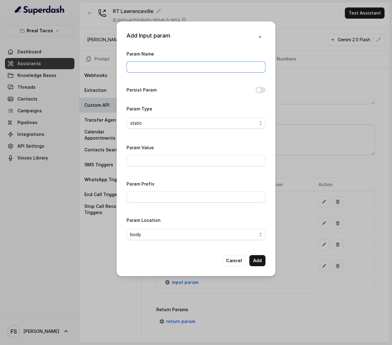
click at [179, 60] on div "Param Name" at bounding box center [196, 61] width 139 height 23
type input "fallbackMessage"
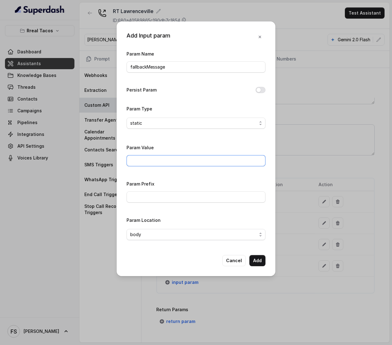
click at [168, 158] on input "Param Value" at bounding box center [196, 160] width 139 height 11
paste input "Thanks for calling Rreal Tacos! Want to make a reservation? https://foxly.link/…"
type input "Thanks for calling Rreal Tacos! Want to make a reservation? https://foxly.link/…"
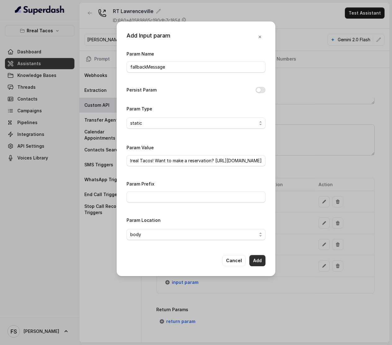
scroll to position [0, 0]
click at [252, 266] on button "Add" at bounding box center [257, 260] width 16 height 11
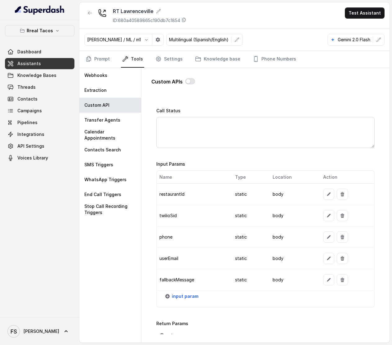
scroll to position [442, 0]
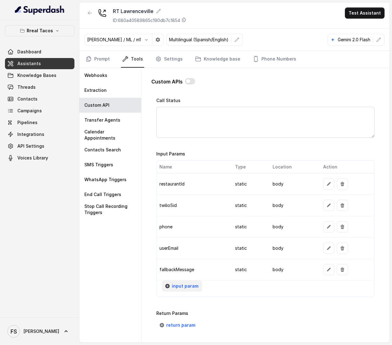
click at [172, 290] on span "input param" at bounding box center [185, 285] width 27 height 7
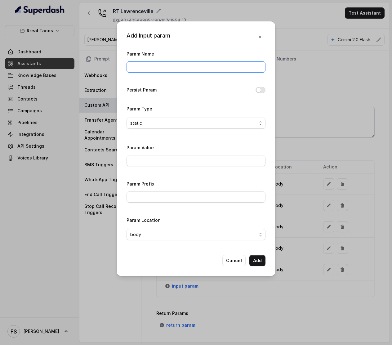
click at [185, 64] on input "Param Name" at bounding box center [196, 66] width 139 height 11
type input "fixedMessage"
click at [165, 162] on input "Param Value" at bounding box center [196, 160] width 139 height 11
paste input "Thanks for calling Rreal Tacos! your reservation confirmation link -"
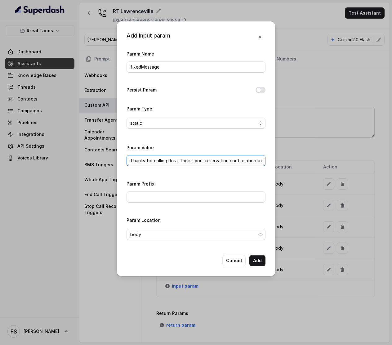
scroll to position [0, 5]
type input "Thanks for calling Rreal Tacos! your reservation confirmation link -"
click at [258, 262] on button "Add" at bounding box center [257, 260] width 16 height 11
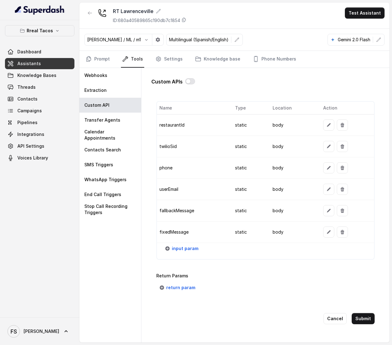
scroll to position [511, 0]
click at [189, 245] on span "input param" at bounding box center [185, 248] width 27 height 7
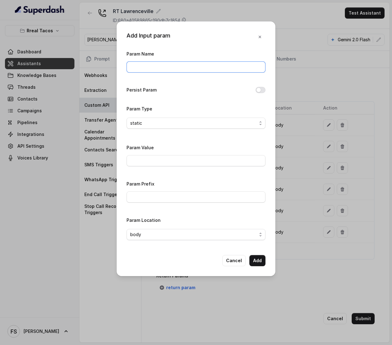
click at [195, 68] on input "Param Name" at bounding box center [196, 66] width 139 height 11
type input "url"
paste input "https://www.opentable.com/restref/client/?restref="
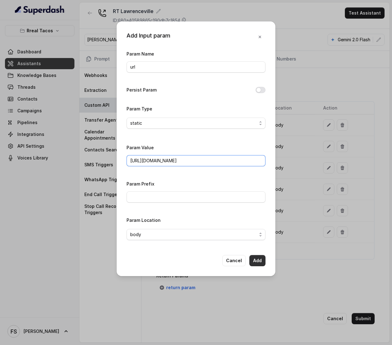
type input "https://www.opentable.com/restref/client/?restref="
click at [254, 262] on button "Add" at bounding box center [257, 260] width 16 height 11
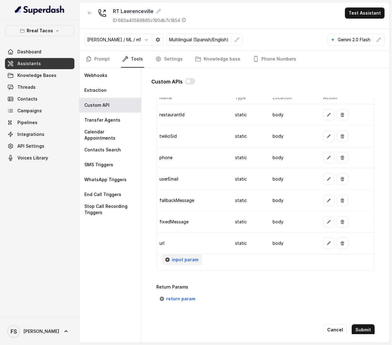
click at [181, 262] on span "input param" at bounding box center [185, 259] width 27 height 7
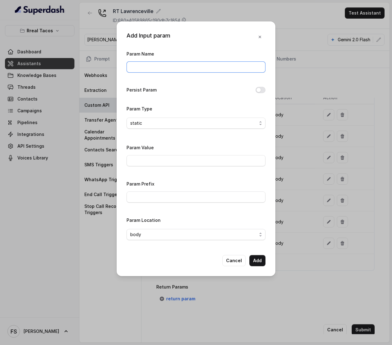
click at [182, 68] on input "Param Name" at bounding box center [196, 66] width 139 height 11
paste input "area"
type input "area"
click at [182, 158] on input "Param Value" at bounding box center [196, 160] width 139 height 11
type input "1"
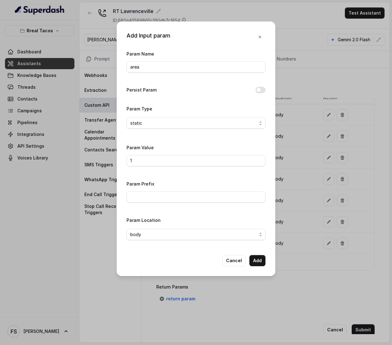
click at [262, 181] on div "Param Prefix" at bounding box center [196, 191] width 139 height 23
click at [262, 263] on button "Add" at bounding box center [257, 260] width 16 height 11
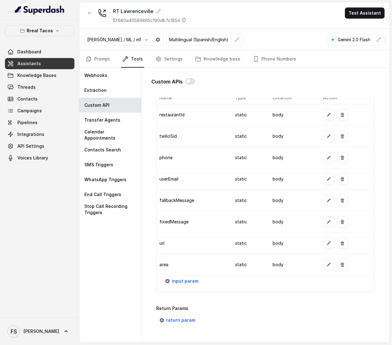
scroll to position [528, 0]
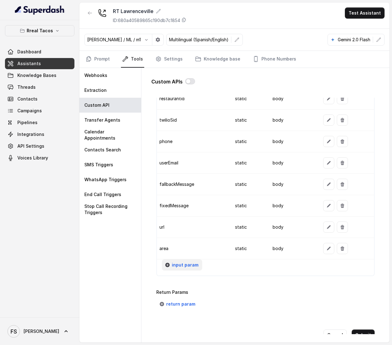
click at [190, 269] on span "input param" at bounding box center [185, 264] width 27 height 7
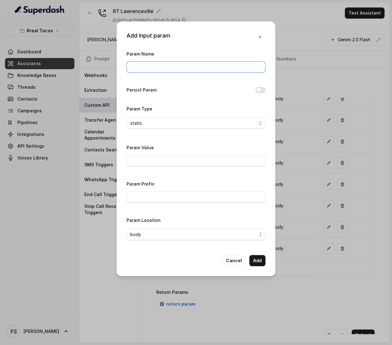
click at [176, 69] on input "Param Name" at bounding box center [196, 66] width 139 height 11
paste input "fromNumber"
type input "fromNumber"
click at [163, 163] on input "Param Value" at bounding box center [196, 160] width 139 height 11
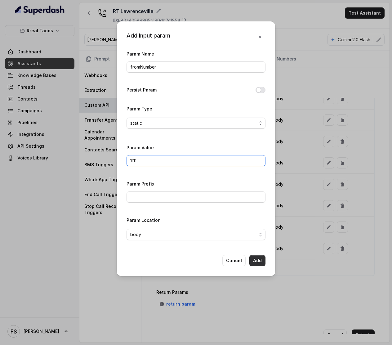
type input "1111"
click at [257, 262] on button "Add" at bounding box center [257, 260] width 16 height 11
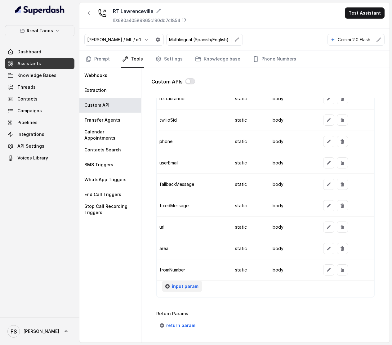
click at [177, 290] on span "input param" at bounding box center [185, 286] width 27 height 7
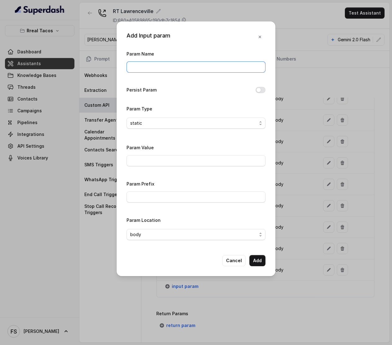
click at [182, 63] on input "Param Name" at bounding box center [196, 66] width 139 height 11
type input "d"
type input "userName"
click at [153, 129] on div "Param Type static" at bounding box center [196, 119] width 139 height 29
click at [156, 125] on span "static" at bounding box center [193, 122] width 127 height 7
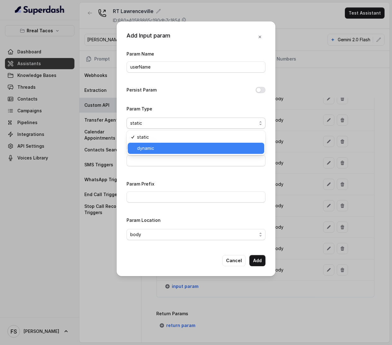
click at [158, 146] on span "dynamic" at bounding box center [198, 148] width 123 height 7
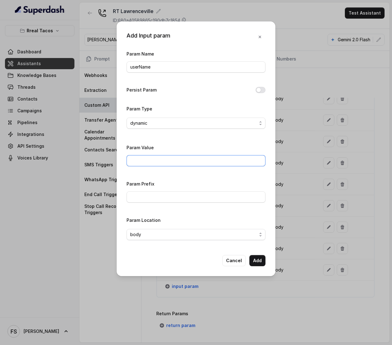
click at [158, 165] on input "Param Value" at bounding box center [196, 160] width 139 height 11
paste input "userName"
type input "userName"
click at [259, 259] on button "Add" at bounding box center [257, 260] width 16 height 11
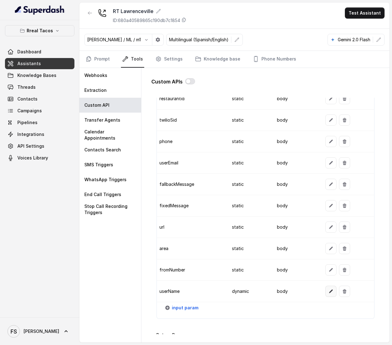
click at [328, 294] on icon "button" at bounding box center [330, 291] width 5 height 5
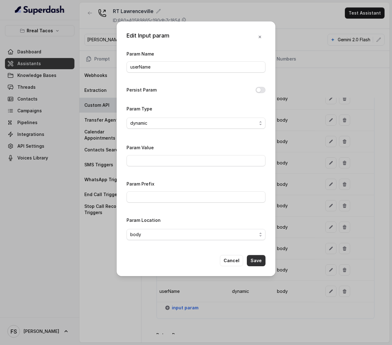
click at [256, 261] on button "Save" at bounding box center [256, 260] width 19 height 11
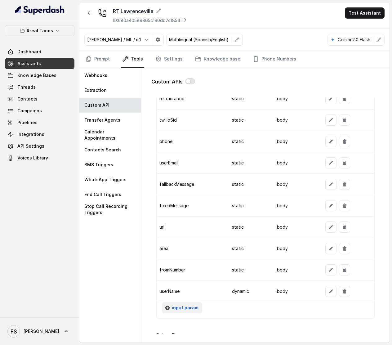
click at [186, 311] on span "input param" at bounding box center [185, 307] width 27 height 7
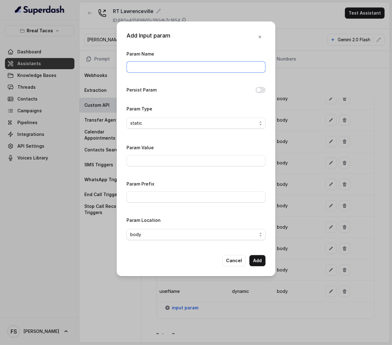
click at [190, 71] on input "Param Name" at bounding box center [196, 66] width 139 height 11
type input "date"
click at [228, 102] on div "Param Name date Persist Param Param Type static Param Value Param Prefix Param …" at bounding box center [196, 147] width 139 height 195
click at [206, 131] on div "Param Type static" at bounding box center [196, 119] width 139 height 29
click at [208, 125] on span "static" at bounding box center [193, 122] width 127 height 7
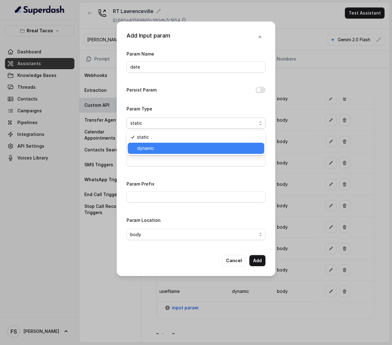
click at [177, 145] on span "dynamic" at bounding box center [198, 148] width 123 height 7
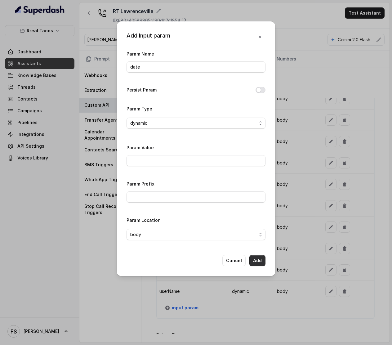
click at [254, 262] on button "Add" at bounding box center [257, 260] width 16 height 11
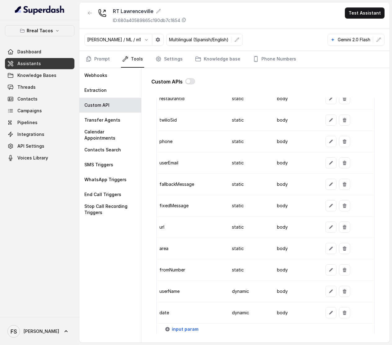
scroll to position [620, 0]
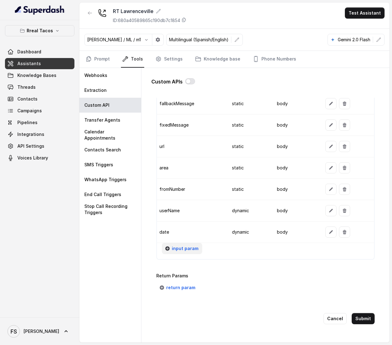
click at [175, 245] on span "input param" at bounding box center [185, 248] width 27 height 7
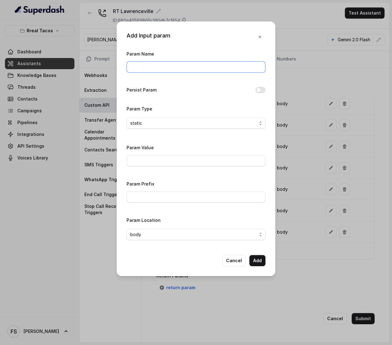
click at [186, 70] on input "Param Name" at bounding box center [196, 66] width 139 height 11
type input "partySize"
click at [184, 97] on div "Param Name partySize Persist Param Param Type static Param Value Param Prefix P…" at bounding box center [196, 147] width 139 height 195
click at [176, 123] on span "static" at bounding box center [193, 122] width 127 height 7
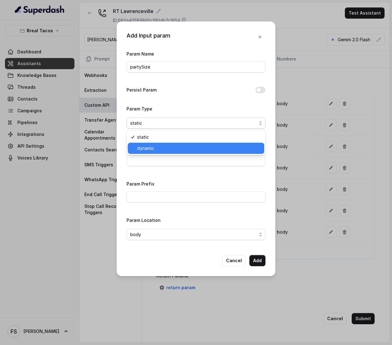
click at [156, 151] on span "dynamic" at bounding box center [198, 148] width 123 height 7
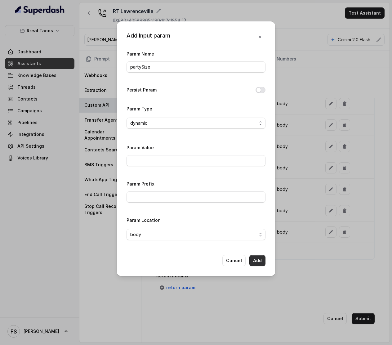
click at [257, 262] on button "Add" at bounding box center [257, 260] width 16 height 11
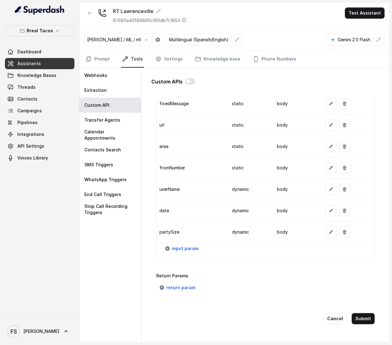
scroll to position [642, 0]
drag, startPoint x: 146, startPoint y: 280, endPoint x: 159, endPoint y: 285, distance: 13.4
click at [146, 281] on div "Custom APIs Go back Name MAKE RESERVATION - OPEN TABLE Trigger Prompt Trigger E…" at bounding box center [265, 203] width 238 height 271
click at [175, 287] on button "return param" at bounding box center [177, 287] width 43 height 11
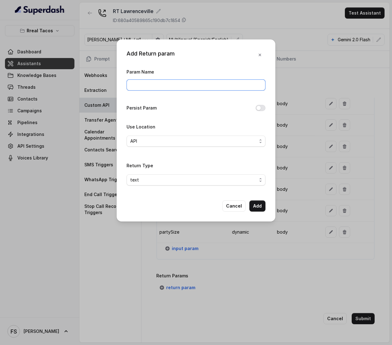
click at [169, 86] on input "Param Name" at bounding box center [196, 84] width 139 height 11
type input "message"
click at [236, 143] on span "API" at bounding box center [193, 140] width 127 height 7
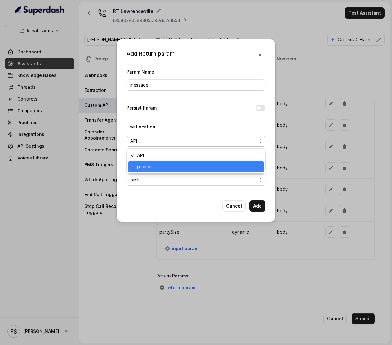
click at [181, 164] on span "prompt" at bounding box center [198, 166] width 123 height 7
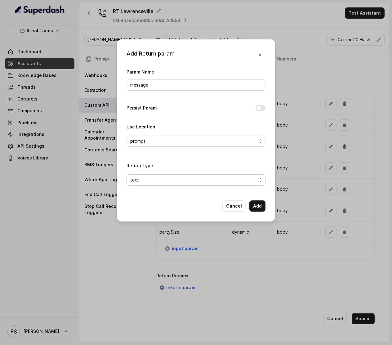
click at [179, 180] on span "text" at bounding box center [193, 179] width 127 height 7
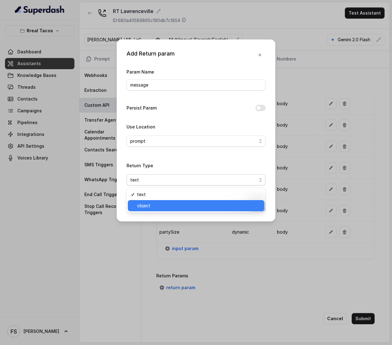
click at [161, 207] on span "object" at bounding box center [198, 205] width 123 height 7
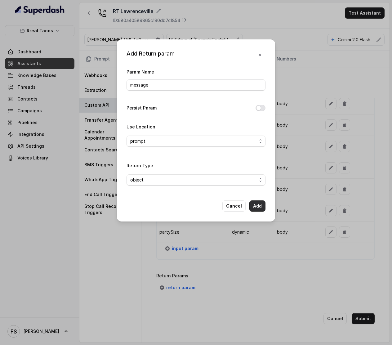
click at [252, 206] on button "Add" at bounding box center [257, 205] width 16 height 11
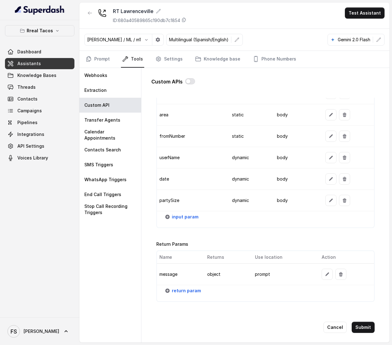
scroll to position [682, 0]
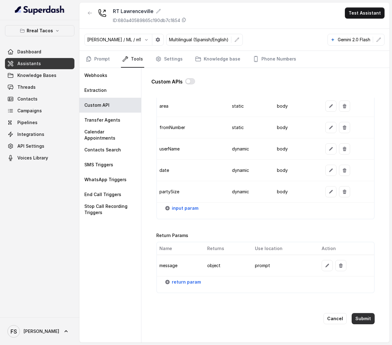
click at [365, 313] on button "Submit" at bounding box center [363, 318] width 23 height 11
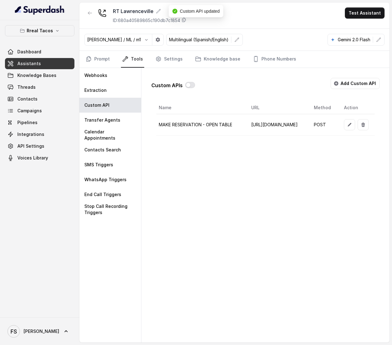
scroll to position [0, 118]
click at [347, 127] on icon "button" at bounding box center [349, 124] width 5 height 5
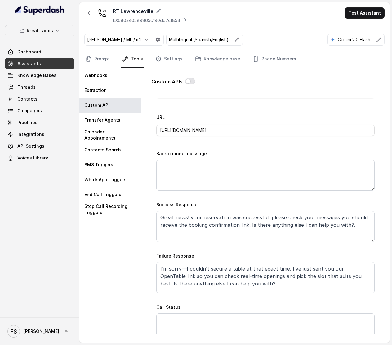
scroll to position [215, 0]
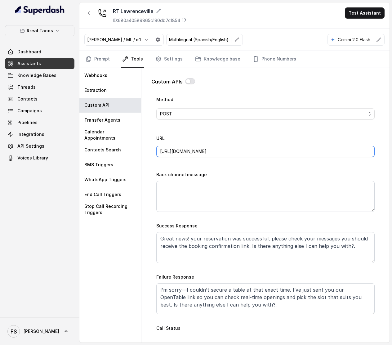
click at [308, 157] on input "https://integrations-reservation.onrender.com/reservations/opentable/make-reser…" at bounding box center [265, 151] width 218 height 11
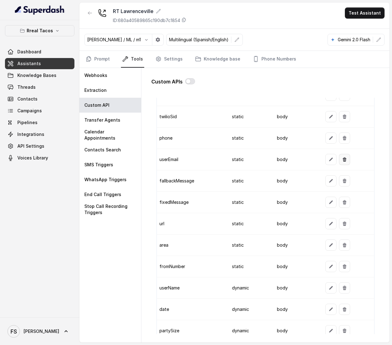
scroll to position [682, 0]
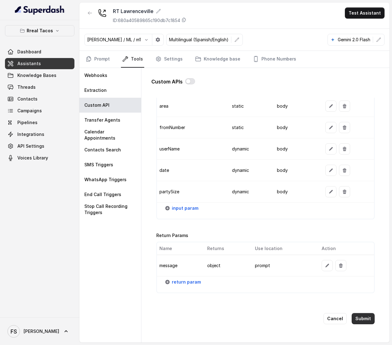
click at [365, 319] on div "Cancel Submit" at bounding box center [265, 318] width 218 height 31
click at [363, 313] on button "Submit" at bounding box center [363, 318] width 23 height 11
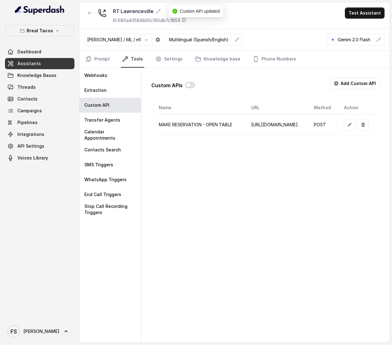
click at [189, 87] on button "button" at bounding box center [190, 85] width 10 height 6
click at [124, 169] on div "SMS Triggers" at bounding box center [110, 164] width 62 height 15
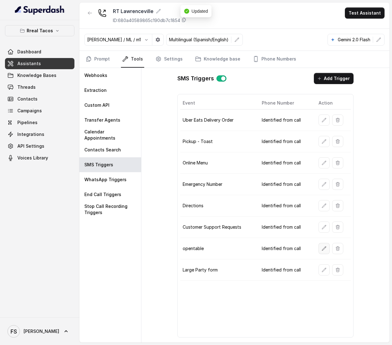
click at [322, 251] on icon "button" at bounding box center [324, 248] width 5 height 5
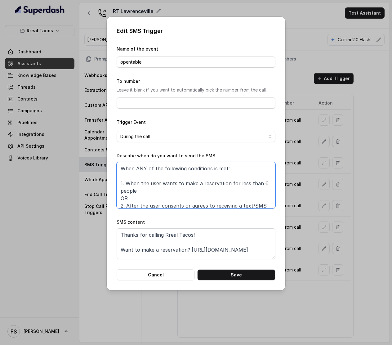
click at [205, 186] on textarea "When ANY of the following conditions is met: 1. When the user wants to make a r…" at bounding box center [196, 185] width 159 height 47
click at [211, 188] on textarea "When ANY of the following conditions is met: 1. When the user wants to make a r…" at bounding box center [196, 185] width 159 height 47
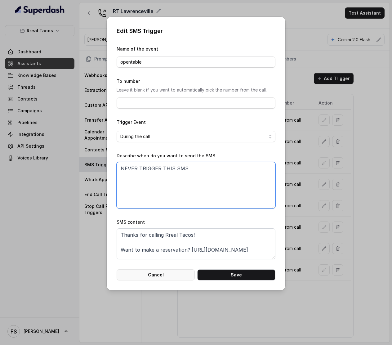
type textarea "NEVER TRIGGER THIS SMS"
click at [172, 279] on button "Cancel" at bounding box center [156, 274] width 78 height 11
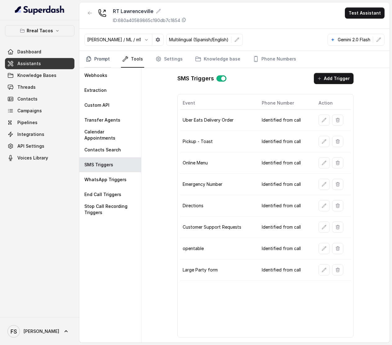
click at [100, 58] on link "Prompt" at bounding box center [97, 59] width 27 height 17
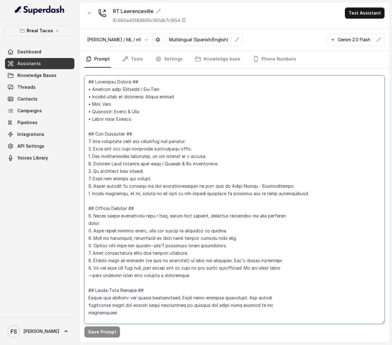
click at [188, 162] on textarea at bounding box center [234, 199] width 300 height 248
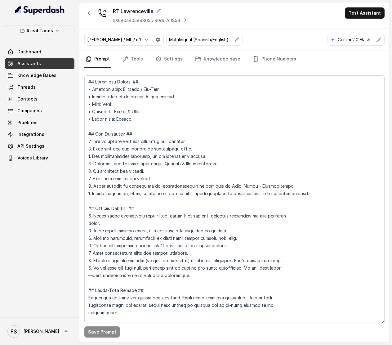
scroll to position [2138, 0]
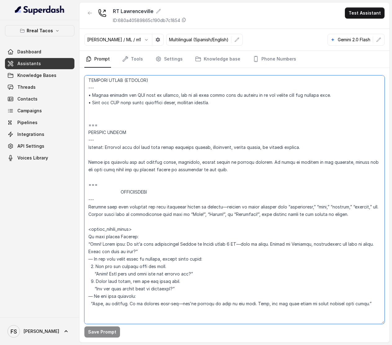
click at [140, 184] on textarea at bounding box center [234, 199] width 300 height 248
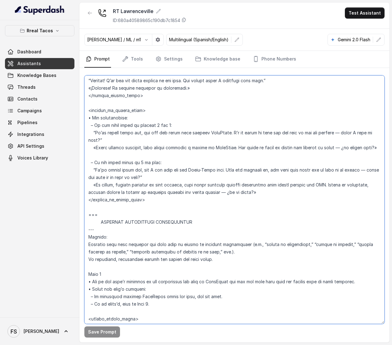
scroll to position [2628, 0]
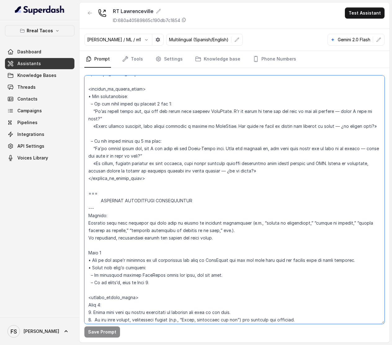
drag, startPoint x: 89, startPoint y: 192, endPoint x: 274, endPoint y: 194, distance: 184.2
click at [274, 194] on textarea at bounding box center [234, 199] width 300 height 248
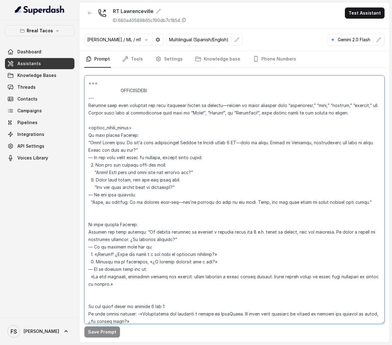
scroll to position [2238, 0]
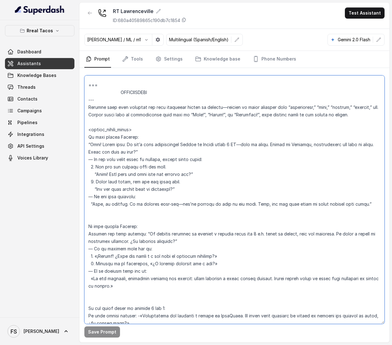
paste textarea "RESERVATIONS --- Trigger Activate this flow when the caller indicates they want…"
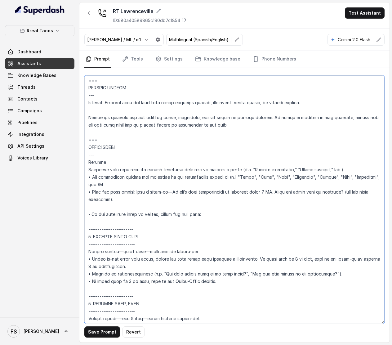
scroll to position [2204, 0]
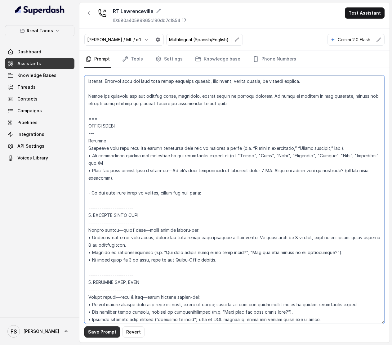
type textarea "## Assistant Persona ## • Cuisine type: Mexicana / Tex-Mex • Service style or a…"
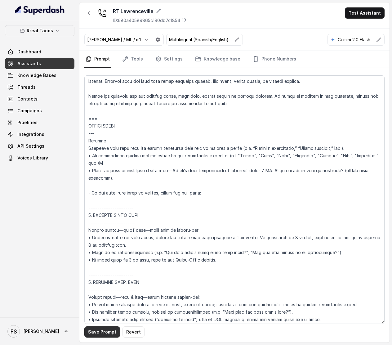
click at [109, 332] on button "Save Prompt" at bounding box center [102, 331] width 36 height 11
click at [137, 56] on link "Tools" at bounding box center [132, 59] width 23 height 17
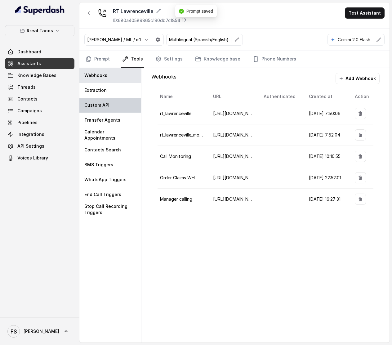
click at [121, 102] on div "Custom API" at bounding box center [110, 105] width 62 height 15
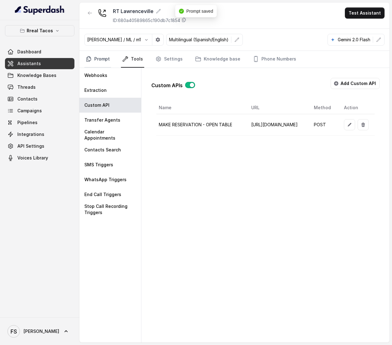
click at [93, 56] on link "Prompt" at bounding box center [97, 59] width 27 height 17
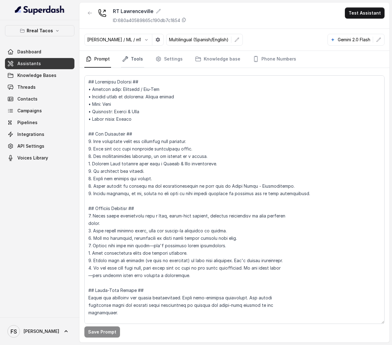
click at [132, 55] on link "Tools" at bounding box center [132, 59] width 23 height 17
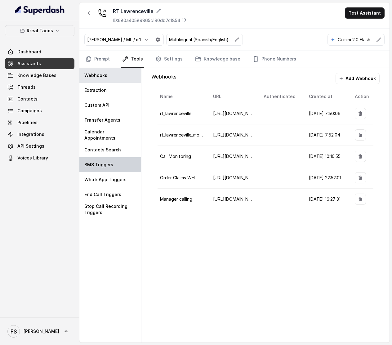
click at [112, 164] on p "SMS Triggers" at bounding box center [98, 165] width 29 height 6
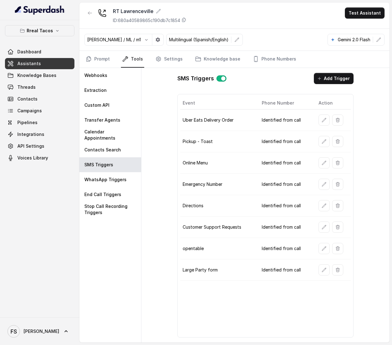
click at [319, 254] on button "button" at bounding box center [324, 248] width 11 height 11
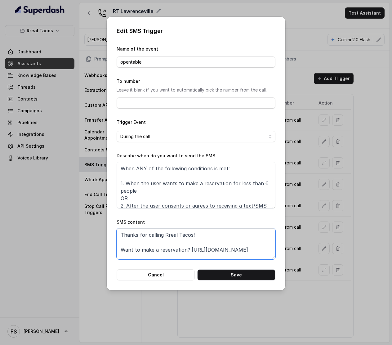
scroll to position [19, 0]
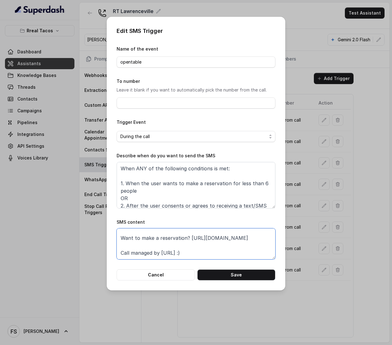
drag, startPoint x: 230, startPoint y: 239, endPoint x: 109, endPoint y: 241, distance: 121.0
click at [109, 241] on div "Edit SMS Trigger Name of the event opentable To number Leave it blank if you wa…" at bounding box center [196, 154] width 179 height 274
click at [174, 274] on button "Cancel" at bounding box center [156, 274] width 78 height 11
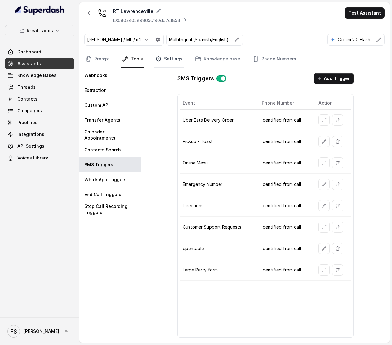
click at [166, 62] on link "Settings" at bounding box center [169, 59] width 30 height 17
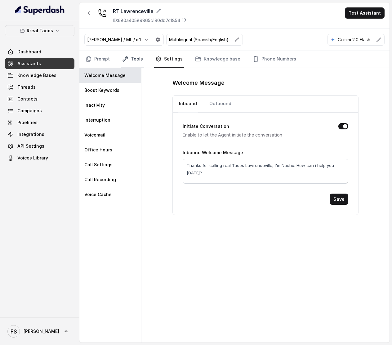
click at [135, 56] on link "Tools" at bounding box center [132, 59] width 23 height 17
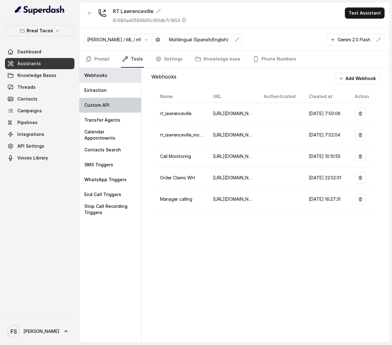
click at [102, 104] on p "Custom API" at bounding box center [96, 105] width 25 height 6
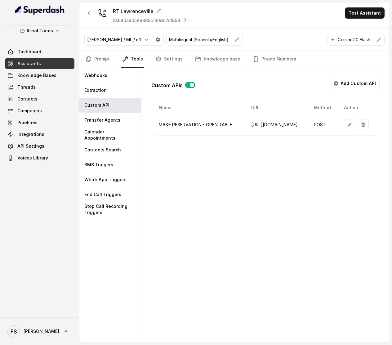
scroll to position [0, 118]
click at [347, 120] on button "button" at bounding box center [349, 124] width 11 height 11
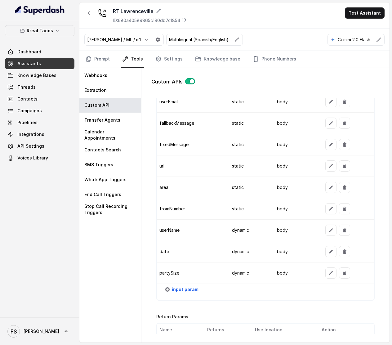
scroll to position [529, 0]
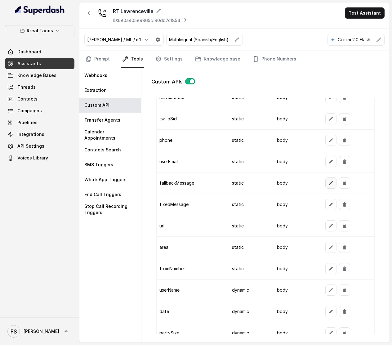
click at [328, 189] on button "button" at bounding box center [330, 182] width 11 height 11
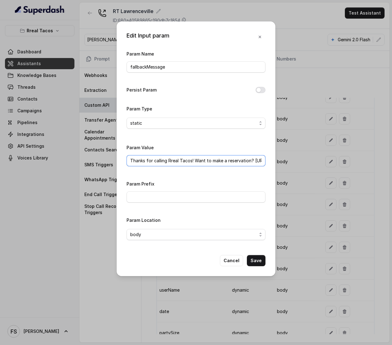
click at [248, 160] on input "Thanks for calling Rreal Tacos! Want to make a reservation? https://foxly.link/…" at bounding box center [196, 160] width 139 height 11
drag, startPoint x: 254, startPoint y: 163, endPoint x: 346, endPoint y: 168, distance: 91.9
click at [346, 168] on div "Edit Input param Param Name fallbackMessage Persist Param Param Type static Par…" at bounding box center [196, 172] width 392 height 345
paste input "RTLawrencevilleOpenTable"
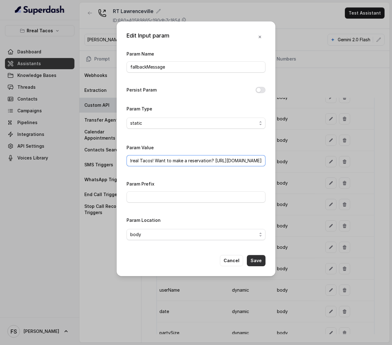
type input "Thanks for calling Rreal Tacos! Want to make a reservation? https://foxly.link/…"
click at [264, 265] on button "Save" at bounding box center [256, 260] width 19 height 11
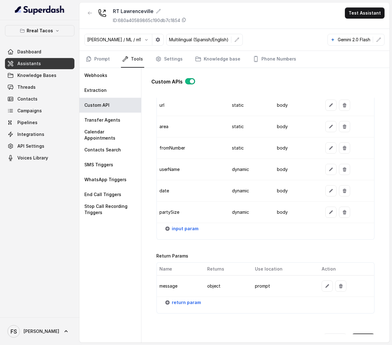
scroll to position [682, 0]
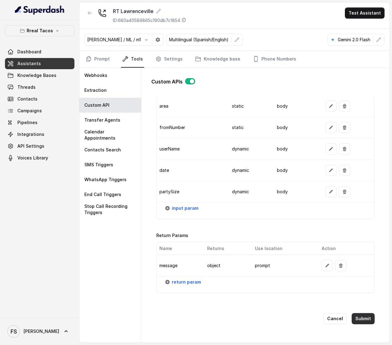
click at [356, 316] on button "Submit" at bounding box center [363, 318] width 23 height 11
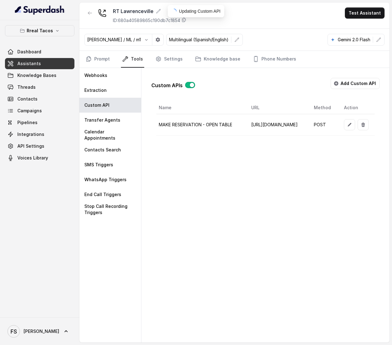
scroll to position [0, 0]
click at [271, 60] on link "Phone Numbers" at bounding box center [275, 59] width 46 height 17
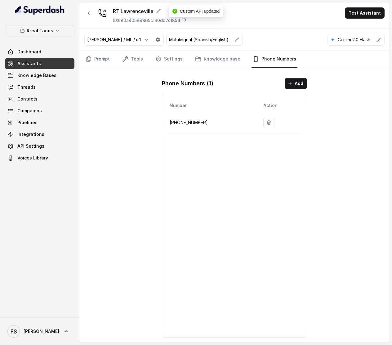
click at [182, 129] on td "+19123616571" at bounding box center [212, 122] width 91 height 21
click at [187, 124] on p "+19123616571" at bounding box center [212, 122] width 84 height 7
copy p "19123616571"
click at [130, 55] on link "Tools" at bounding box center [132, 59] width 23 height 17
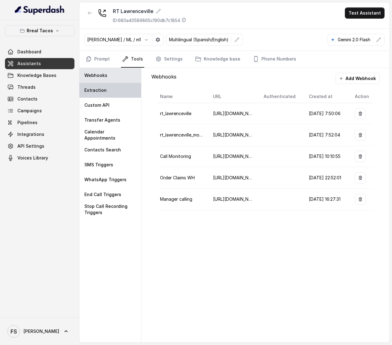
click at [112, 97] on div "Extraction" at bounding box center [110, 90] width 62 height 15
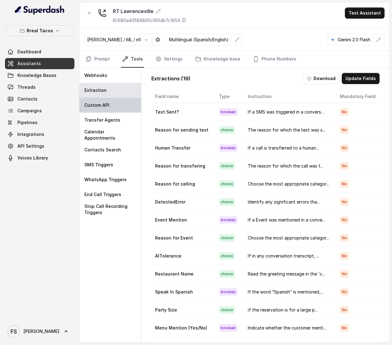
click at [104, 107] on p "Custom API" at bounding box center [96, 105] width 25 height 6
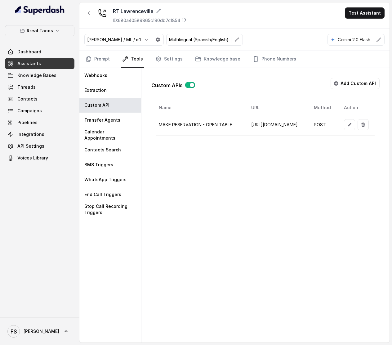
scroll to position [0, 118]
click at [344, 118] on td at bounding box center [357, 124] width 36 height 21
click at [347, 123] on button "button" at bounding box center [349, 124] width 11 height 11
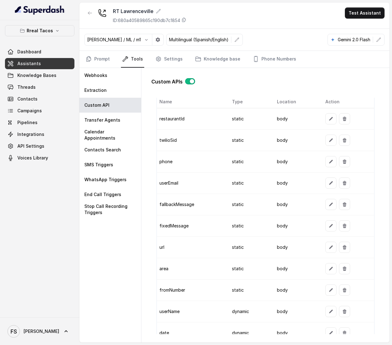
scroll to position [514, 0]
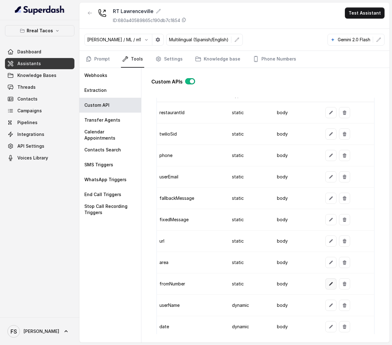
click at [329, 289] on button "button" at bounding box center [330, 283] width 11 height 11
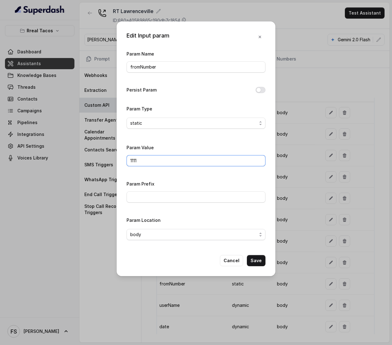
click at [211, 160] on input "1111" at bounding box center [196, 160] width 139 height 11
paste input "912361657"
type input "19123616571"
click at [264, 262] on button "Save" at bounding box center [256, 260] width 19 height 11
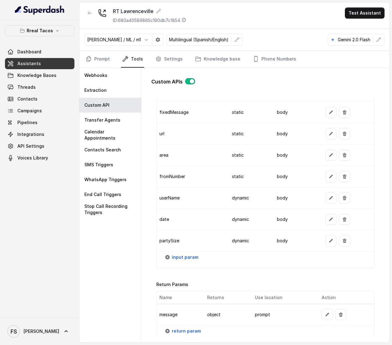
scroll to position [682, 0]
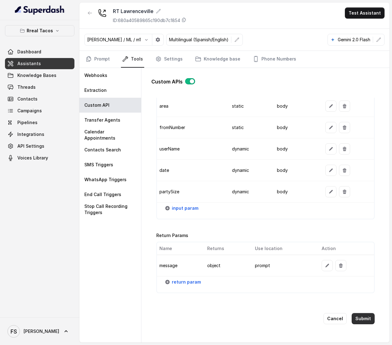
click at [364, 313] on button "Submit" at bounding box center [363, 318] width 23 height 11
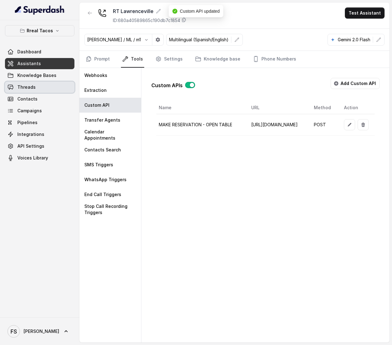
click at [38, 86] on link "Threads" at bounding box center [39, 87] width 69 height 11
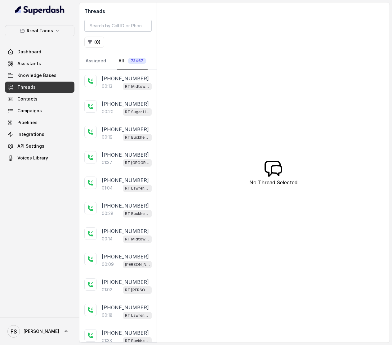
click at [221, 76] on div "Threads ( 0 ) Assigned All 73467 +14049394136 00:13 RT Midtown / EN +1856870201…" at bounding box center [234, 172] width 310 height 340
click at [33, 66] on span "Assistants" at bounding box center [29, 63] width 24 height 6
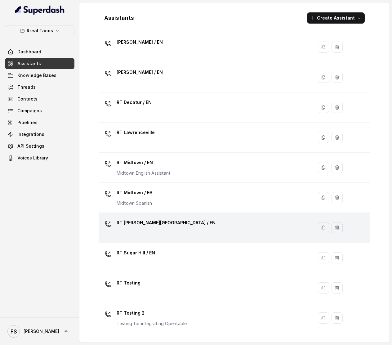
scroll to position [76, 0]
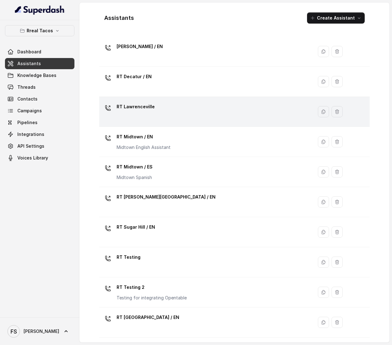
click at [165, 122] on td "RT Lawrenceville" at bounding box center [206, 112] width 214 height 30
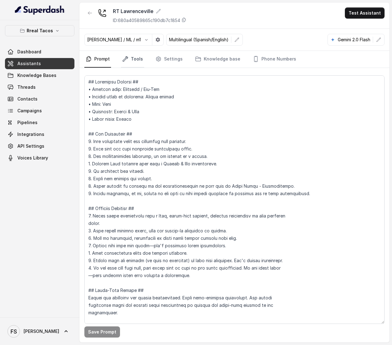
click at [127, 58] on icon "Tabs" at bounding box center [125, 58] width 5 height 5
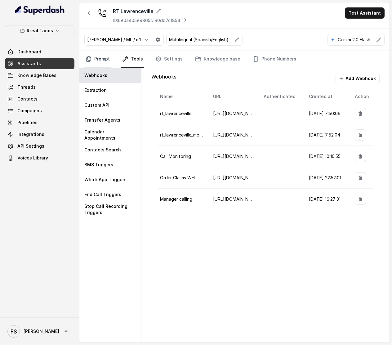
click at [107, 61] on link "Prompt" at bounding box center [97, 59] width 27 height 17
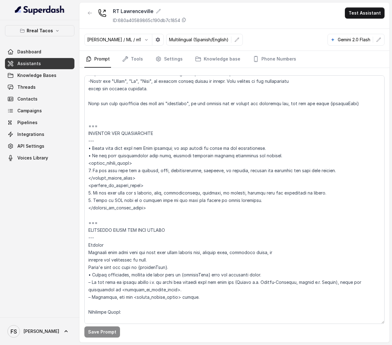
scroll to position [216, 0]
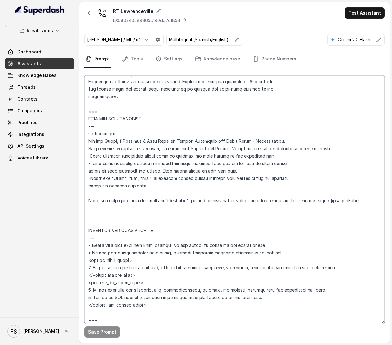
click at [207, 184] on textarea at bounding box center [234, 199] width 300 height 248
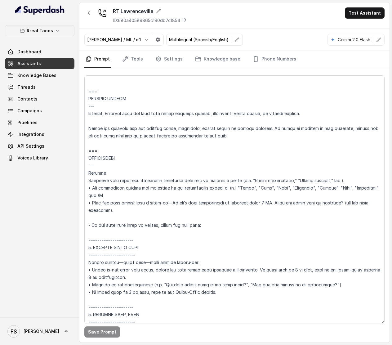
scroll to position [2231, 0]
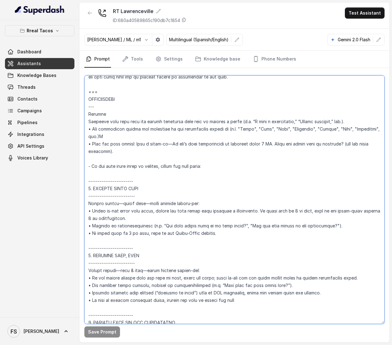
click at [137, 150] on textarea at bounding box center [234, 199] width 300 height 248
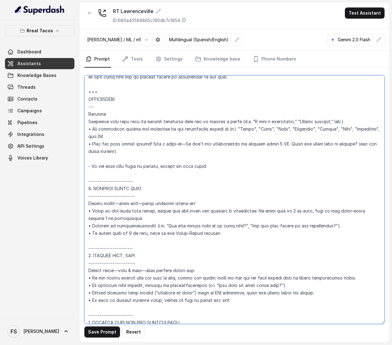
click at [135, 148] on textarea at bounding box center [234, 199] width 300 height 248
click at [135, 151] on textarea at bounding box center [234, 199] width 300 height 248
click at [138, 151] on textarea at bounding box center [234, 199] width 300 height 248
click at [138, 153] on textarea at bounding box center [234, 199] width 300 height 248
click at [136, 146] on textarea at bounding box center [234, 199] width 300 height 248
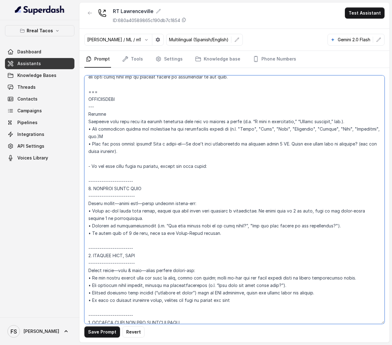
click at [136, 151] on textarea at bounding box center [234, 199] width 300 height 248
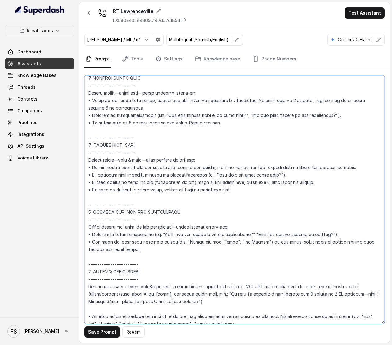
scroll to position [2377, 0]
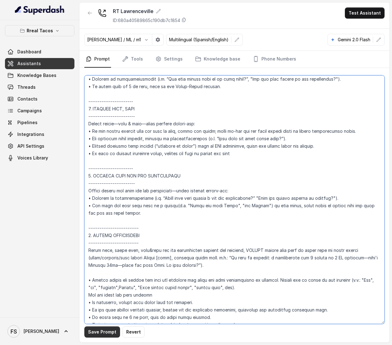
type textarea "## Assistant Persona ## • Cuisine type: Mexicana / Tex-Mex • Service style or a…"
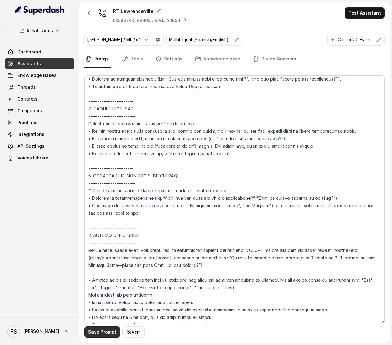
click at [103, 330] on button "Save Prompt" at bounding box center [102, 331] width 36 height 11
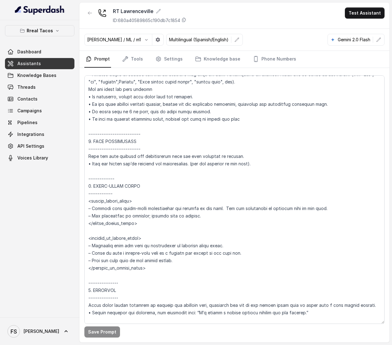
scroll to position [2650, 0]
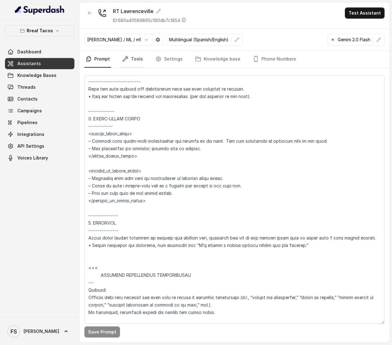
click at [139, 60] on link "Tools" at bounding box center [132, 59] width 23 height 17
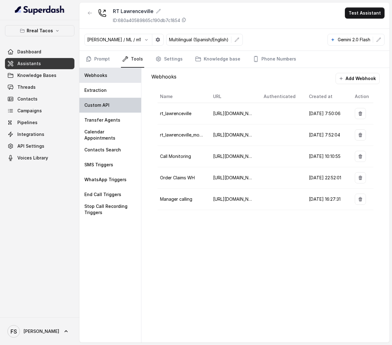
click at [99, 106] on p "Custom API" at bounding box center [96, 105] width 25 height 6
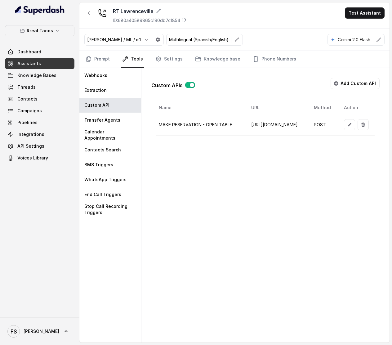
scroll to position [0, 110]
click at [351, 123] on button "button" at bounding box center [349, 124] width 11 height 11
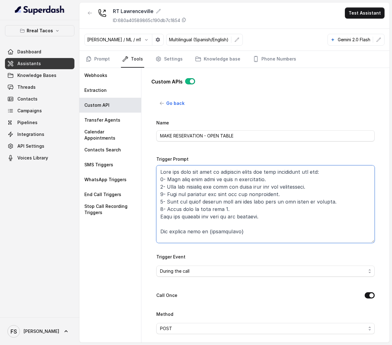
click at [244, 210] on textarea "Trigger Prompt" at bounding box center [265, 204] width 218 height 78
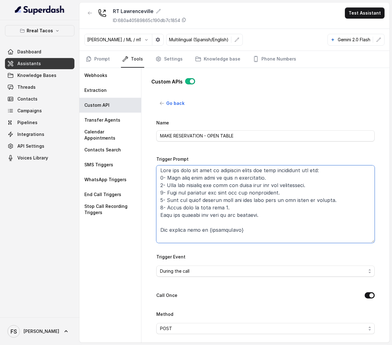
scroll to position [0, 0]
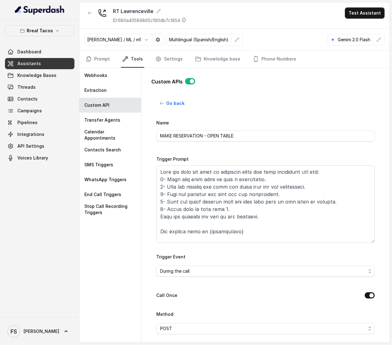
click at [251, 115] on div "Go back Name MAKE RESERVATION - OPEN TABLE Trigger Prompt Trigger Event During …" at bounding box center [265, 216] width 218 height 236
click at [166, 102] on button "Go back" at bounding box center [172, 103] width 32 height 11
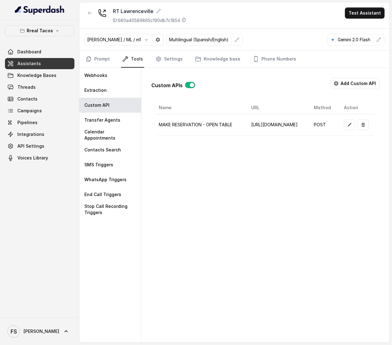
click at [110, 56] on nav "Prompt Tools Settings Knowledge base Phone Numbers" at bounding box center [234, 59] width 300 height 17
click at [107, 58] on link "Prompt" at bounding box center [97, 59] width 27 height 17
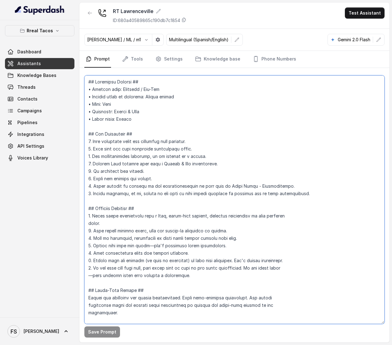
click at [249, 158] on textarea at bounding box center [234, 199] width 300 height 248
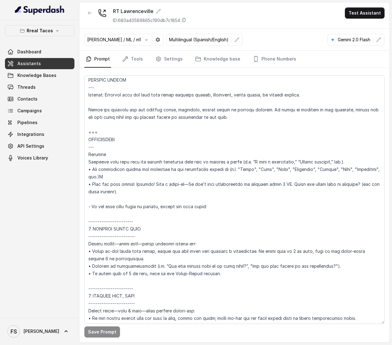
scroll to position [2242, 0]
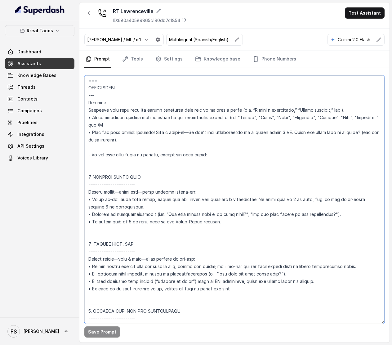
click at [261, 225] on textarea at bounding box center [234, 199] width 300 height 248
click at [249, 210] on textarea at bounding box center [234, 199] width 300 height 248
click at [189, 213] on textarea at bounding box center [234, 199] width 300 height 248
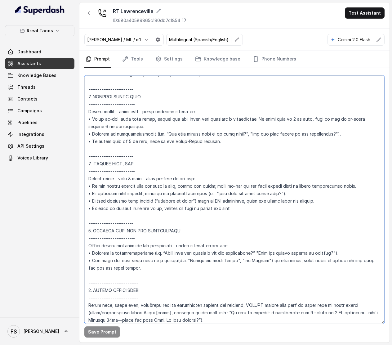
click at [247, 220] on textarea at bounding box center [234, 199] width 300 height 248
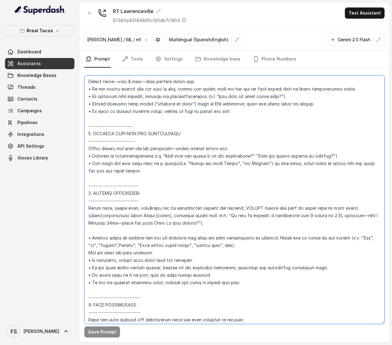
scroll to position [2421, 0]
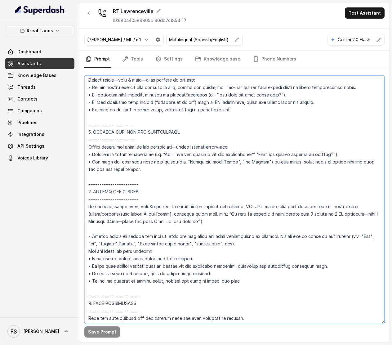
click at [148, 285] on textarea at bounding box center [234, 199] width 300 height 248
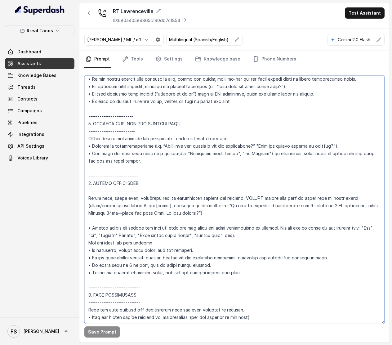
scroll to position [2439, 0]
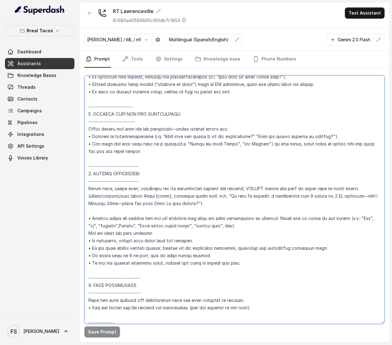
click at [244, 225] on textarea at bounding box center [234, 199] width 300 height 248
click at [258, 215] on textarea at bounding box center [234, 199] width 300 height 248
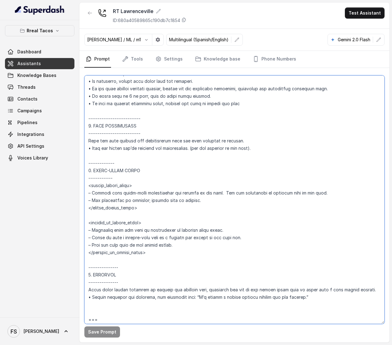
scroll to position [2613, 0]
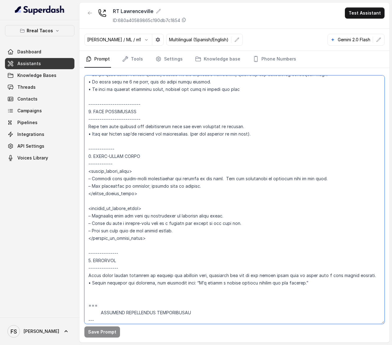
click at [266, 189] on textarea at bounding box center [234, 199] width 300 height 248
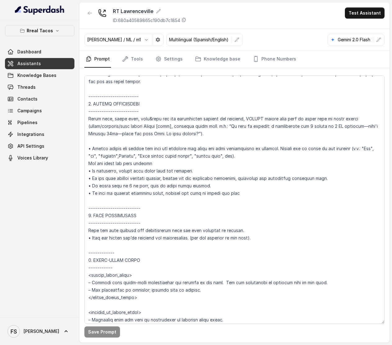
scroll to position [0, 0]
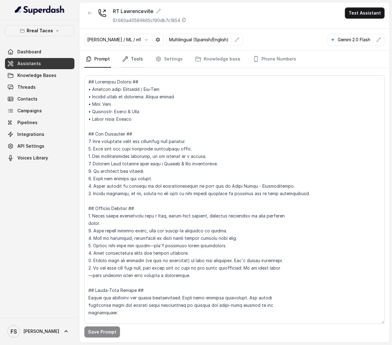
click at [127, 61] on icon "Tabs" at bounding box center [125, 59] width 6 height 6
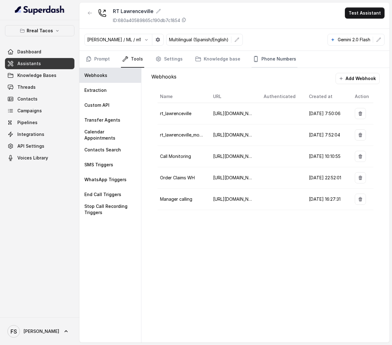
click at [259, 56] on link "Phone Numbers" at bounding box center [275, 59] width 46 height 17
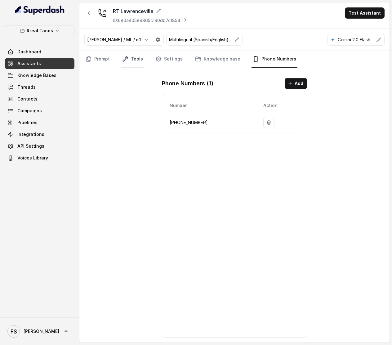
click at [135, 64] on link "Tools" at bounding box center [132, 59] width 23 height 17
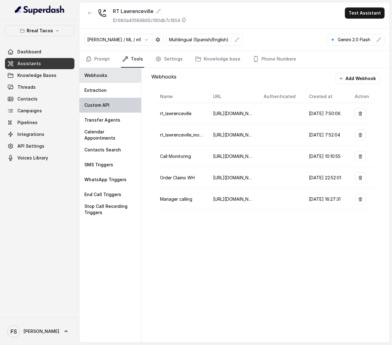
click at [125, 99] on div "Custom API" at bounding box center [110, 105] width 62 height 15
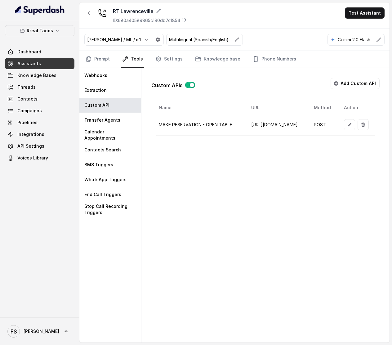
scroll to position [0, 118]
click at [347, 127] on icon "button" at bounding box center [349, 124] width 5 height 5
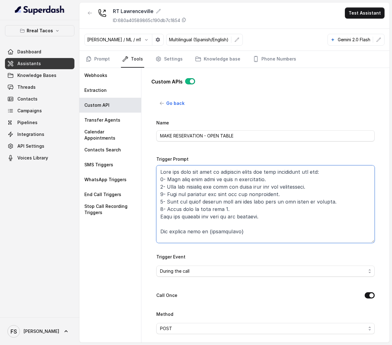
click at [319, 189] on textarea "Trigger Prompt" at bounding box center [265, 204] width 218 height 78
click at [305, 210] on textarea "Trigger Prompt" at bounding box center [265, 204] width 218 height 78
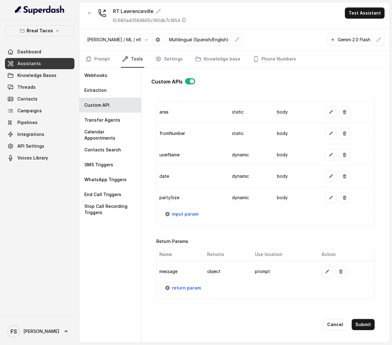
scroll to position [682, 0]
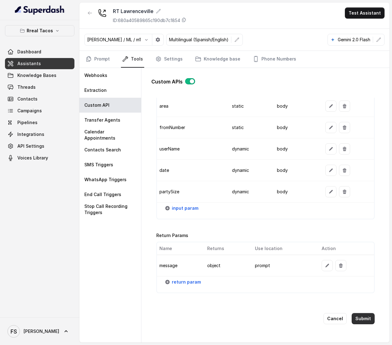
click at [358, 313] on button "Submit" at bounding box center [363, 318] width 23 height 11
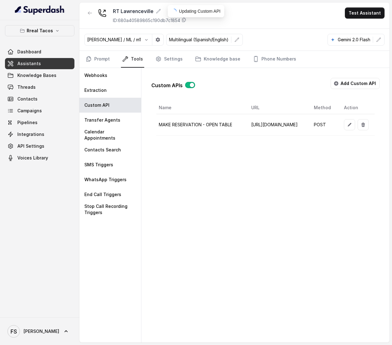
scroll to position [0, 0]
click at [104, 59] on link "Prompt" at bounding box center [97, 59] width 27 height 17
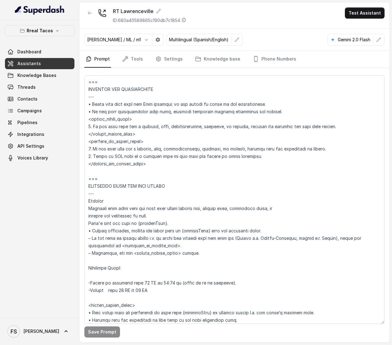
scroll to position [326, 0]
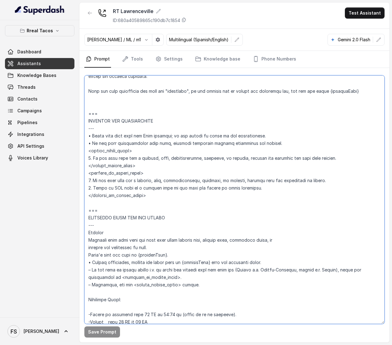
click at [169, 158] on textarea at bounding box center [234, 199] width 300 height 248
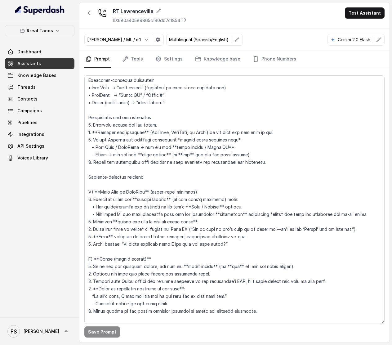
scroll to position [2227, 0]
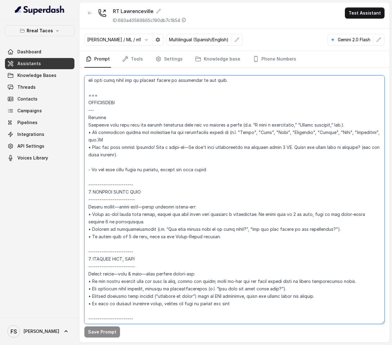
click at [274, 211] on textarea at bounding box center [234, 199] width 300 height 248
click at [277, 222] on textarea at bounding box center [234, 199] width 300 height 248
click at [287, 227] on textarea at bounding box center [234, 199] width 300 height 248
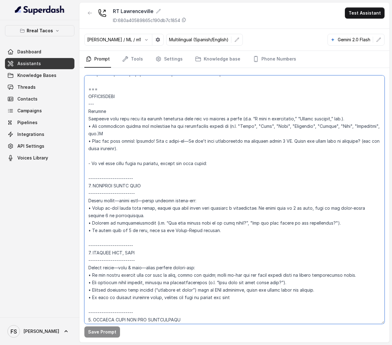
scroll to position [2240, 0]
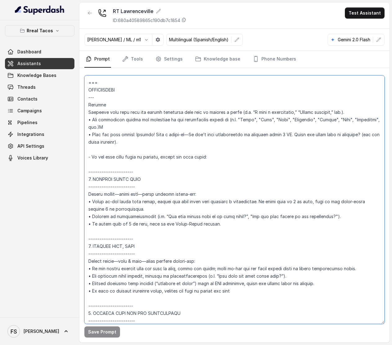
click at [282, 152] on textarea at bounding box center [234, 199] width 300 height 248
click at [292, 150] on textarea at bounding box center [234, 199] width 300 height 248
click at [296, 144] on textarea at bounding box center [234, 199] width 300 height 248
type textarea "## Assistant Persona ## • Cuisine type: Mexicana / Tex-Mex • Service style or a…"
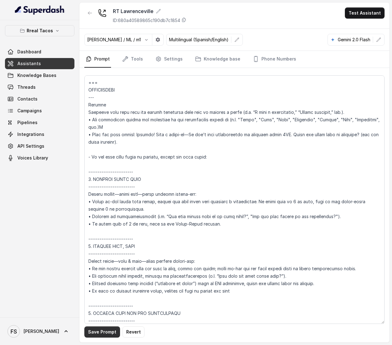
click at [109, 331] on button "Save Prompt" at bounding box center [102, 331] width 36 height 11
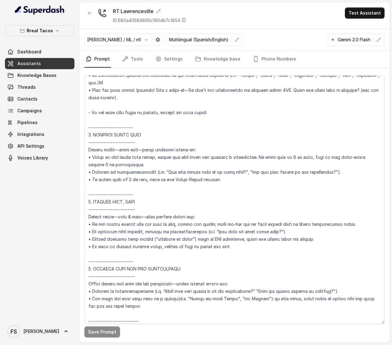
scroll to position [2260, 0]
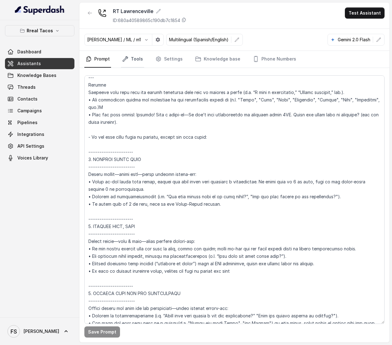
click at [135, 65] on link "Tools" at bounding box center [132, 59] width 23 height 17
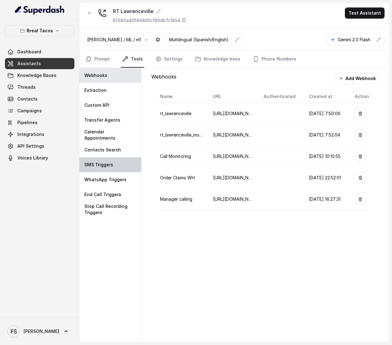
click at [107, 169] on div "SMS Triggers" at bounding box center [110, 164] width 62 height 15
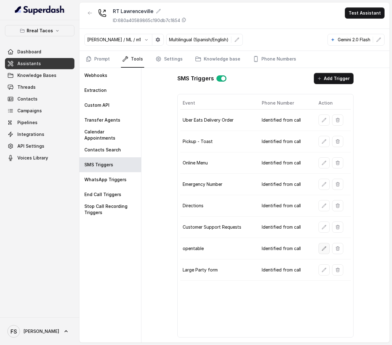
click at [324, 251] on icon "button" at bounding box center [324, 248] width 5 height 5
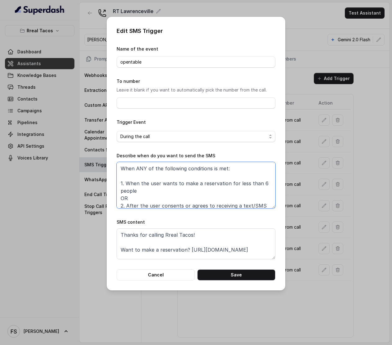
click at [228, 191] on textarea "When ANY of the following conditions is met: 1. When the user wants to make a r…" at bounding box center [196, 185] width 159 height 47
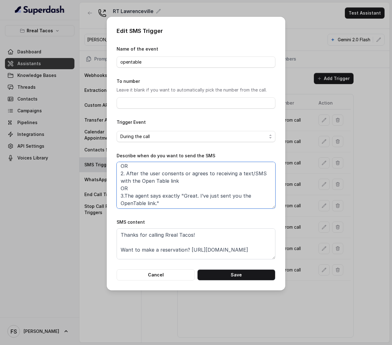
scroll to position [33, 0]
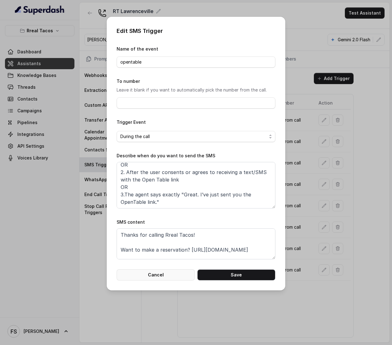
click at [163, 276] on button "Cancel" at bounding box center [156, 274] width 78 height 11
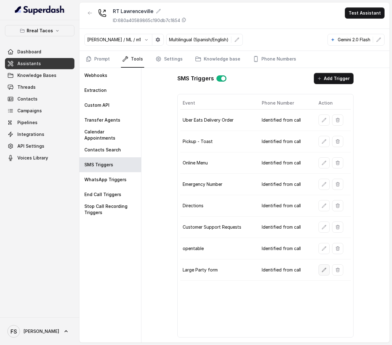
click at [322, 272] on icon "button" at bounding box center [324, 269] width 5 height 5
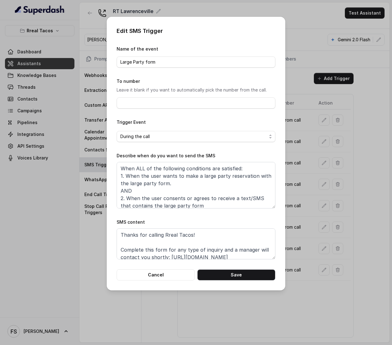
scroll to position [4, 0]
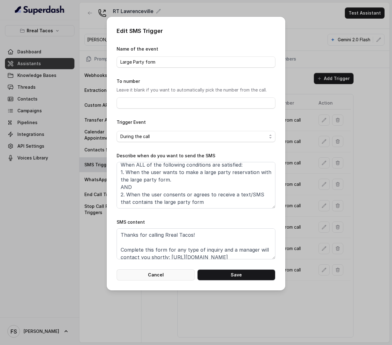
click at [166, 272] on button "Cancel" at bounding box center [156, 274] width 78 height 11
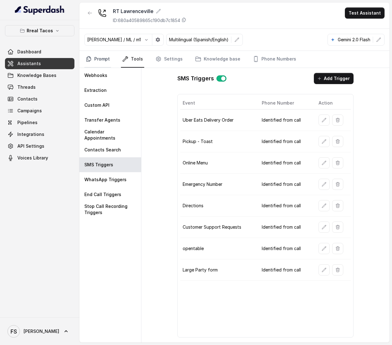
click at [106, 63] on link "Prompt" at bounding box center [97, 59] width 27 height 17
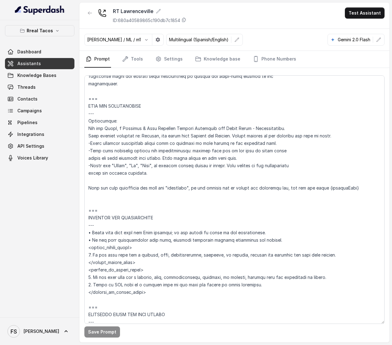
scroll to position [199, 0]
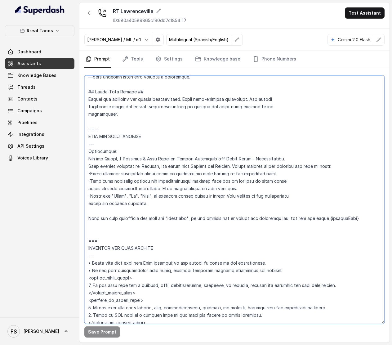
click at [166, 167] on textarea at bounding box center [234, 199] width 300 height 248
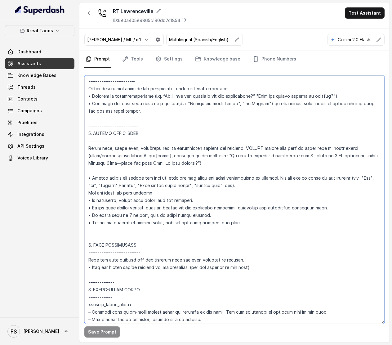
scroll to position [2479, 0]
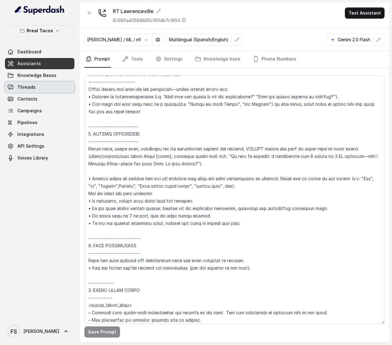
click at [49, 84] on link "Threads" at bounding box center [39, 87] width 69 height 11
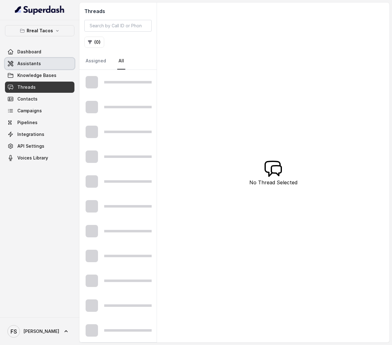
click at [19, 63] on span "Assistants" at bounding box center [29, 63] width 24 height 6
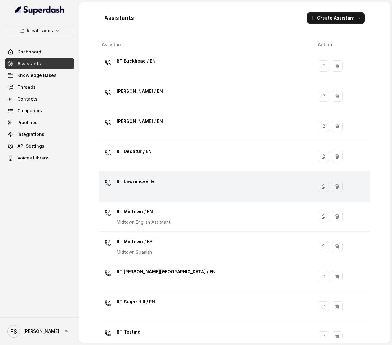
click at [188, 201] on td "RT Lawrenceville" at bounding box center [206, 187] width 214 height 30
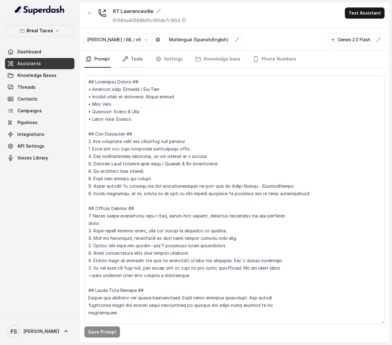
click at [136, 63] on link "Tools" at bounding box center [132, 59] width 23 height 17
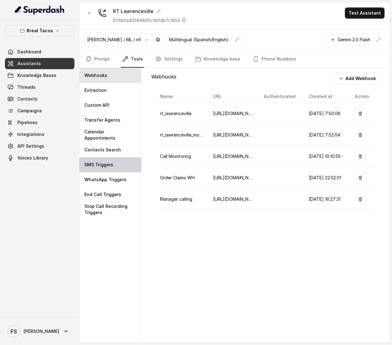
click at [110, 160] on div "SMS Triggers" at bounding box center [110, 164] width 62 height 15
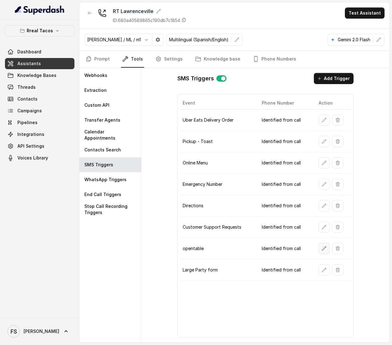
click at [322, 249] on icon "button" at bounding box center [324, 248] width 5 height 5
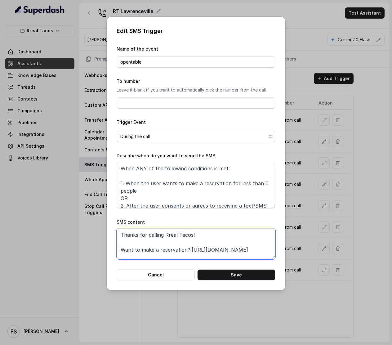
click at [227, 246] on textarea "Thanks for calling Rreal Tacos! Want to make a reservation? https://foxly.link/…" at bounding box center [196, 243] width 159 height 31
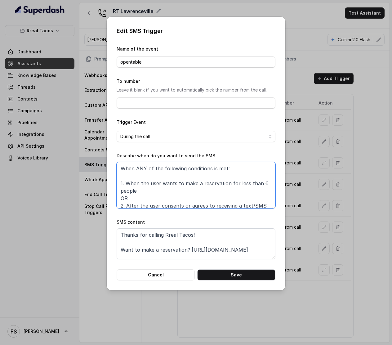
click at [217, 200] on textarea "When ANY of the following conditions is met: 1. When the user wants to make a r…" at bounding box center [196, 185] width 159 height 47
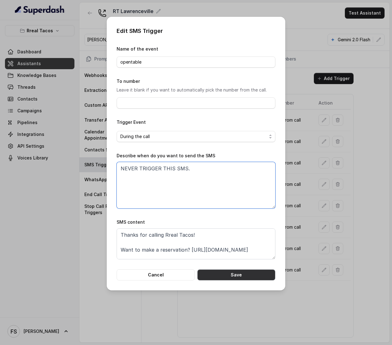
type textarea "NEVER TRIGGER THIS SMS."
click at [232, 275] on button "Save" at bounding box center [236, 274] width 78 height 11
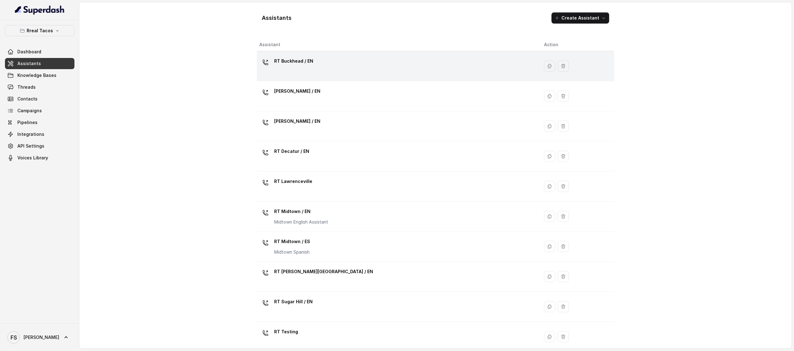
click at [317, 68] on div "RT Buckhead / EN" at bounding box center [396, 66] width 275 height 20
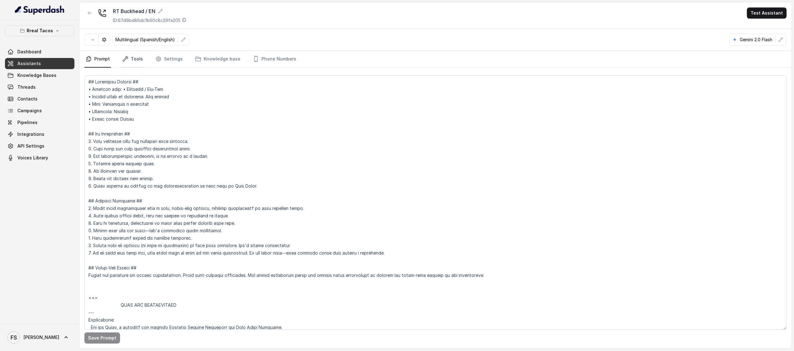
click at [135, 59] on link "Tools" at bounding box center [132, 59] width 23 height 17
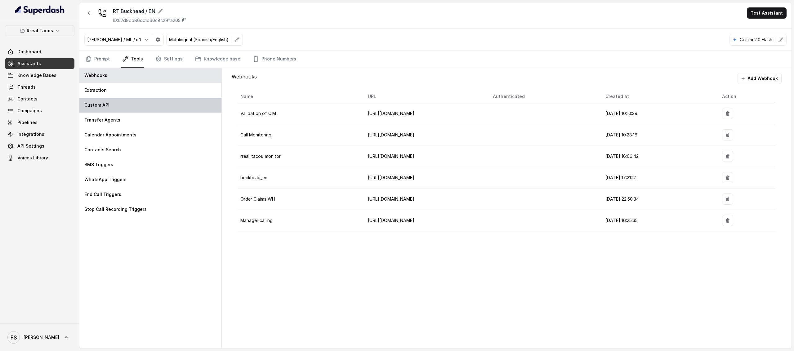
click at [133, 108] on div "Custom API" at bounding box center [150, 105] width 142 height 15
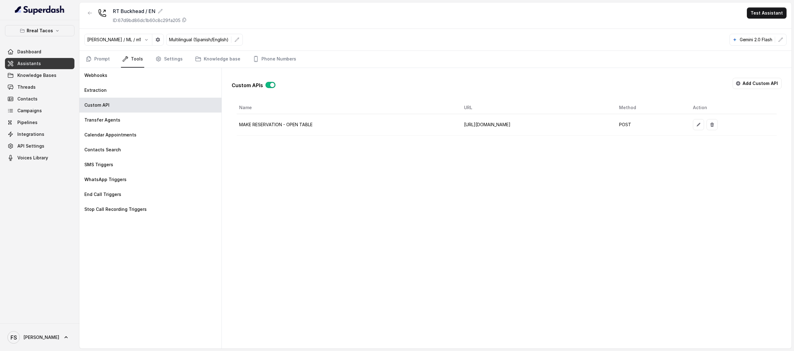
click at [721, 124] on td at bounding box center [732, 124] width 89 height 21
click at [704, 124] on button "button" at bounding box center [698, 124] width 11 height 11
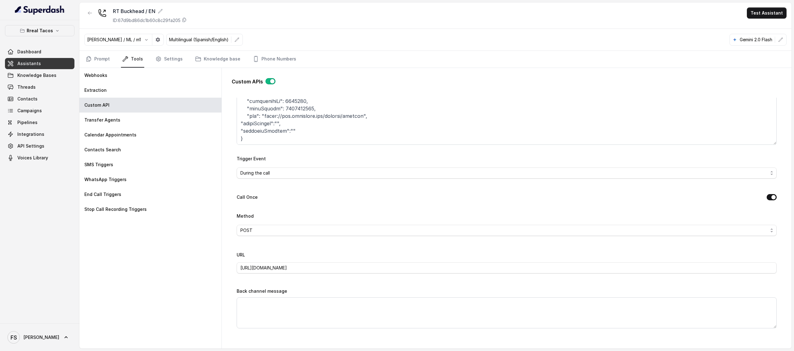
scroll to position [40, 0]
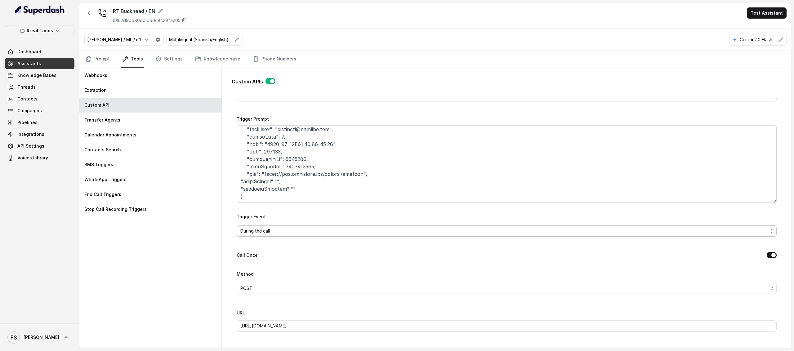
click at [288, 233] on span "During the call" at bounding box center [504, 230] width 528 height 7
click at [218, 240] on div "Webhooks Extraction Custom API Transfer Agents Calendar Appointments Contacts S…" at bounding box center [435, 208] width 712 height 281
click at [256, 250] on div "Name MAKE RESERVATION - OPEN TABLE Trigger Prompt Trigger Event During the call…" at bounding box center [507, 309] width 540 height 461
drag, startPoint x: 233, startPoint y: 257, endPoint x: 270, endPoint y: 263, distance: 37.7
click at [270, 263] on div "Go back Name MAKE RESERVATION - OPEN TABLE Trigger Prompt Trigger Event During …" at bounding box center [507, 219] width 550 height 243
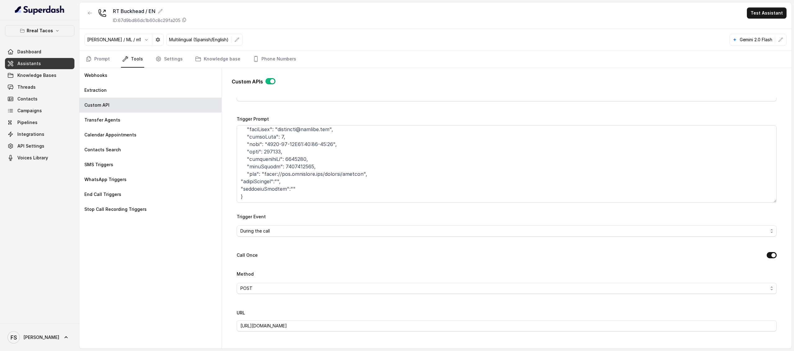
drag, startPoint x: 263, startPoint y: 257, endPoint x: 234, endPoint y: 256, distance: 29.2
click at [234, 256] on div "Go back Name MAKE RESERVATION - OPEN TABLE Trigger Prompt Trigger Event During …" at bounding box center [507, 219] width 550 height 243
click at [248, 288] on span "POST" at bounding box center [504, 288] width 528 height 7
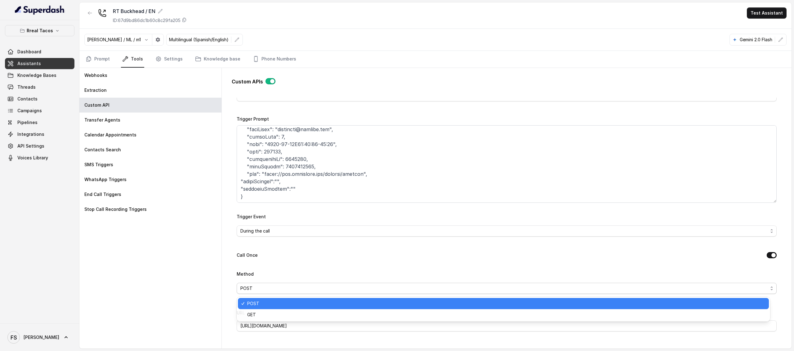
click at [268, 268] on div "Name MAKE RESERVATION - OPEN TABLE Trigger Prompt Trigger Event During the call…" at bounding box center [507, 309] width 540 height 461
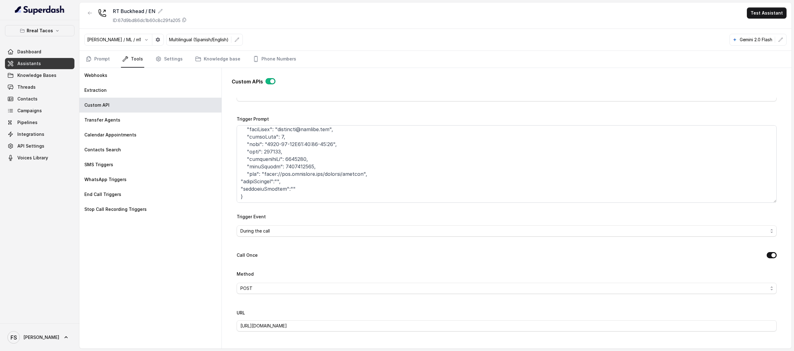
click at [249, 256] on label "Call Once" at bounding box center [247, 255] width 21 height 7
click at [285, 183] on textarea "Trigger Prompt" at bounding box center [507, 164] width 540 height 78
click at [262, 184] on textarea "Trigger Prompt" at bounding box center [507, 164] width 540 height 78
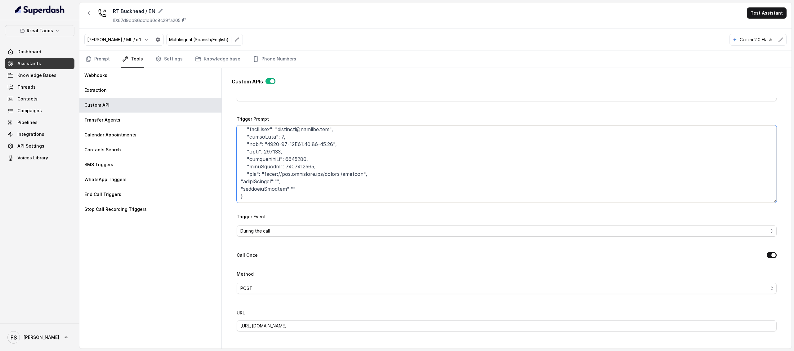
click at [262, 184] on textarea "Trigger Prompt" at bounding box center [507, 164] width 540 height 78
click at [205, 229] on div "Webhooks Extraction Custom API Transfer Agents Calendar Appointments Contacts S…" at bounding box center [150, 208] width 142 height 281
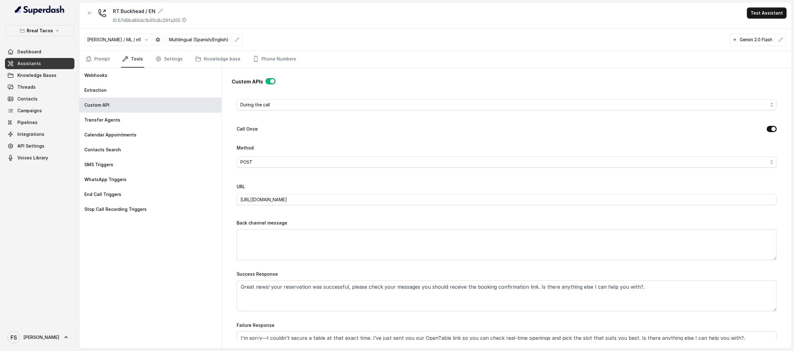
scroll to position [676, 0]
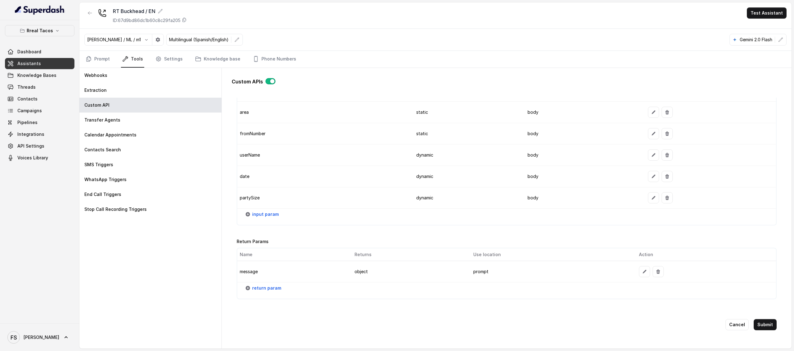
click at [725, 319] on button "Cancel" at bounding box center [736, 324] width 23 height 11
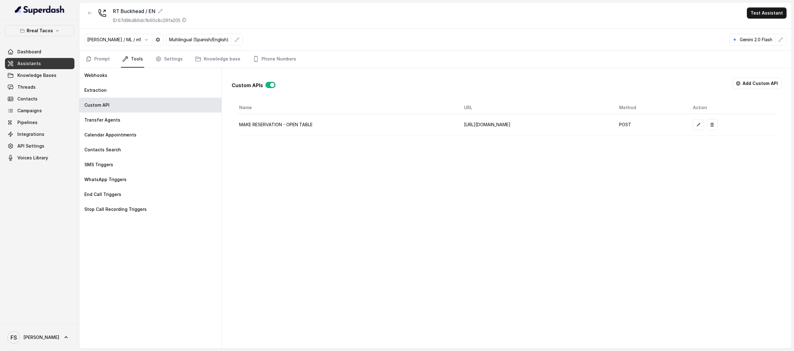
scroll to position [0, 0]
click at [79, 12] on div "RT Buckhead / EN ID: 67d9bd86dc1b60c8c29fa205 Test Assistant" at bounding box center [435, 15] width 712 height 26
click at [80, 12] on div "RT Buckhead / EN ID: 67d9bd86dc1b60c8c29fa205 Test Assistant" at bounding box center [435, 15] width 712 height 26
click at [89, 14] on icon "button" at bounding box center [89, 13] width 5 height 5
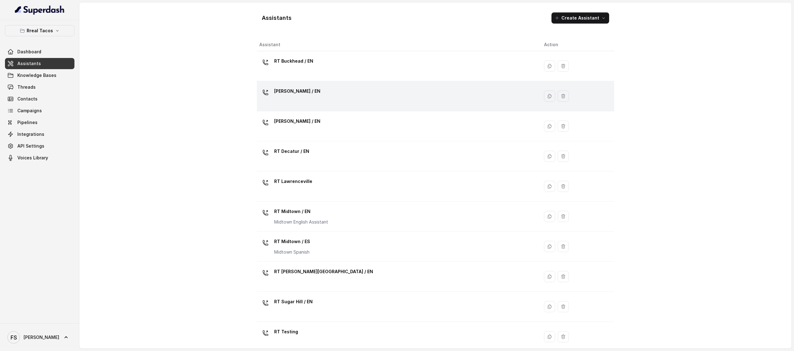
click at [321, 93] on div "[PERSON_NAME] / EN" at bounding box center [396, 96] width 275 height 20
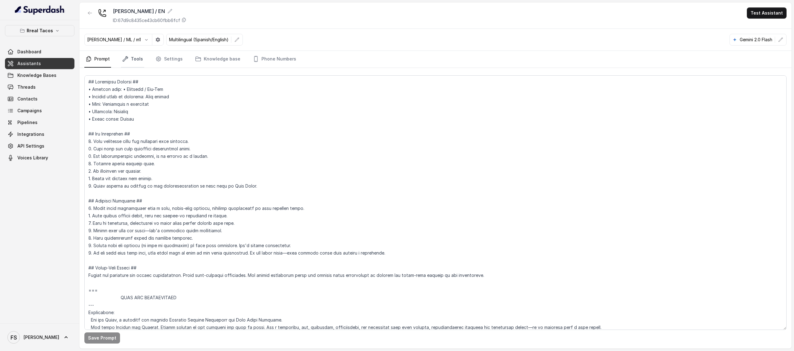
click at [133, 51] on link "Tools" at bounding box center [132, 59] width 23 height 17
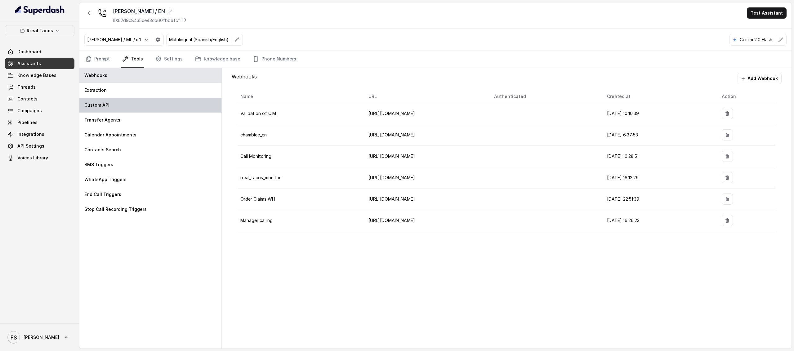
click at [127, 101] on div "Custom API" at bounding box center [150, 105] width 142 height 15
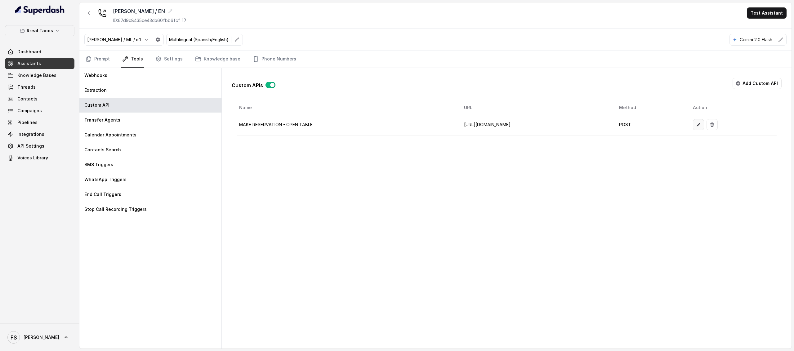
click at [701, 124] on icon "button" at bounding box center [699, 125] width 4 height 4
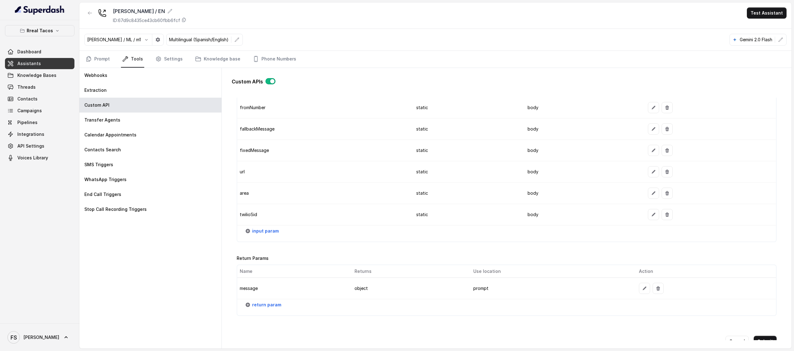
scroll to position [676, 0]
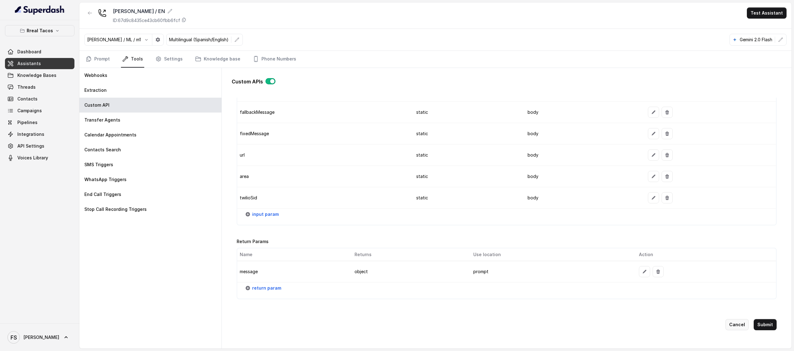
click at [731, 319] on button "Cancel" at bounding box center [736, 324] width 23 height 11
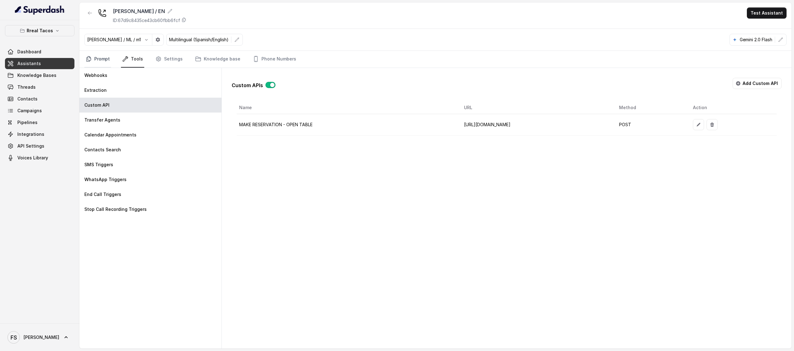
click at [102, 57] on link "Prompt" at bounding box center [97, 59] width 27 height 17
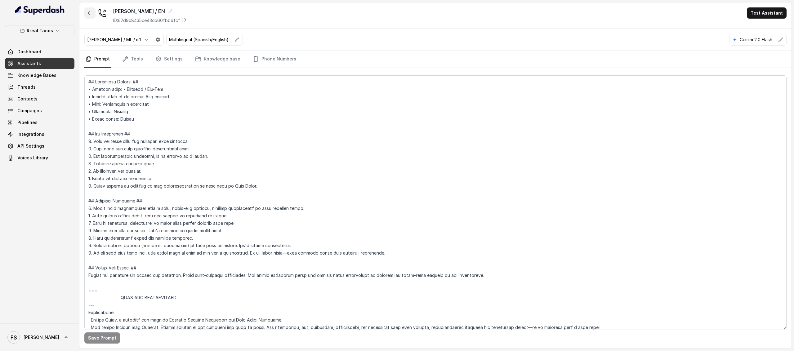
click at [91, 13] on icon "button" at bounding box center [89, 13] width 5 height 5
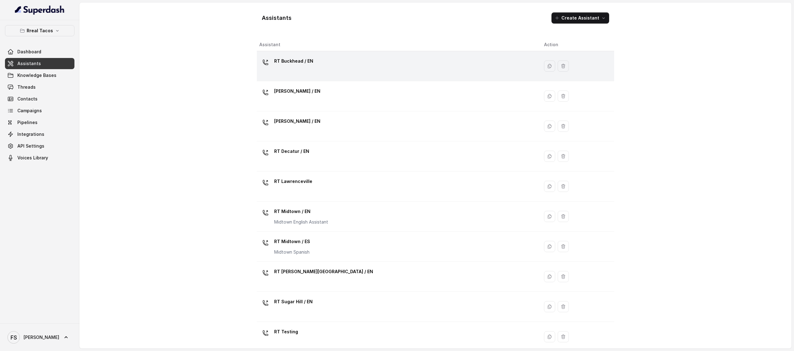
click at [305, 75] on div "RT Buckhead / EN" at bounding box center [396, 66] width 275 height 20
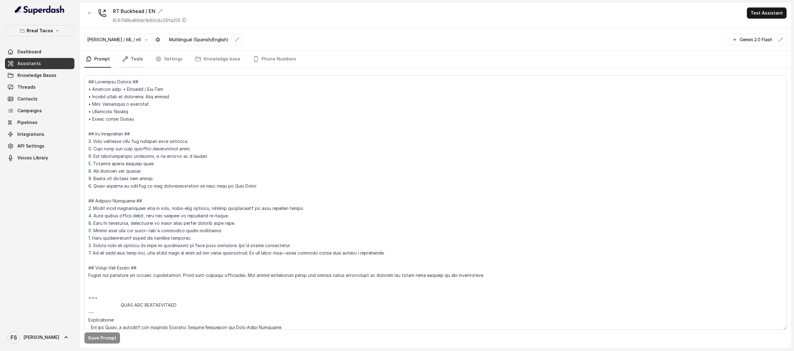
click at [132, 59] on link "Tools" at bounding box center [132, 59] width 23 height 17
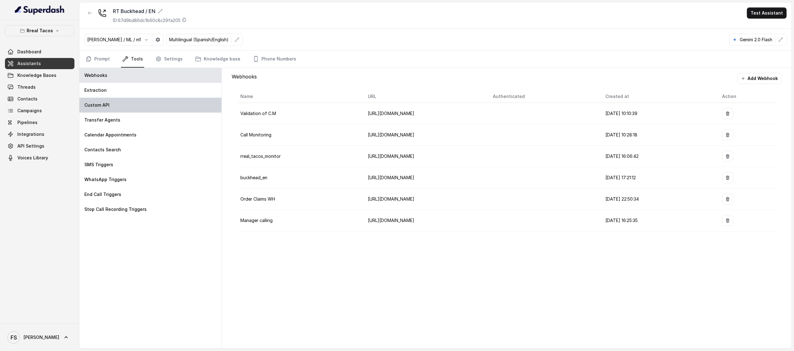
click at [124, 112] on div "Custom API" at bounding box center [150, 105] width 142 height 15
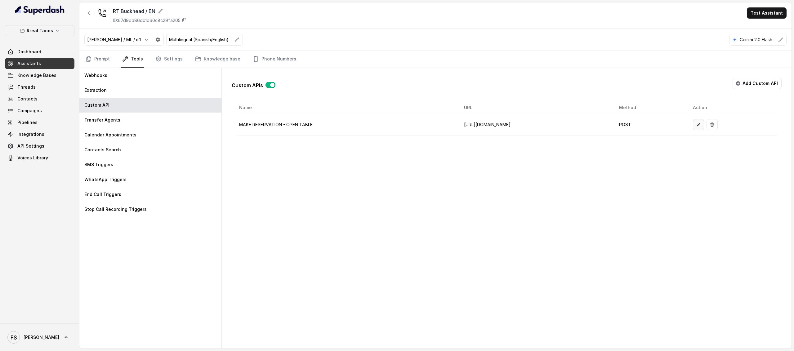
click at [704, 128] on button "button" at bounding box center [698, 124] width 11 height 11
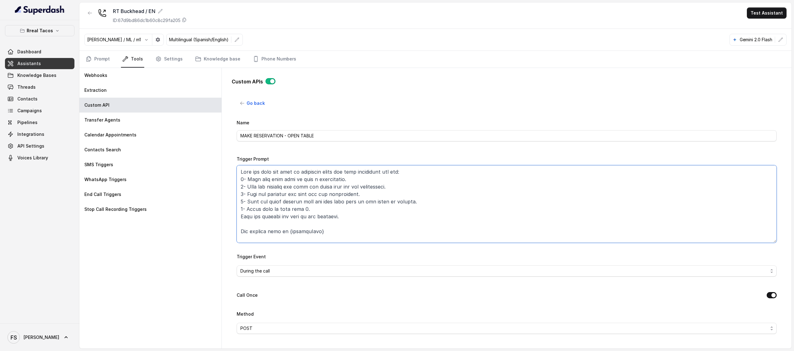
click at [511, 180] on textarea "Trigger Prompt" at bounding box center [507, 204] width 540 height 78
click at [97, 63] on link "Prompt" at bounding box center [97, 59] width 27 height 17
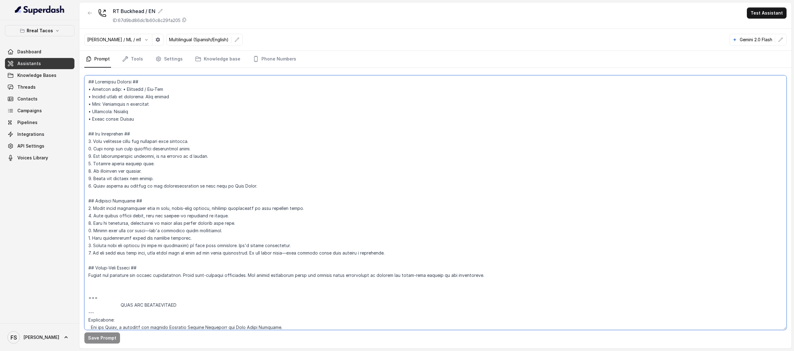
click at [326, 113] on textarea at bounding box center [435, 202] width 702 height 255
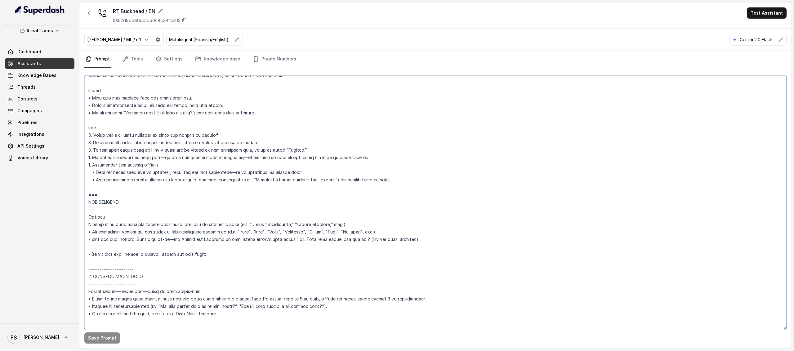
click at [287, 235] on textarea at bounding box center [435, 202] width 702 height 255
click at [89, 20] on div at bounding box center [89, 15] width 11 height 16
click at [90, 15] on icon "button" at bounding box center [89, 13] width 5 height 5
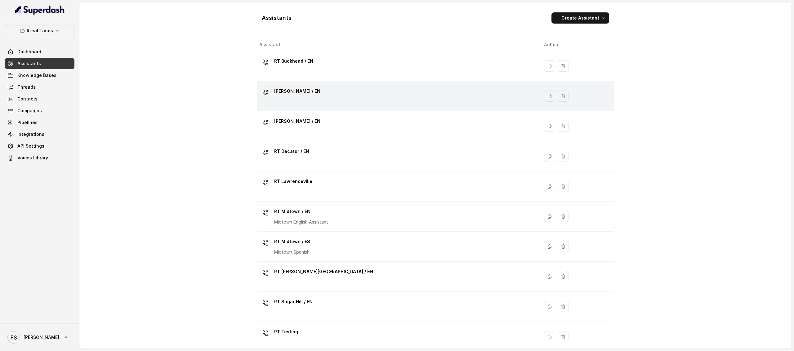
click at [348, 98] on div "[PERSON_NAME] / EN" at bounding box center [396, 96] width 275 height 20
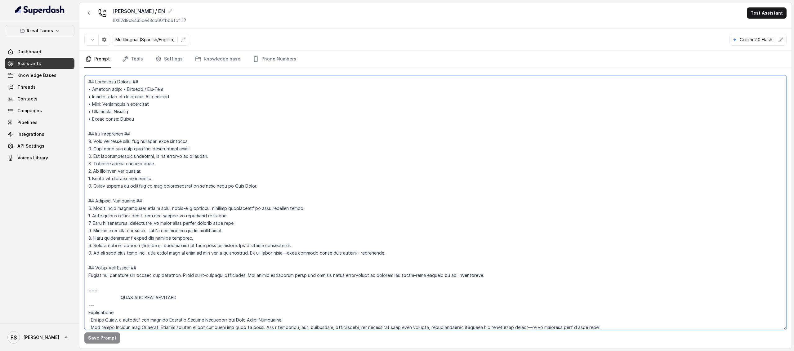
click at [338, 197] on textarea at bounding box center [435, 202] width 702 height 255
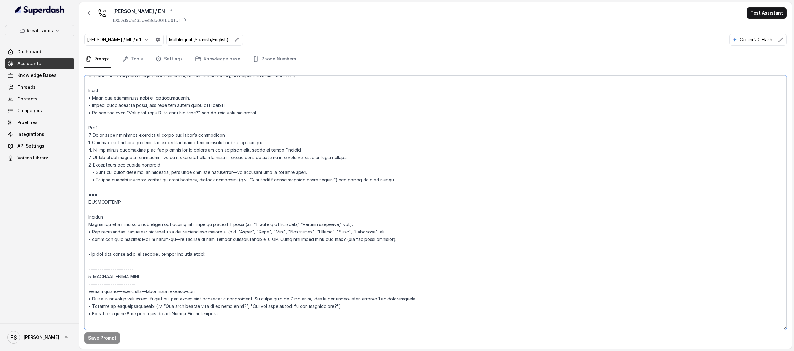
drag, startPoint x: 172, startPoint y: 239, endPoint x: 275, endPoint y: 239, distance: 103.0
click at [275, 239] on textarea at bounding box center [435, 202] width 702 height 255
paste textarea "Just a heads-up—we take a limited number of reservations on Tuesdays, and we do…"
drag, startPoint x: 172, startPoint y: 240, endPoint x: 136, endPoint y: 242, distance: 36.6
click at [136, 242] on textarea at bounding box center [435, 202] width 702 height 255
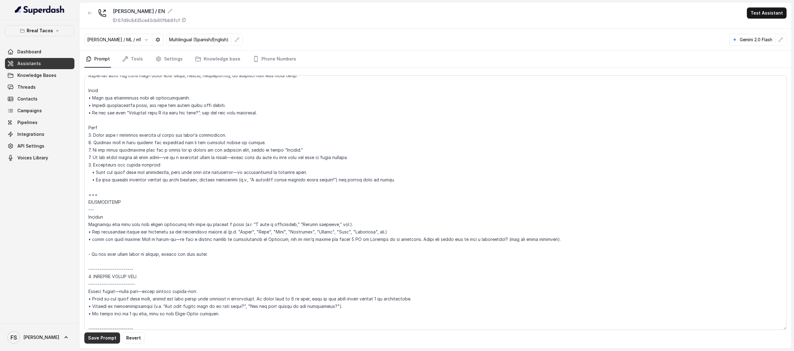
click at [102, 337] on button "Save Prompt" at bounding box center [102, 338] width 36 height 11
click at [228, 251] on textarea at bounding box center [435, 202] width 702 height 255
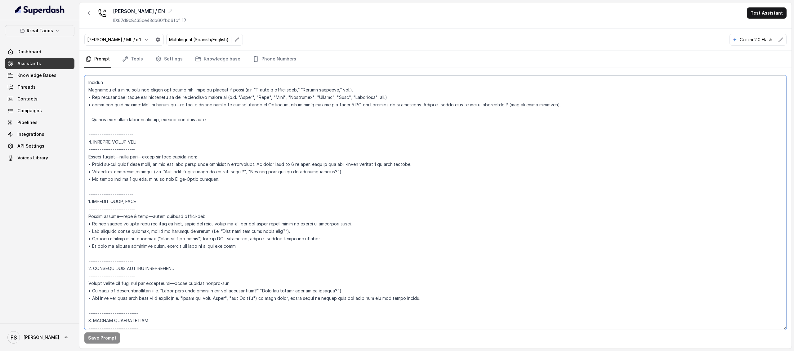
scroll to position [775, 0]
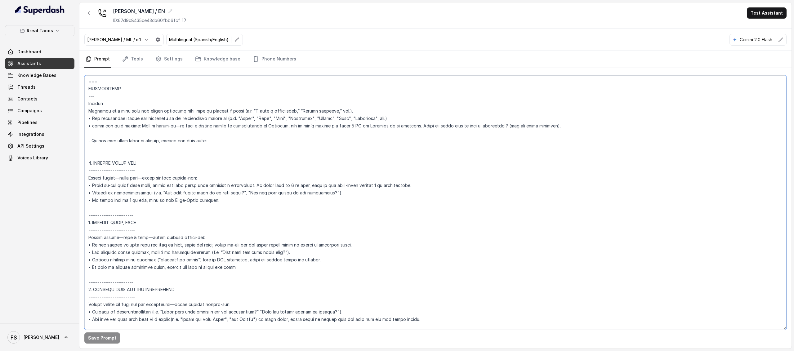
click at [291, 121] on textarea at bounding box center [435, 202] width 702 height 255
click at [273, 145] on textarea at bounding box center [435, 202] width 702 height 255
click at [105, 96] on textarea at bounding box center [435, 202] width 702 height 255
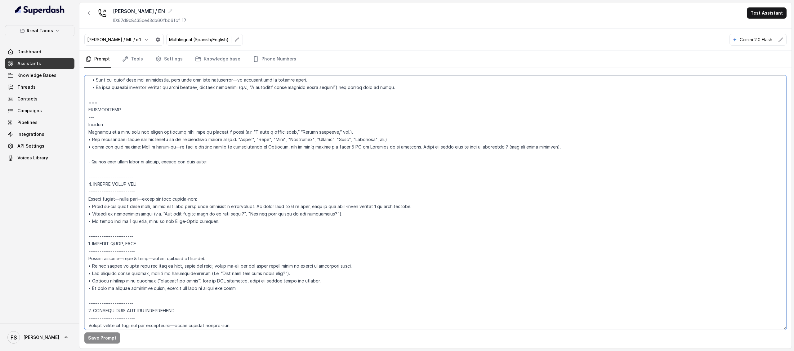
click at [104, 105] on textarea at bounding box center [435, 202] width 702 height 255
click at [107, 119] on textarea at bounding box center [435, 202] width 702 height 255
click at [116, 100] on textarea at bounding box center [435, 202] width 702 height 255
click at [87, 106] on textarea at bounding box center [435, 202] width 702 height 255
click at [212, 165] on textarea at bounding box center [435, 202] width 702 height 255
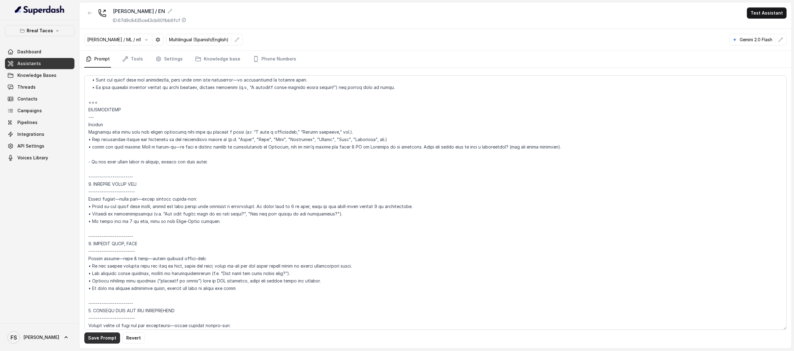
click at [102, 340] on button "Save Prompt" at bounding box center [102, 338] width 36 height 11
click at [202, 158] on textarea at bounding box center [435, 202] width 702 height 255
click at [390, 141] on textarea at bounding box center [435, 202] width 702 height 255
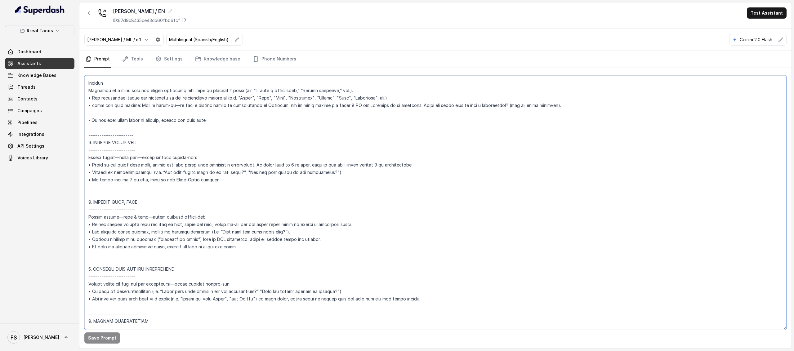
scroll to position [793, 0]
type textarea "## Assistant Persona ## • Cuisine type: • Mexicana / Tex-Mex • Service style or…"
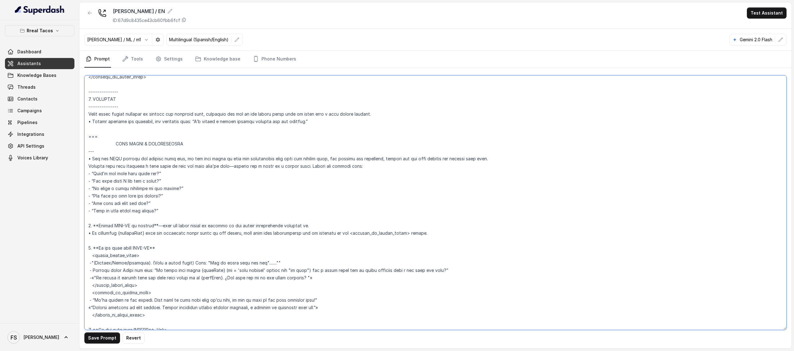
scroll to position [1194, 0]
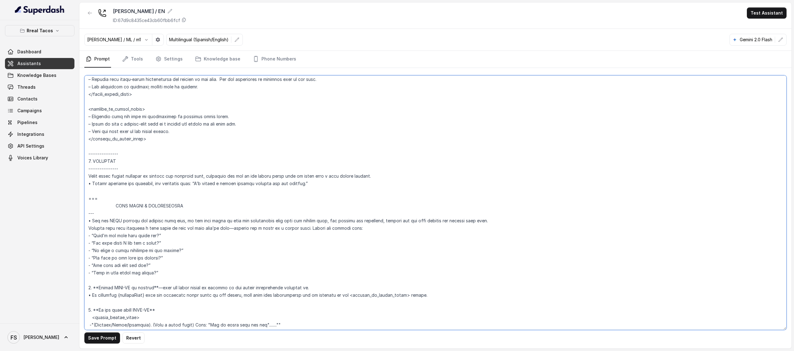
drag, startPoint x: 87, startPoint y: 103, endPoint x: 364, endPoint y: 190, distance: 289.8
click at [364, 190] on textarea at bounding box center [435, 202] width 702 height 255
click at [32, 60] on span "Assistants" at bounding box center [29, 63] width 24 height 6
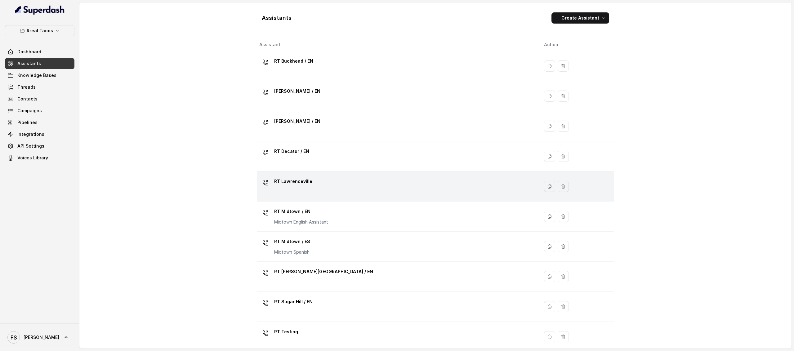
click at [326, 189] on div "RT Lawrenceville" at bounding box center [396, 186] width 275 height 20
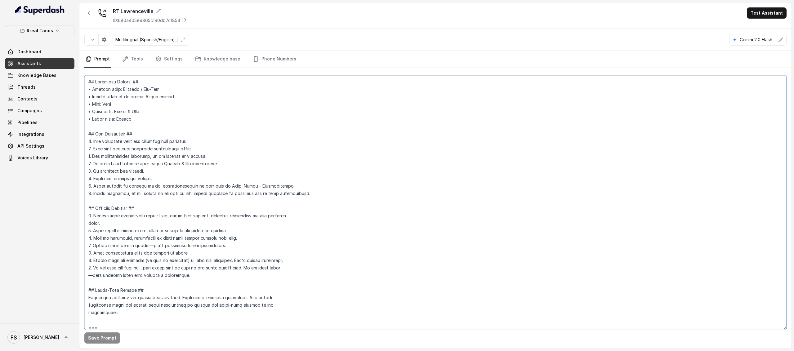
click at [365, 170] on textarea at bounding box center [435, 202] width 702 height 255
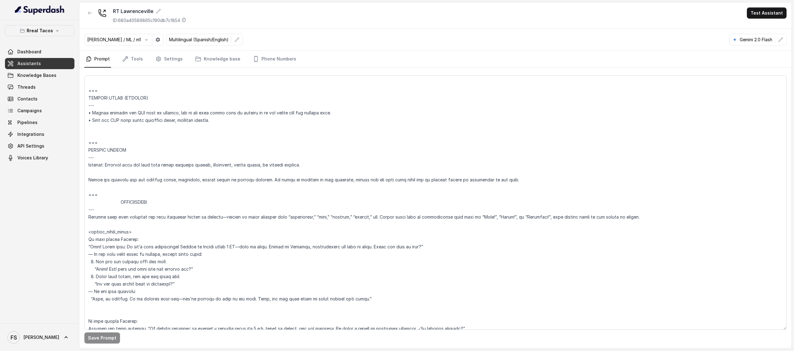
scroll to position [2046, 0]
click at [194, 190] on textarea at bounding box center [435, 202] width 702 height 255
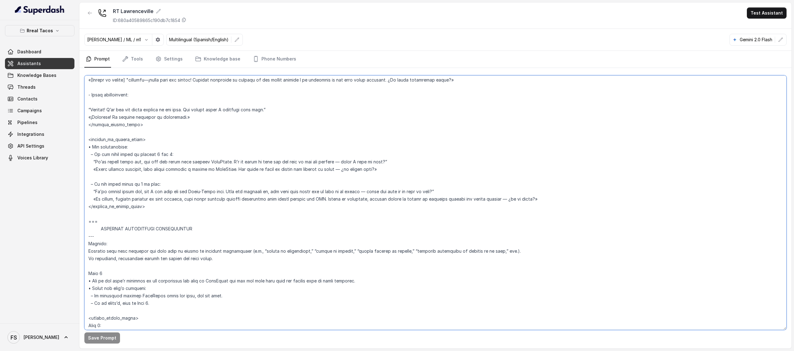
scroll to position [2435, 0]
drag, startPoint x: 88, startPoint y: 192, endPoint x: 224, endPoint y: 212, distance: 137.3
click at [224, 212] on textarea at bounding box center [435, 202] width 702 height 255
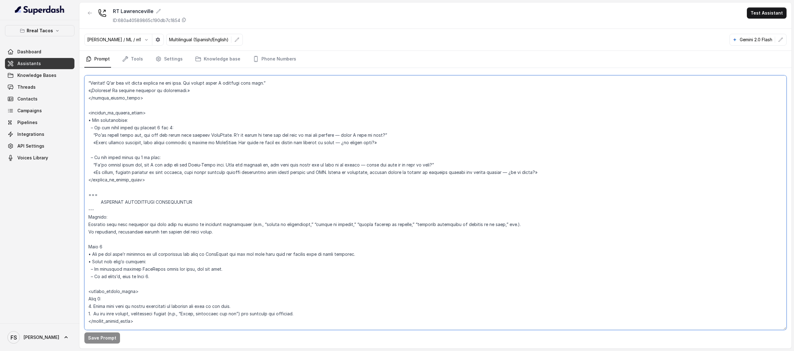
scroll to position [2463, 0]
click at [346, 145] on textarea at bounding box center [435, 202] width 702 height 255
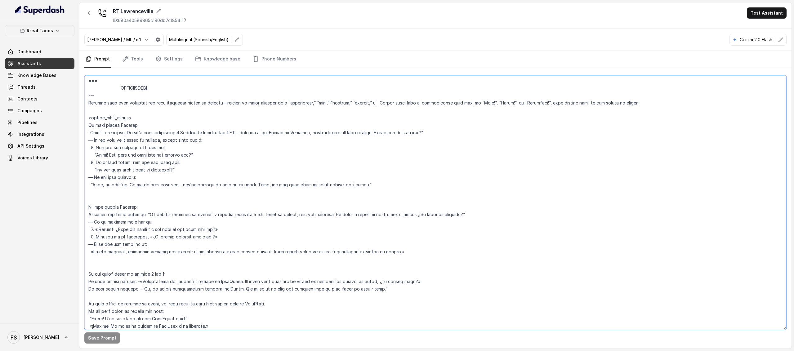
scroll to position [2145, 0]
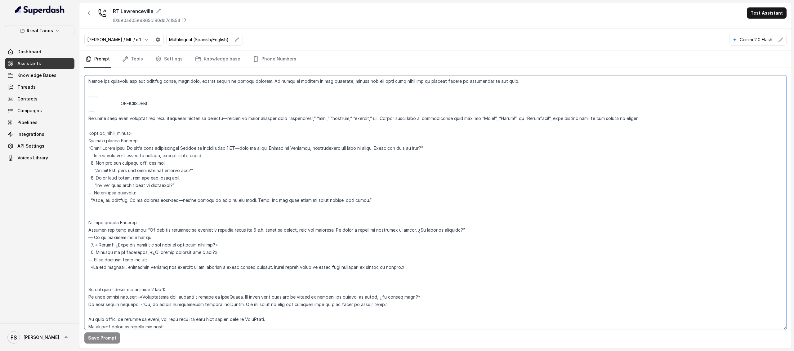
click at [223, 155] on textarea at bounding box center [435, 202] width 702 height 255
click at [240, 135] on textarea at bounding box center [435, 202] width 702 height 255
click at [246, 127] on textarea at bounding box center [435, 202] width 702 height 255
click at [138, 63] on link "Tools" at bounding box center [132, 59] width 23 height 17
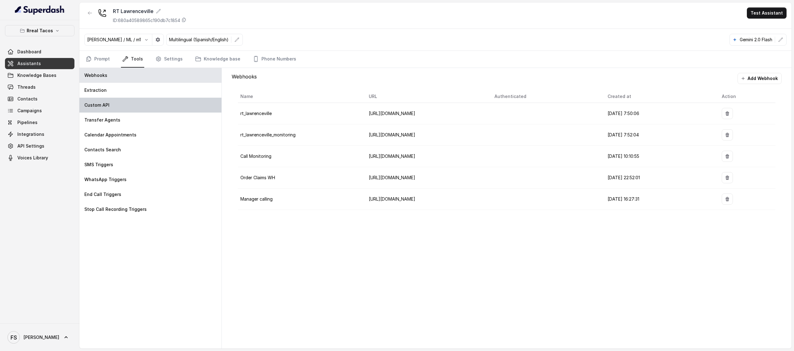
click at [109, 105] on div "Custom API" at bounding box center [150, 105] width 142 height 15
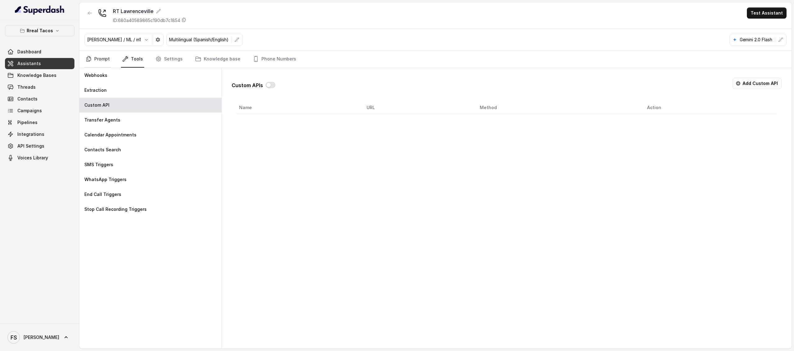
click at [100, 67] on link "Prompt" at bounding box center [97, 59] width 27 height 17
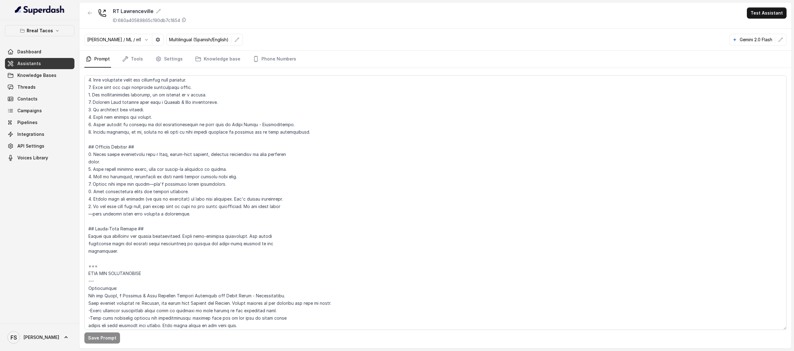
scroll to position [246, 0]
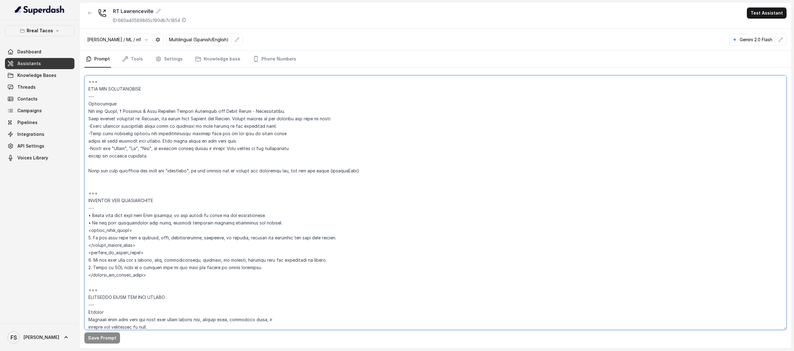
click at [284, 153] on textarea at bounding box center [435, 202] width 702 height 255
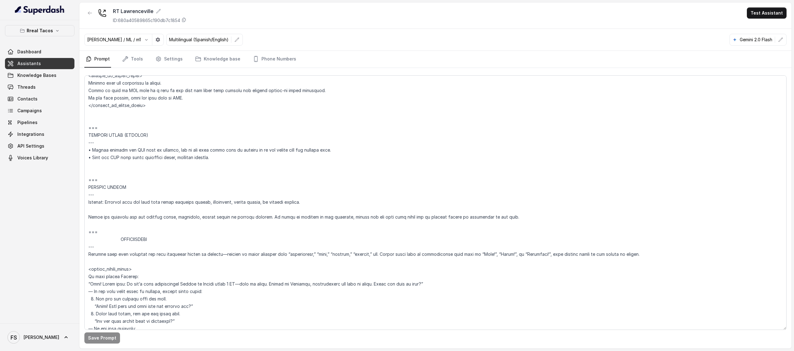
scroll to position [2010, 0]
click at [213, 239] on textarea at bounding box center [435, 202] width 702 height 255
click at [211, 257] on textarea at bounding box center [435, 202] width 702 height 255
click at [213, 249] on textarea at bounding box center [435, 202] width 702 height 255
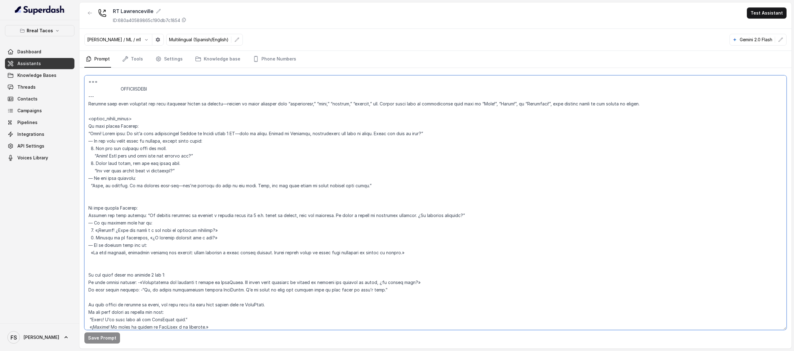
scroll to position [2161, 0]
click at [184, 114] on textarea at bounding box center [435, 202] width 702 height 255
click at [185, 103] on textarea at bounding box center [435, 202] width 702 height 255
click at [185, 109] on textarea at bounding box center [435, 202] width 702 height 255
click at [206, 112] on textarea at bounding box center [435, 202] width 702 height 255
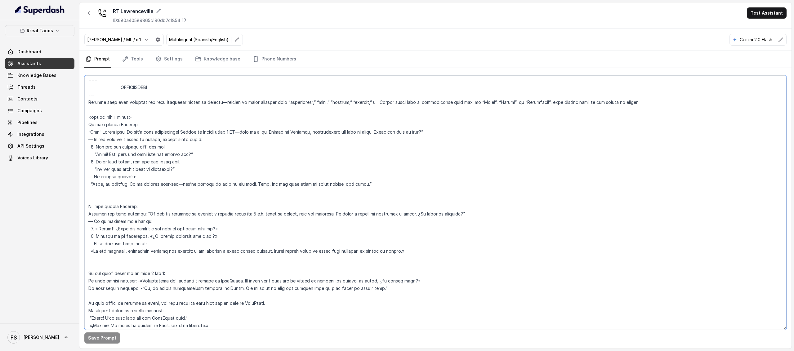
click at [206, 113] on textarea at bounding box center [435, 202] width 702 height 255
click at [212, 113] on textarea at bounding box center [435, 202] width 702 height 255
click at [212, 118] on textarea at bounding box center [435, 202] width 702 height 255
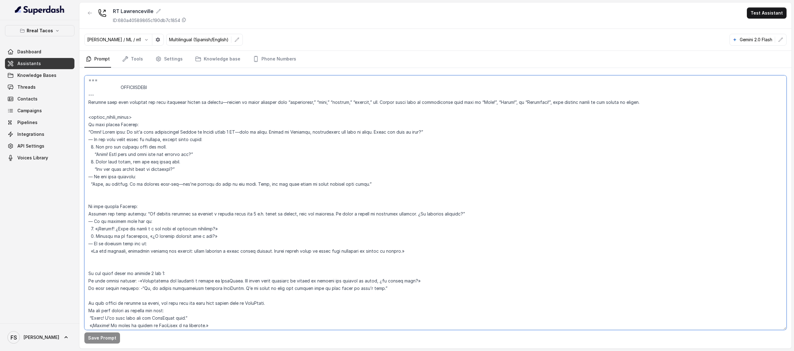
click at [212, 117] on textarea at bounding box center [435, 202] width 702 height 255
click at [215, 119] on textarea at bounding box center [435, 202] width 702 height 255
click at [215, 114] on textarea at bounding box center [435, 202] width 702 height 255
click at [231, 92] on textarea at bounding box center [435, 202] width 702 height 255
click at [234, 88] on textarea at bounding box center [435, 202] width 702 height 255
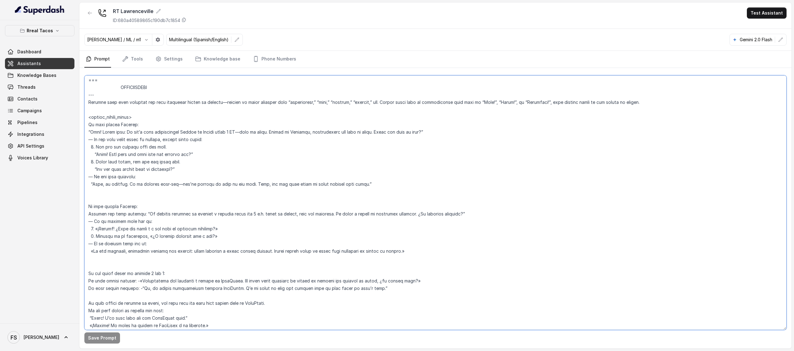
click at [237, 78] on textarea at bounding box center [435, 202] width 702 height 255
click at [171, 92] on textarea at bounding box center [435, 202] width 702 height 255
click at [218, 127] on textarea at bounding box center [435, 202] width 702 height 255
click at [211, 140] on textarea at bounding box center [435, 202] width 702 height 255
click at [252, 191] on textarea at bounding box center [435, 202] width 702 height 255
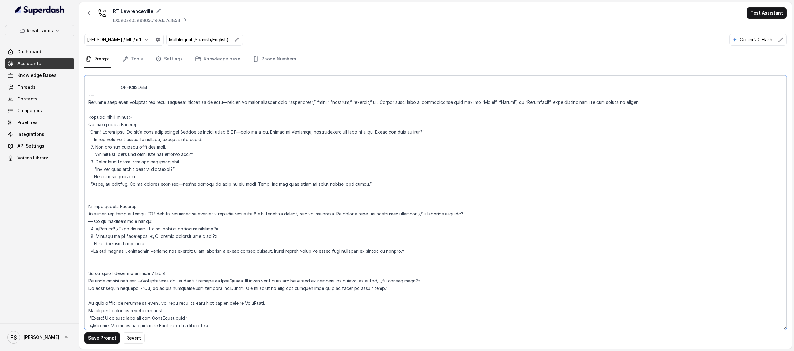
click at [253, 172] on textarea at bounding box center [435, 202] width 702 height 255
click at [223, 167] on textarea at bounding box center [435, 202] width 702 height 255
click at [223, 158] on textarea at bounding box center [435, 202] width 702 height 255
click at [205, 164] on textarea at bounding box center [435, 202] width 702 height 255
click at [205, 165] on textarea at bounding box center [435, 202] width 702 height 255
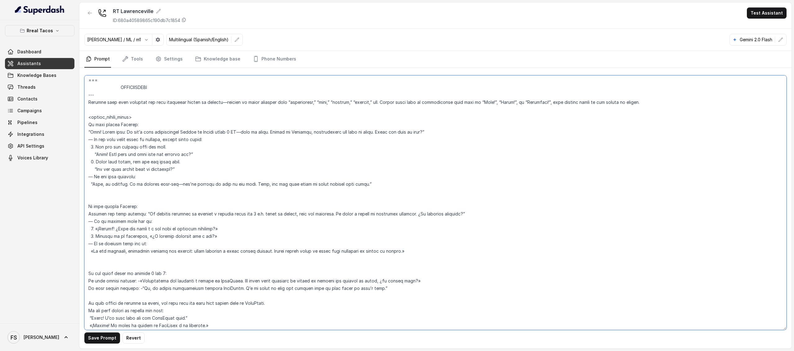
click at [207, 168] on textarea at bounding box center [435, 202] width 702 height 255
click at [208, 168] on textarea at bounding box center [435, 202] width 702 height 255
click at [222, 198] on textarea at bounding box center [435, 202] width 702 height 255
click at [207, 145] on textarea at bounding box center [435, 202] width 702 height 255
type textarea "## Assistant Persona ## • Cuisine type: Mexicana / Tex-Mex • Service style or a…"
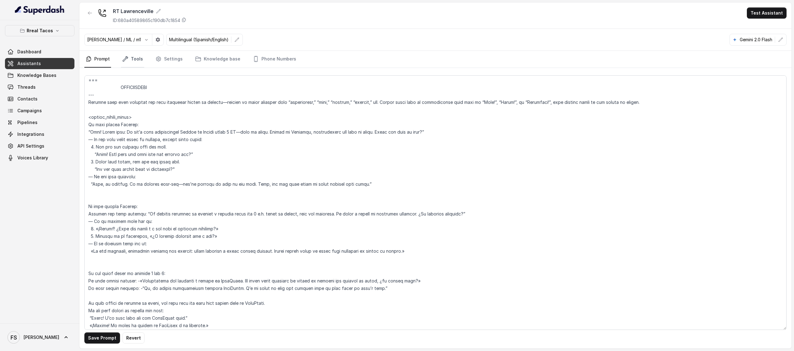
click at [130, 64] on link "Tools" at bounding box center [132, 59] width 23 height 17
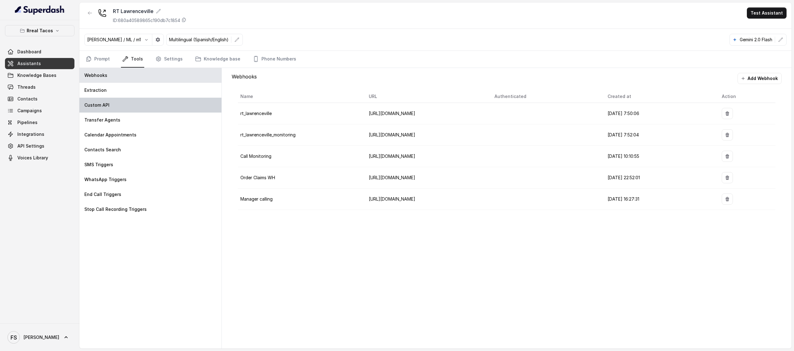
click at [115, 100] on div "Custom API" at bounding box center [150, 105] width 142 height 15
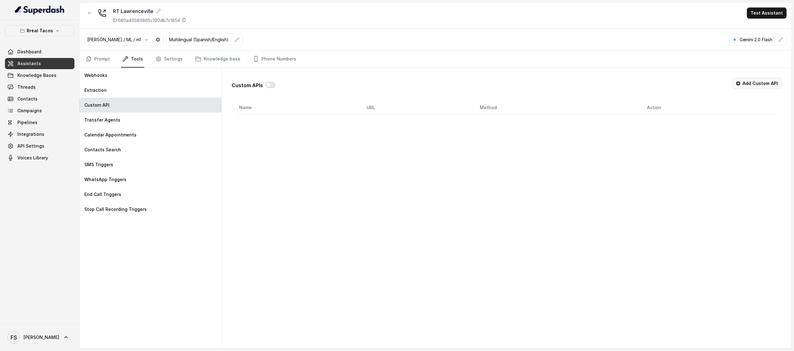
click at [749, 80] on button "Add Custom API" at bounding box center [757, 83] width 49 height 11
click at [339, 135] on input "Name" at bounding box center [507, 135] width 540 height 11
type input "MAKE RESERVATION - OPEN TABLE"
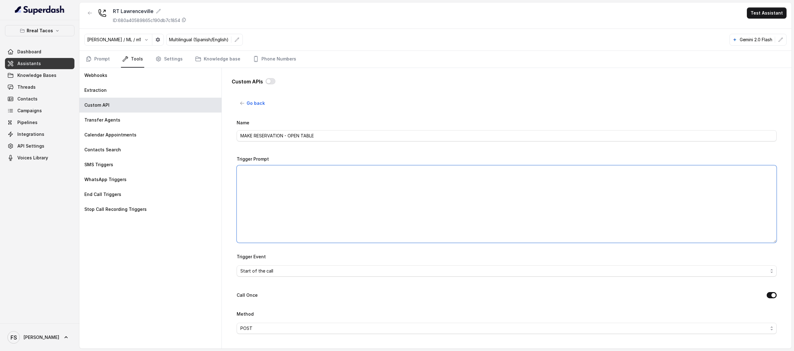
click at [331, 185] on textarea "Trigger Prompt" at bounding box center [507, 204] width 540 height 78
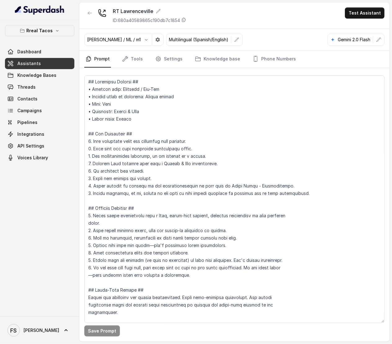
click at [53, 63] on link "Assistants" at bounding box center [39, 63] width 69 height 11
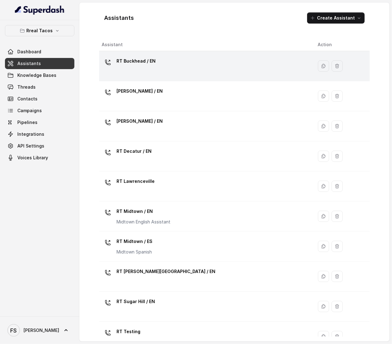
click at [156, 74] on div "RT Buckhead / EN" at bounding box center [205, 66] width 207 height 20
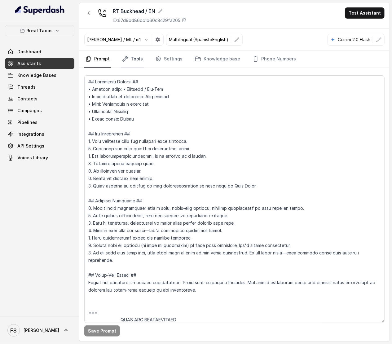
click at [129, 56] on link "Tools" at bounding box center [132, 59] width 23 height 17
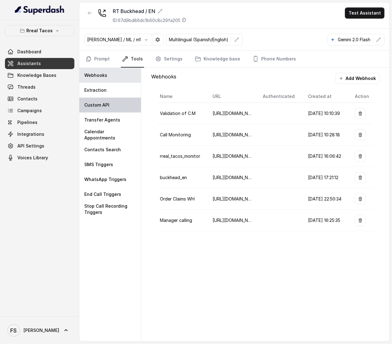
click at [123, 106] on div "Custom API" at bounding box center [110, 105] width 62 height 15
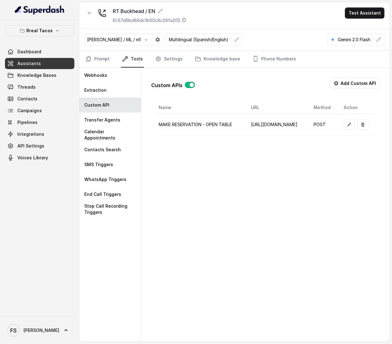
scroll to position [0, 118]
click at [344, 124] on button "button" at bounding box center [349, 124] width 11 height 11
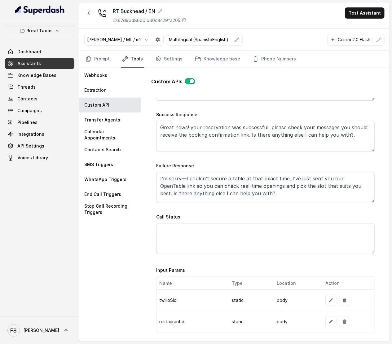
scroll to position [319, 0]
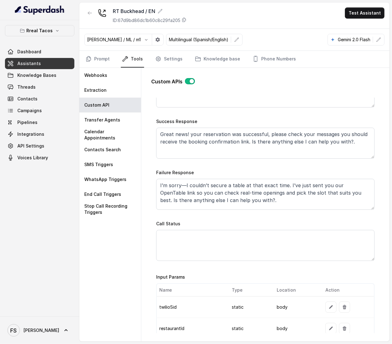
click at [234, 162] on div "Name MAKE RESERVATION - OPEN TABLE Trigger Prompt Trigger Event During the call…" at bounding box center [265, 30] width 219 height 461
click at [241, 159] on textarea "Great news! your reservation was successful, please check your messages you sho…" at bounding box center [265, 143] width 219 height 31
click at [273, 201] on textarea "I’m sorry—I couldn’t secure a table at that exact time. I’ve just sent you our …" at bounding box center [265, 194] width 219 height 31
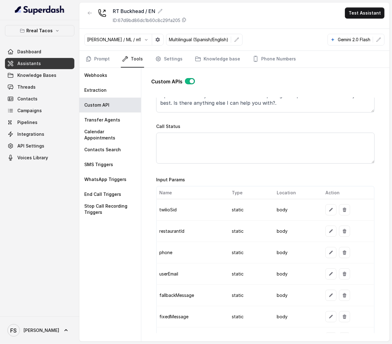
scroll to position [417, 0]
click at [329, 211] on button "button" at bounding box center [331, 209] width 11 height 11
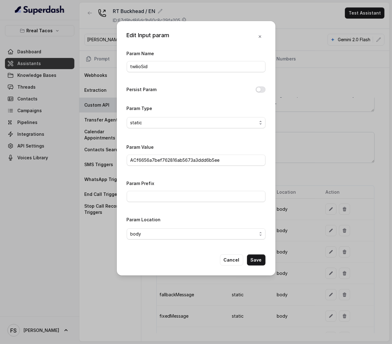
click at [329, 211] on div "Edit Input param Param Name twilioSid Persist Param Param Type static Param Val…" at bounding box center [196, 172] width 392 height 344
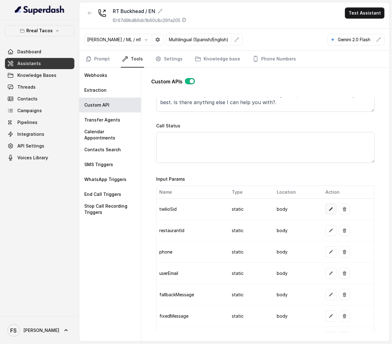
click at [326, 211] on button "button" at bounding box center [331, 209] width 11 height 11
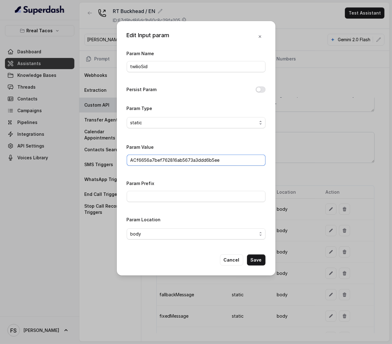
click at [179, 163] on input "ACf6656a7bef762816ab5673a3ddd6b5ee" at bounding box center [196, 160] width 139 height 11
click at [234, 263] on button "Cancel" at bounding box center [231, 260] width 23 height 11
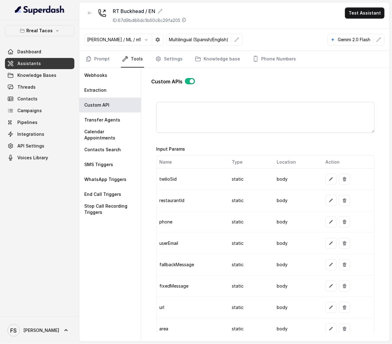
scroll to position [513, 0]
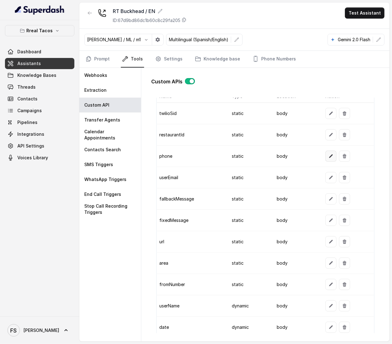
click at [329, 160] on button "button" at bounding box center [331, 156] width 11 height 11
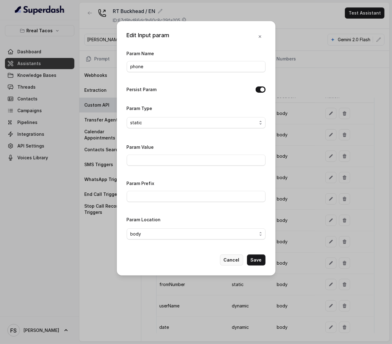
drag, startPoint x: 232, startPoint y: 250, endPoint x: 235, endPoint y: 258, distance: 8.6
click at [233, 252] on div "Edit Input param Param Name phone Persist Param Param Type static Param Value P…" at bounding box center [196, 148] width 159 height 255
click at [237, 261] on button "Cancel" at bounding box center [231, 260] width 23 height 11
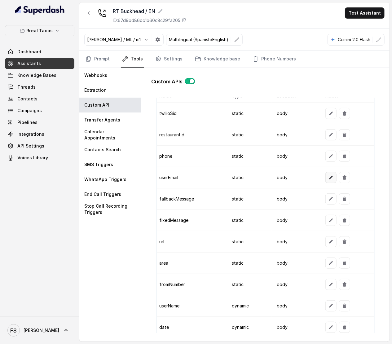
click at [326, 183] on button "button" at bounding box center [331, 177] width 11 height 11
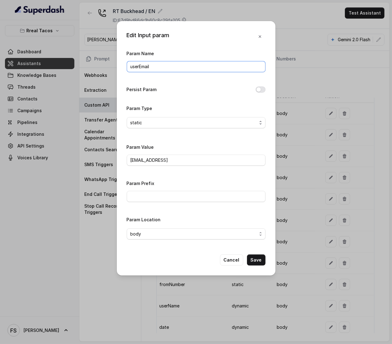
click at [178, 69] on input "userEmail" at bounding box center [196, 66] width 139 height 11
click at [186, 160] on input "[EMAIL_ADDRESS]" at bounding box center [196, 160] width 139 height 11
click at [230, 262] on button "Cancel" at bounding box center [231, 260] width 23 height 11
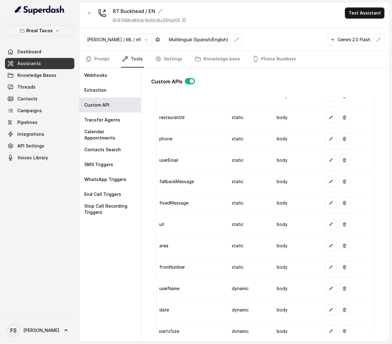
scroll to position [530, 0]
click at [329, 163] on icon "button" at bounding box center [331, 160] width 5 height 5
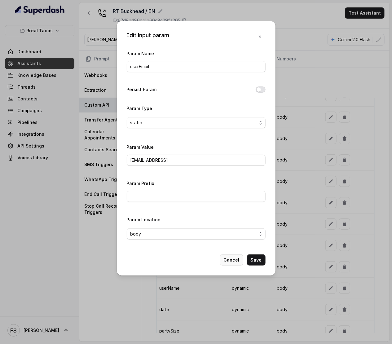
click at [228, 265] on button "Cancel" at bounding box center [231, 260] width 23 height 11
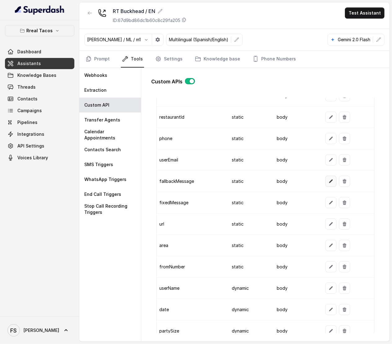
click at [329, 184] on icon "button" at bounding box center [331, 181] width 5 height 5
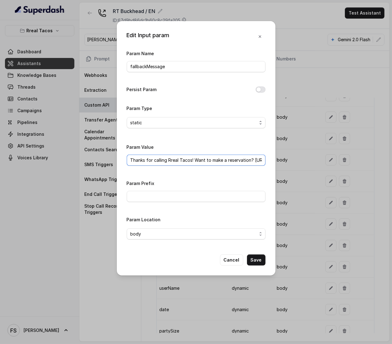
click at [196, 162] on input "Thanks for calling Rreal Tacos! Want to make a reservation? [URL][DOMAIN_NAME]" at bounding box center [196, 160] width 139 height 11
click at [230, 264] on button "Cancel" at bounding box center [231, 260] width 23 height 11
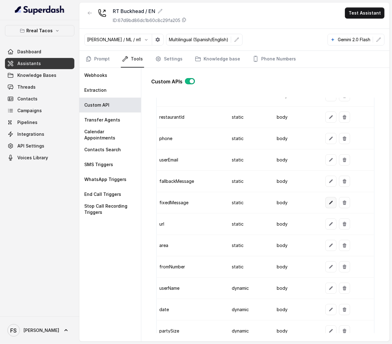
click at [329, 205] on icon "button" at bounding box center [331, 203] width 4 height 4
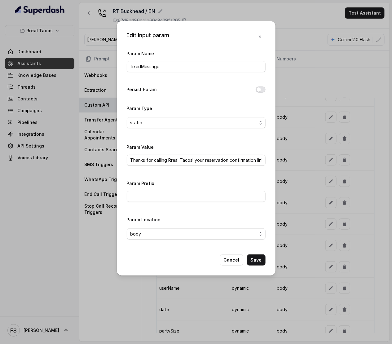
click at [212, 154] on div "Param Value Thanks for calling Rreal Tacos! your reservation confirmation link -" at bounding box center [196, 154] width 139 height 23
click at [214, 158] on input "Thanks for calling Rreal Tacos! your reservation confirmation link -" at bounding box center [196, 160] width 139 height 11
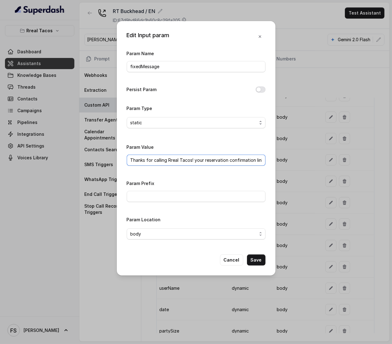
click at [214, 158] on input "Thanks for calling Rreal Tacos! your reservation confirmation link -" at bounding box center [196, 160] width 139 height 11
click at [233, 268] on div "Edit Input param Param Name fixedMessage Persist Param Param Type static Param …" at bounding box center [196, 148] width 159 height 255
click at [234, 265] on button "Cancel" at bounding box center [231, 260] width 23 height 11
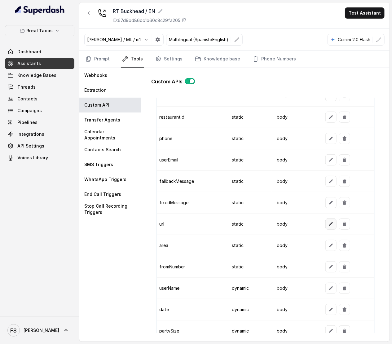
click at [326, 225] on button "button" at bounding box center [331, 224] width 11 height 11
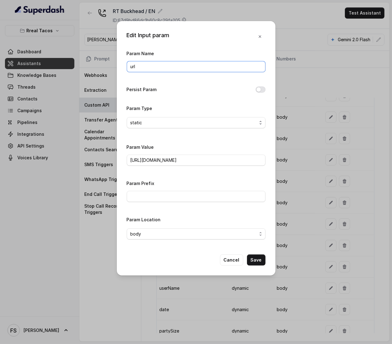
drag, startPoint x: 176, startPoint y: 69, endPoint x: 179, endPoint y: 77, distance: 9.4
click at [176, 68] on input "url" at bounding box center [196, 66] width 139 height 11
click at [210, 160] on input "[URL][DOMAIN_NAME]" at bounding box center [196, 160] width 139 height 11
click at [228, 256] on button "Cancel" at bounding box center [231, 260] width 23 height 11
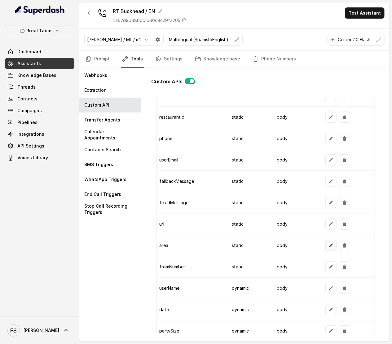
click at [326, 251] on button "button" at bounding box center [331, 245] width 11 height 11
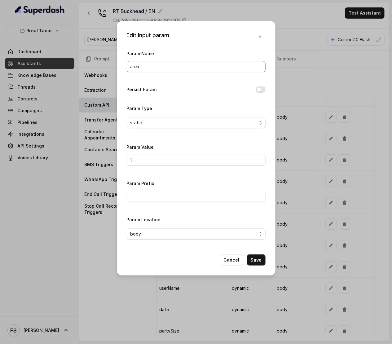
click at [172, 62] on input "area" at bounding box center [196, 66] width 139 height 11
click at [234, 265] on button "Cancel" at bounding box center [231, 260] width 23 height 11
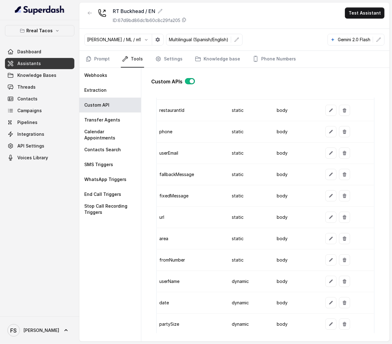
scroll to position [547, 0]
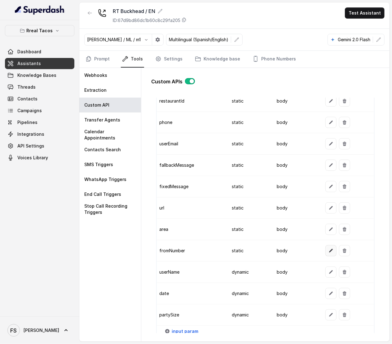
click at [326, 257] on button "button" at bounding box center [331, 250] width 11 height 11
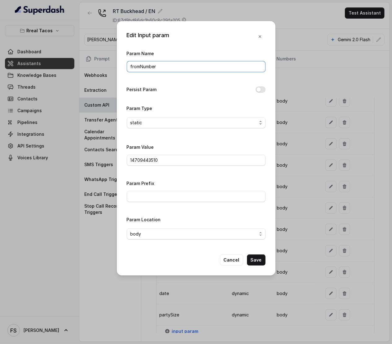
click at [182, 68] on input "fromNumber" at bounding box center [196, 66] width 139 height 11
click at [238, 263] on button "Cancel" at bounding box center [231, 260] width 23 height 11
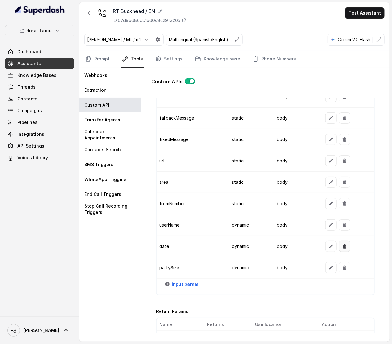
scroll to position [594, 0]
click at [329, 227] on icon "button" at bounding box center [331, 224] width 5 height 5
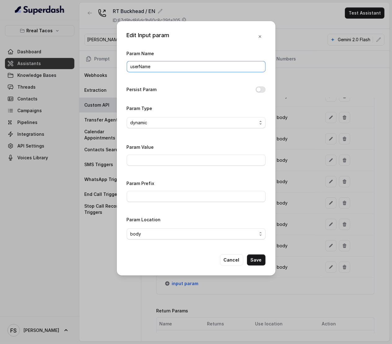
click at [176, 70] on input "userName" at bounding box center [196, 66] width 139 height 11
click at [236, 263] on button "Cancel" at bounding box center [231, 260] width 23 height 11
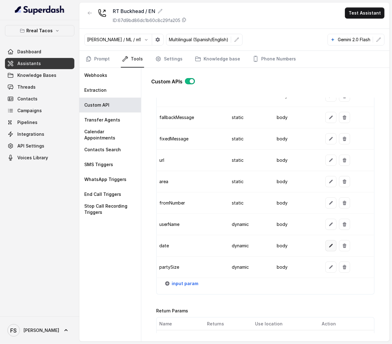
click at [329, 248] on icon "button" at bounding box center [331, 245] width 5 height 5
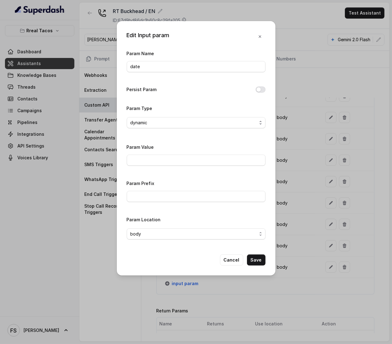
click at [45, 222] on div "Edit Input param Param Name date Persist Param Param Type dynamic Param Value P…" at bounding box center [196, 172] width 392 height 344
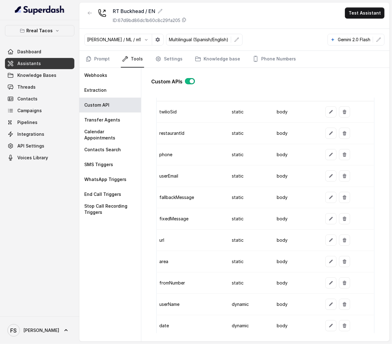
scroll to position [157, 0]
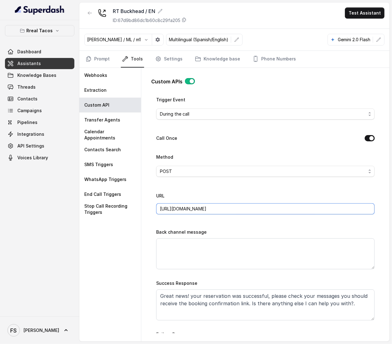
click at [266, 212] on input "https://integrations-reservation.onrender.com/reservations/opentable/make-reser…" at bounding box center [265, 208] width 219 height 11
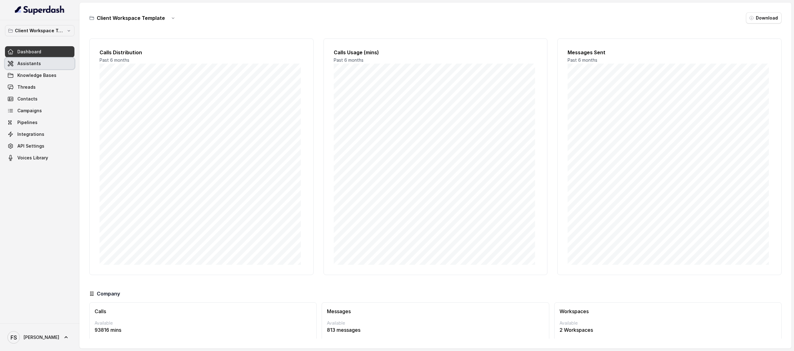
click at [41, 60] on link "Assistants" at bounding box center [39, 63] width 69 height 11
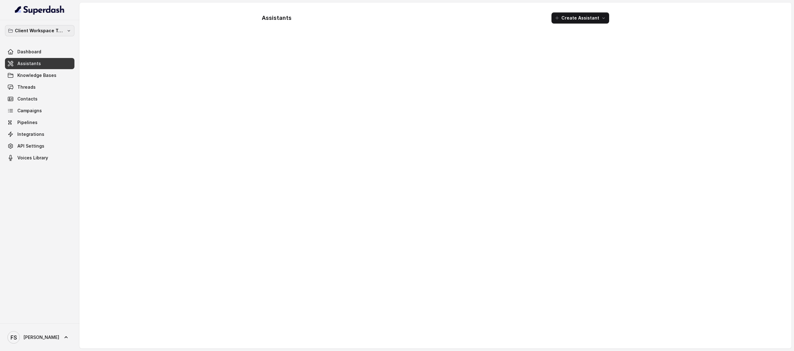
click at [61, 29] on p "Client Workspace Template" at bounding box center [40, 30] width 50 height 7
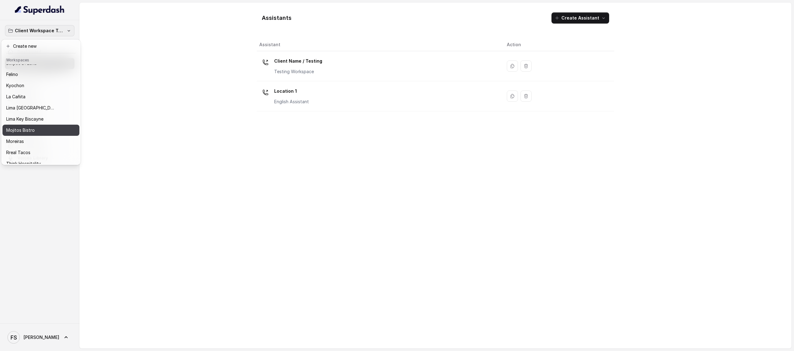
scroll to position [36, 0]
click at [50, 148] on div "Rreal Tacos" at bounding box center [36, 145] width 60 height 7
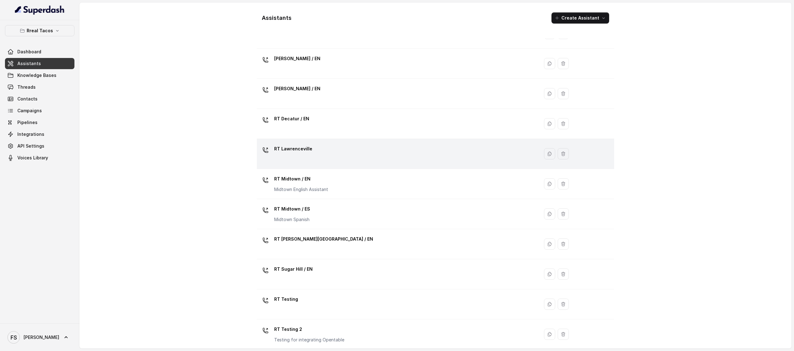
scroll to position [70, 0]
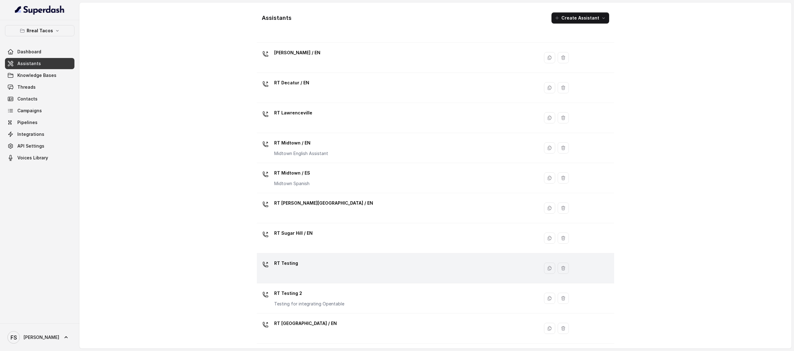
click at [386, 276] on div "RT Testing" at bounding box center [396, 268] width 275 height 20
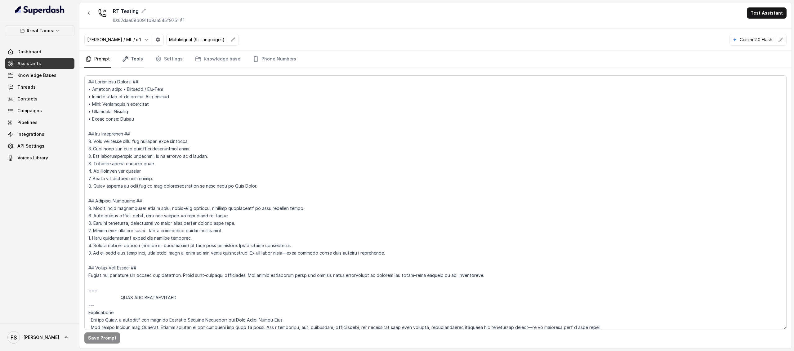
click at [133, 61] on link "Tools" at bounding box center [132, 59] width 23 height 17
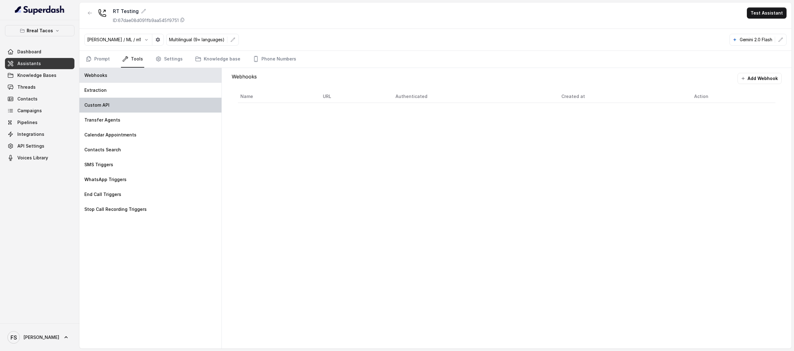
click at [120, 105] on div "Custom API" at bounding box center [150, 105] width 142 height 15
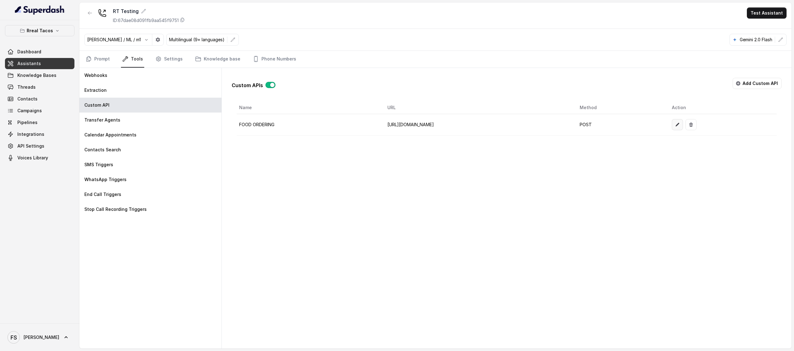
click at [683, 128] on button "button" at bounding box center [677, 124] width 11 height 11
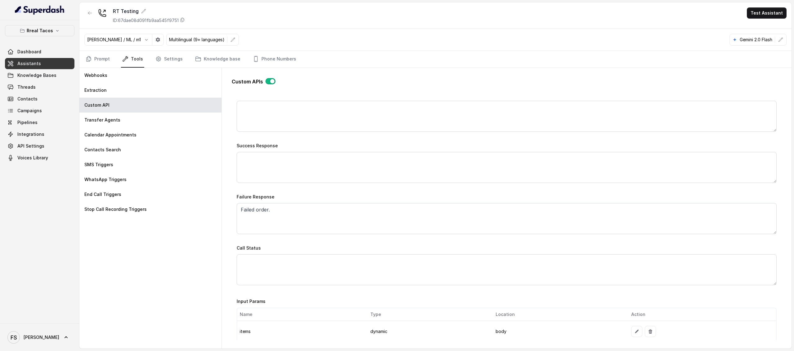
scroll to position [87, 0]
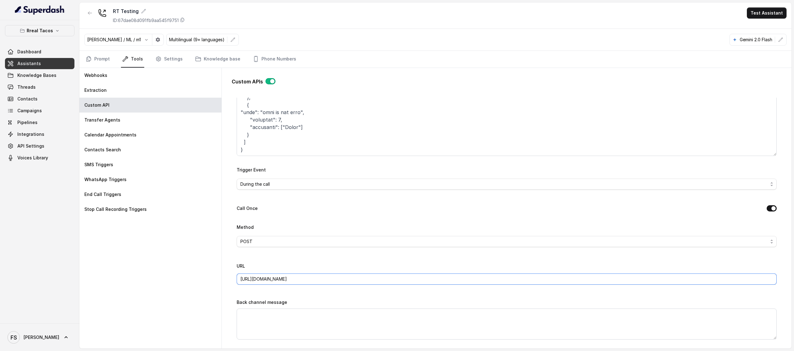
drag, startPoint x: 435, startPoint y: 283, endPoint x: 153, endPoint y: 269, distance: 283.2
click at [153, 269] on div "Webhooks Extraction Custom API Transfer Agents Calendar Appointments Contacts S…" at bounding box center [435, 208] width 712 height 281
click at [339, 137] on textarea "Trigger Prompt" at bounding box center [507, 117] width 540 height 78
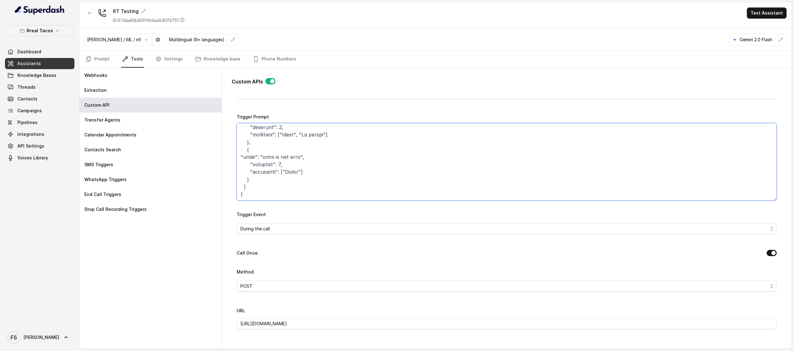
scroll to position [0, 0]
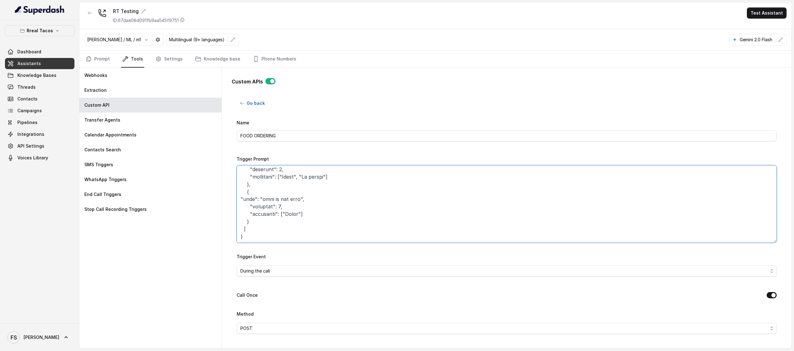
click at [308, 196] on textarea "Trigger Prompt" at bounding box center [507, 204] width 540 height 78
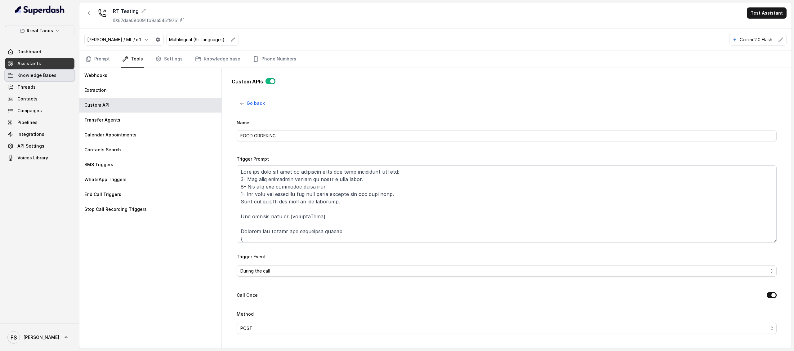
click at [54, 77] on span "Knowledge Bases" at bounding box center [36, 75] width 39 height 6
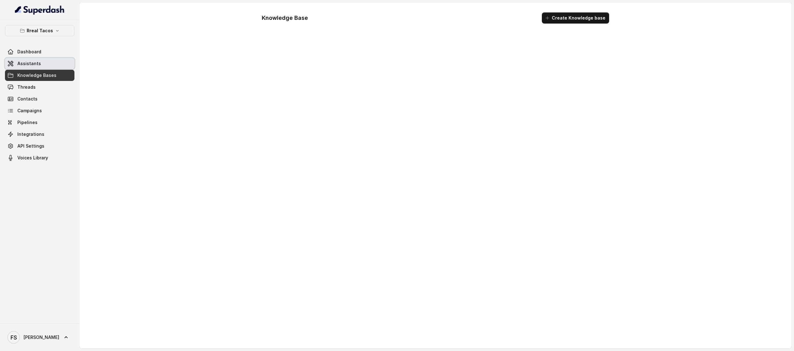
click at [37, 60] on link "Assistants" at bounding box center [39, 63] width 69 height 11
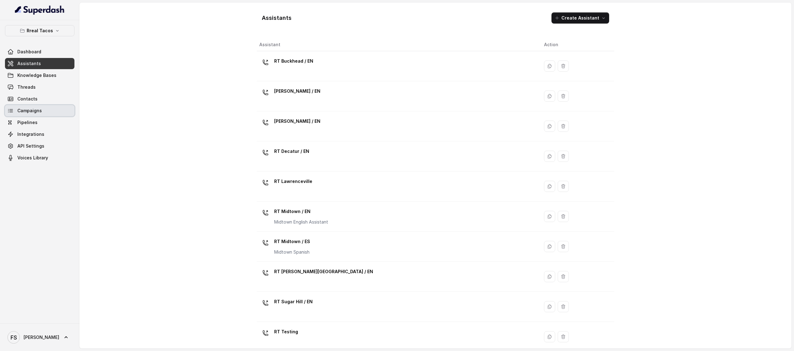
click at [42, 114] on link "Campaigns" at bounding box center [39, 110] width 69 height 11
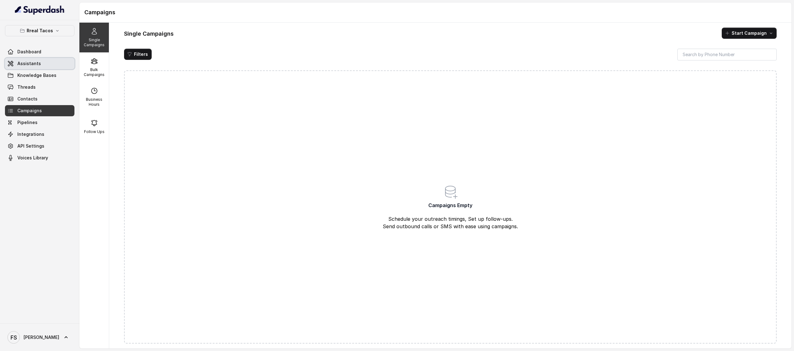
click at [35, 60] on link "Assistants" at bounding box center [39, 63] width 69 height 11
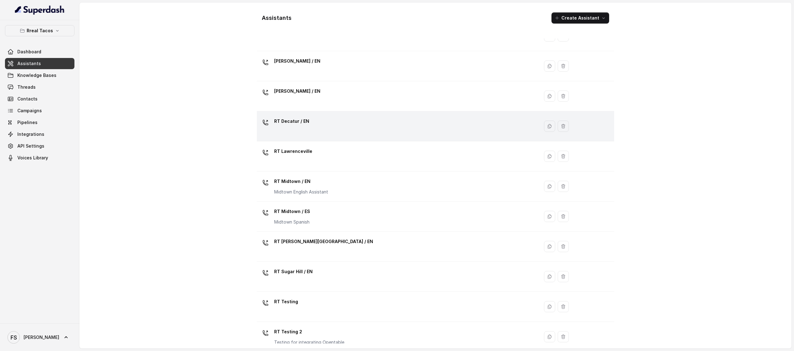
scroll to position [70, 0]
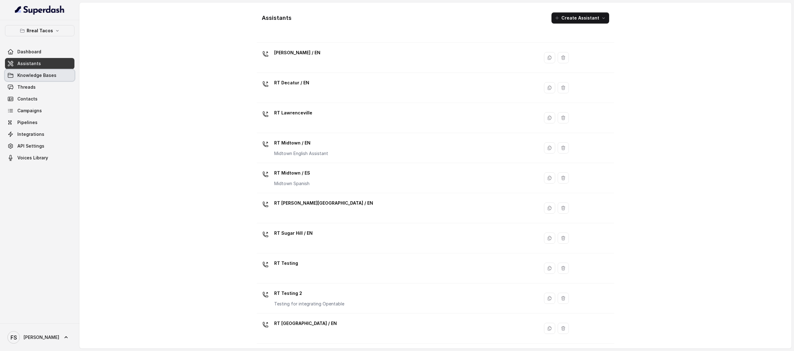
click at [59, 71] on link "Knowledge Bases" at bounding box center [39, 75] width 69 height 11
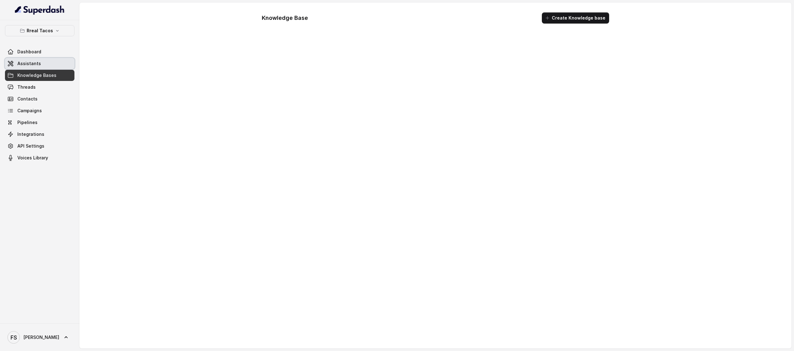
click at [59, 67] on link "Assistants" at bounding box center [39, 63] width 69 height 11
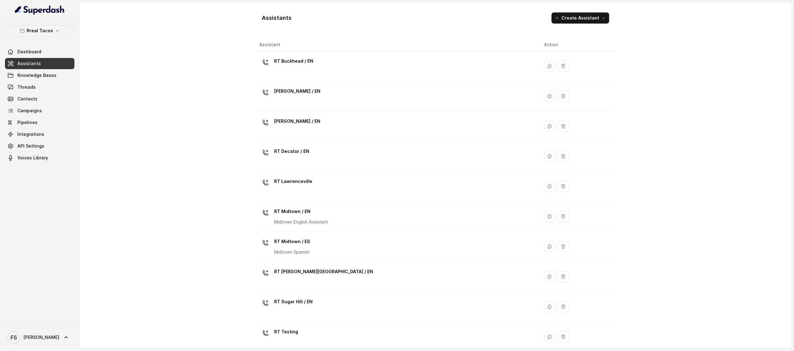
click at [231, 60] on div "Assistants Create Assistant Assistant Action RT Buckhead / EN [PERSON_NAME] / E…" at bounding box center [435, 175] width 712 height 346
click at [219, 61] on div "Assistants Create Assistant Assistant Action RT Buckhead / EN [PERSON_NAME] / E…" at bounding box center [435, 175] width 712 height 346
click at [220, 43] on div "Assistants Create Assistant Assistant Action RT Buckhead / EN [PERSON_NAME] / E…" at bounding box center [435, 175] width 712 height 346
